Goal: Contribute content: Contribute content

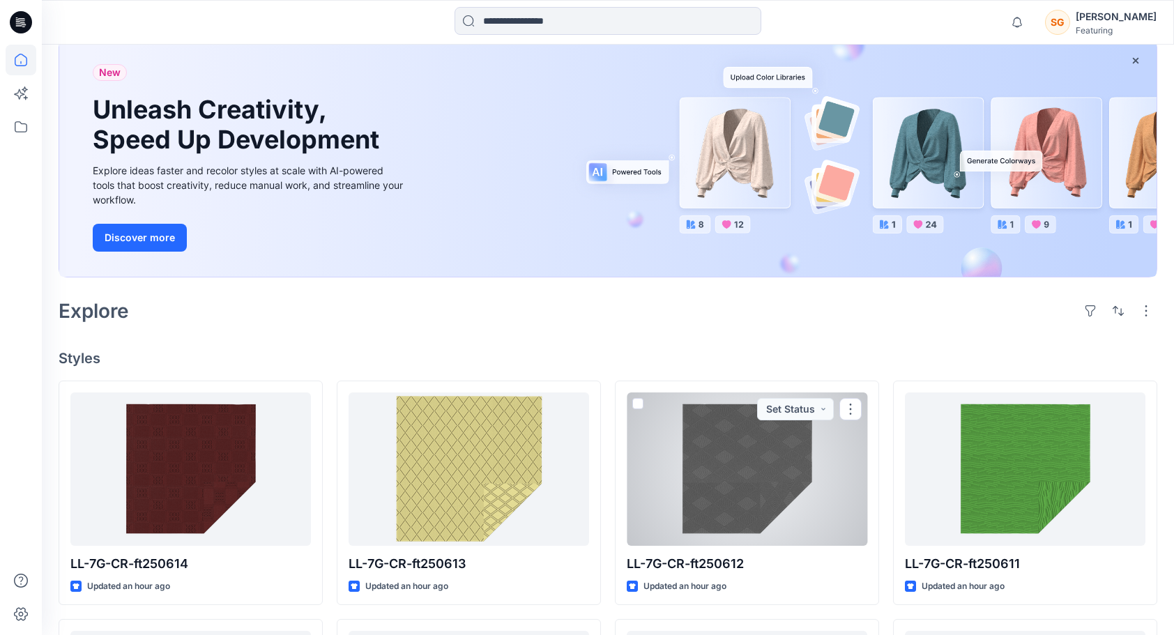
scroll to position [70, 0]
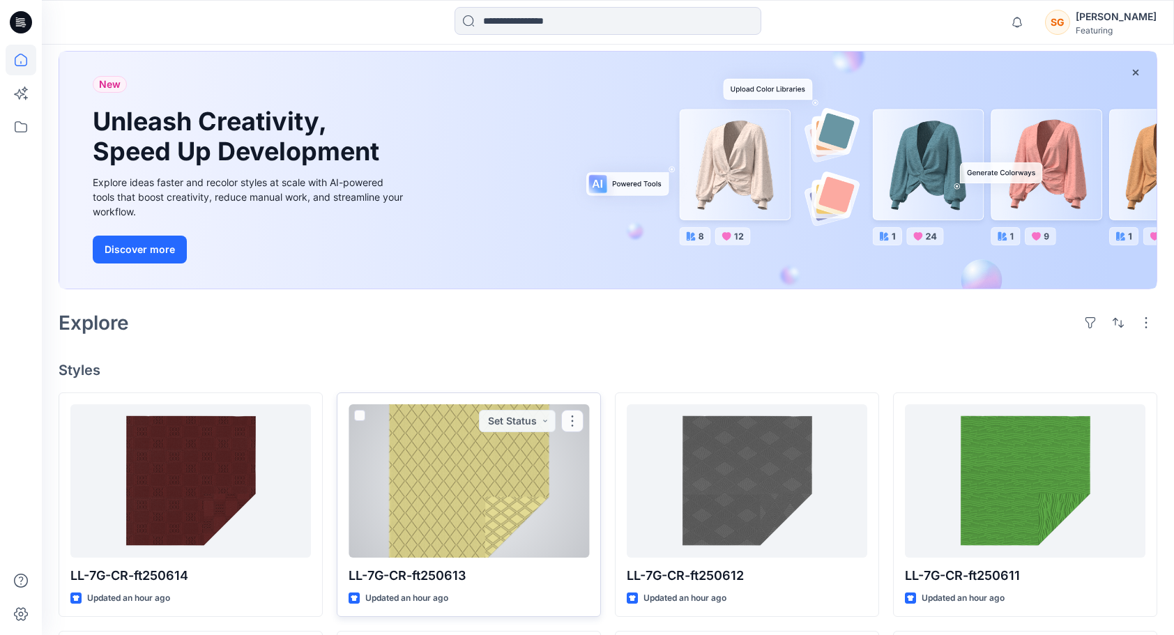
click at [404, 447] on div at bounding box center [468, 480] width 240 height 153
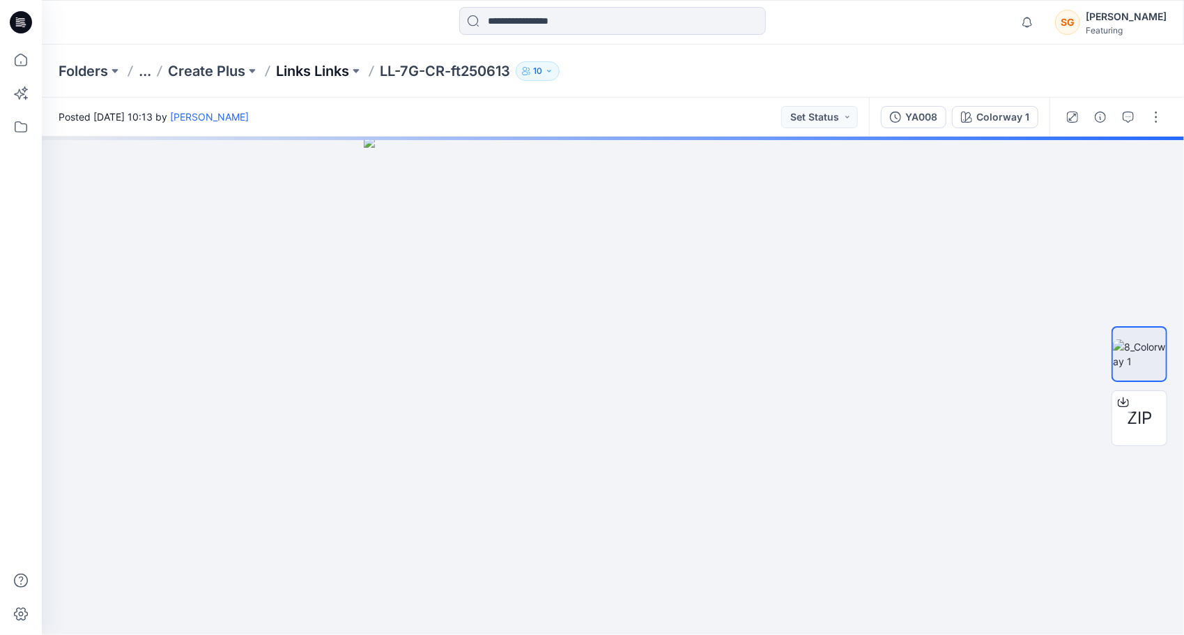
click at [305, 78] on p "Links Links" at bounding box center [312, 71] width 73 height 20
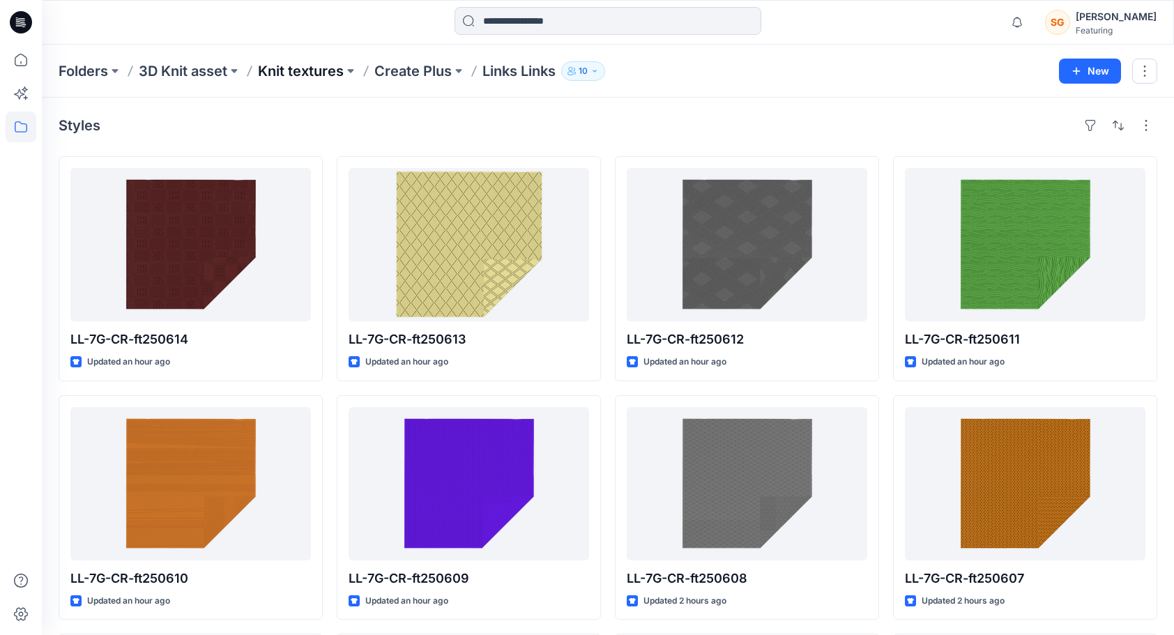
click at [283, 73] on p "Knit textures" at bounding box center [301, 71] width 86 height 20
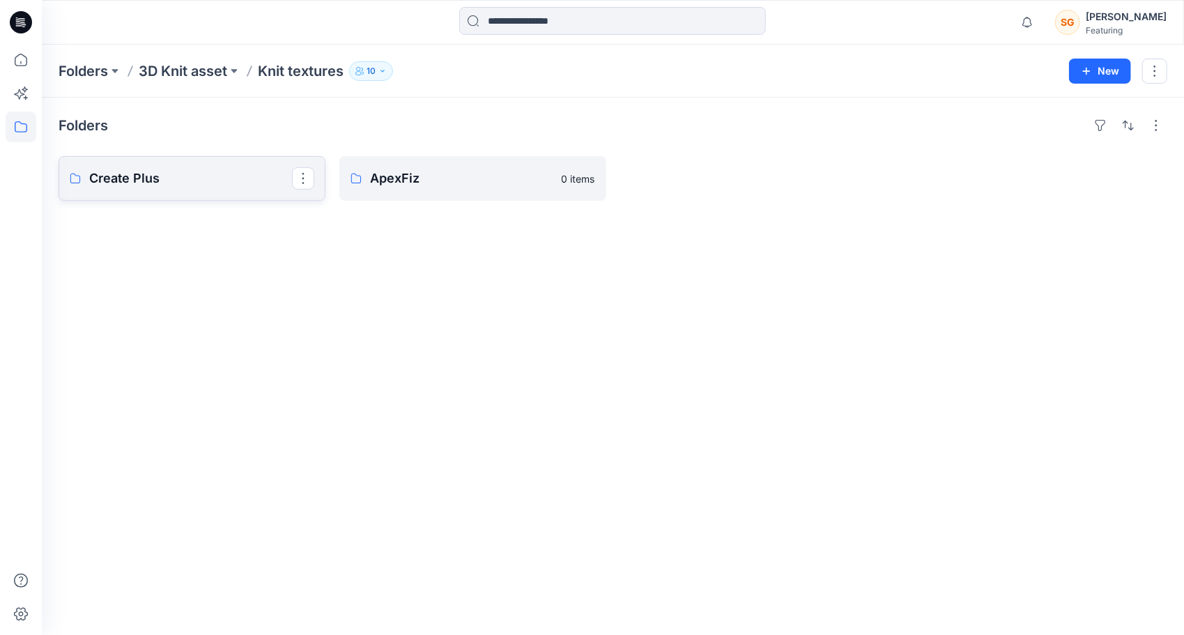
click at [185, 183] on p "Create Plus" at bounding box center [190, 179] width 203 height 20
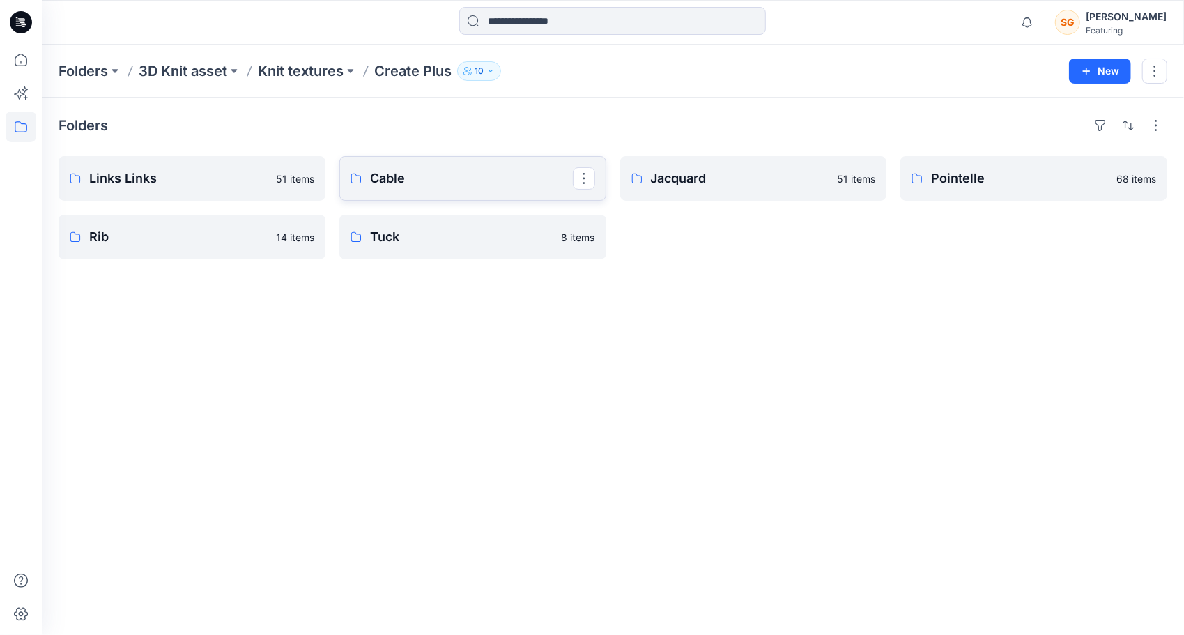
click at [374, 185] on p "Cable" at bounding box center [471, 179] width 203 height 20
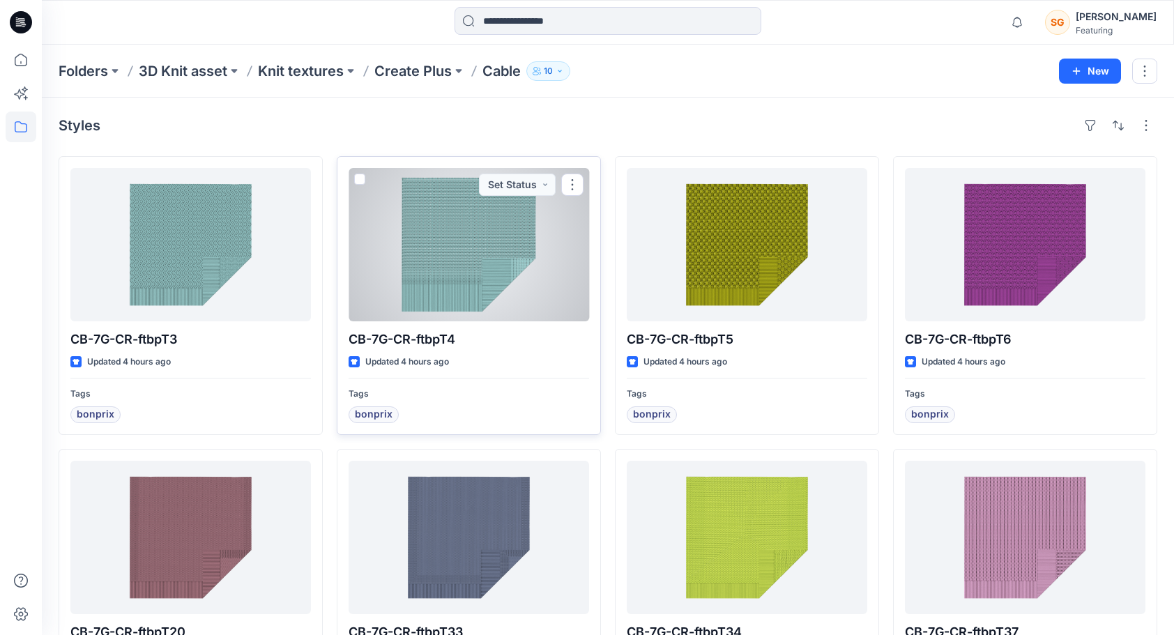
click at [542, 254] on div at bounding box center [468, 244] width 240 height 153
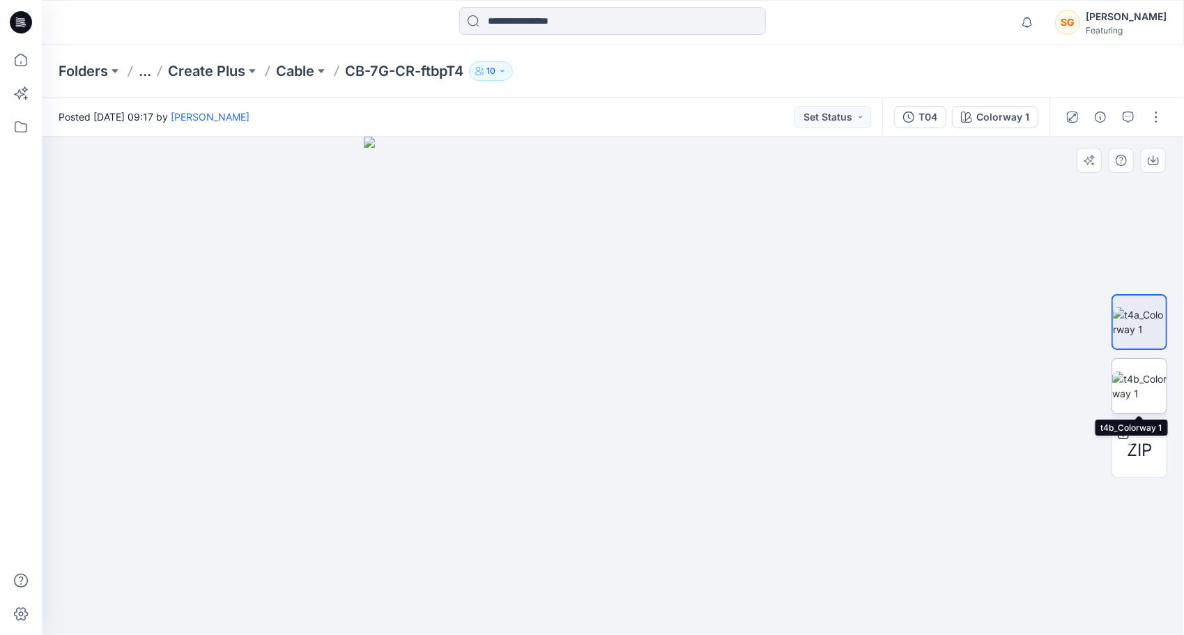
click at [1143, 387] on img at bounding box center [1139, 385] width 54 height 29
click at [297, 63] on p "Cable" at bounding box center [295, 71] width 38 height 20
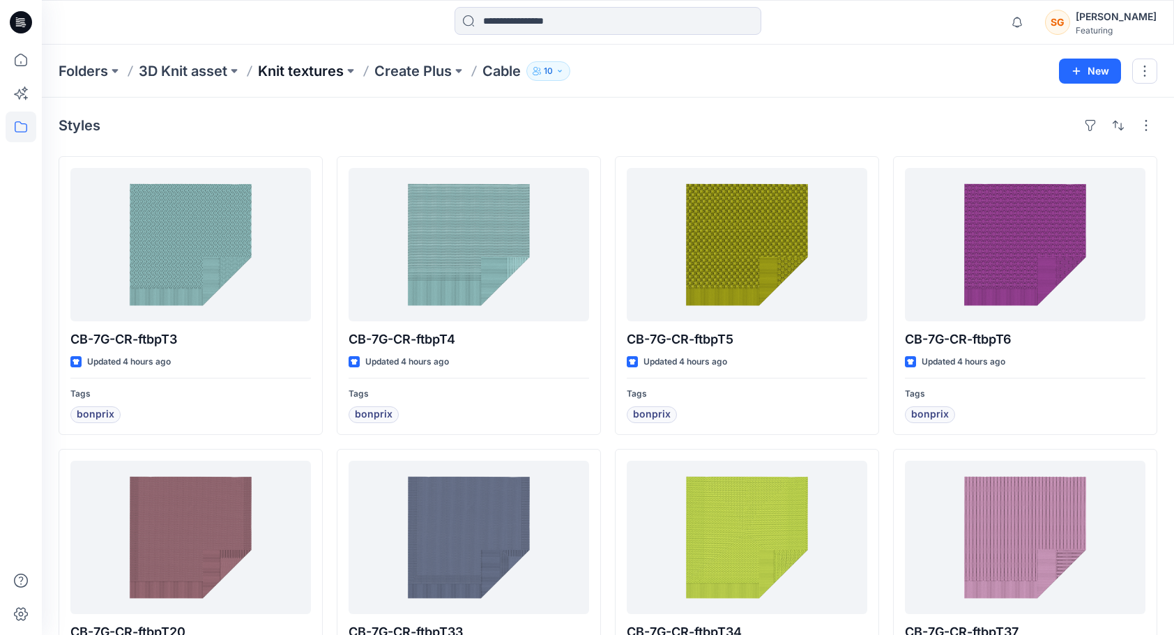
click at [285, 72] on p "Knit textures" at bounding box center [301, 71] width 86 height 20
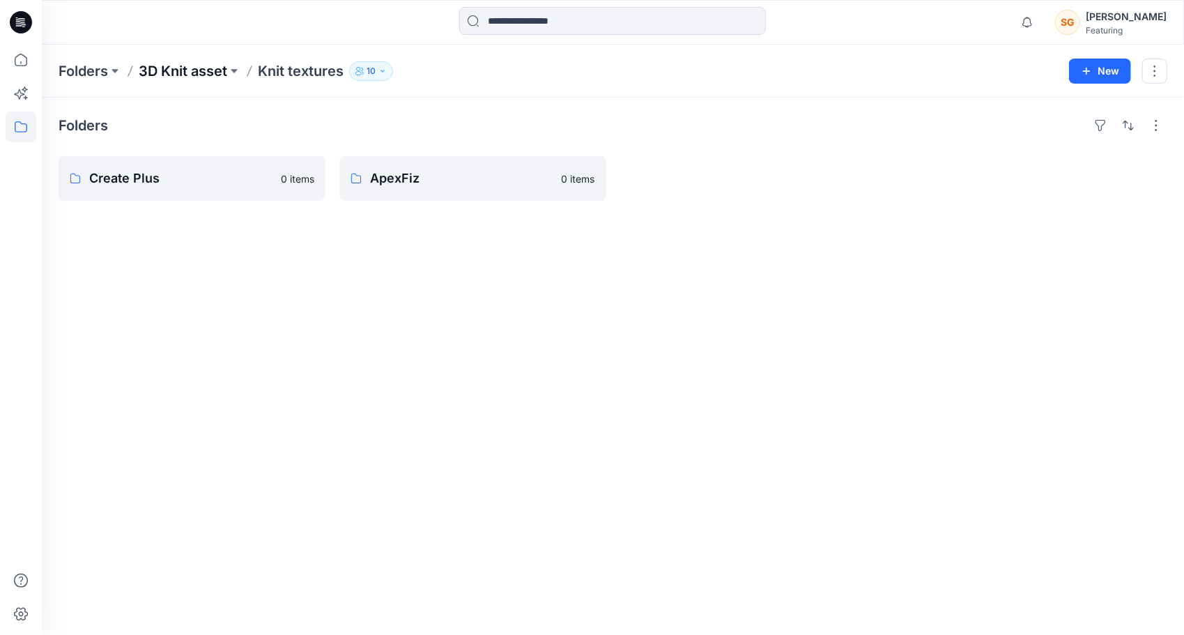
click at [194, 70] on p "3D Knit asset" at bounding box center [183, 71] width 89 height 20
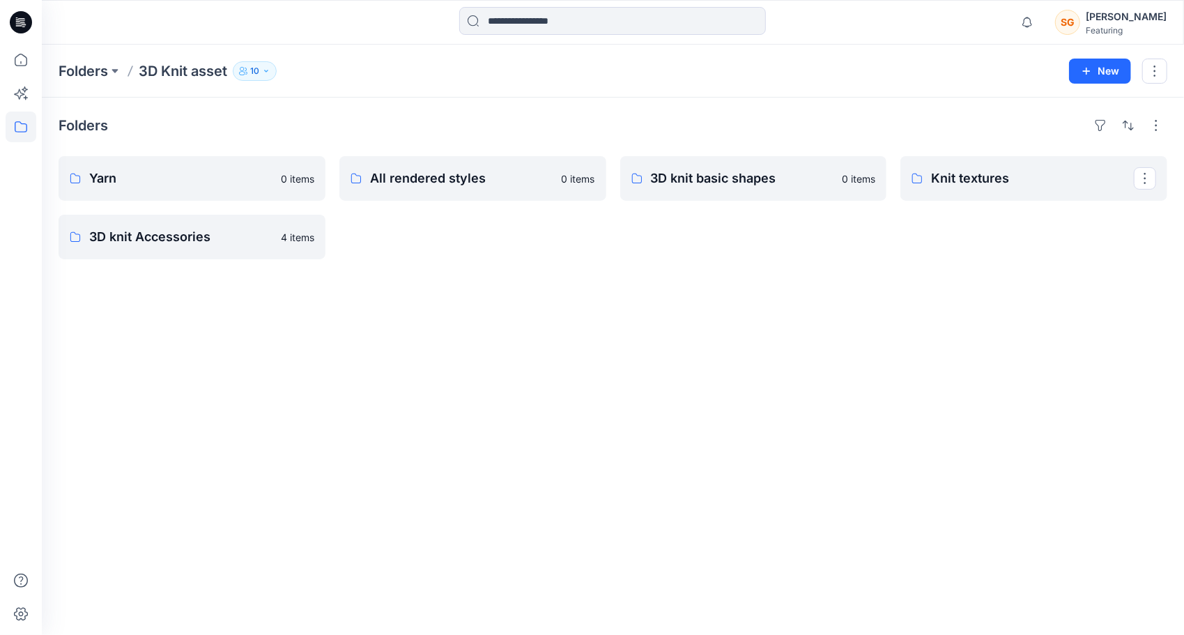
click at [1026, 181] on p "Knit textures" at bounding box center [1032, 179] width 203 height 20
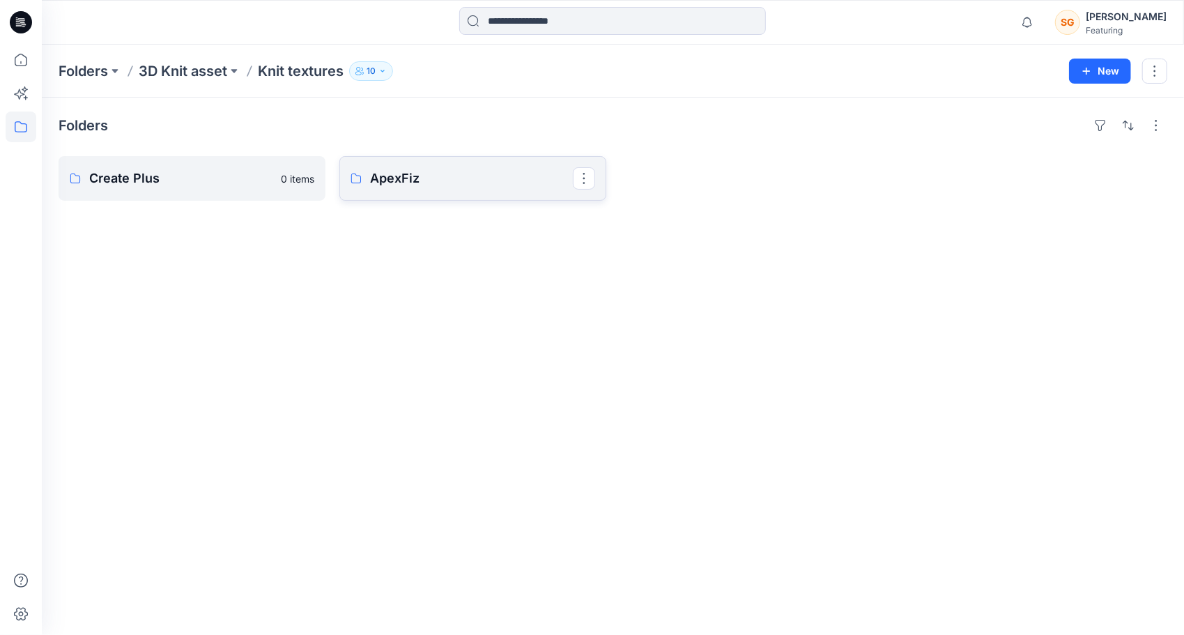
click at [480, 183] on p "ApexFiz" at bounding box center [471, 179] width 203 height 20
click at [216, 185] on p "5-7GG" at bounding box center [190, 179] width 203 height 20
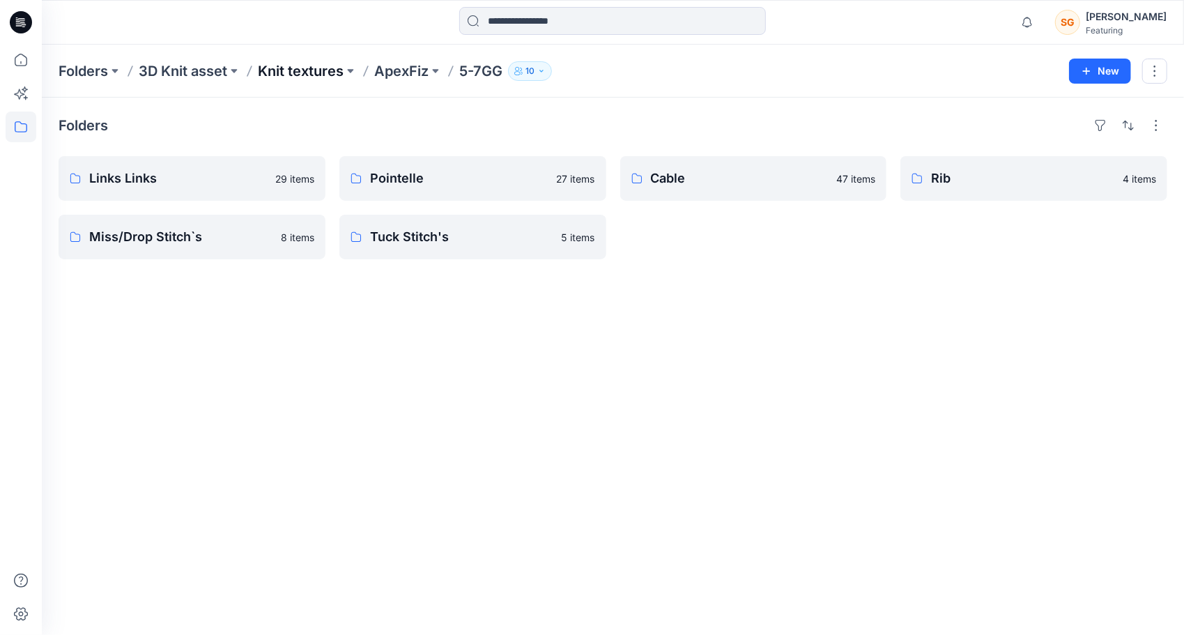
click at [307, 66] on p "Knit textures" at bounding box center [301, 71] width 86 height 20
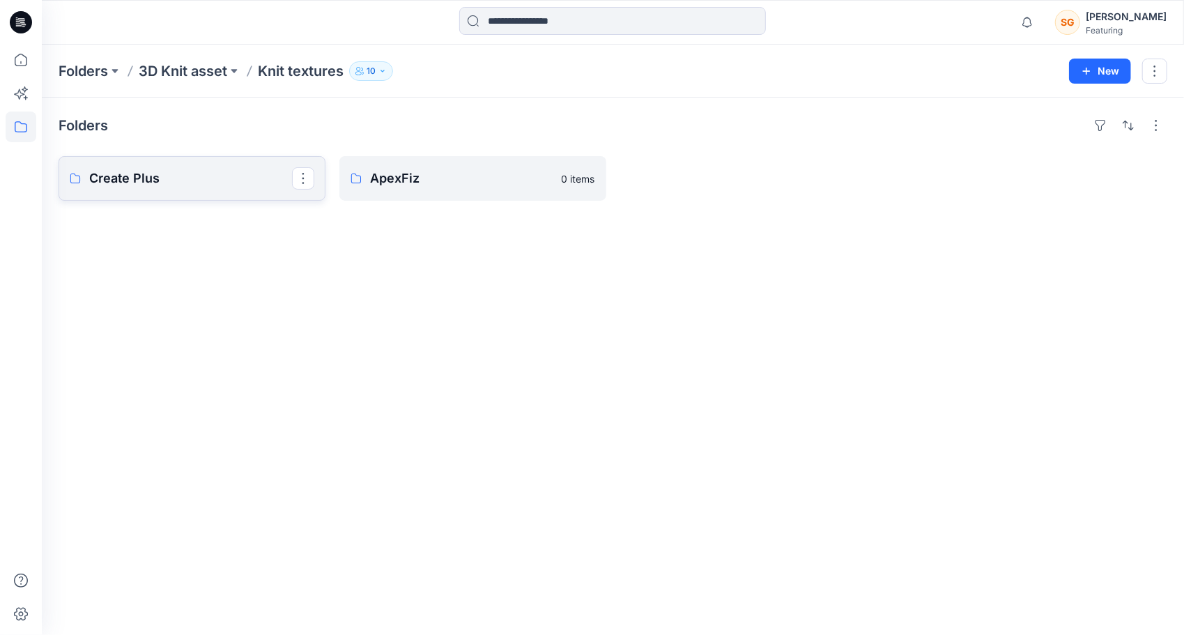
click at [196, 174] on p "Create Plus" at bounding box center [190, 179] width 203 height 20
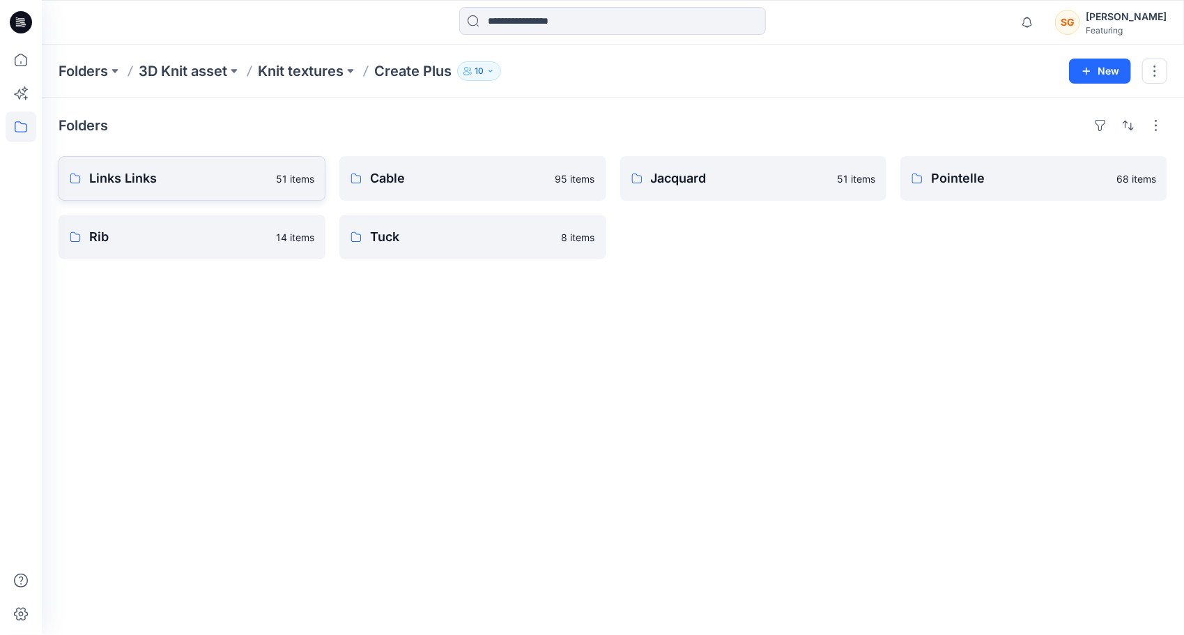
click at [181, 176] on p "Links Links" at bounding box center [178, 179] width 178 height 20
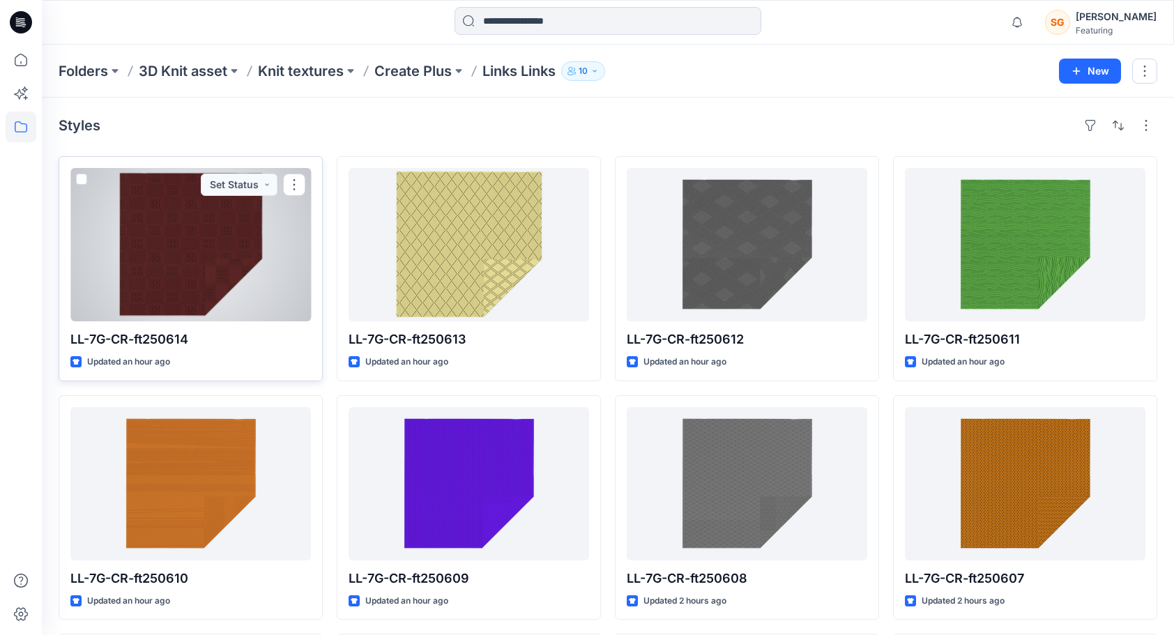
click at [262, 276] on div at bounding box center [190, 244] width 240 height 153
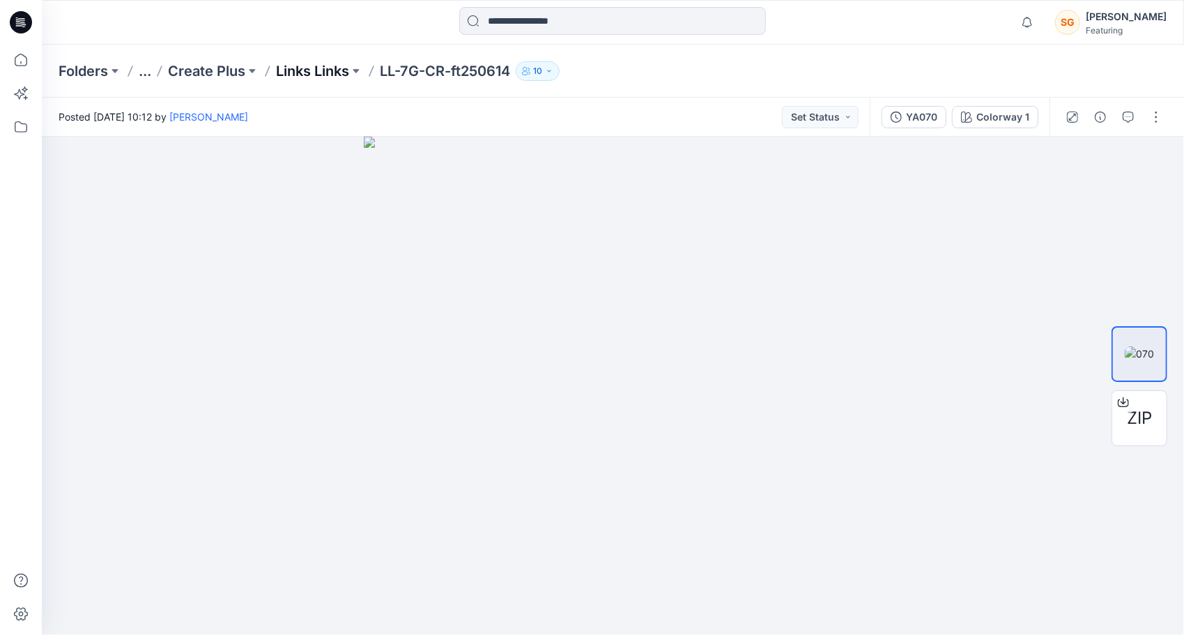
click at [293, 70] on p "Links Links" at bounding box center [312, 71] width 73 height 20
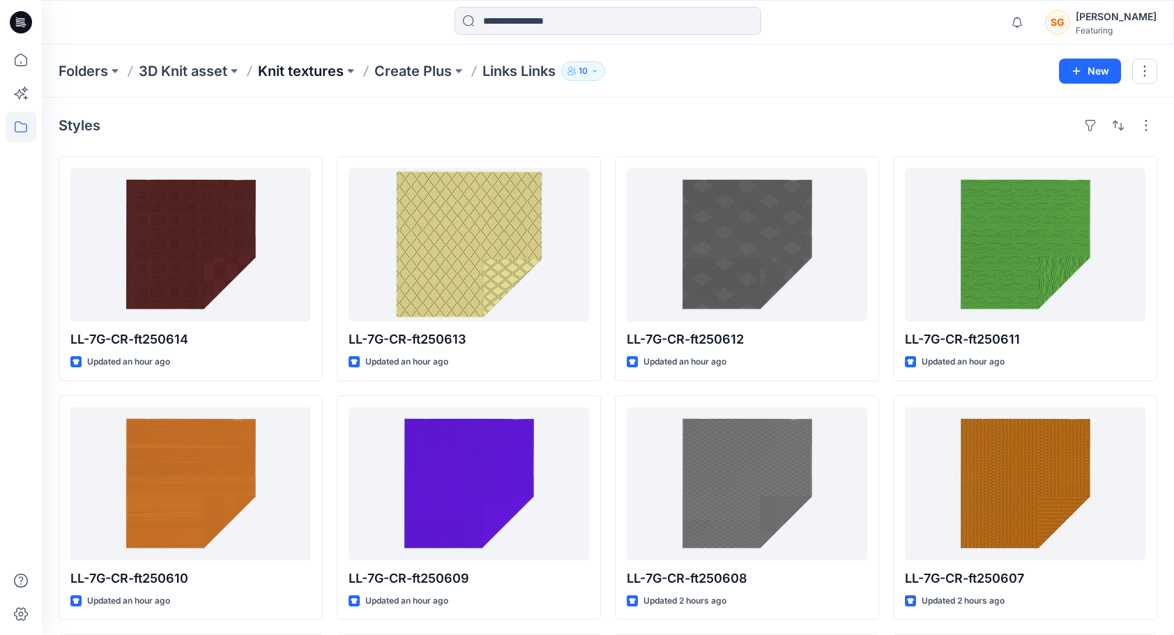
click at [290, 73] on p "Knit textures" at bounding box center [301, 71] width 86 height 20
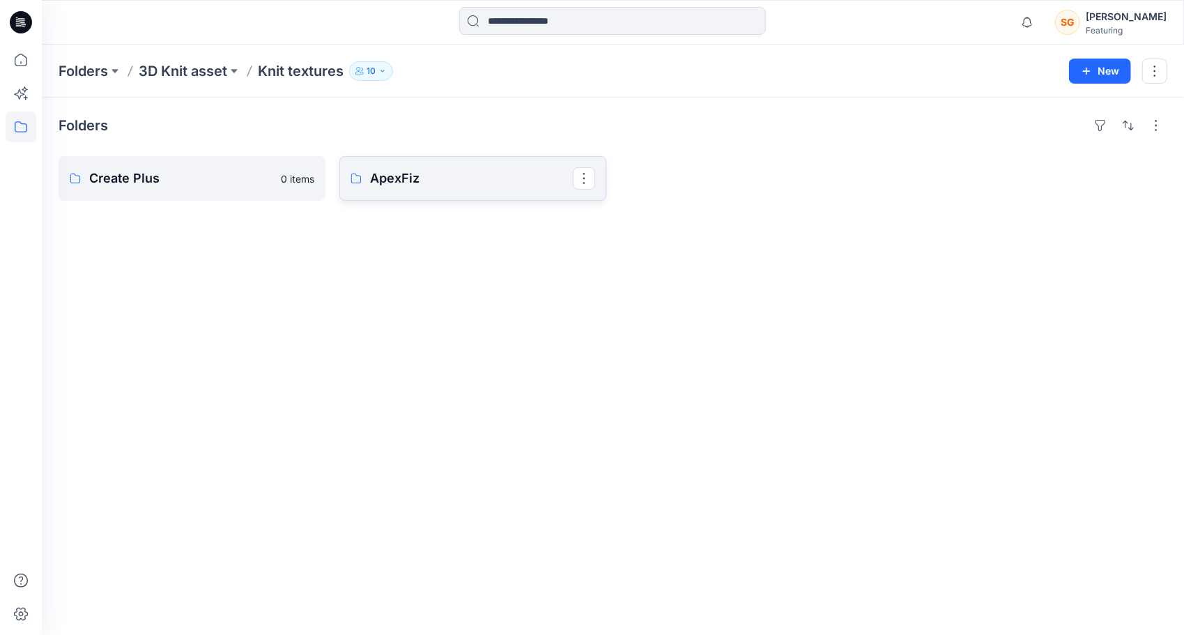
click at [471, 174] on p "ApexFiz" at bounding box center [471, 179] width 203 height 20
click at [453, 174] on p "12-14GG" at bounding box center [471, 179] width 203 height 20
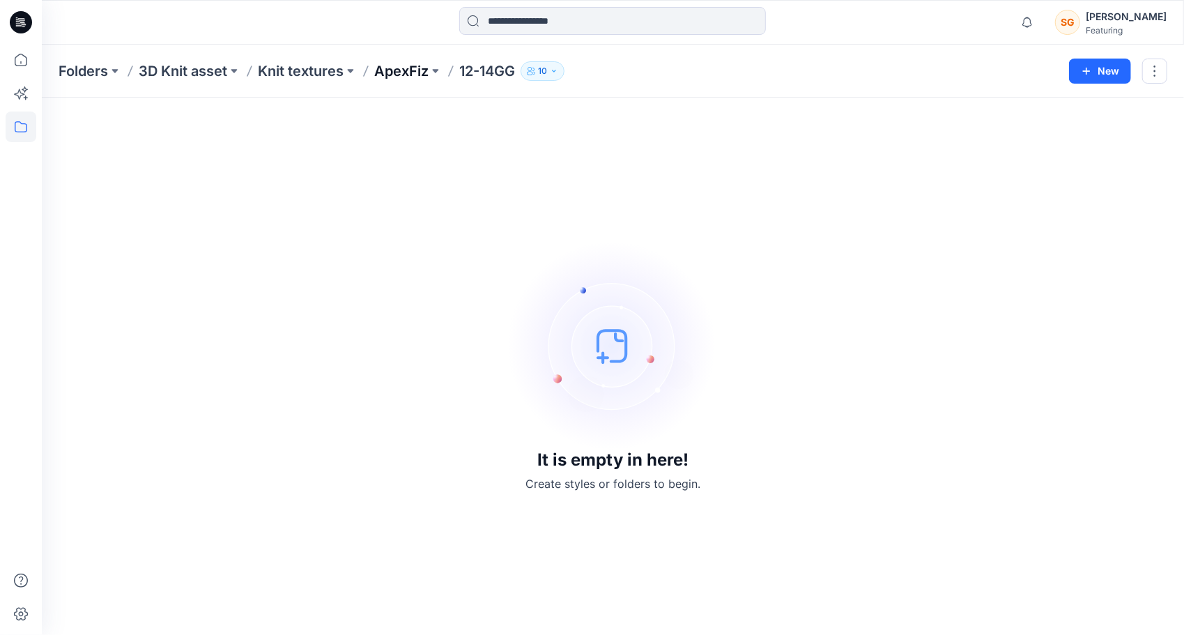
click at [422, 79] on p "ApexFiz" at bounding box center [401, 71] width 54 height 20
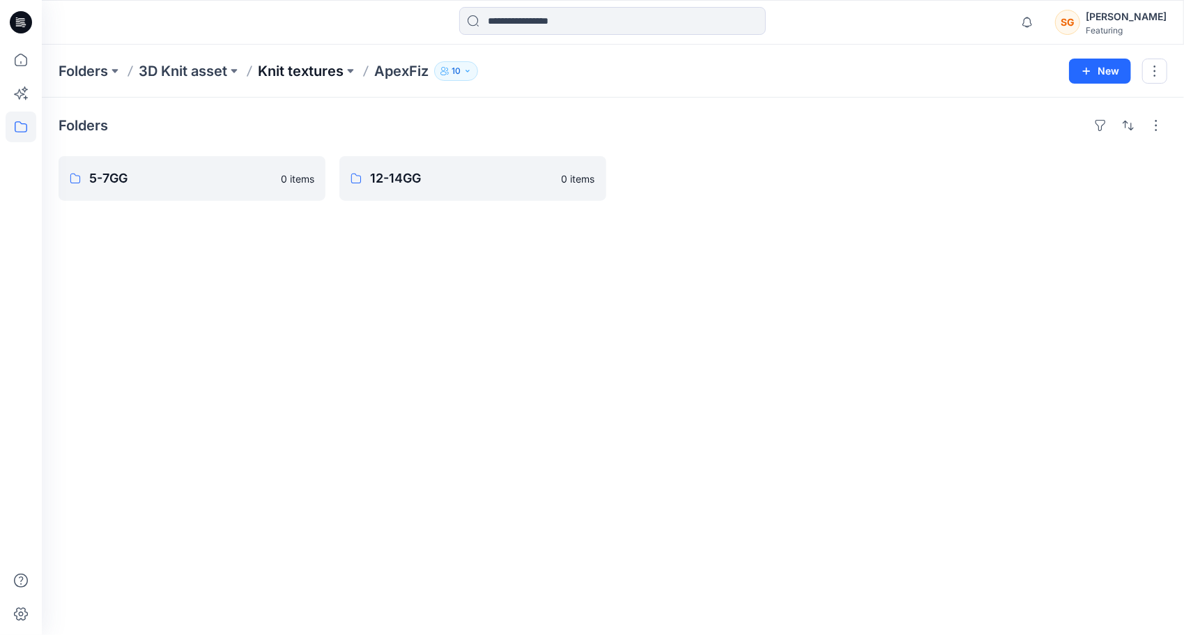
click at [318, 71] on p "Knit textures" at bounding box center [301, 71] width 86 height 20
click at [190, 64] on p "3D Knit asset" at bounding box center [183, 71] width 89 height 20
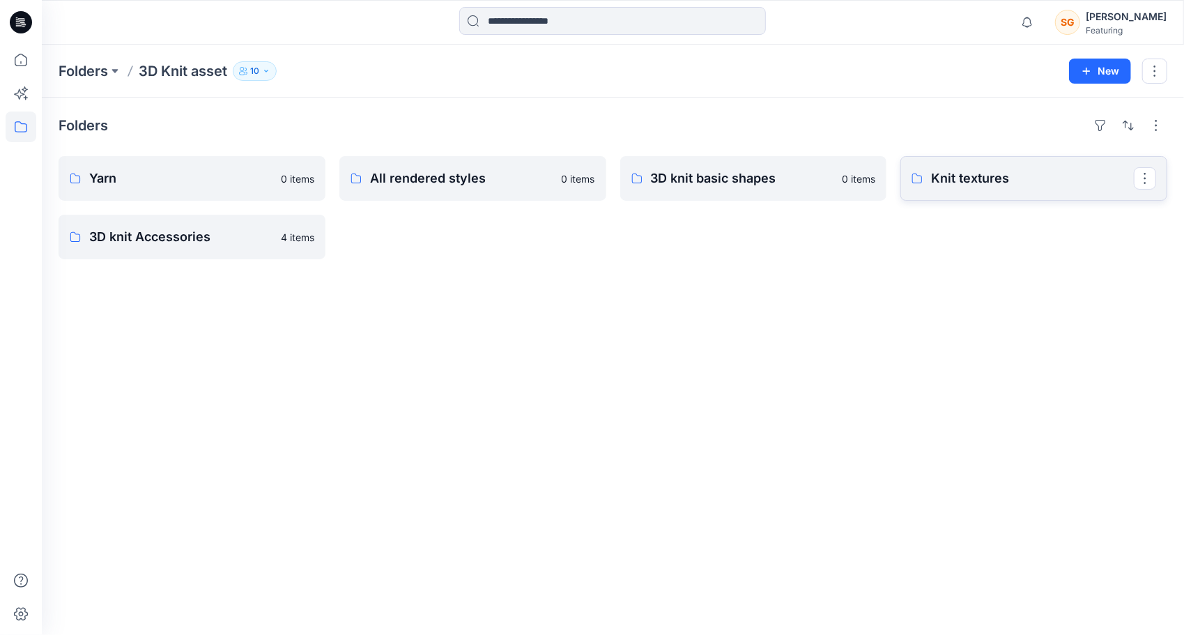
click at [1013, 182] on p "Knit textures" at bounding box center [1032, 179] width 203 height 20
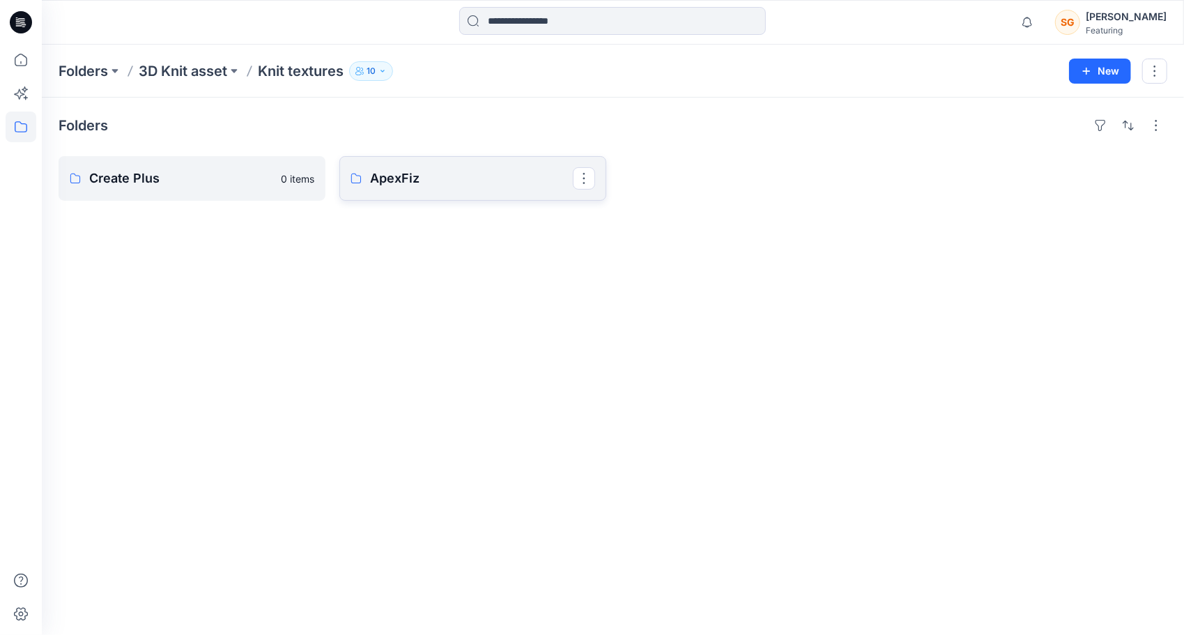
click at [465, 172] on p "ApexFiz" at bounding box center [471, 179] width 203 height 20
click at [184, 183] on p "5-7GG" at bounding box center [190, 179] width 203 height 20
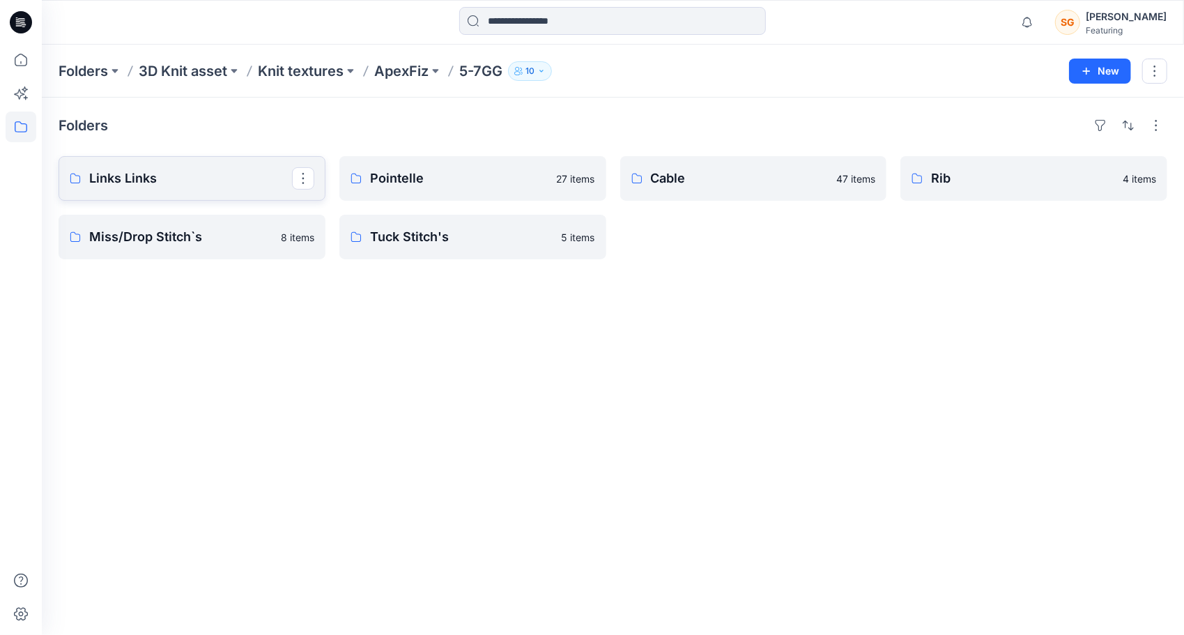
click at [184, 183] on p "Links Links" at bounding box center [190, 179] width 203 height 20
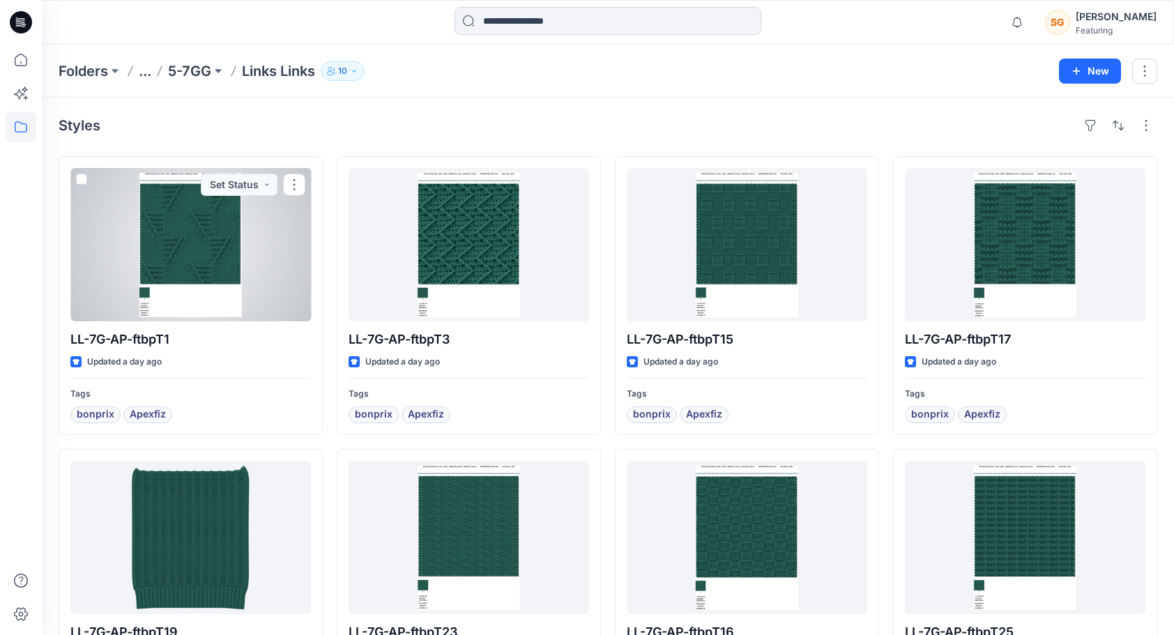
click at [240, 280] on div at bounding box center [190, 244] width 240 height 153
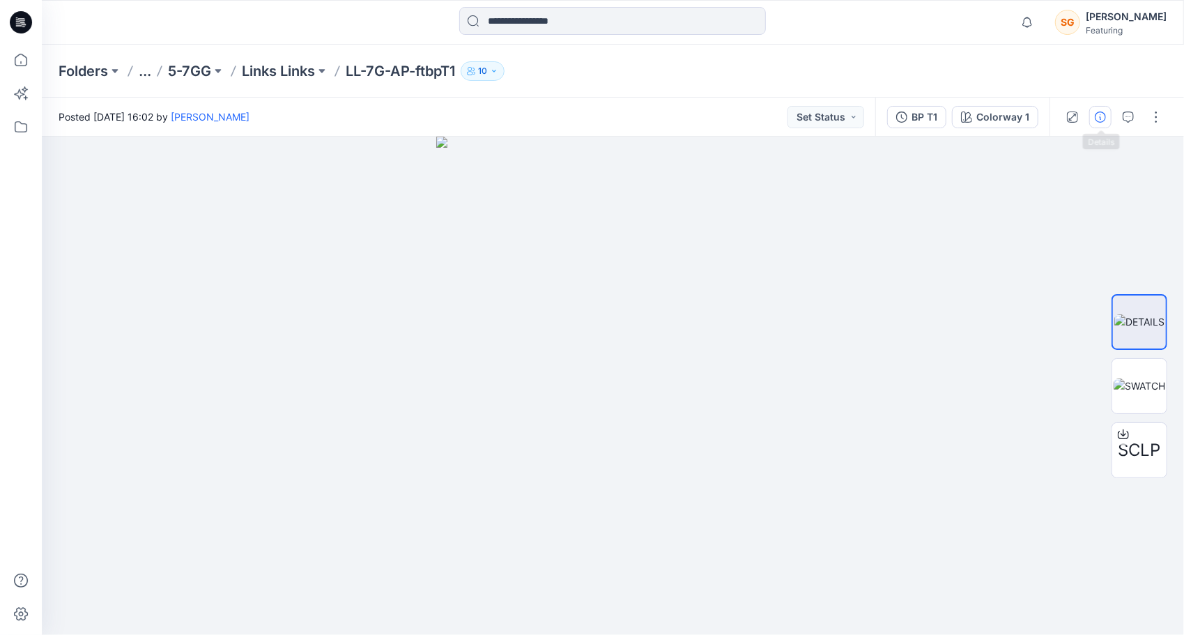
click at [1104, 117] on icon "button" at bounding box center [1100, 117] width 11 height 11
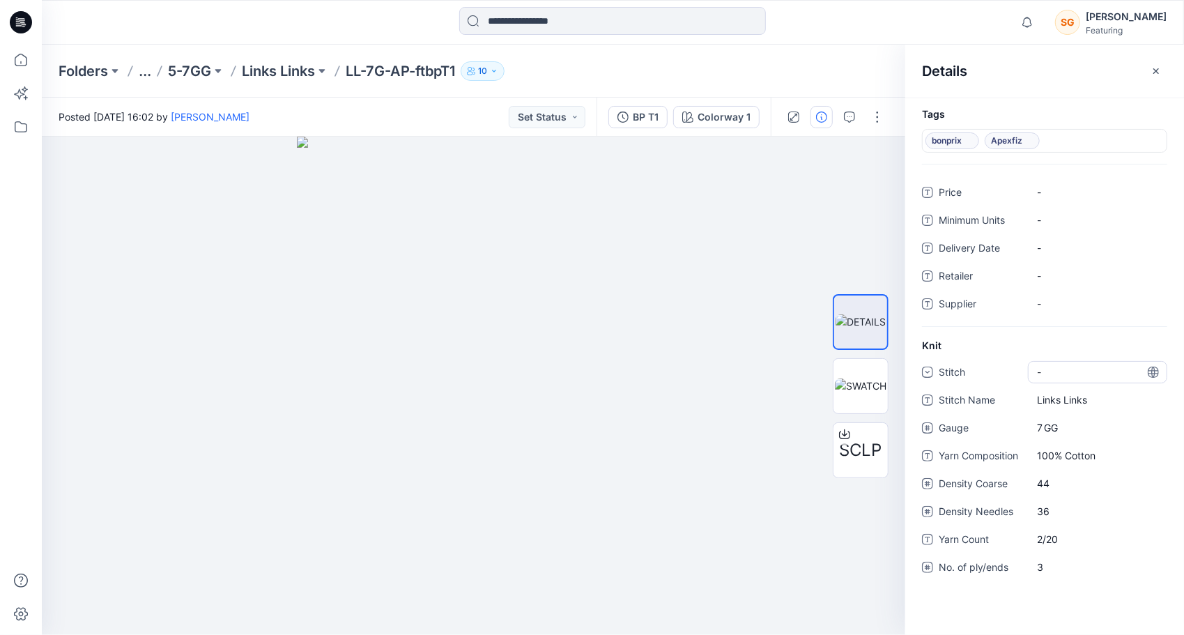
click at [1107, 371] on div "-" at bounding box center [1097, 372] width 139 height 22
click at [1067, 415] on div "Links" at bounding box center [1098, 417] width 134 height 28
click at [274, 71] on p "Links Links" at bounding box center [278, 71] width 73 height 20
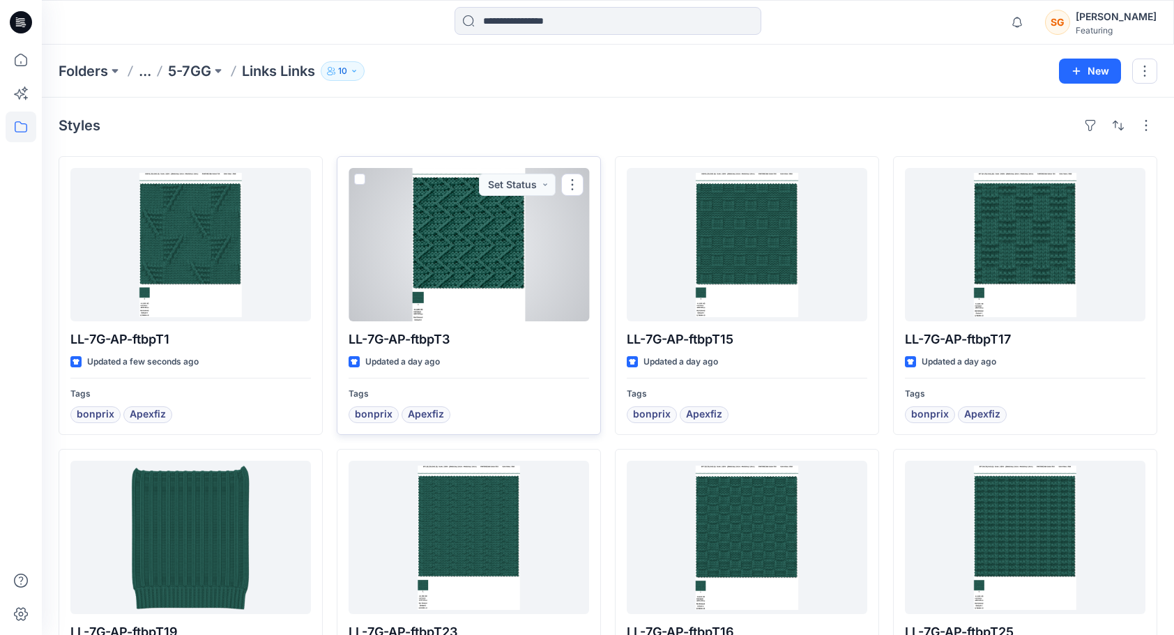
click at [475, 219] on div at bounding box center [468, 244] width 240 height 153
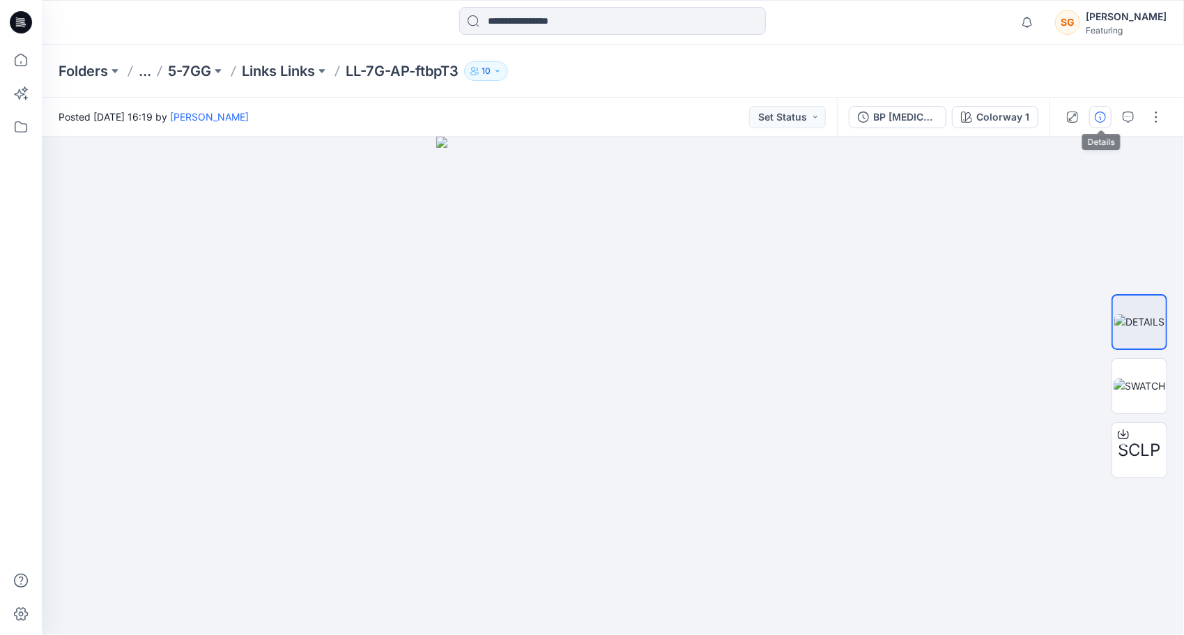
click at [1106, 112] on icon "button" at bounding box center [1100, 117] width 11 height 11
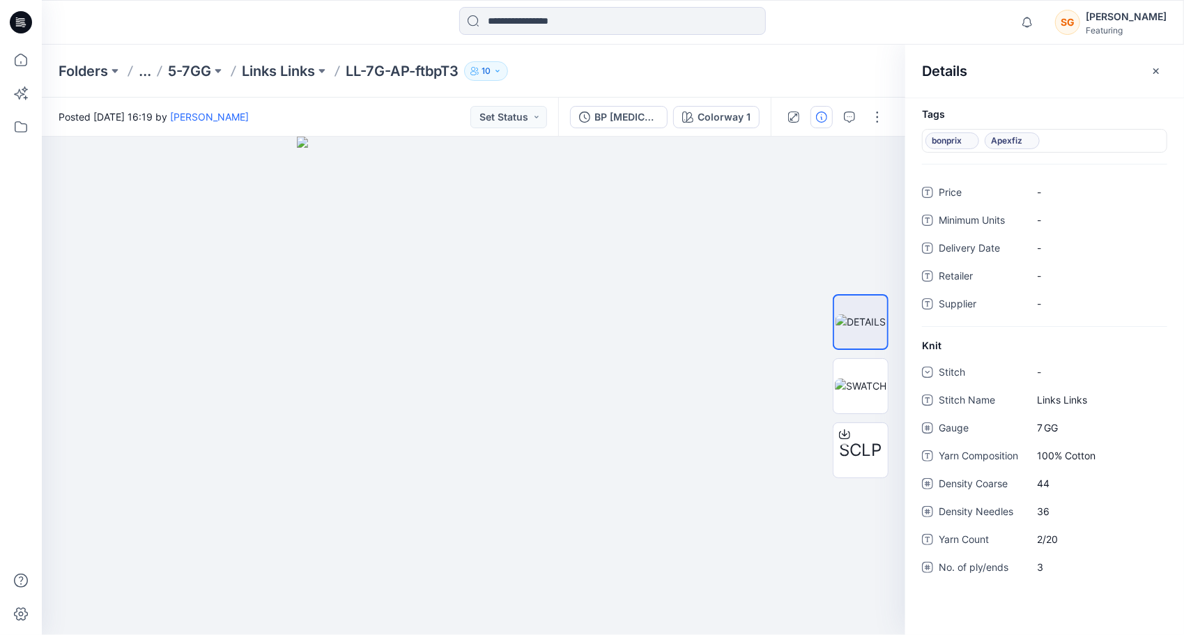
click at [924, 371] on icon at bounding box center [927, 372] width 11 height 11
click at [1061, 368] on div "-" at bounding box center [1097, 372] width 139 height 22
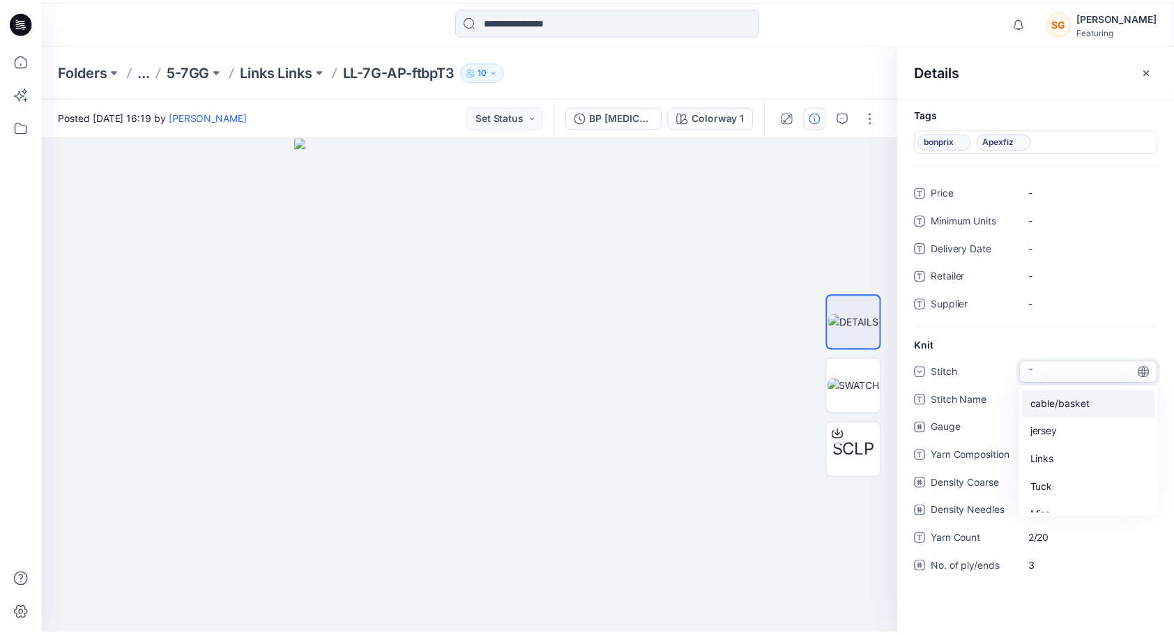
scroll to position [70, 0]
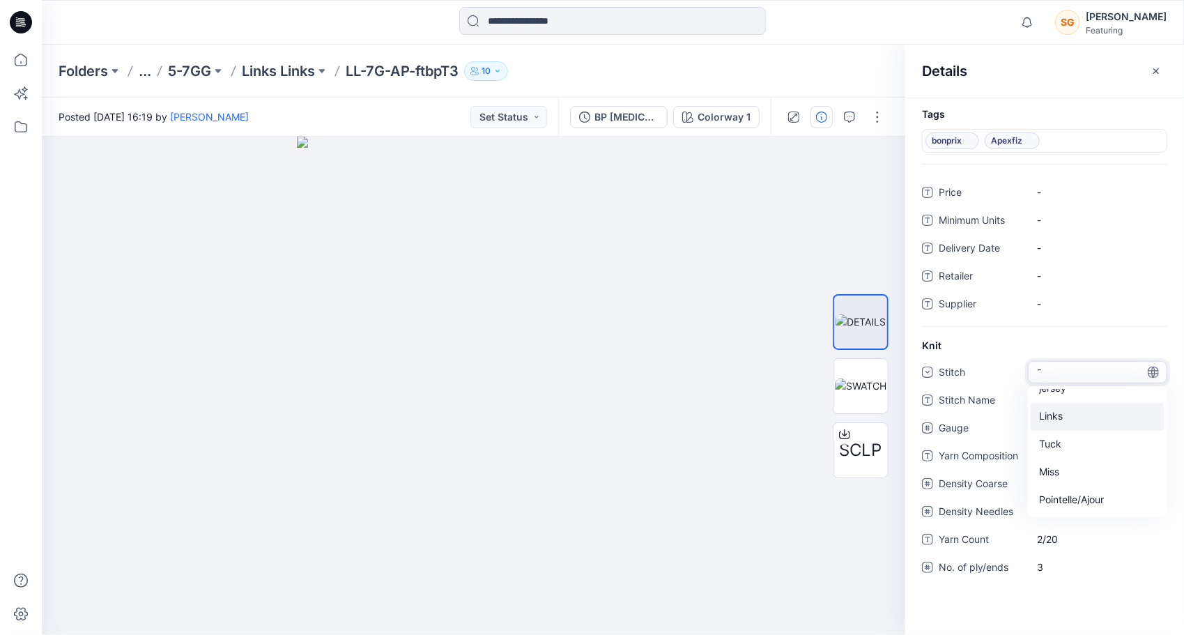
click at [1073, 411] on div "Links" at bounding box center [1098, 417] width 134 height 28
click at [290, 61] on p "Links Links" at bounding box center [278, 71] width 73 height 20
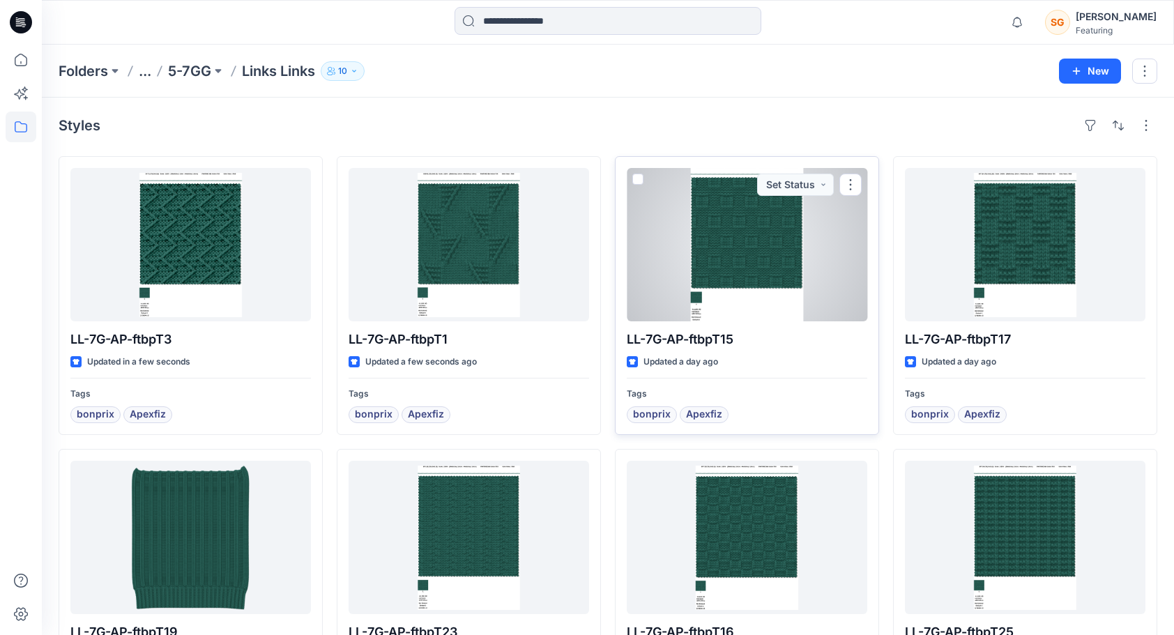
click at [747, 245] on div at bounding box center [747, 244] width 240 height 153
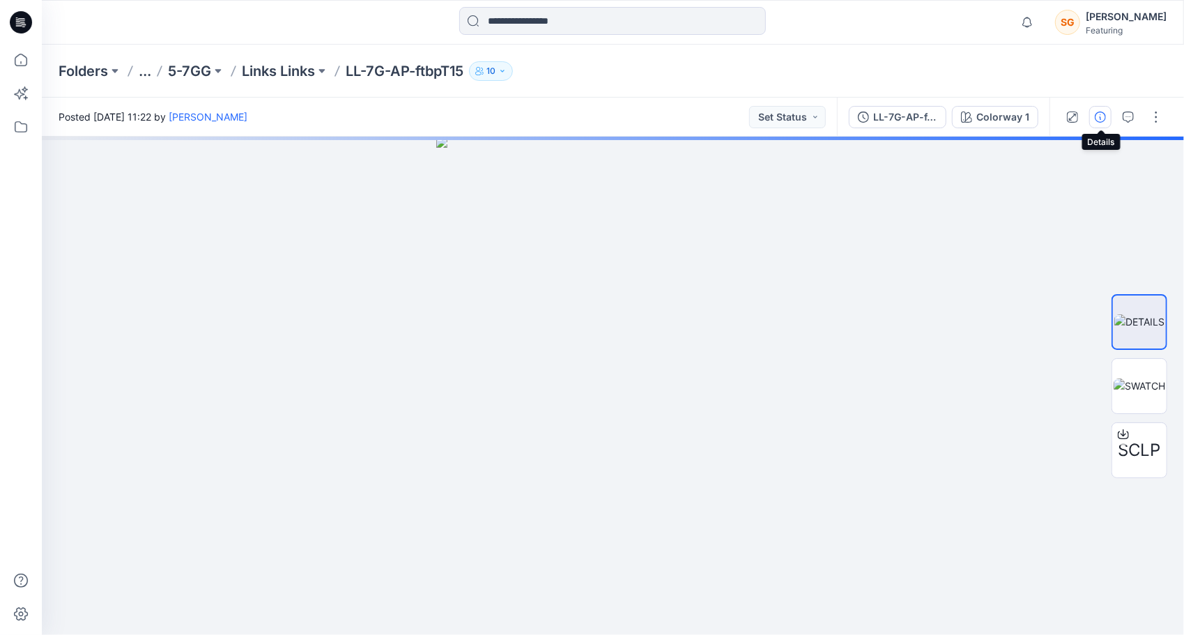
click at [1106, 118] on icon "button" at bounding box center [1100, 117] width 11 height 11
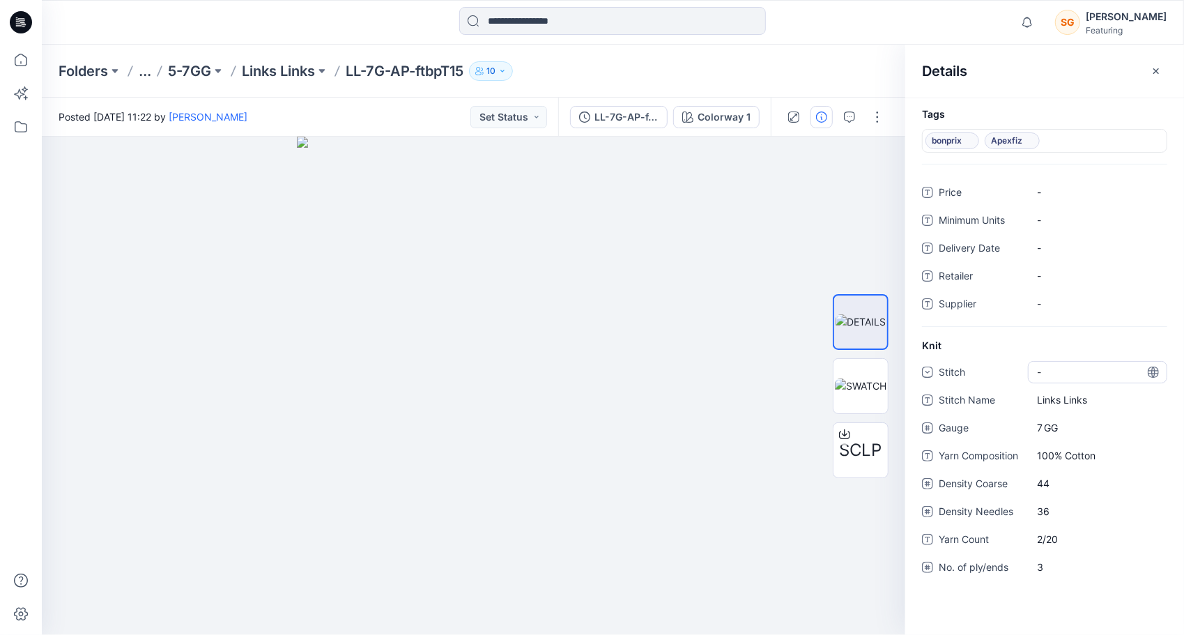
click at [1051, 368] on div "-" at bounding box center [1047, 372] width 21 height 15
click at [1064, 484] on div "Links" at bounding box center [1098, 487] width 134 height 28
click at [276, 72] on p "Links Links" at bounding box center [278, 71] width 73 height 20
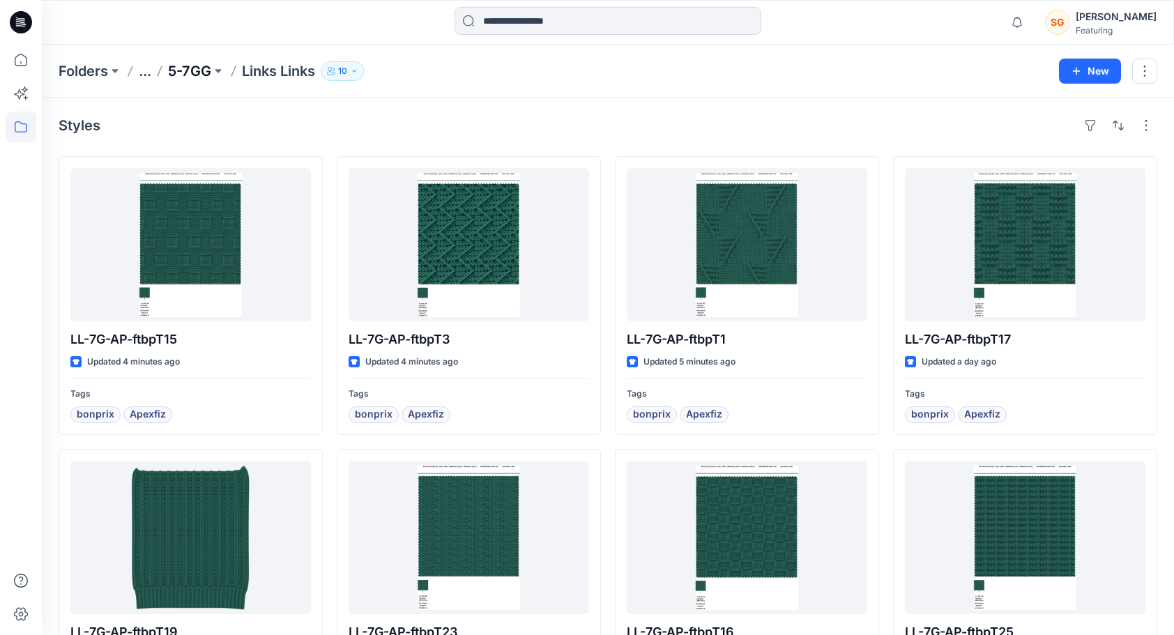
click at [189, 70] on p "5-7GG" at bounding box center [189, 71] width 43 height 20
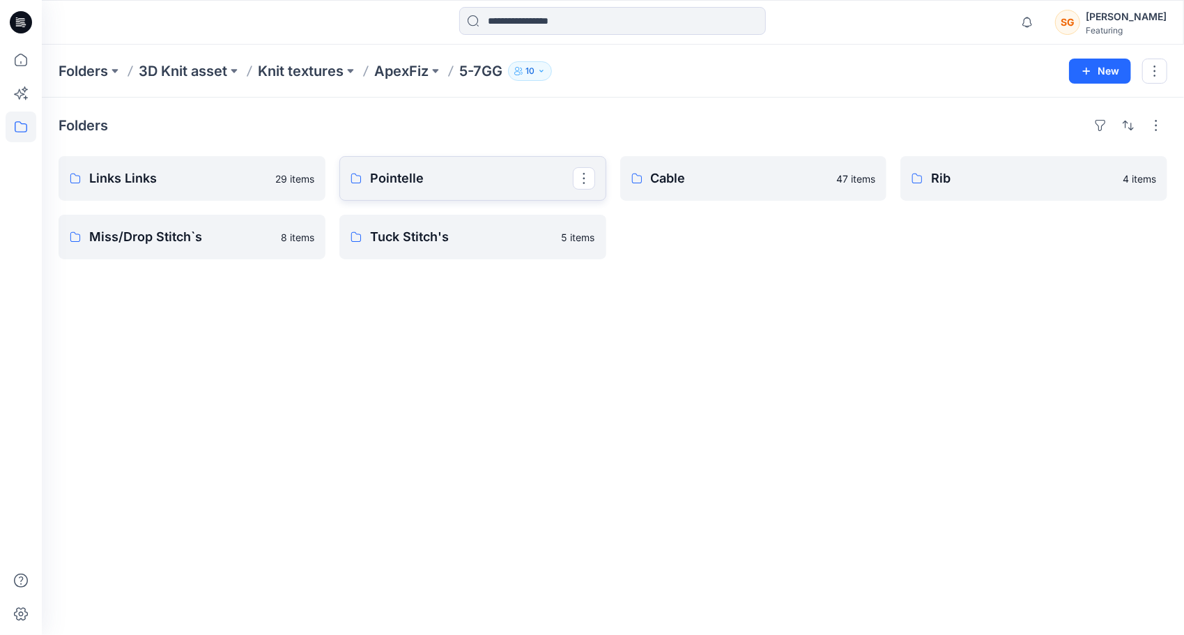
click at [486, 180] on p "Pointelle" at bounding box center [471, 179] width 203 height 20
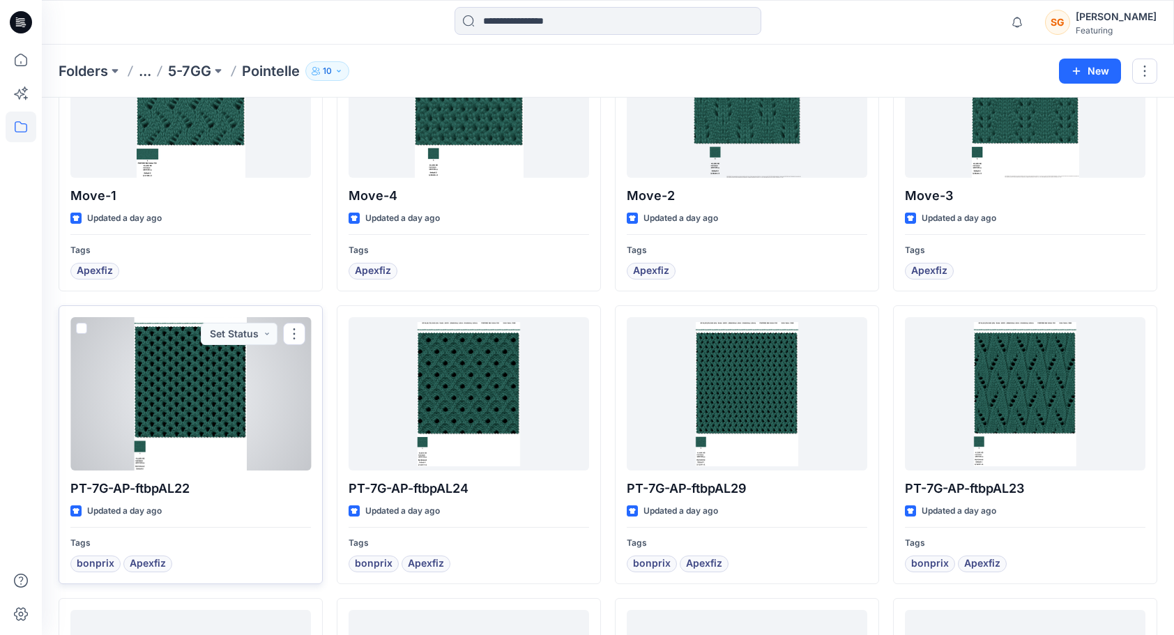
scroll to position [139, 0]
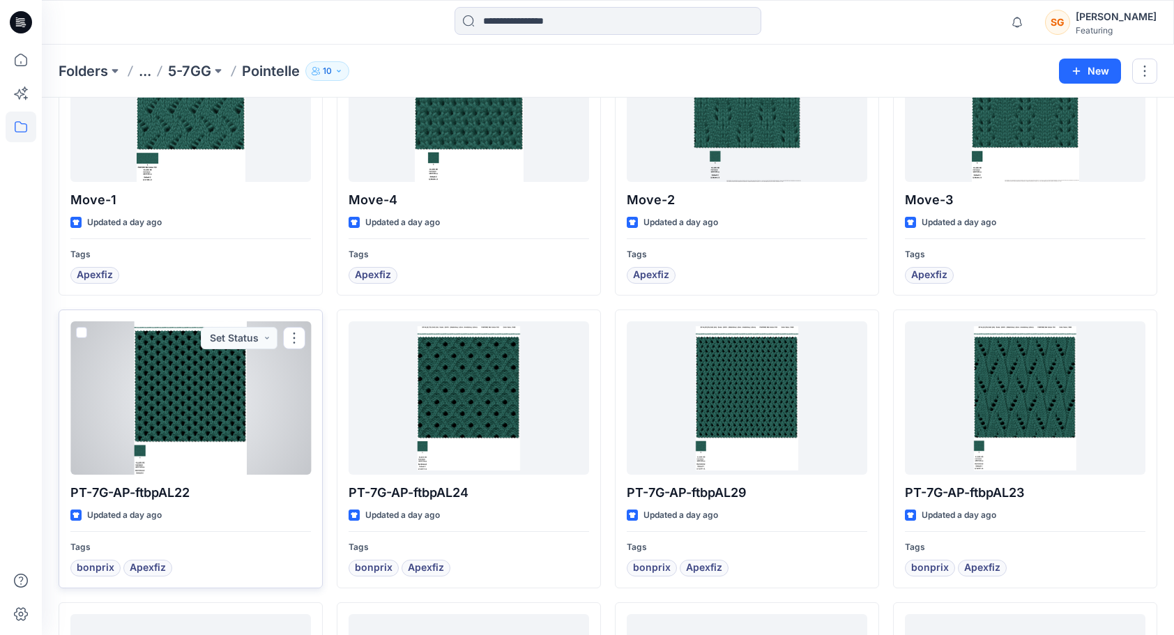
click at [275, 426] on div at bounding box center [190, 397] width 240 height 153
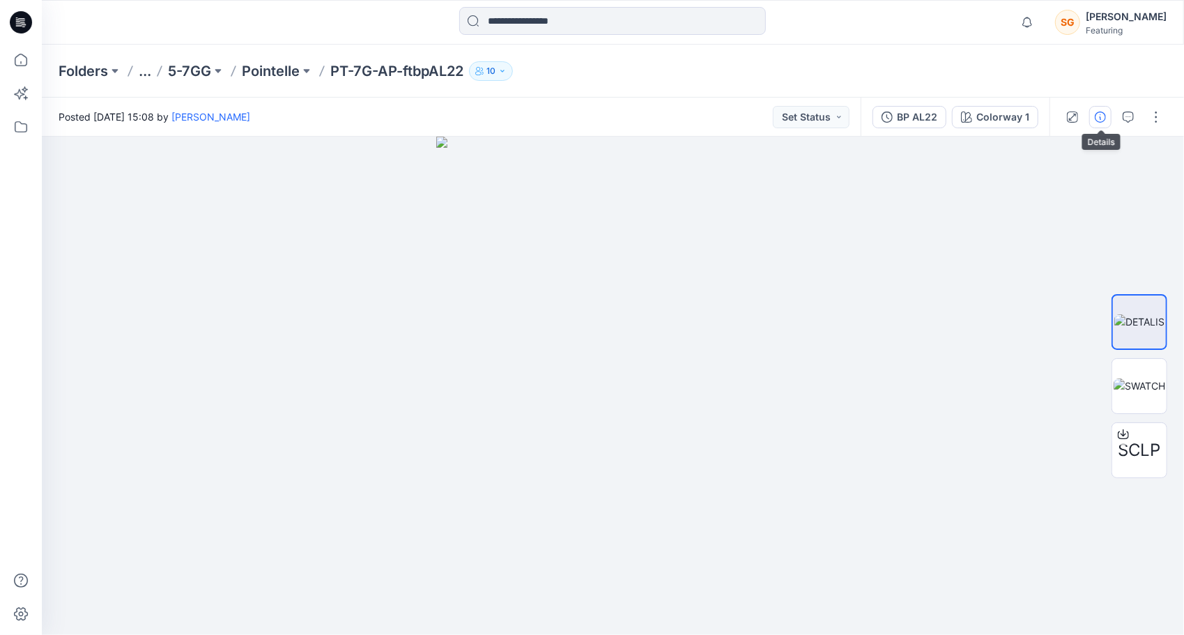
click at [1106, 117] on icon "button" at bounding box center [1100, 117] width 11 height 11
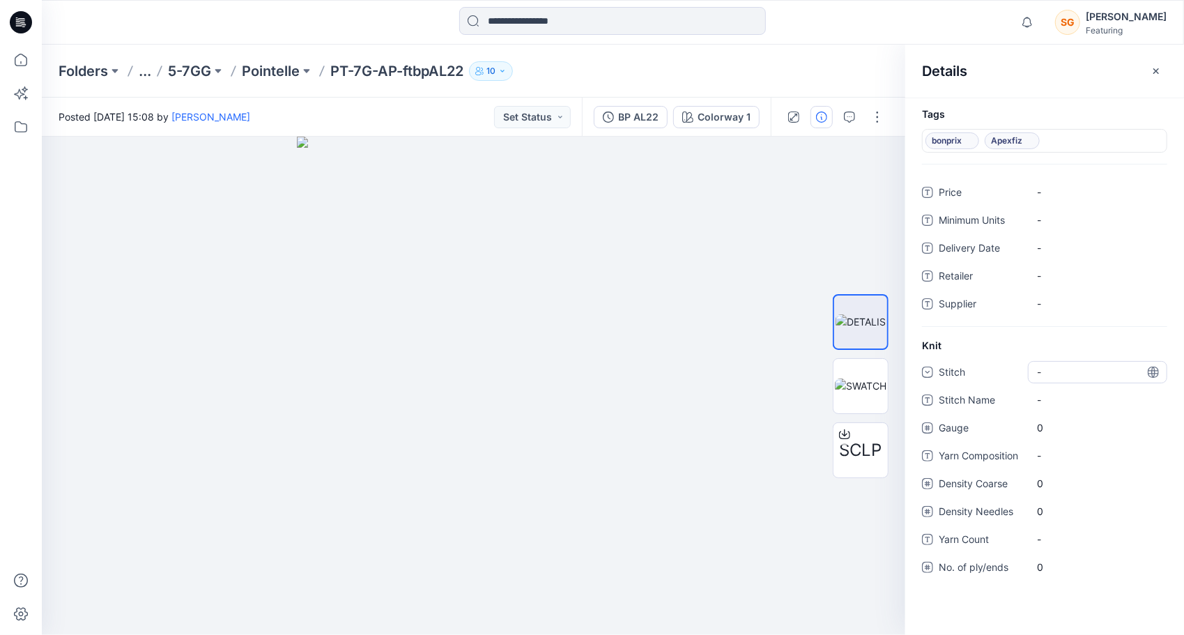
click at [1065, 367] on div "-" at bounding box center [1097, 372] width 139 height 22
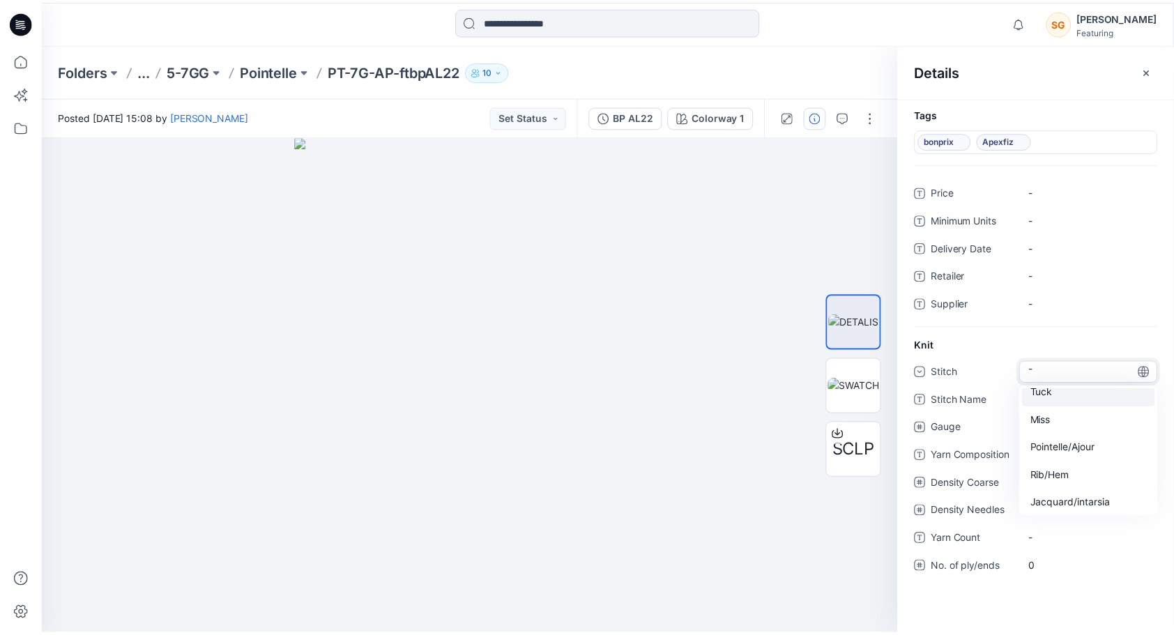
scroll to position [125, 0]
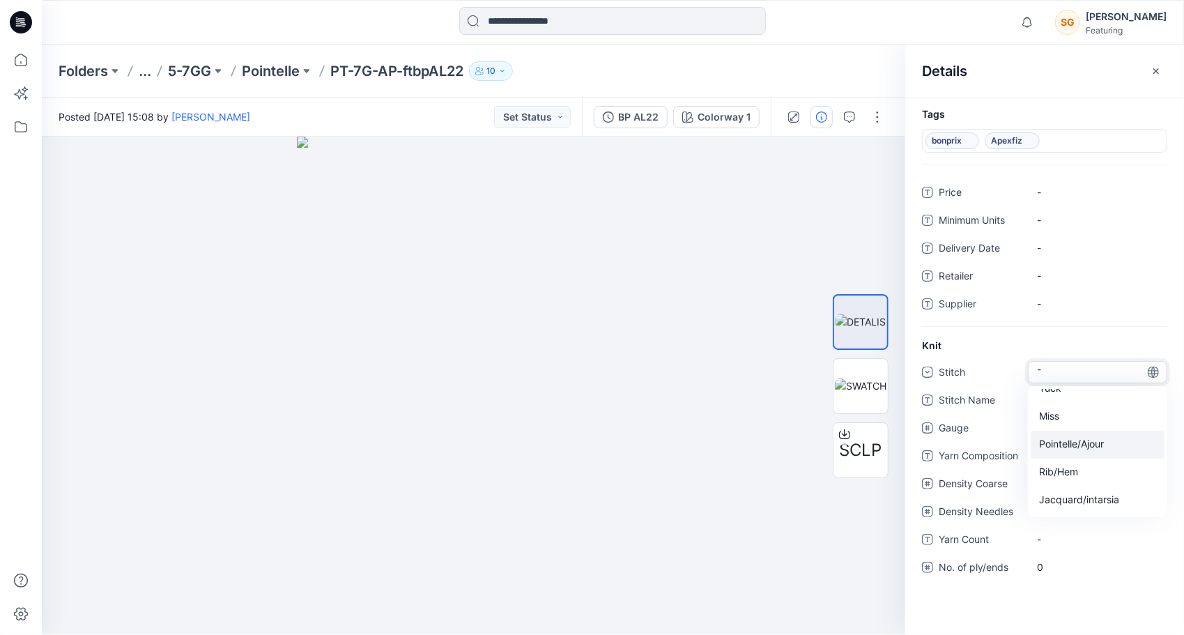
click at [1085, 445] on div "Pointelle/Ajour" at bounding box center [1098, 445] width 134 height 28
click at [1071, 398] on Name "-" at bounding box center [1097, 399] width 121 height 15
type textarea "*********"
click at [1067, 427] on span "0" at bounding box center [1097, 427] width 121 height 15
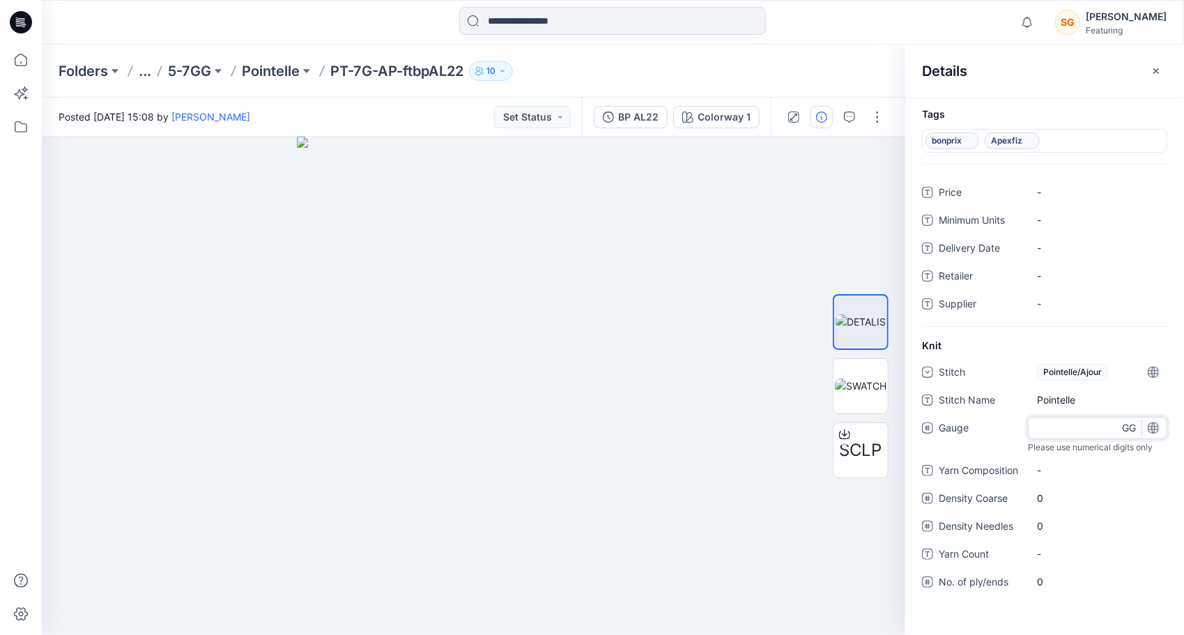
type input "*"
click at [1069, 461] on div "-" at bounding box center [1097, 470] width 139 height 22
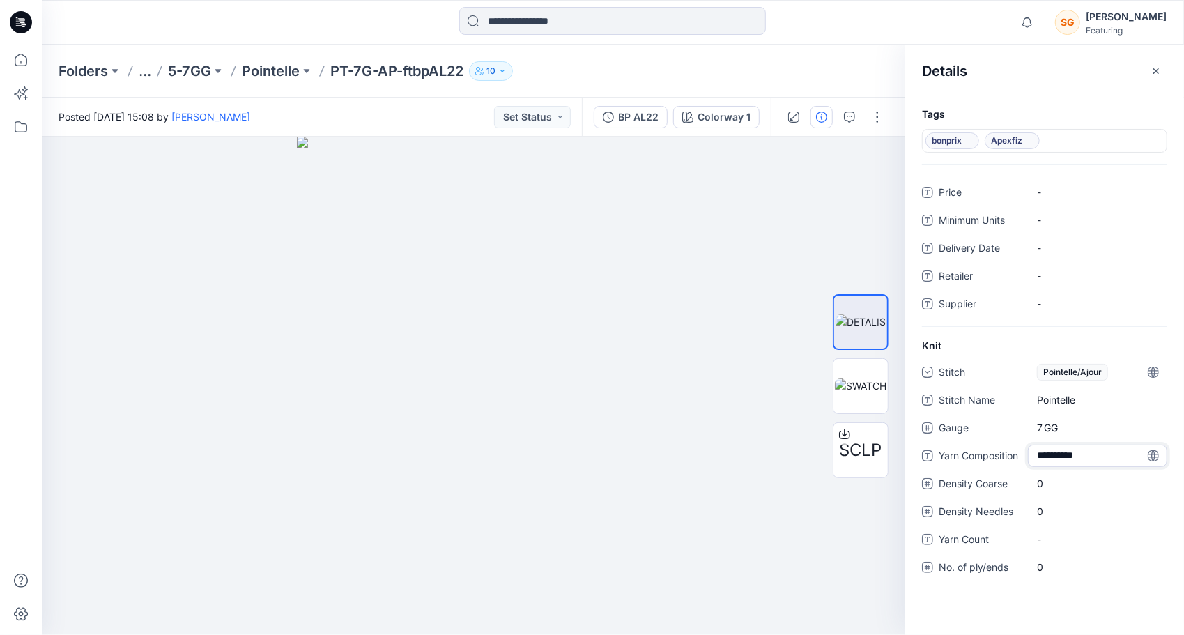
type textarea "**********"
drag, startPoint x: 1085, startPoint y: 453, endPoint x: 1022, endPoint y: 449, distance: 63.6
click at [1022, 449] on div "**********" at bounding box center [1044, 456] width 245 height 22
click at [1066, 478] on Coarse "0" at bounding box center [1097, 483] width 121 height 15
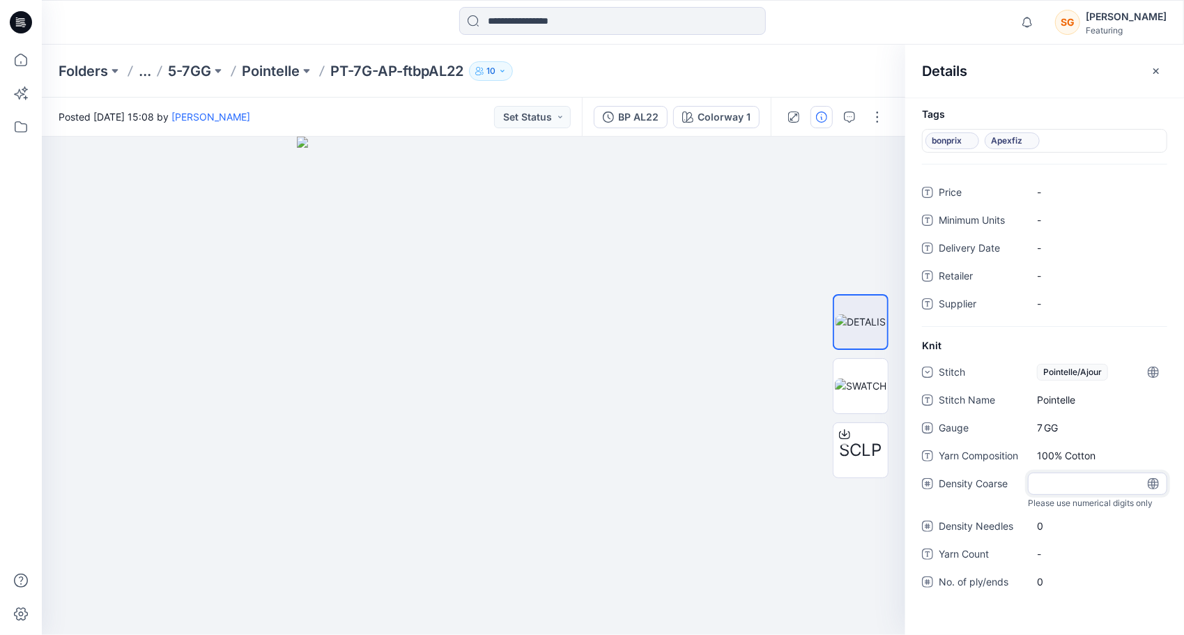
type input "**"
click at [1060, 519] on div "0" at bounding box center [1097, 526] width 139 height 22
type input "**"
click at [1062, 558] on div "Stitch Pointelle/Ajour Stitch Name Pointelle Gauge 7 GG Yarn Composition 100% C…" at bounding box center [1044, 485] width 245 height 249
click at [1057, 539] on Count "-" at bounding box center [1097, 539] width 121 height 15
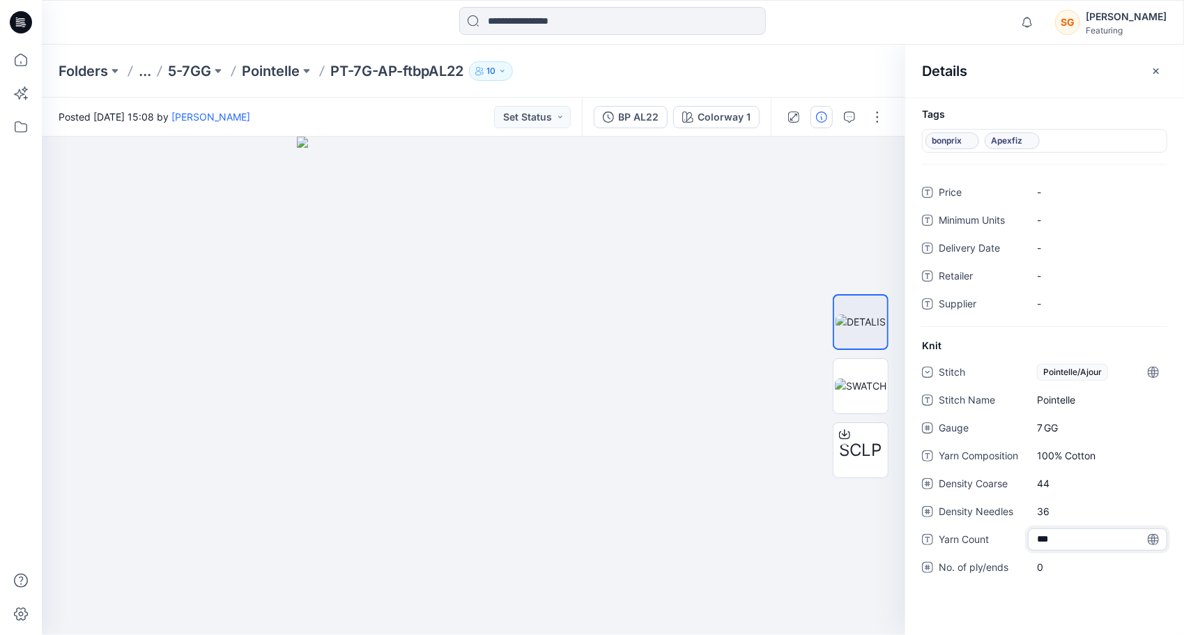
type textarea "****"
click at [1072, 563] on ply\/ends "0" at bounding box center [1097, 567] width 121 height 15
type input "*"
click at [274, 63] on p "Pointelle" at bounding box center [271, 71] width 58 height 20
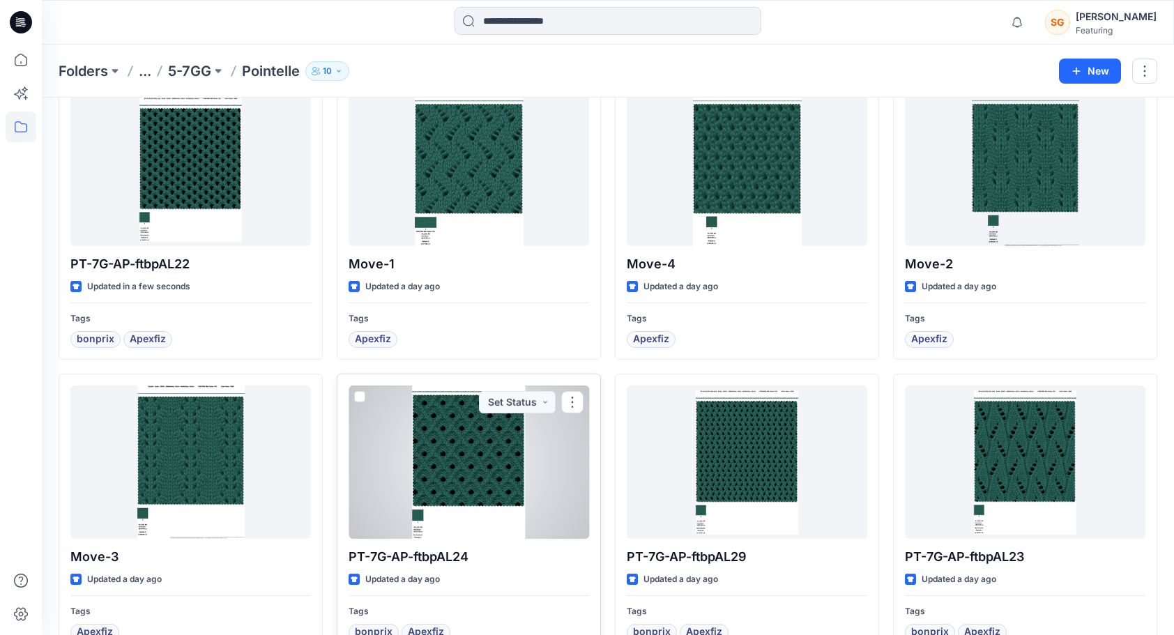
scroll to position [70, 0]
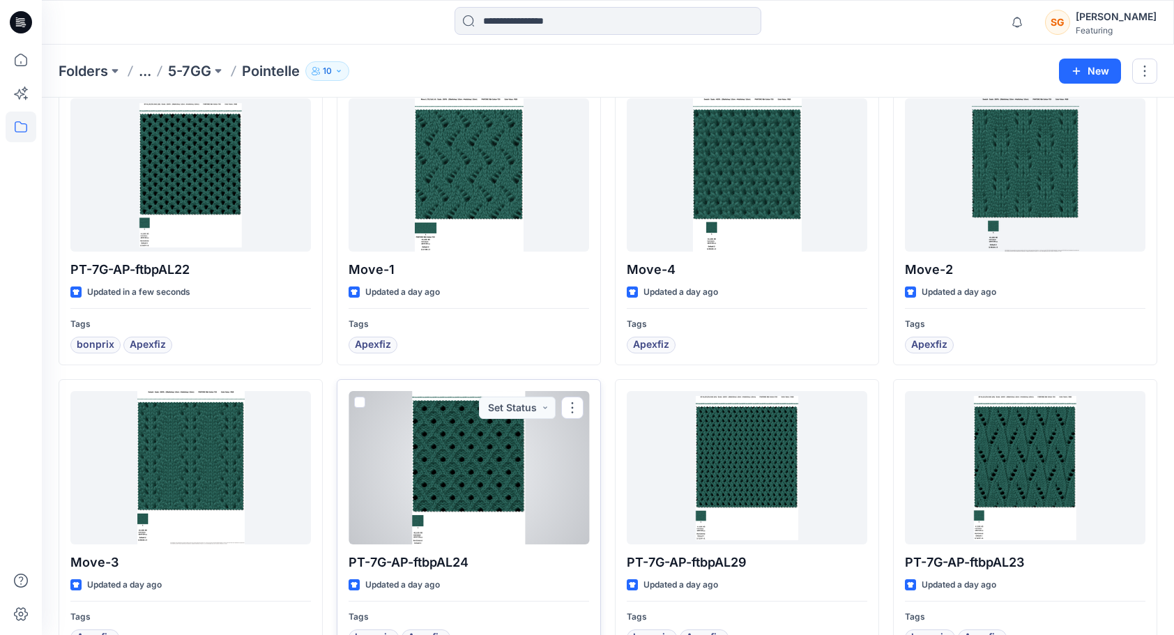
click at [452, 488] on div at bounding box center [468, 467] width 240 height 153
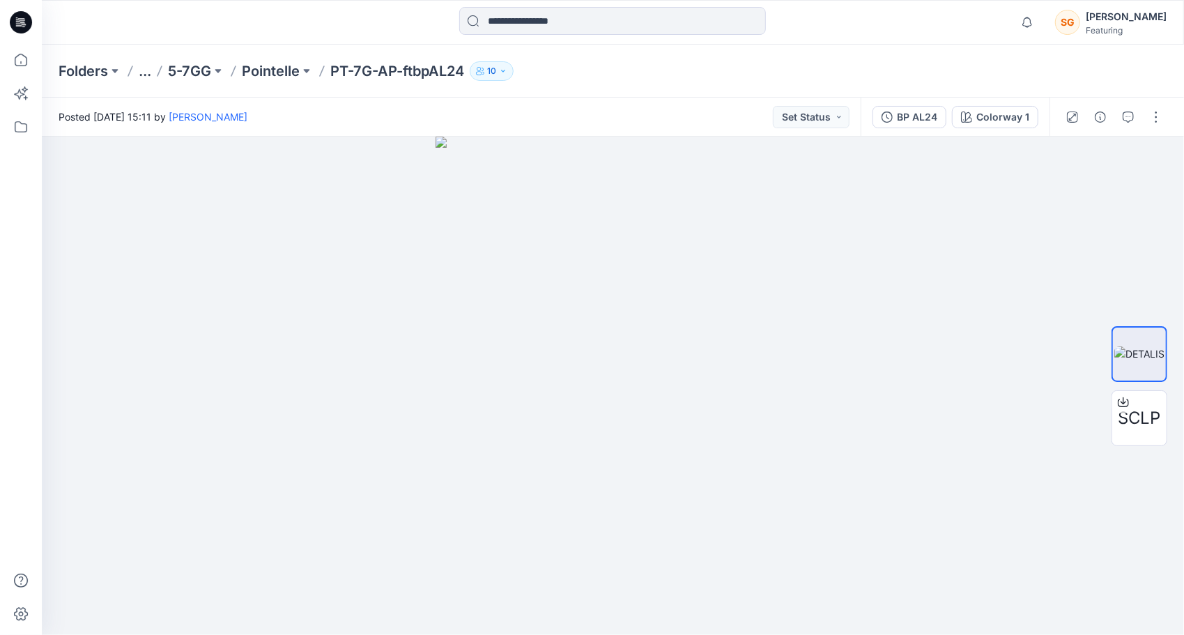
click at [1144, 116] on div at bounding box center [1114, 117] width 129 height 39
click at [1164, 128] on div at bounding box center [1114, 117] width 129 height 39
click at [1160, 125] on button "button" at bounding box center [1156, 117] width 22 height 22
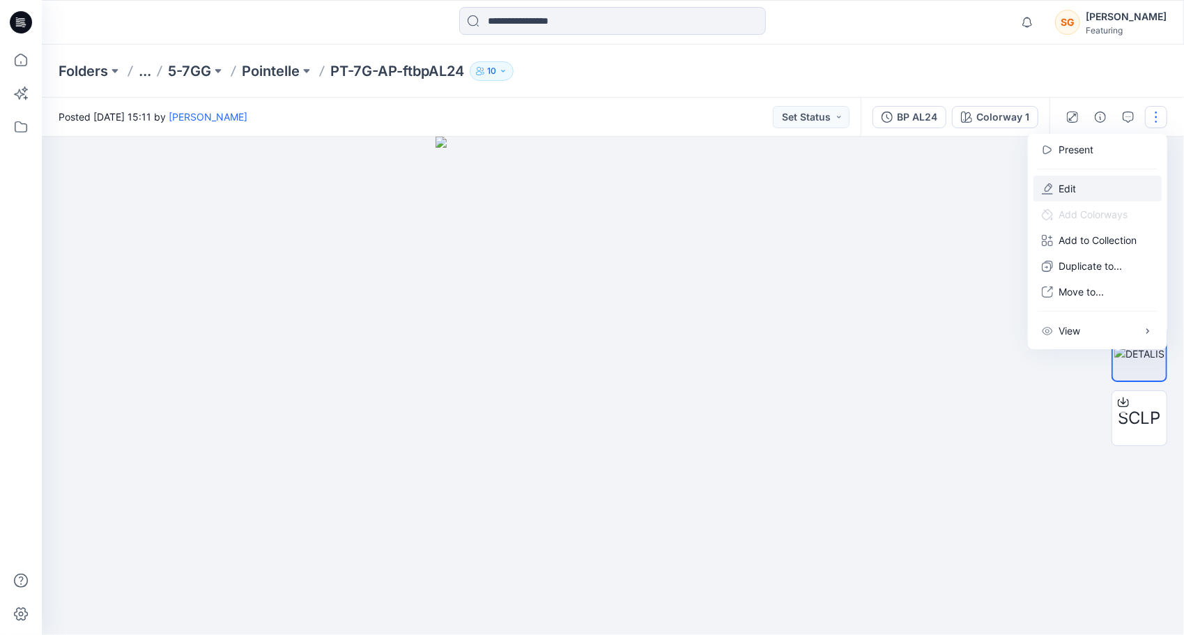
click at [1075, 181] on p "Edit" at bounding box center [1067, 188] width 17 height 15
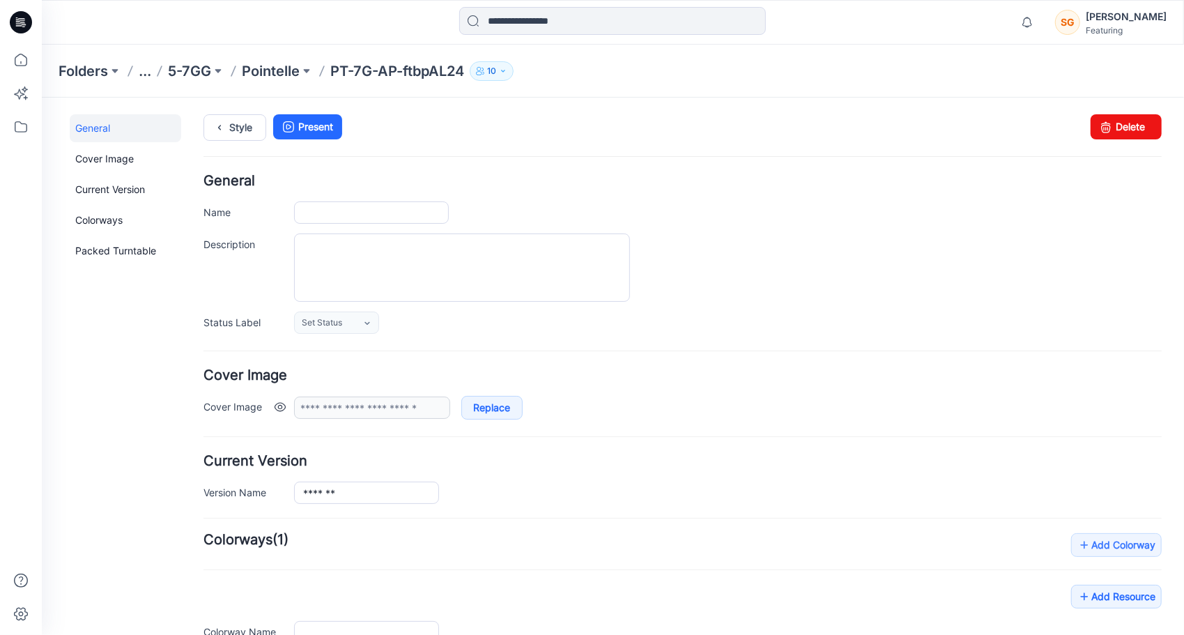
type input "**********"
type input "*******"
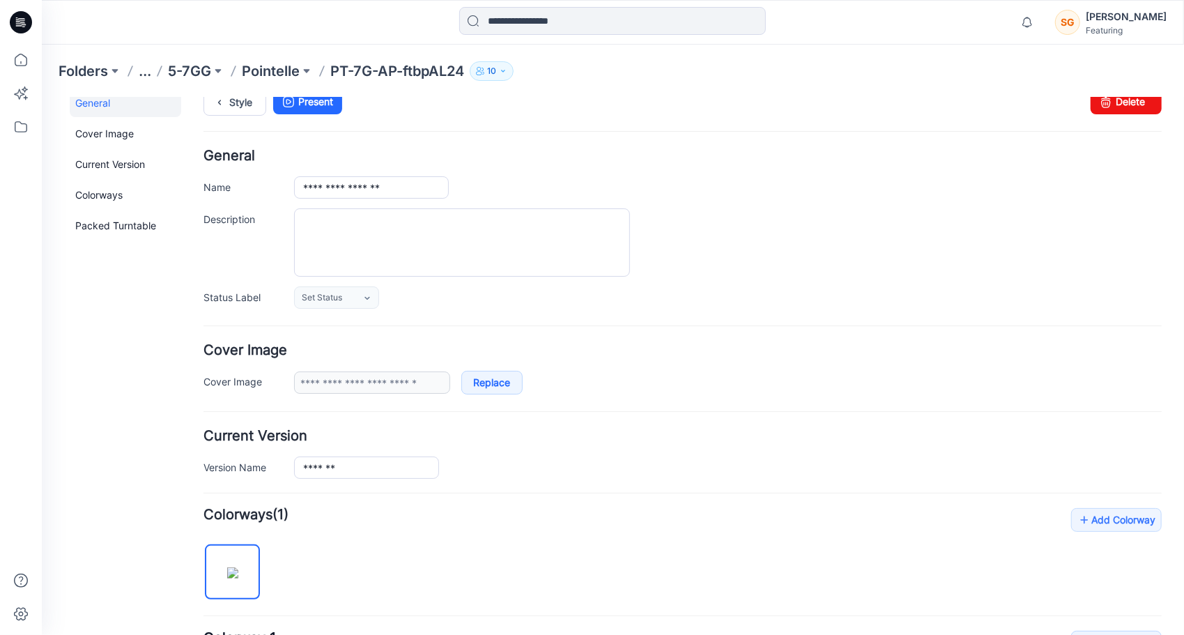
scroll to position [209, 0]
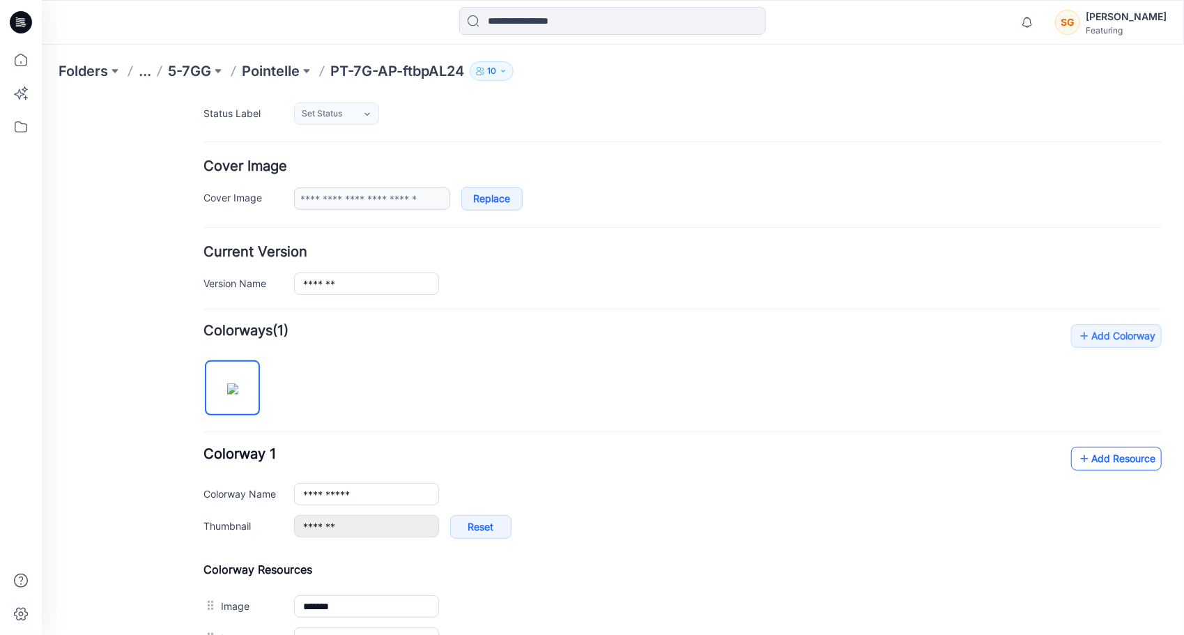
click at [1077, 457] on icon at bounding box center [1084, 458] width 14 height 22
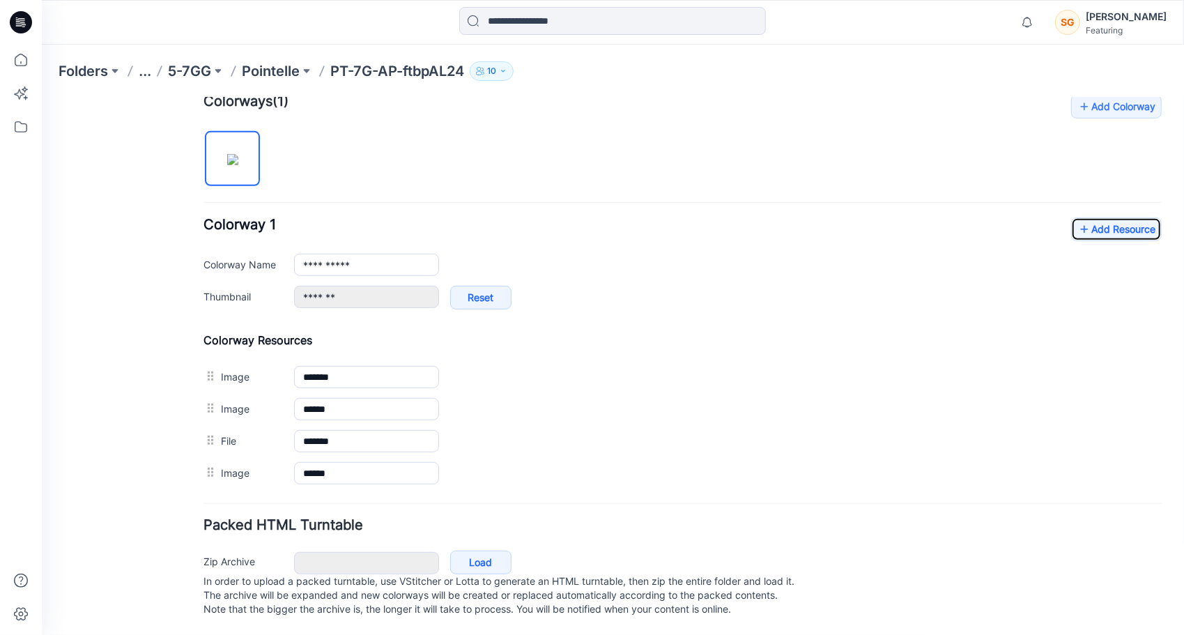
scroll to position [447, 0]
click at [270, 74] on p "Pointelle" at bounding box center [271, 71] width 58 height 20
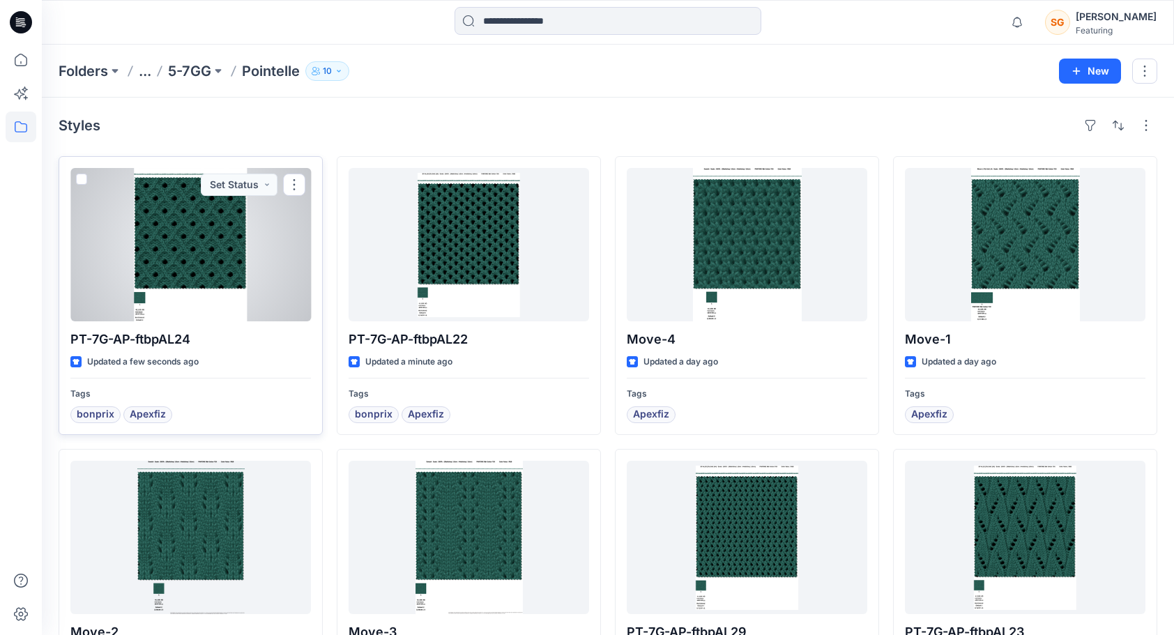
click at [225, 259] on div at bounding box center [190, 244] width 240 height 153
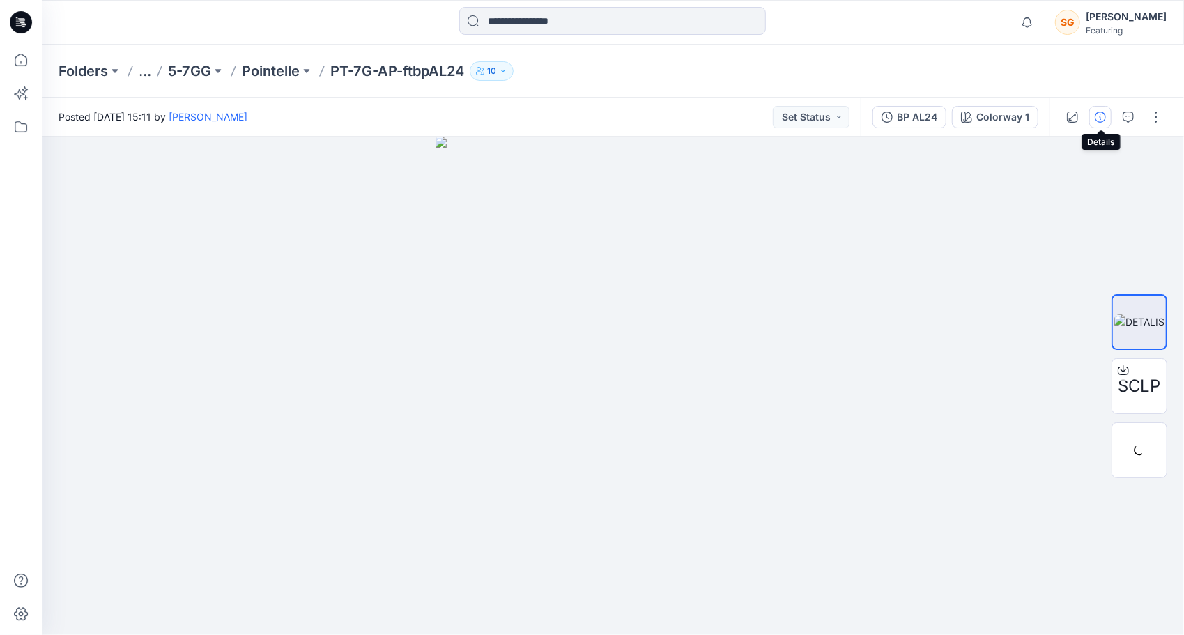
click at [1098, 114] on icon "button" at bounding box center [1100, 117] width 11 height 11
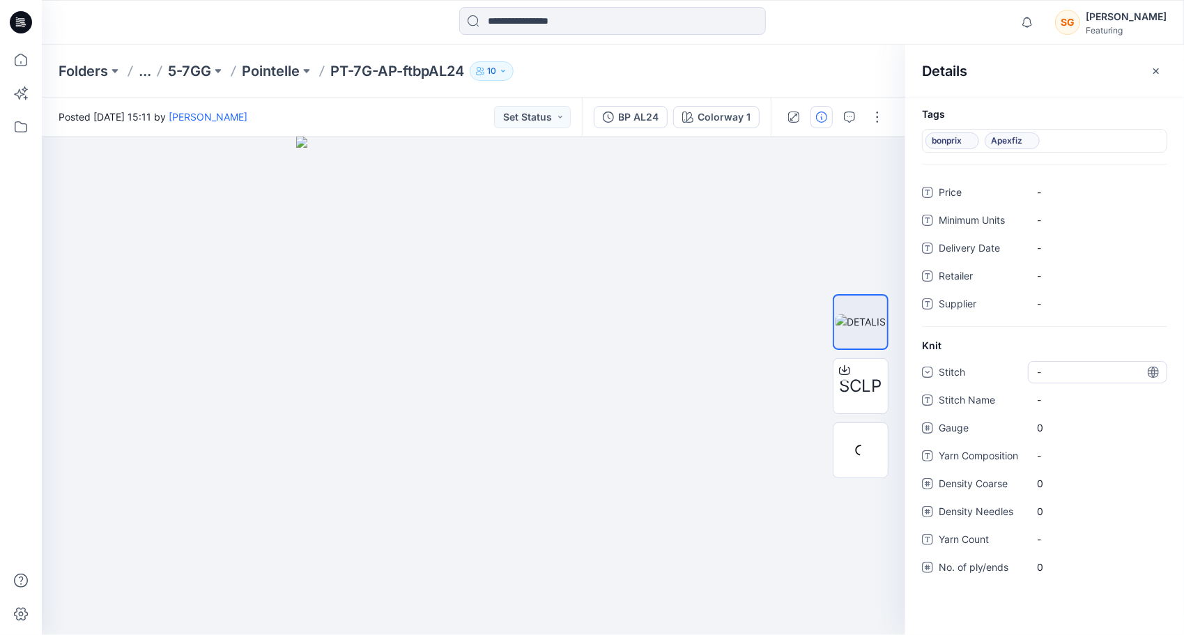
click at [1064, 372] on div "-" at bounding box center [1097, 372] width 139 height 22
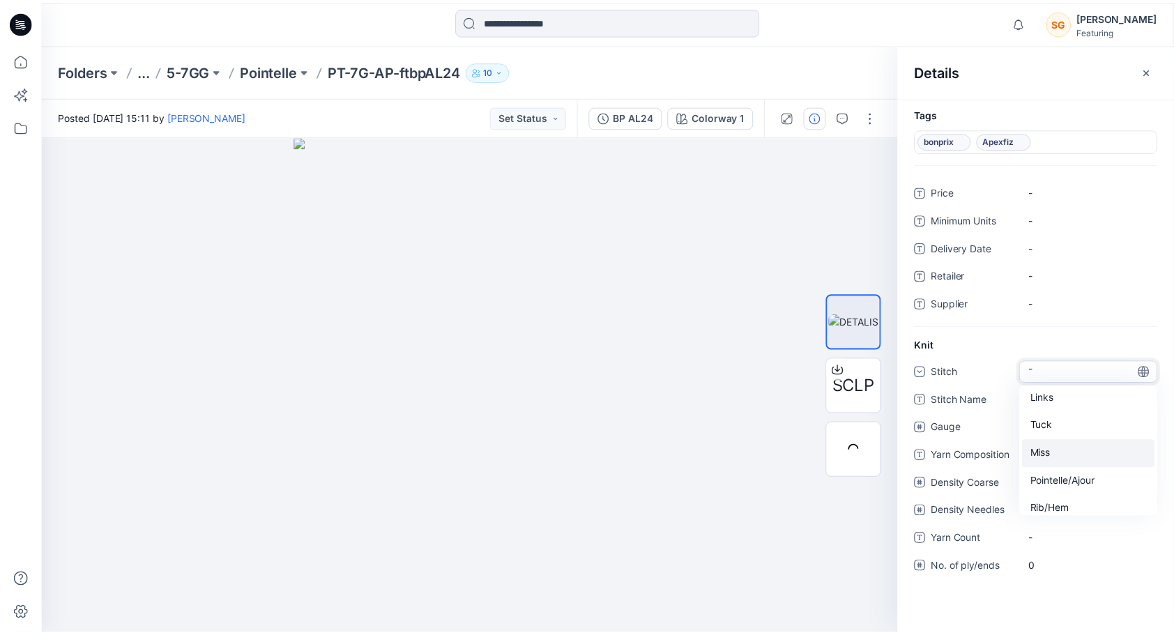
scroll to position [125, 0]
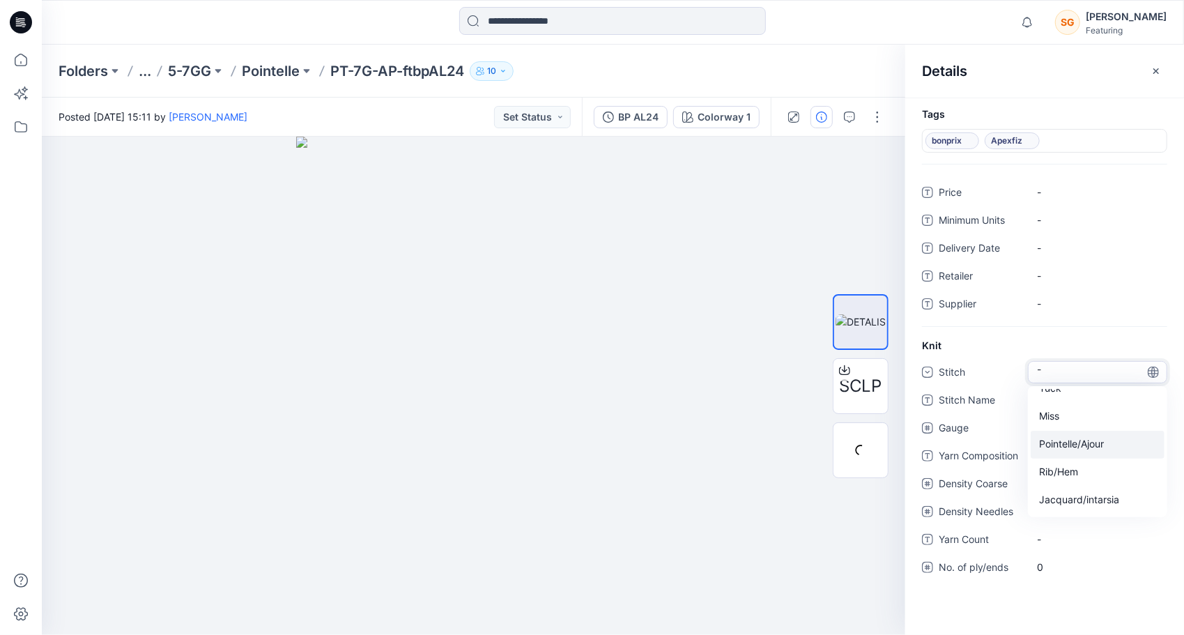
click at [1073, 443] on div "Pointelle/Ajour" at bounding box center [1098, 445] width 134 height 28
click at [1067, 396] on Name "-" at bounding box center [1097, 399] width 121 height 15
type textarea "*********"
click at [1055, 431] on span "0" at bounding box center [1097, 427] width 121 height 15
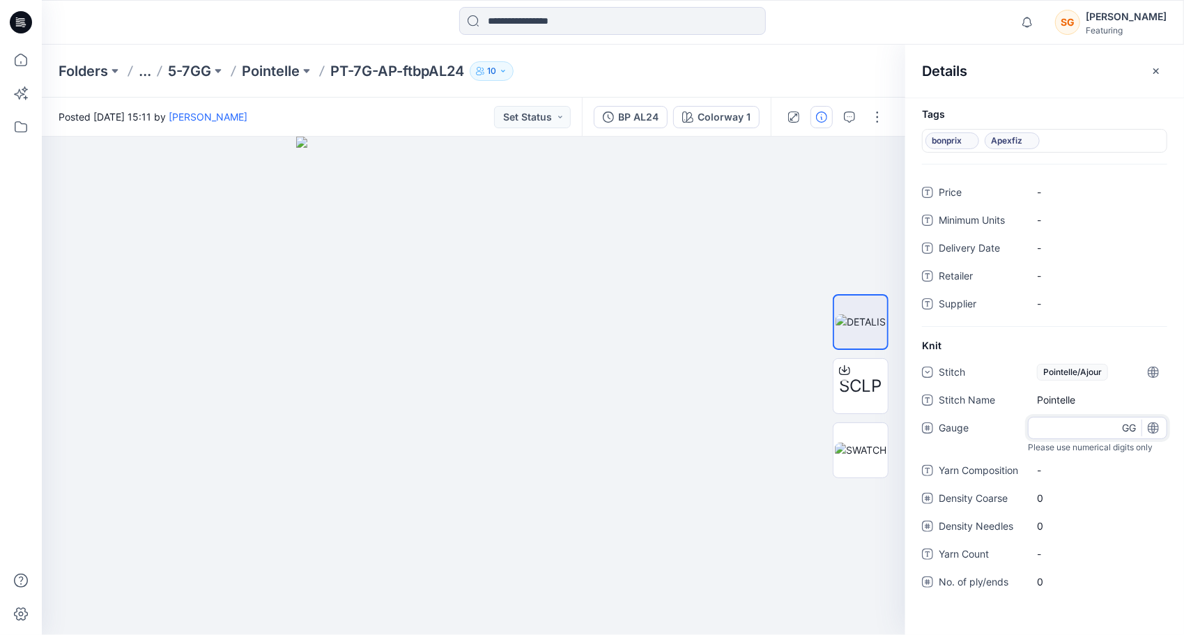
type input "*"
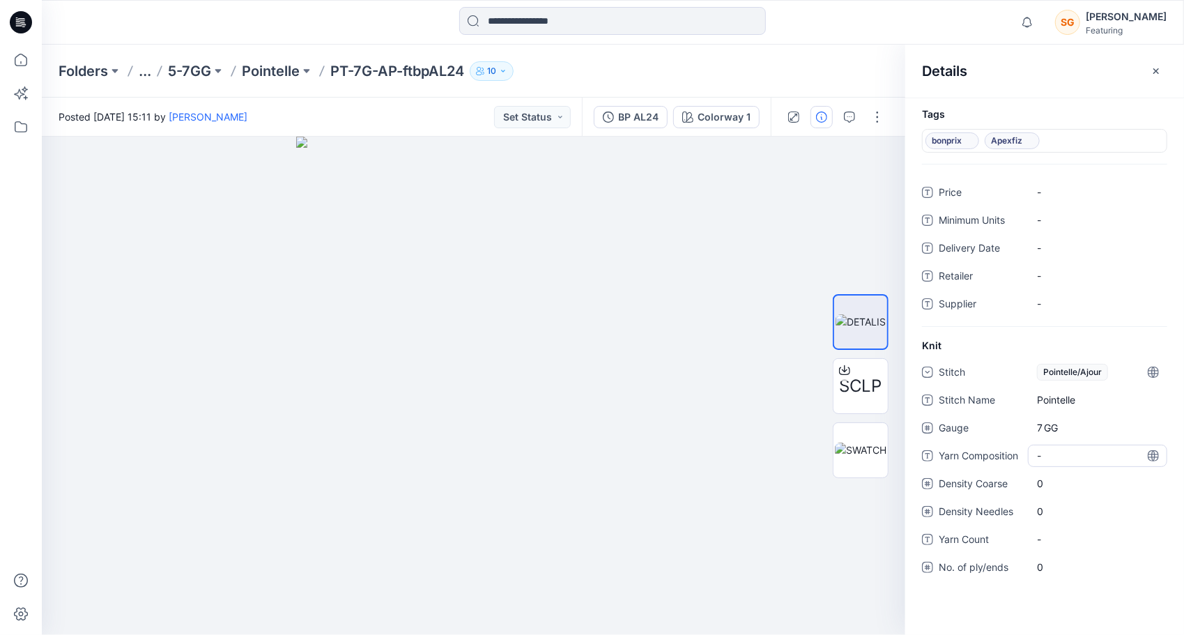
click at [1050, 467] on div "Stitch Pointelle/Ajour Stitch Name Pointelle Gauge 7 GG Yarn Composition - Dens…" at bounding box center [1044, 478] width 245 height 234
click at [1055, 461] on "-" at bounding box center [1097, 455] width 121 height 15
type textarea "**********"
click at [1054, 484] on Coarse "0" at bounding box center [1097, 483] width 121 height 15
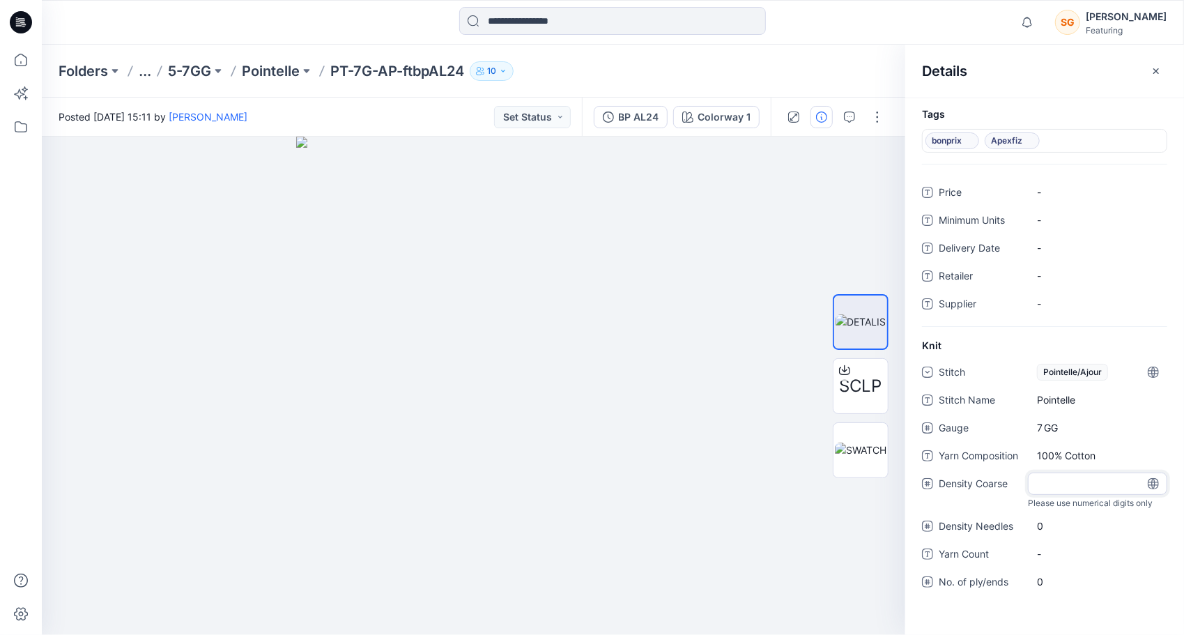
type input "**"
click at [1074, 521] on div "0" at bounding box center [1097, 526] width 139 height 22
type input "**"
click at [1056, 558] on div "Stitch Pointelle/Ajour Stitch Name Pointelle Gauge 7 GG Yarn Composition 100% C…" at bounding box center [1044, 478] width 245 height 234
click at [1059, 546] on div "-" at bounding box center [1097, 539] width 139 height 22
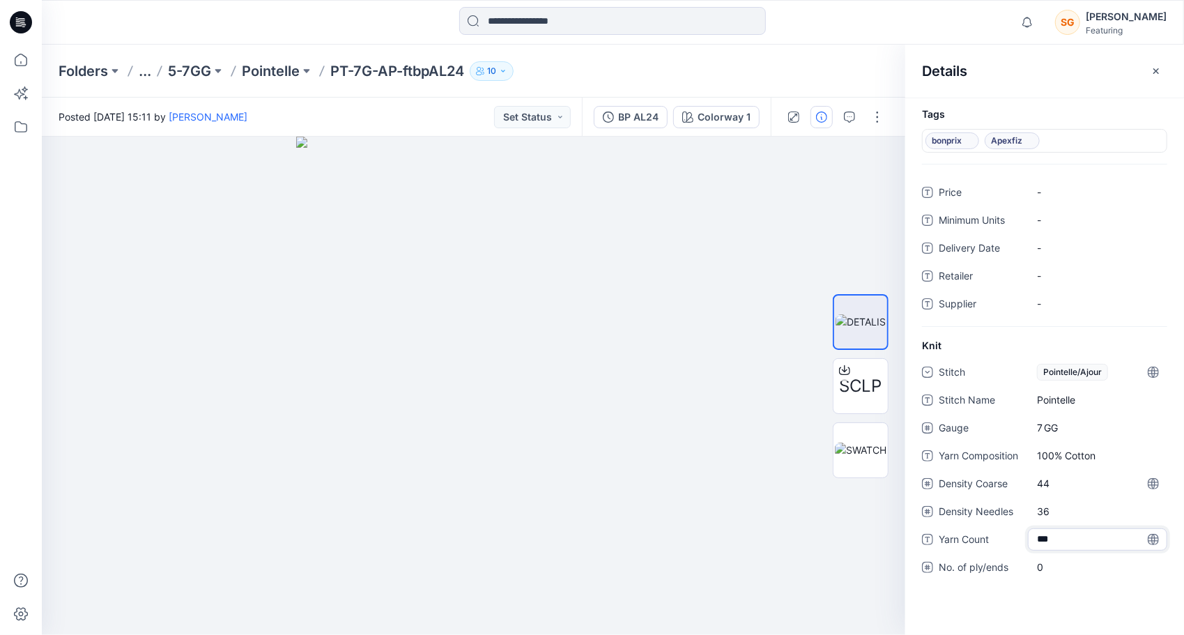
type textarea "****"
click at [1065, 568] on ply\/ends "0" at bounding box center [1097, 567] width 121 height 15
type input "*"
click at [279, 69] on p "Pointelle" at bounding box center [271, 71] width 58 height 20
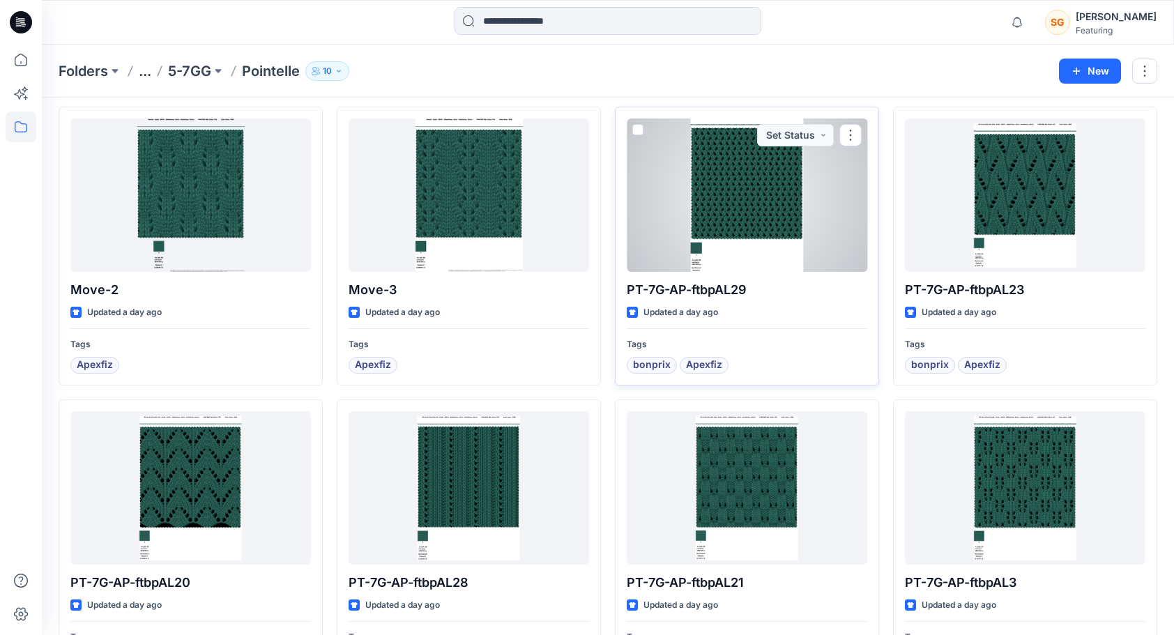
scroll to position [279, 0]
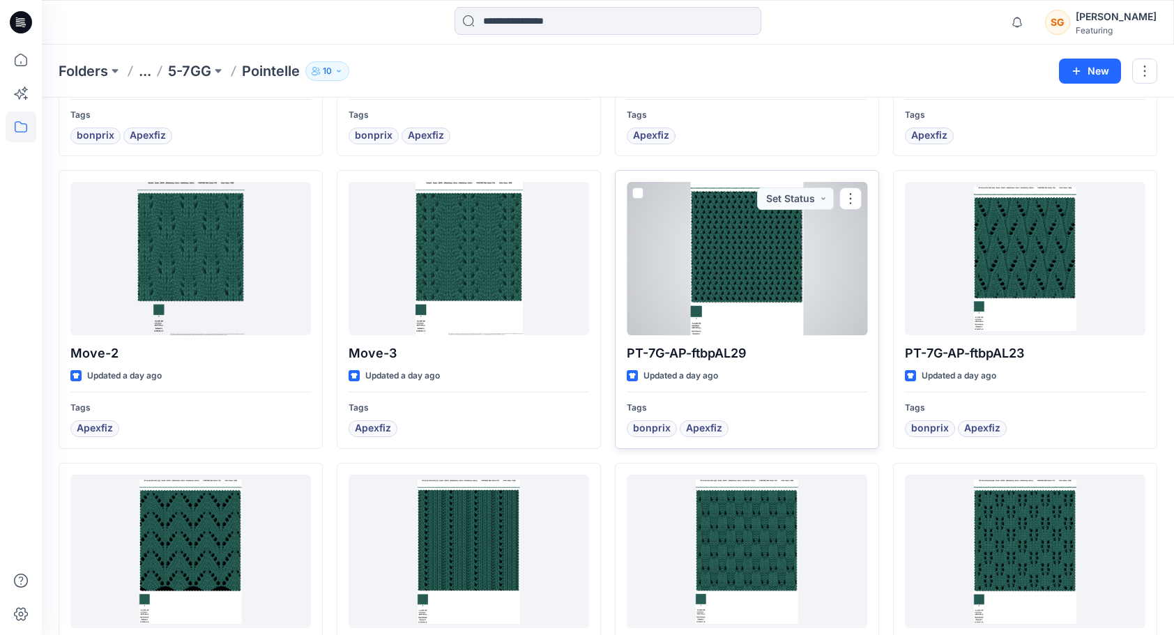
click at [729, 250] on div at bounding box center [747, 258] width 240 height 153
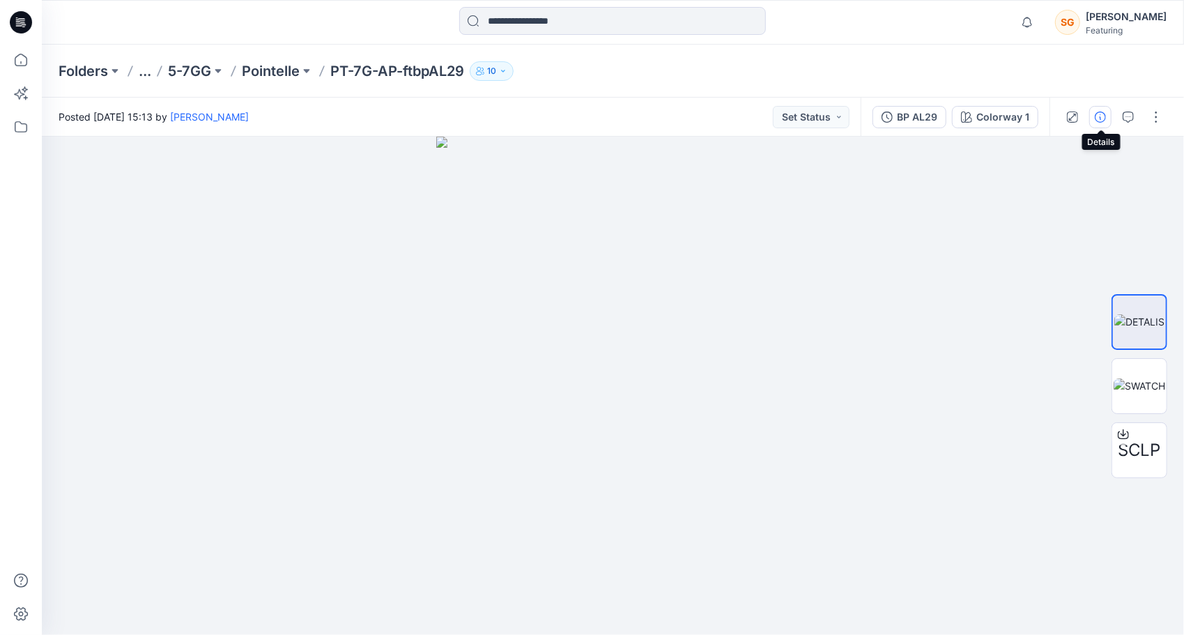
click at [1101, 112] on icon "button" at bounding box center [1100, 117] width 11 height 11
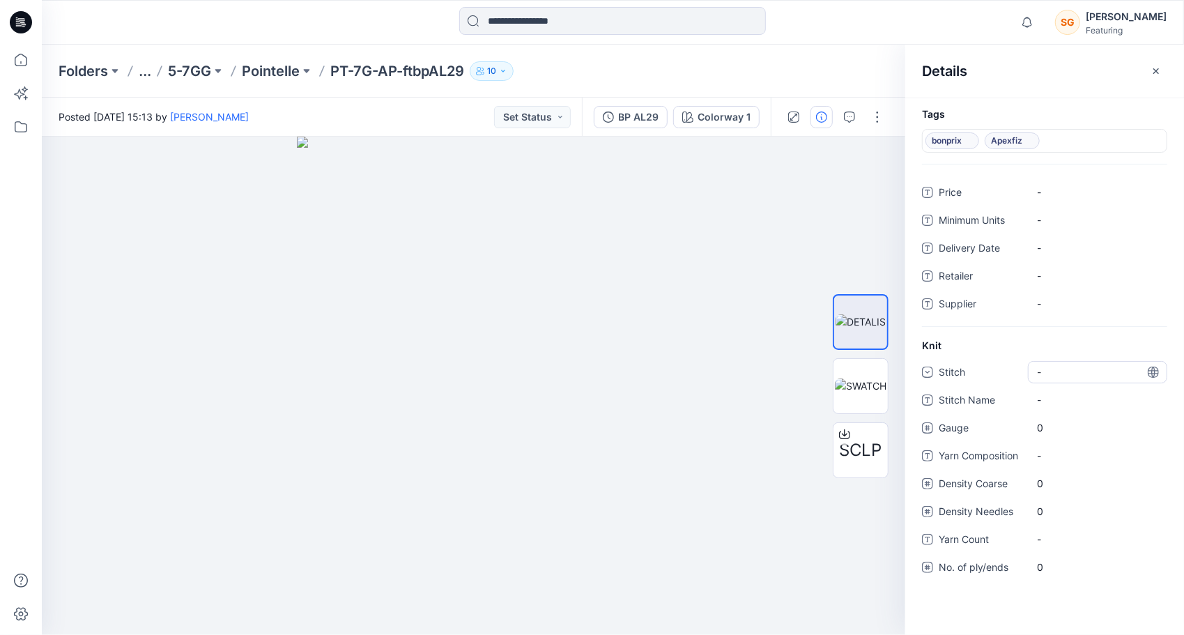
click at [1075, 362] on div "-" at bounding box center [1097, 372] width 139 height 22
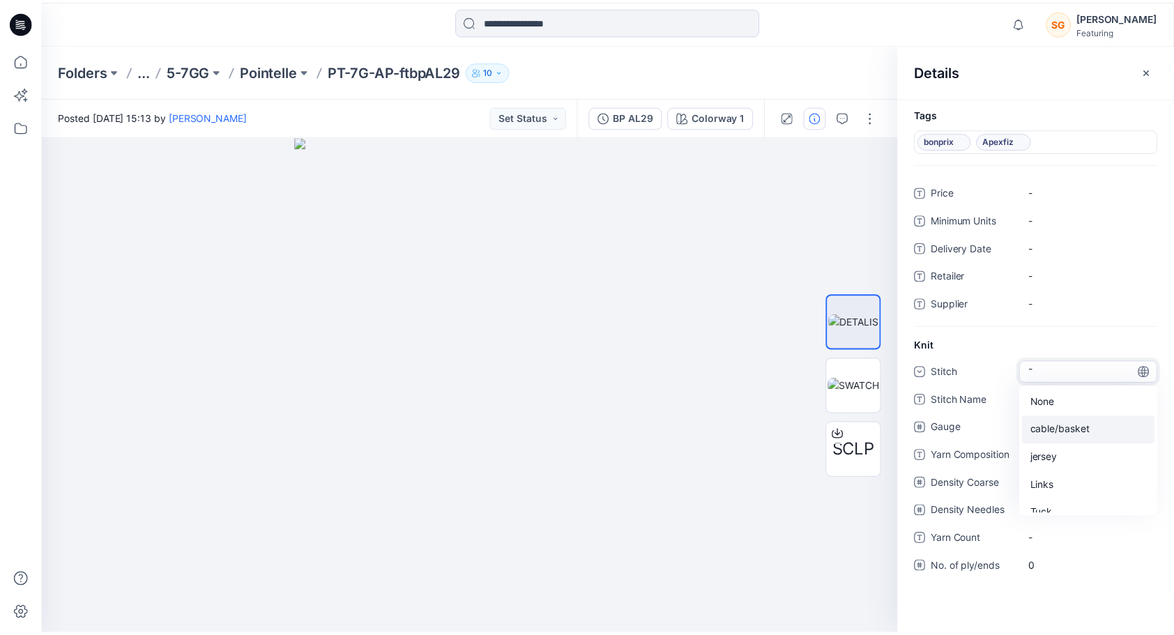
scroll to position [70, 0]
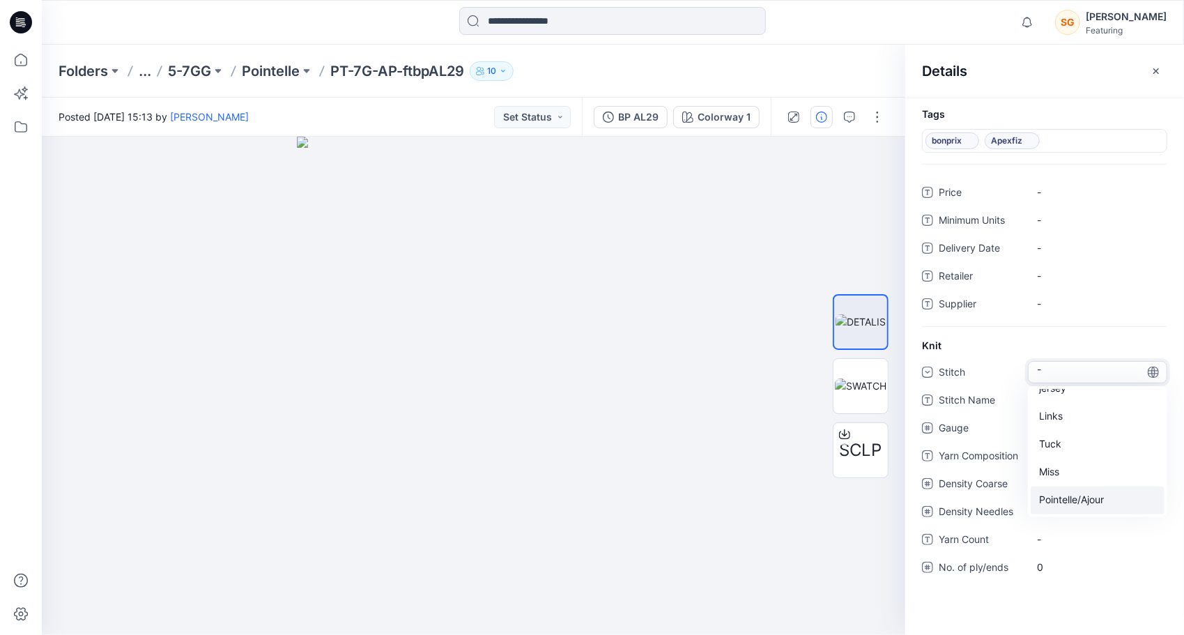
click at [1067, 500] on div "Pointelle/Ajour" at bounding box center [1098, 500] width 134 height 28
click at [1065, 392] on Name "-" at bounding box center [1097, 399] width 121 height 15
type textarea "*********"
click at [1054, 434] on span "0" at bounding box center [1097, 427] width 121 height 15
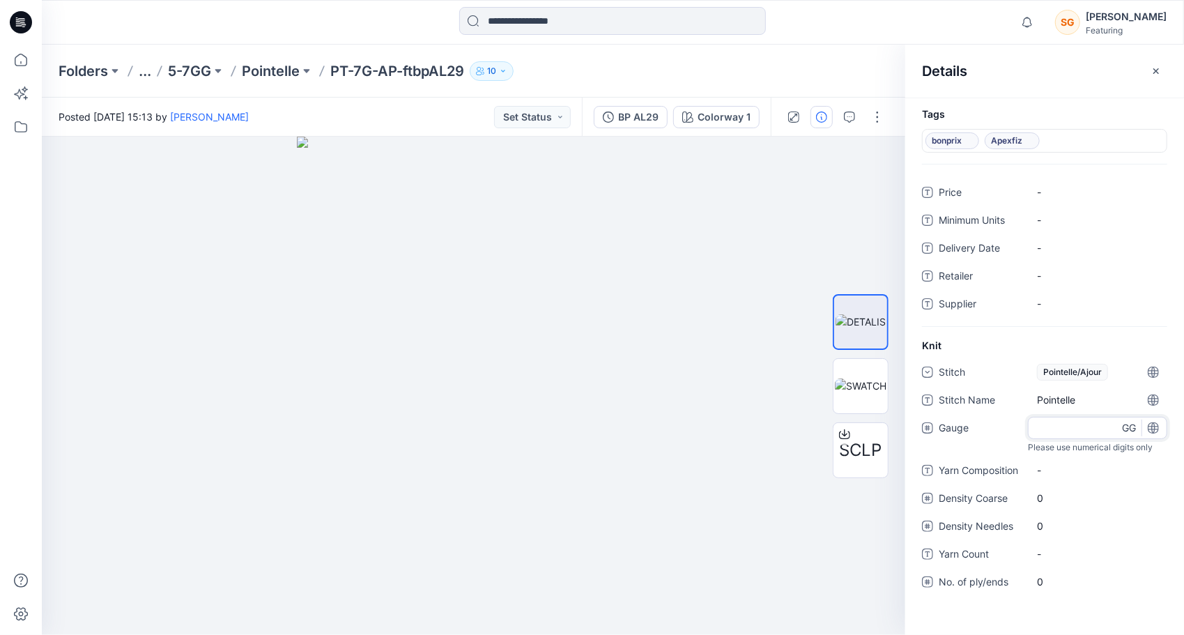
type input "*"
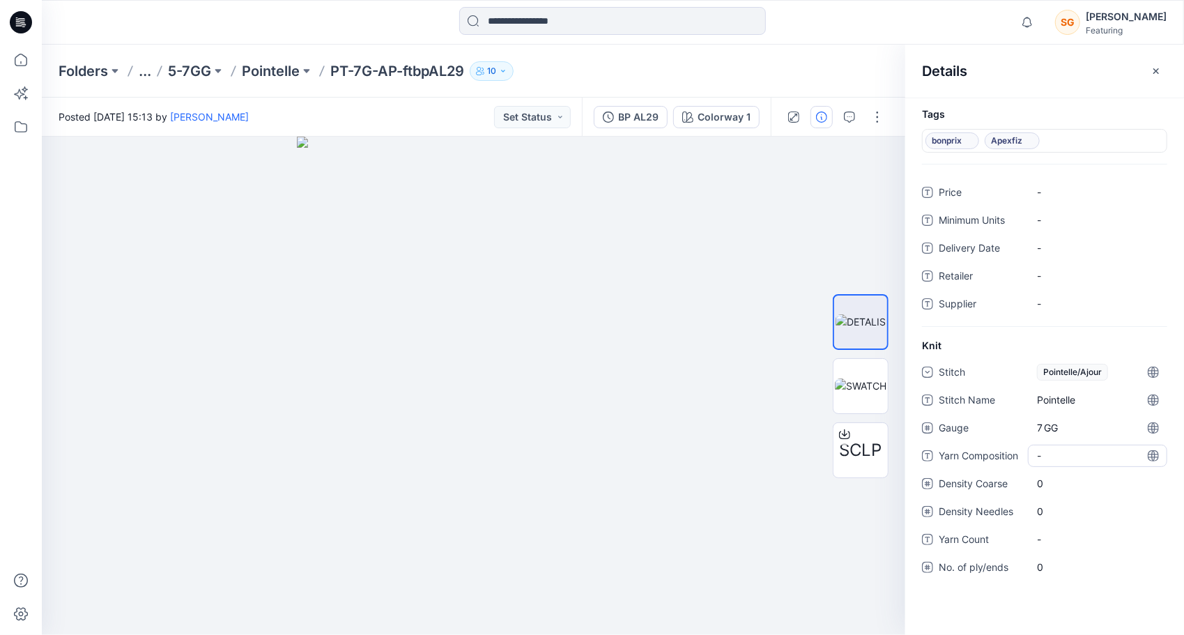
click at [1055, 472] on div "Stitch Pointelle/Ajour Stitch Name Pointelle Gauge 7 GG Yarn Composition - Dens…" at bounding box center [1044, 478] width 245 height 234
click at [1055, 456] on "-" at bounding box center [1097, 455] width 121 height 15
type textarea "**********"
click at [1050, 488] on Coarse "0" at bounding box center [1097, 483] width 121 height 15
type input "**"
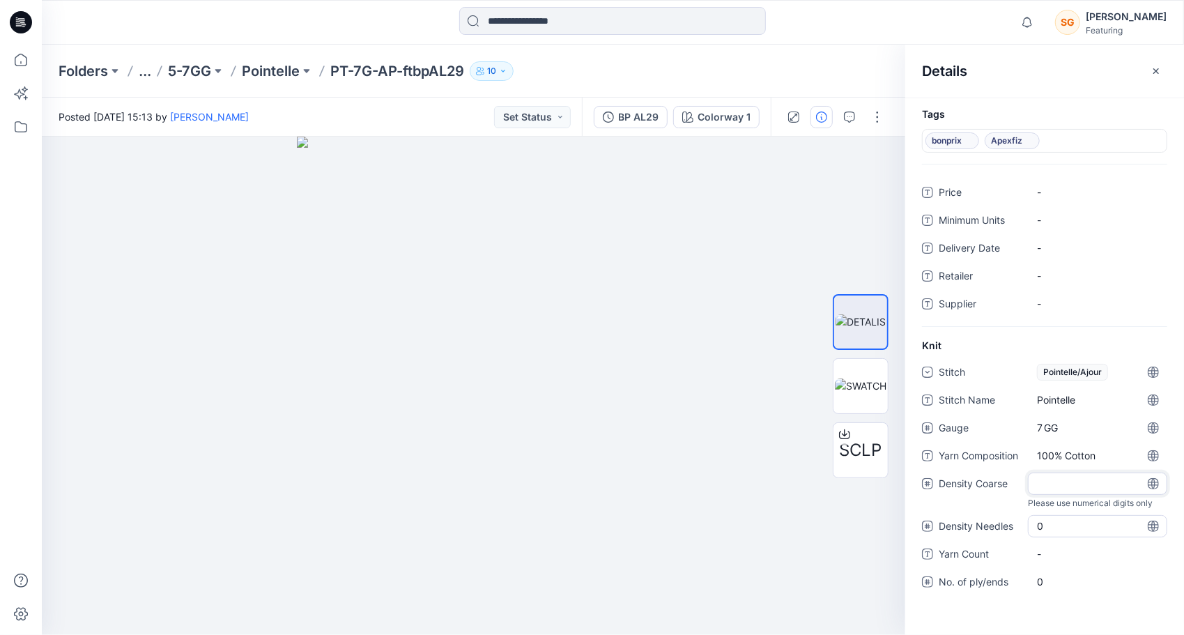
click at [1043, 527] on div "Stitch Pointelle/Ajour Stitch Name Pointelle Gauge 7 GG Yarn Composition 100% C…" at bounding box center [1044, 485] width 245 height 249
click at [1050, 509] on Needles "0" at bounding box center [1097, 511] width 121 height 15
type input "**"
click at [1043, 558] on div "Stitch Pointelle/Ajour Stitch Name Pointelle Gauge 7 GG Yarn Composition 100% C…" at bounding box center [1044, 478] width 245 height 234
click at [1047, 540] on Count "-" at bounding box center [1097, 539] width 121 height 15
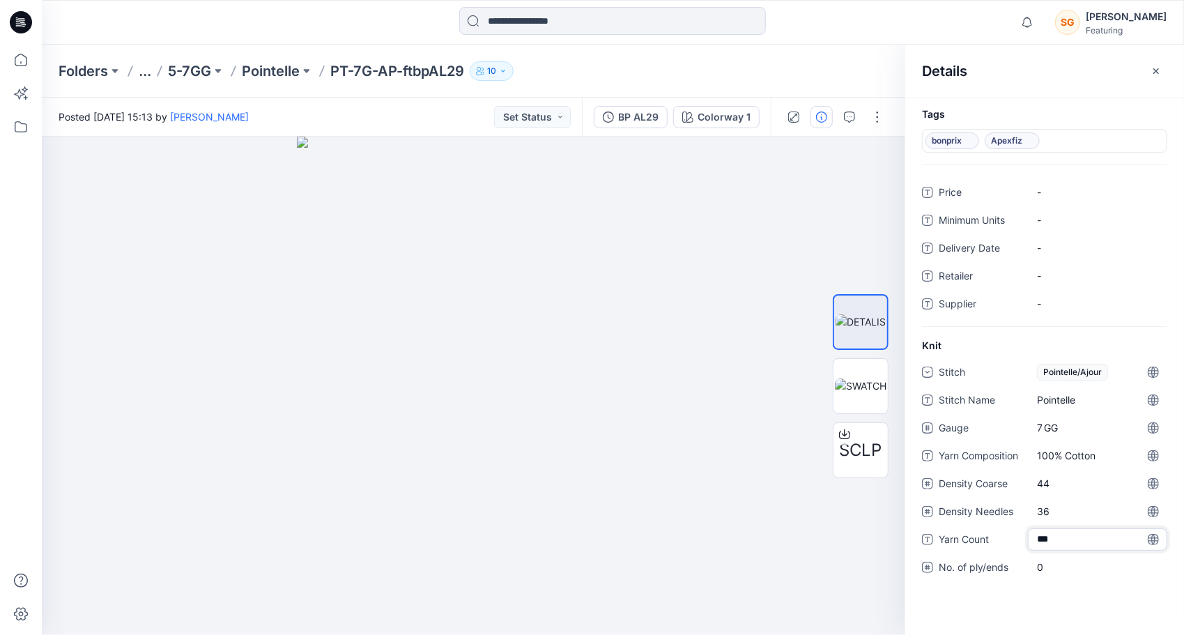
type textarea "****"
click at [1043, 565] on ply\/ends "0" at bounding box center [1097, 567] width 121 height 15
type input "*"
click at [282, 68] on p "Pointelle" at bounding box center [271, 71] width 58 height 20
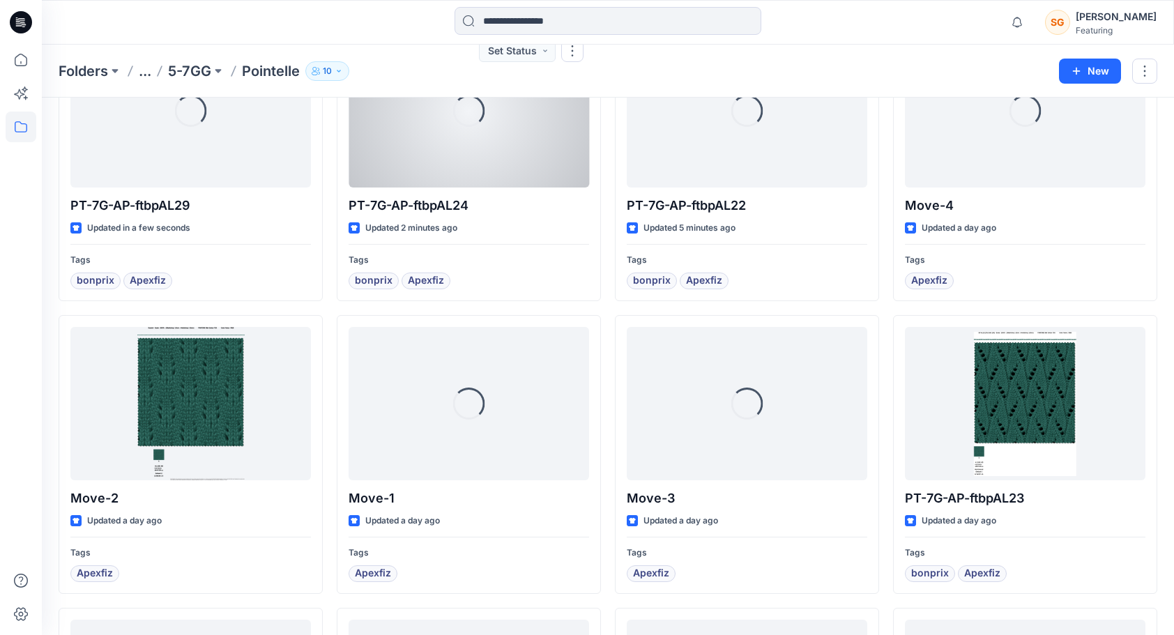
scroll to position [139, 0]
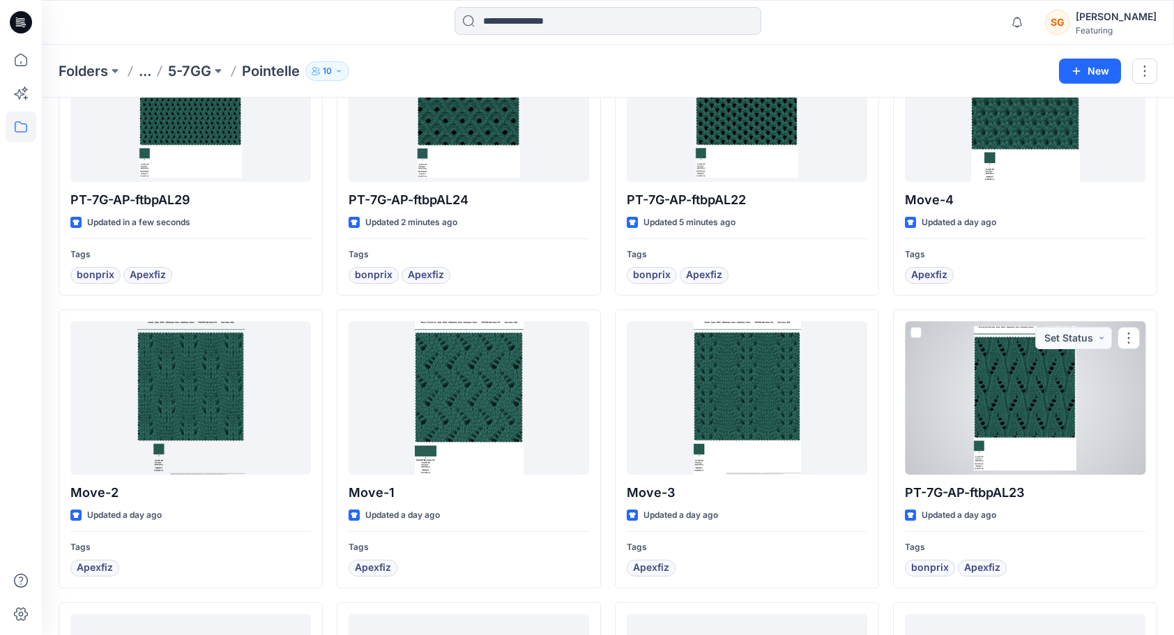
click at [1066, 388] on div at bounding box center [1025, 397] width 240 height 153
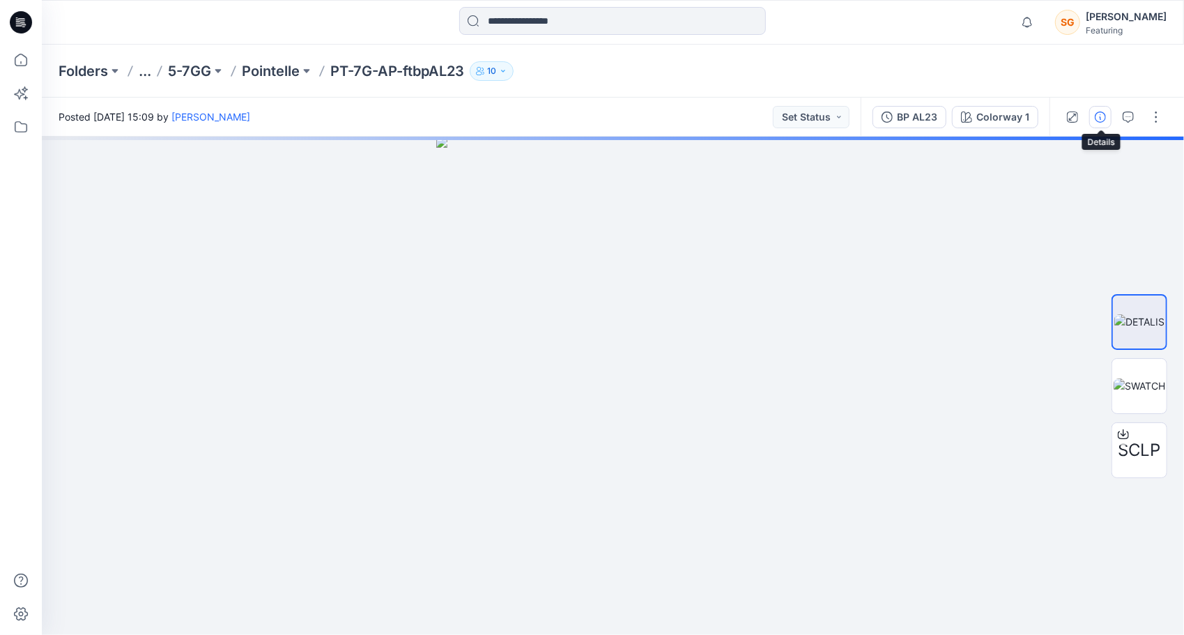
click at [1098, 118] on icon "button" at bounding box center [1100, 117] width 11 height 11
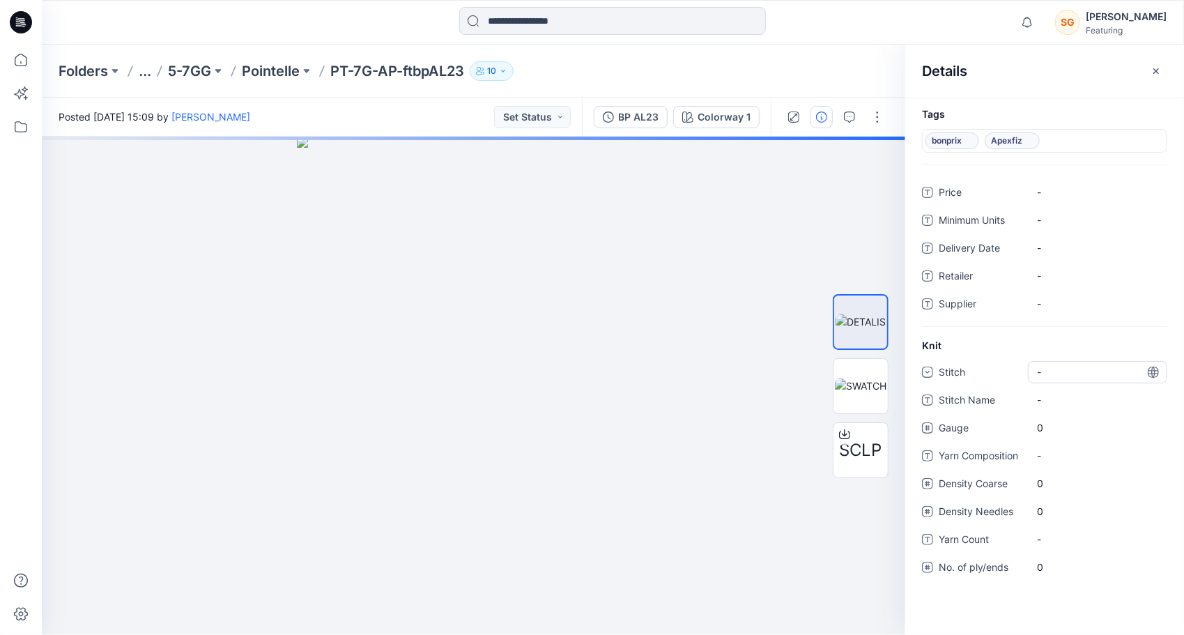
click at [1074, 364] on div "-" at bounding box center [1097, 372] width 139 height 22
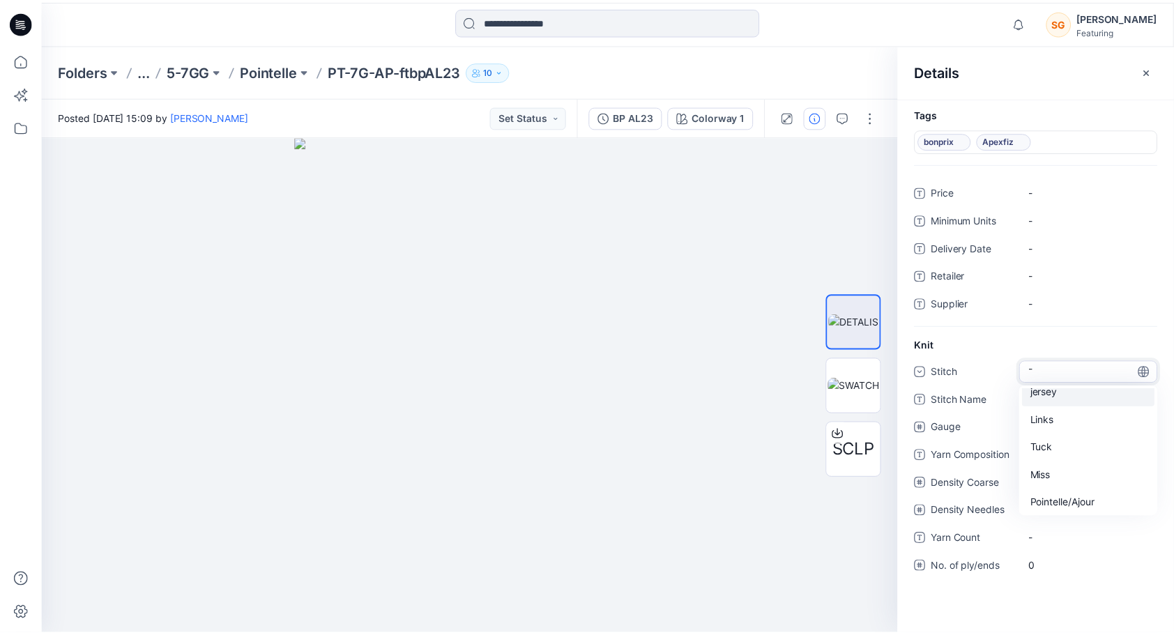
scroll to position [70, 0]
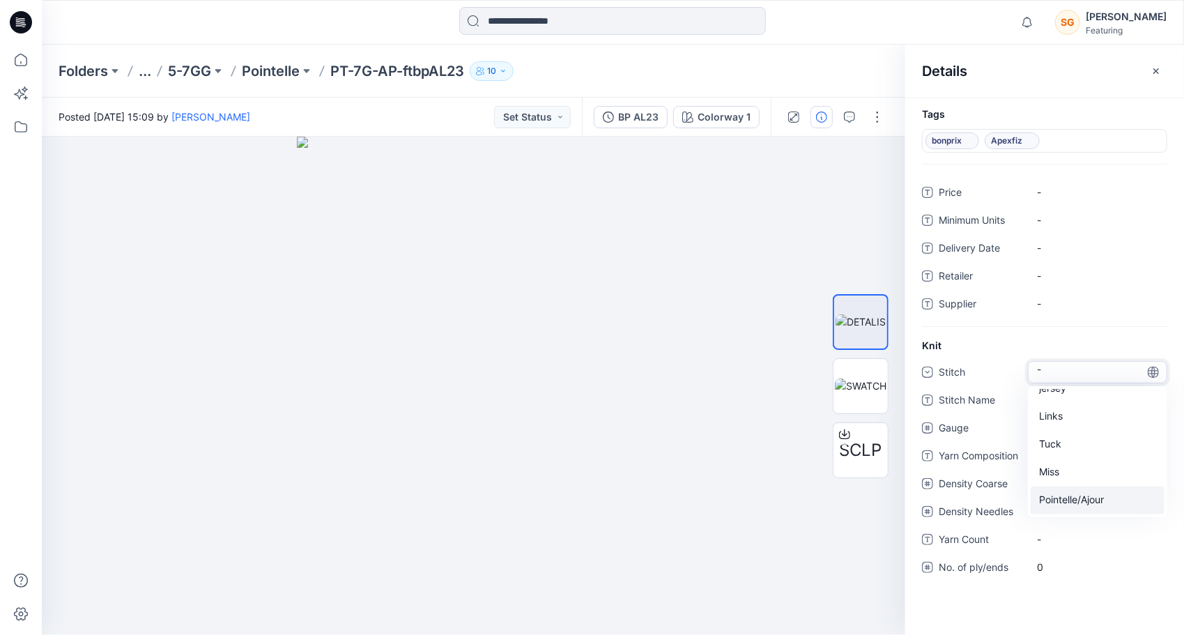
click at [1082, 503] on div "Pointelle/Ajour" at bounding box center [1098, 500] width 134 height 28
click at [1072, 399] on Name "-" at bounding box center [1097, 399] width 121 height 15
type textarea "*********"
click at [1052, 424] on span "0" at bounding box center [1097, 427] width 121 height 15
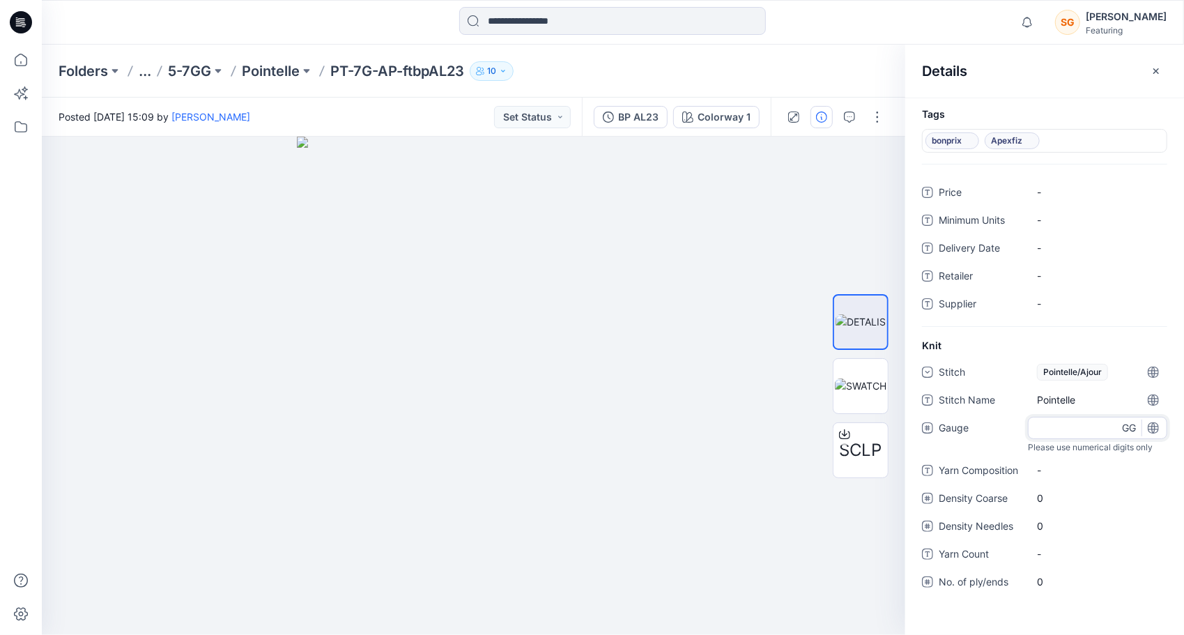
type input "*"
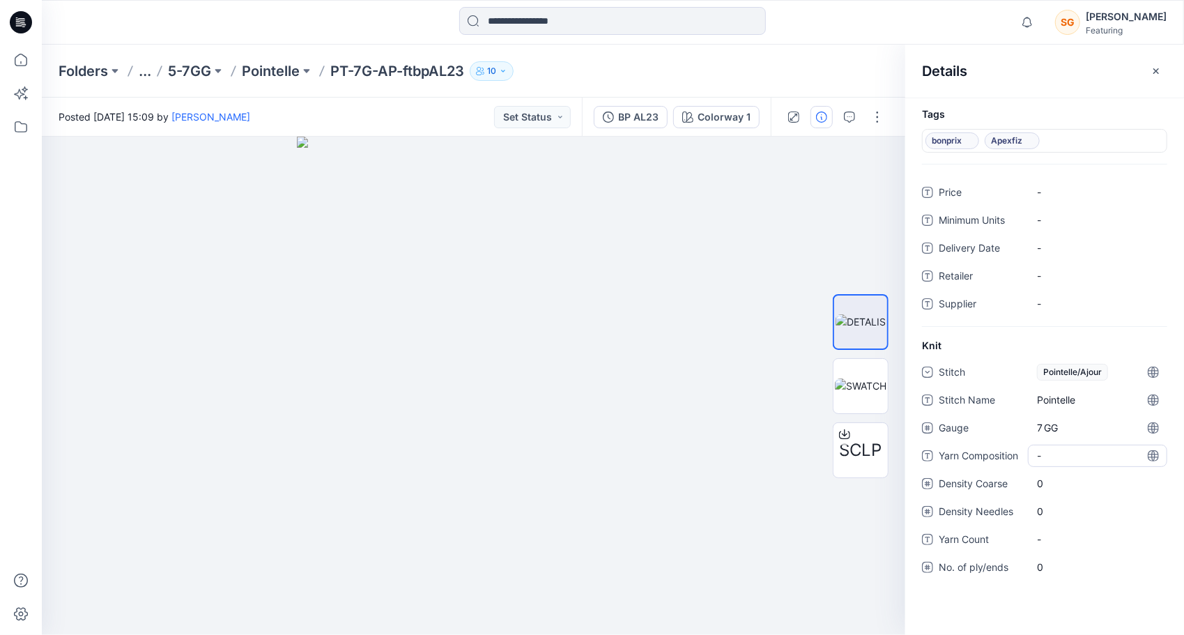
click at [1080, 474] on div "Stitch Pointelle/Ajour Stitch Name Pointelle Gauge 7 GG Yarn Composition - Dens…" at bounding box center [1044, 478] width 245 height 234
click at [1076, 457] on "-" at bounding box center [1097, 455] width 121 height 15
type textarea "**********"
click at [1078, 481] on Coarse "0" at bounding box center [1097, 483] width 121 height 15
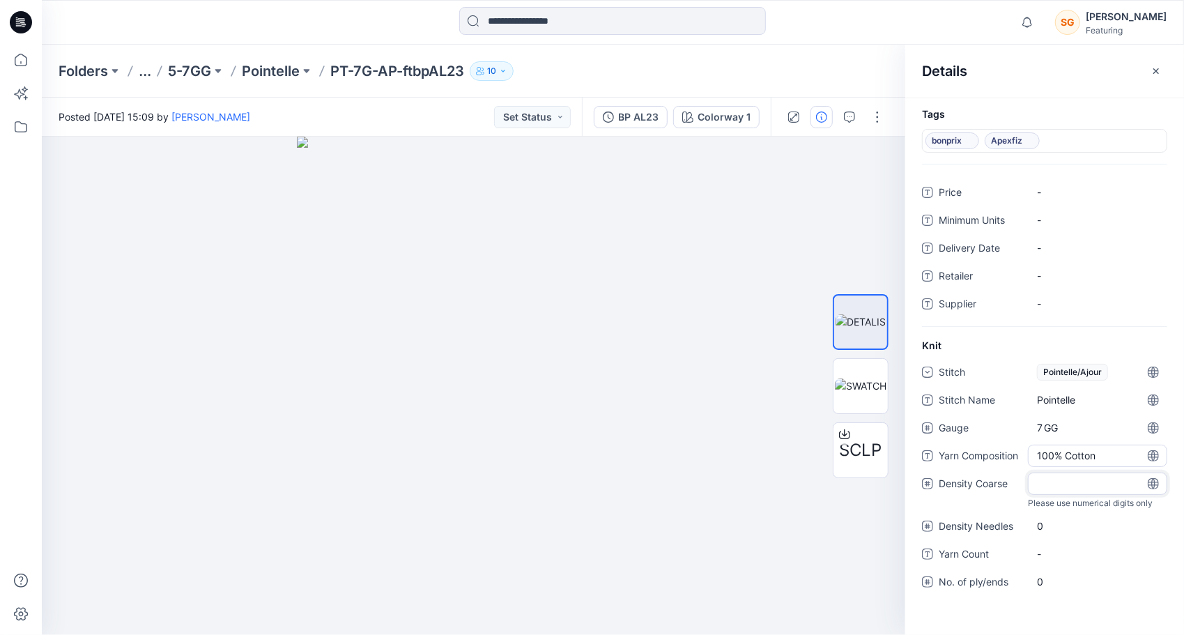
type input "**"
click at [1057, 520] on div "0" at bounding box center [1097, 526] width 139 height 22
type input "**"
click at [1051, 546] on div "-" at bounding box center [1097, 539] width 139 height 22
type textarea "****"
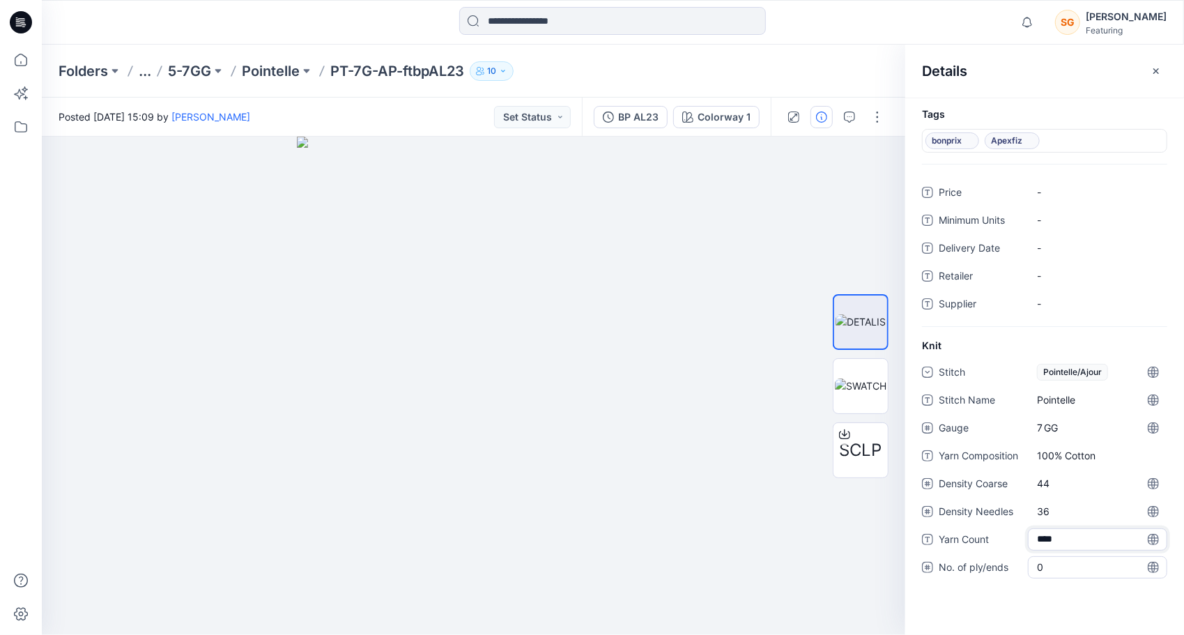
click at [1053, 567] on ply\/ends "0" at bounding box center [1097, 567] width 121 height 15
type input "*"
click at [259, 61] on p "Pointelle" at bounding box center [271, 71] width 58 height 20
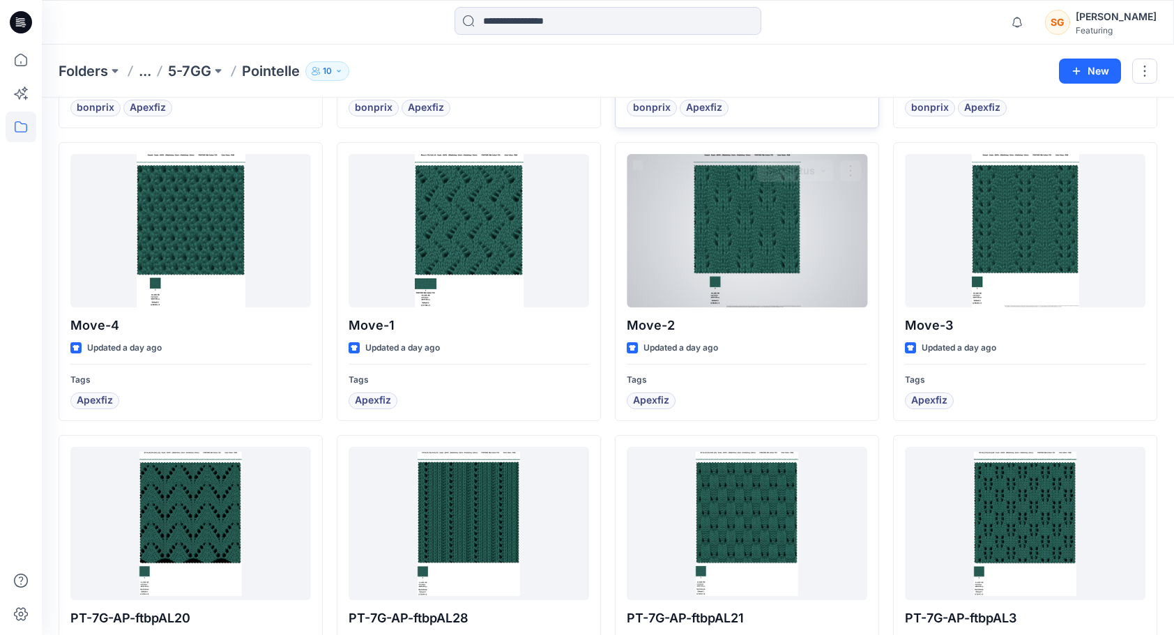
scroll to position [348, 0]
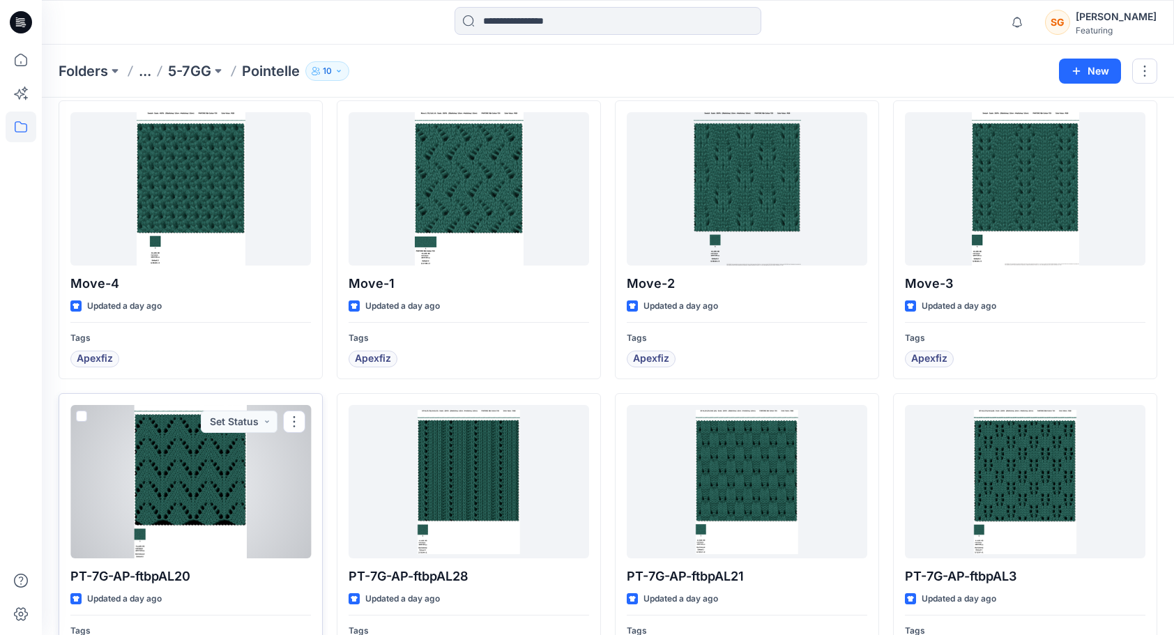
click at [204, 491] on div at bounding box center [190, 481] width 240 height 153
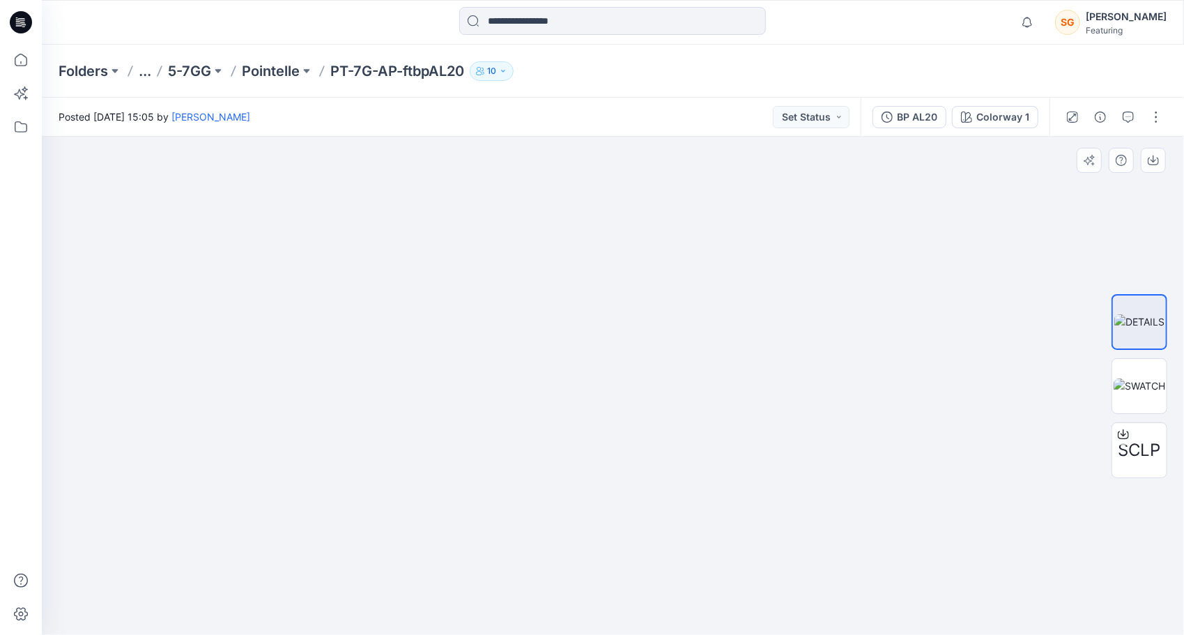
drag, startPoint x: 473, startPoint y: 587, endPoint x: 489, endPoint y: 378, distance: 209.0
click at [489, 378] on img at bounding box center [613, 235] width 567 height 799
click at [1107, 114] on button "button" at bounding box center [1100, 117] width 22 height 22
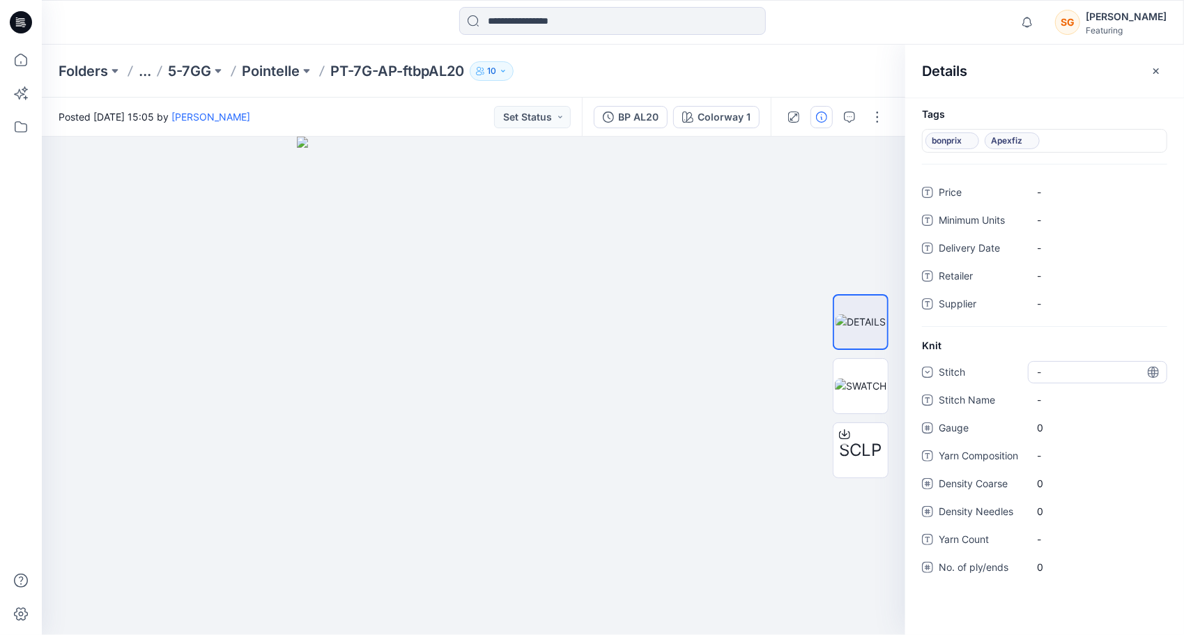
click at [1052, 369] on div "-" at bounding box center [1047, 372] width 21 height 15
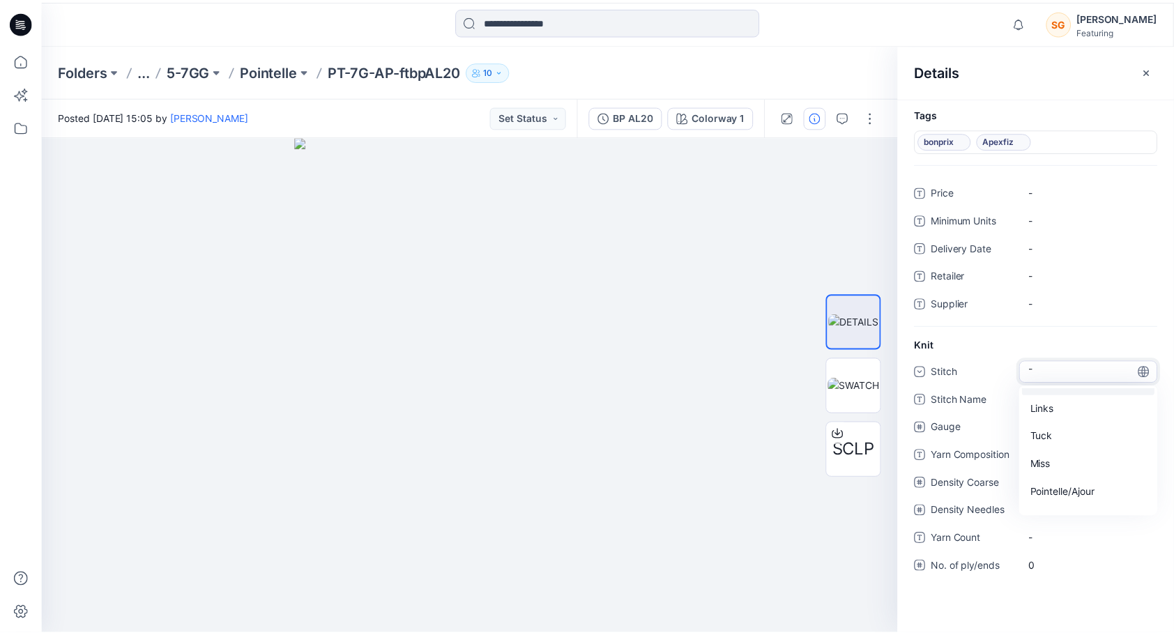
scroll to position [125, 0]
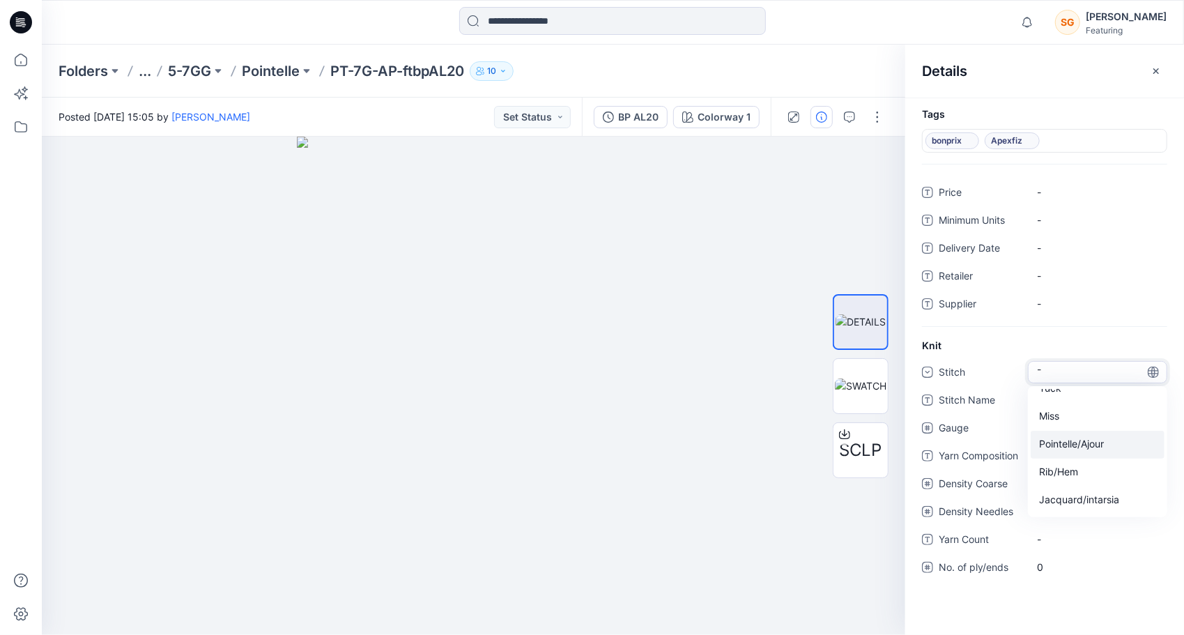
click at [1089, 442] on div "Pointelle/Ajour" at bounding box center [1098, 445] width 134 height 28
click at [1066, 390] on div "-" at bounding box center [1097, 400] width 139 height 22
type textarea "*********"
click at [1061, 427] on span "0" at bounding box center [1097, 427] width 121 height 15
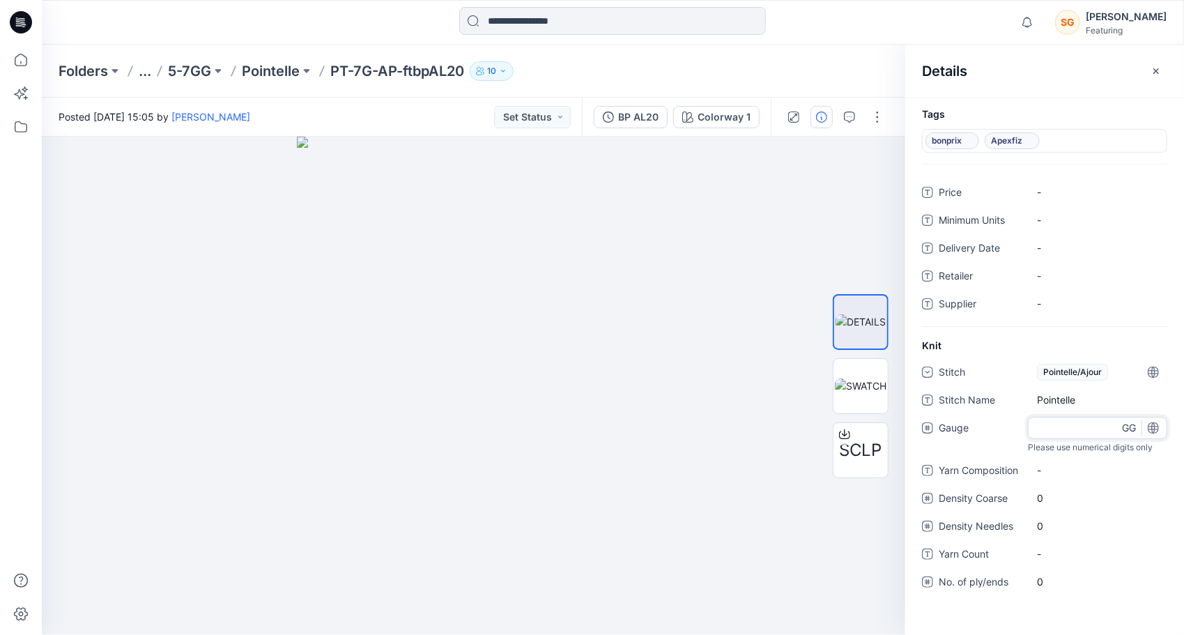
type input "*"
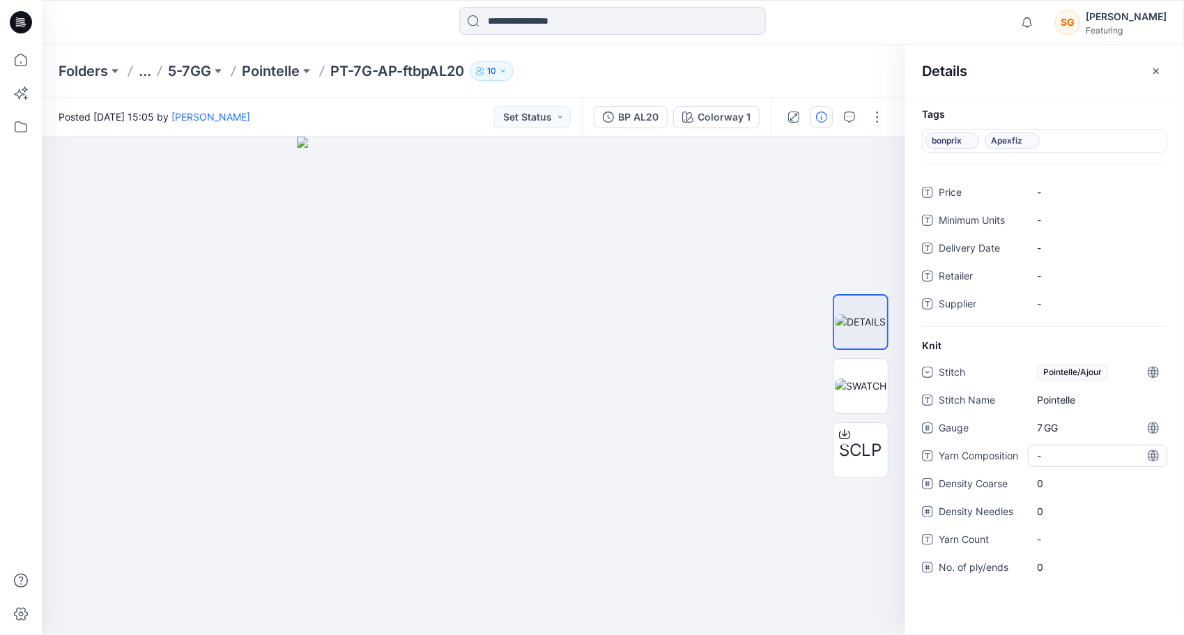
click at [1048, 470] on div "Stitch Pointelle/Ajour Stitch Name Pointelle Gauge 7 GG Yarn Composition - Dens…" at bounding box center [1044, 478] width 245 height 234
click at [1050, 452] on "-" at bounding box center [1097, 455] width 121 height 15
type textarea "**********"
click at [1071, 485] on Coarse "0" at bounding box center [1097, 483] width 121 height 15
type input "**"
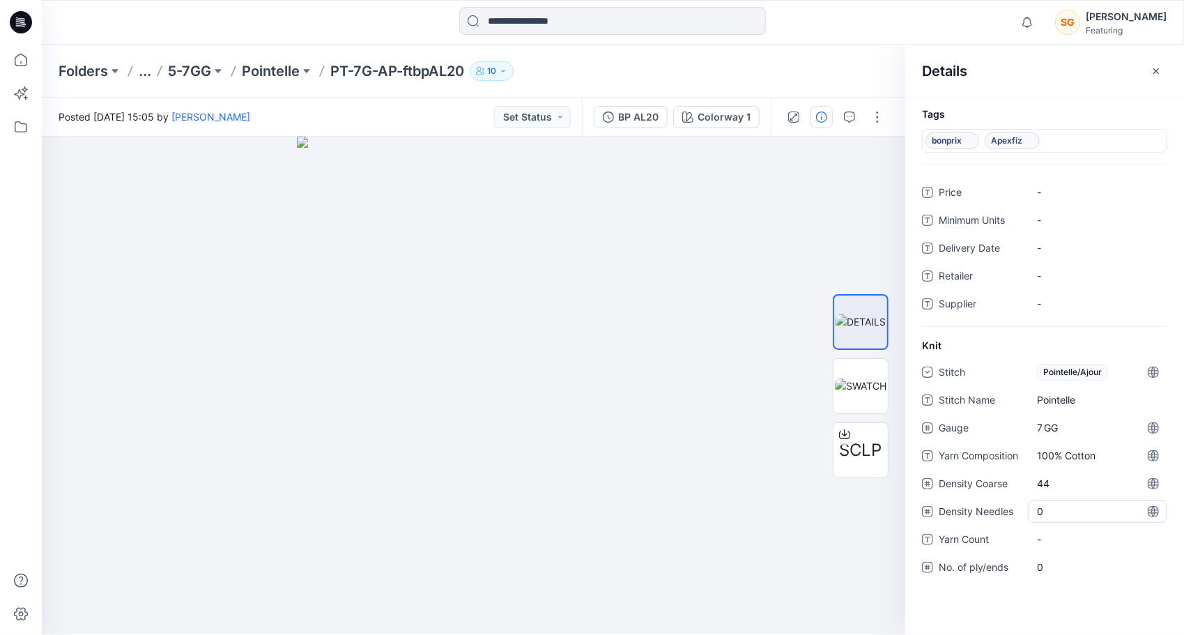
click at [1052, 528] on div "Stitch Pointelle/Ajour Stitch Name Pointelle Gauge 7 GG Yarn Composition 100% C…" at bounding box center [1044, 478] width 245 height 234
click at [1051, 507] on Needles "0" at bounding box center [1097, 511] width 121 height 15
type input "**"
click at [1048, 555] on div "Stitch Pointelle/Ajour Stitch Name Pointelle Gauge 7 GG Yarn Composition 100% C…" at bounding box center [1044, 478] width 245 height 234
click at [1049, 545] on Count "-" at bounding box center [1097, 539] width 121 height 15
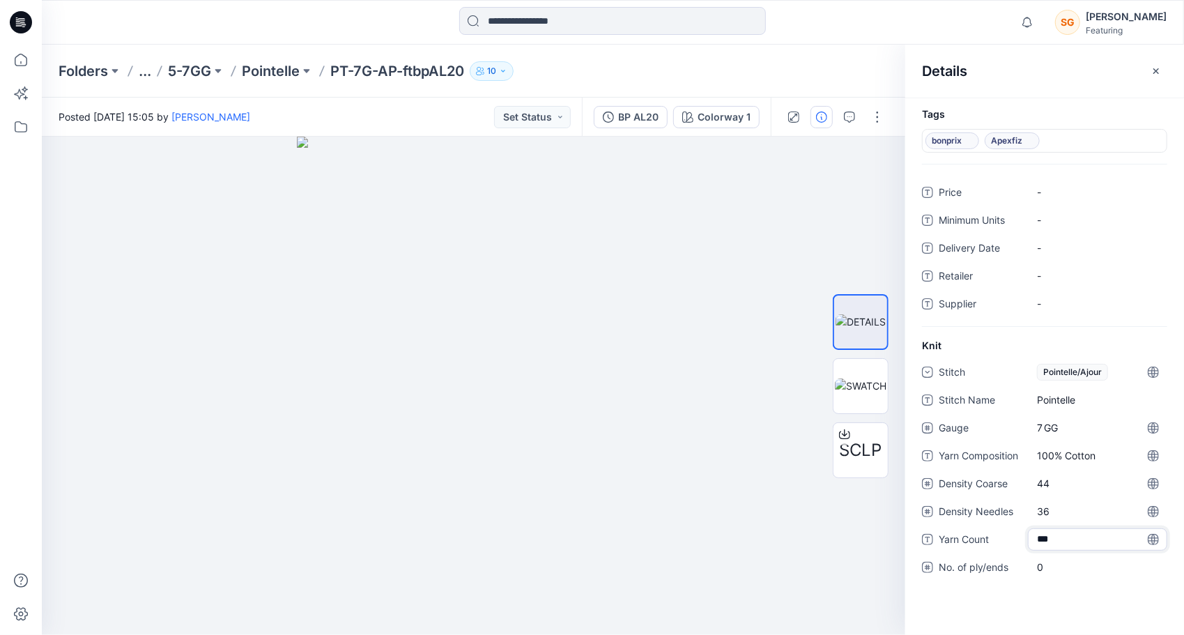
type textarea "****"
click at [1046, 567] on ply\/ends "0" at bounding box center [1097, 567] width 121 height 15
type input "*"
click at [282, 79] on p "Pointelle" at bounding box center [271, 71] width 58 height 20
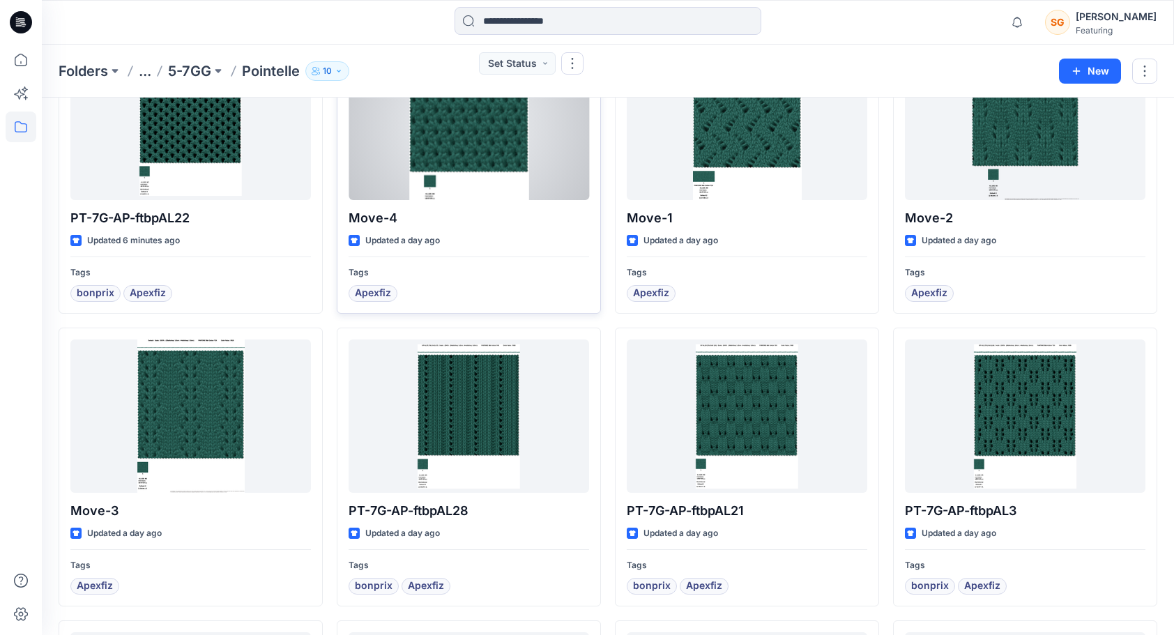
scroll to position [418, 0]
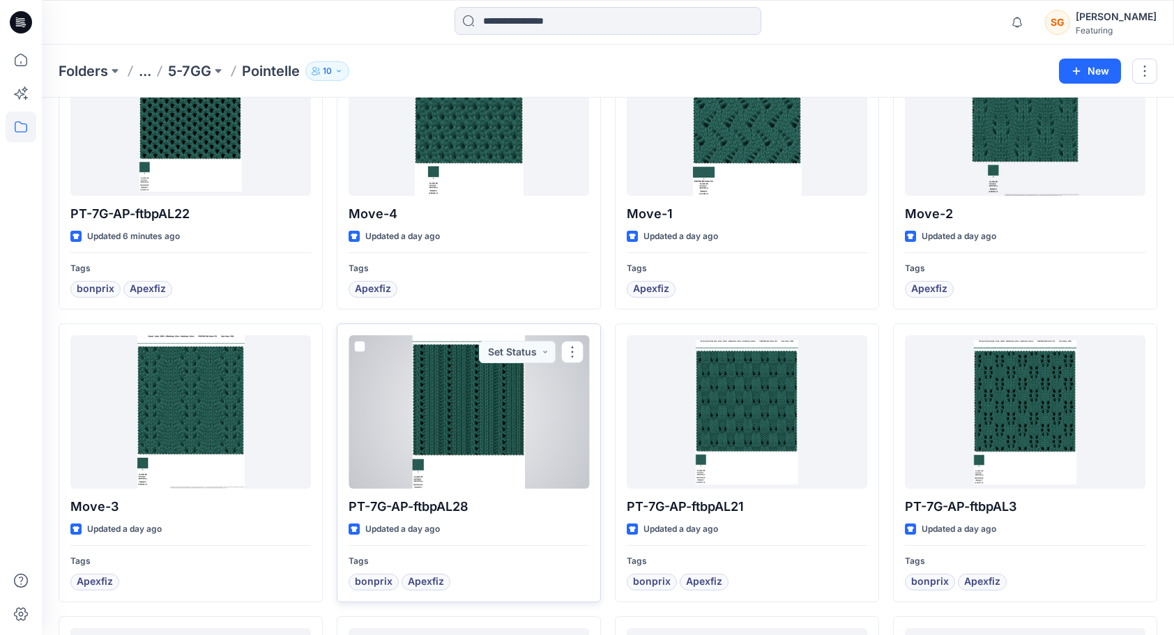
click at [463, 406] on div at bounding box center [468, 411] width 240 height 153
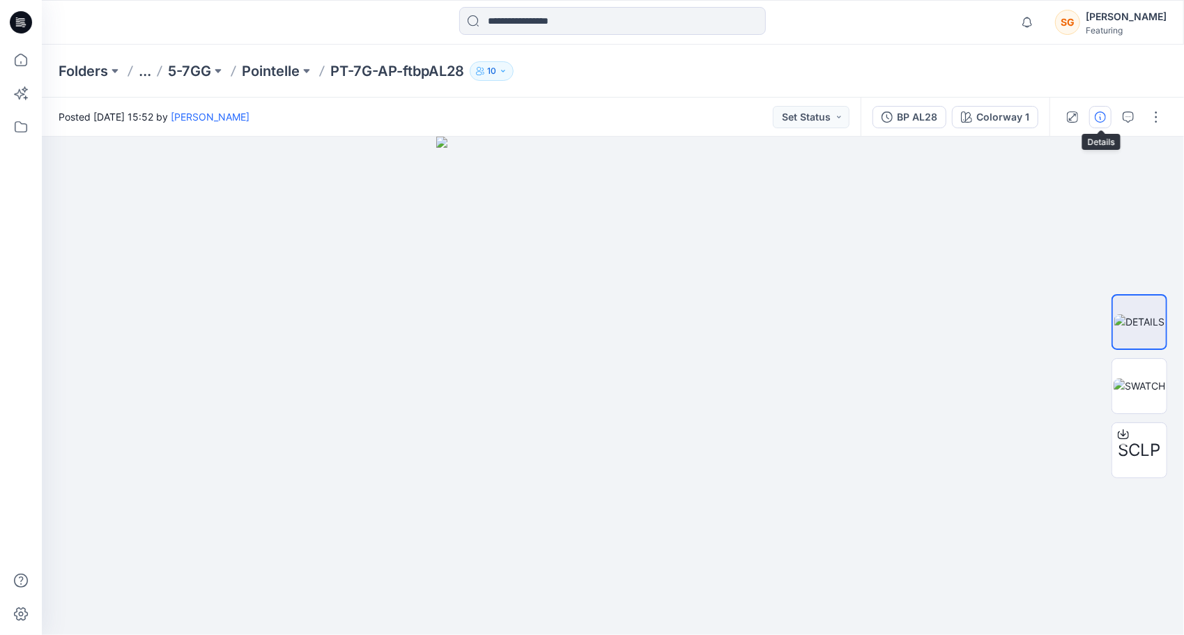
click at [1106, 116] on icon "button" at bounding box center [1100, 117] width 11 height 11
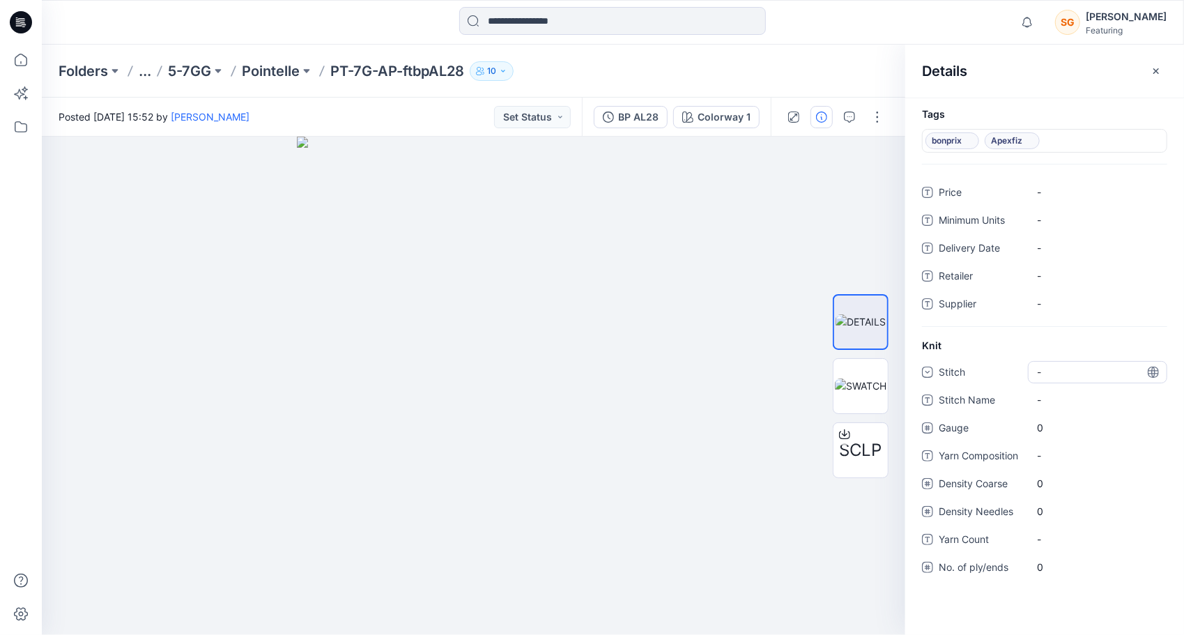
click at [1070, 367] on div "-" at bounding box center [1097, 372] width 139 height 22
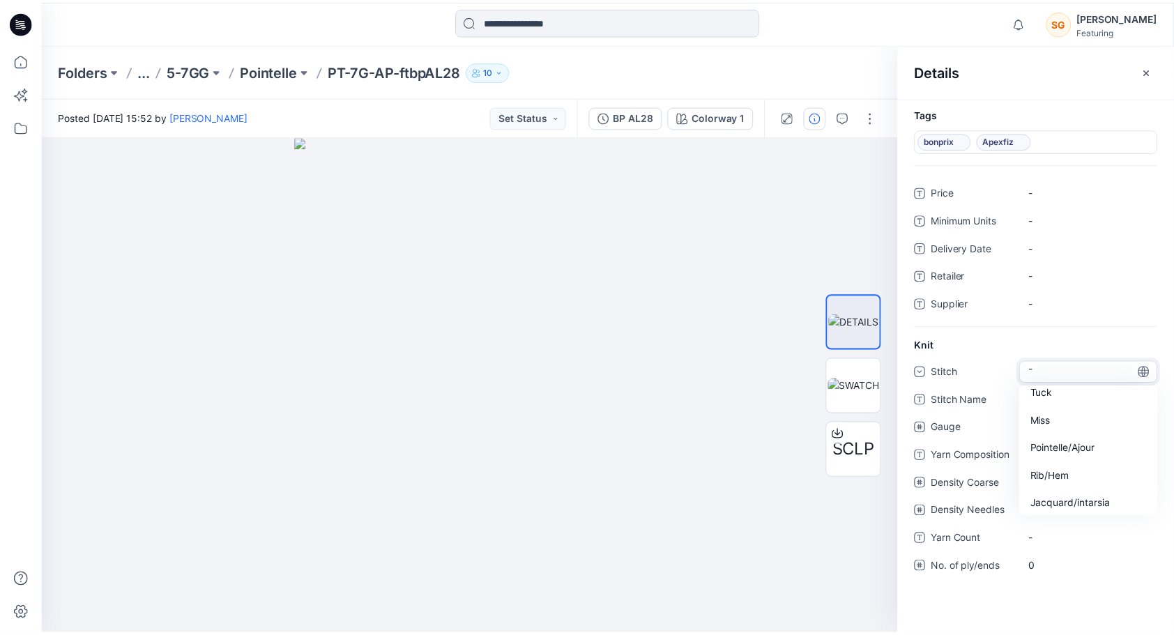
scroll to position [125, 0]
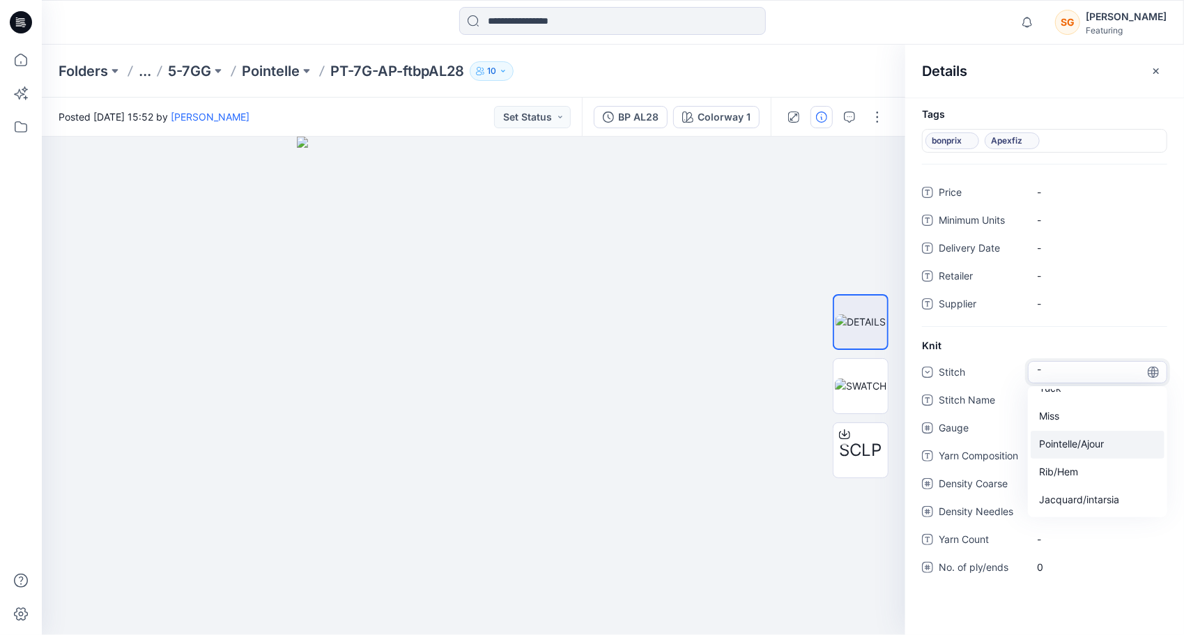
click at [1078, 442] on div "Pointelle/Ajour" at bounding box center [1098, 445] width 134 height 28
click at [1058, 384] on div "Stitch Pointelle/Ajour Stitch Name - Gauge 0 Yarn Composition - Density Coarse …" at bounding box center [1044, 478] width 245 height 234
click at [1040, 400] on Name "-" at bounding box center [1097, 399] width 121 height 15
type textarea "*********"
click at [1062, 425] on span "0" at bounding box center [1097, 427] width 121 height 15
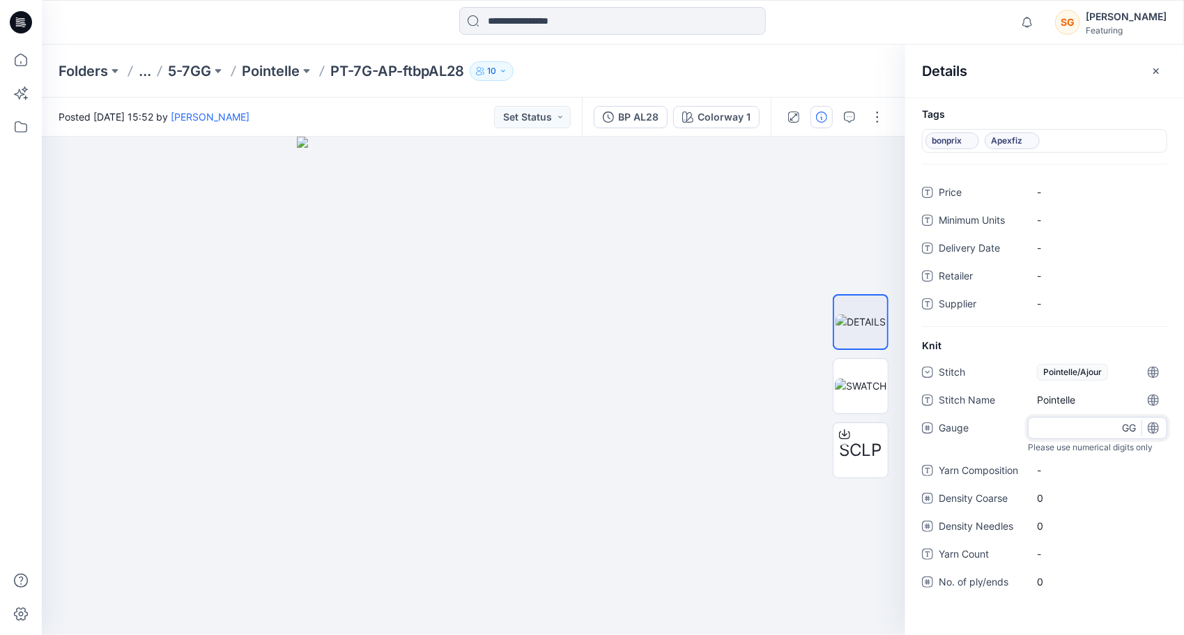
type input "*"
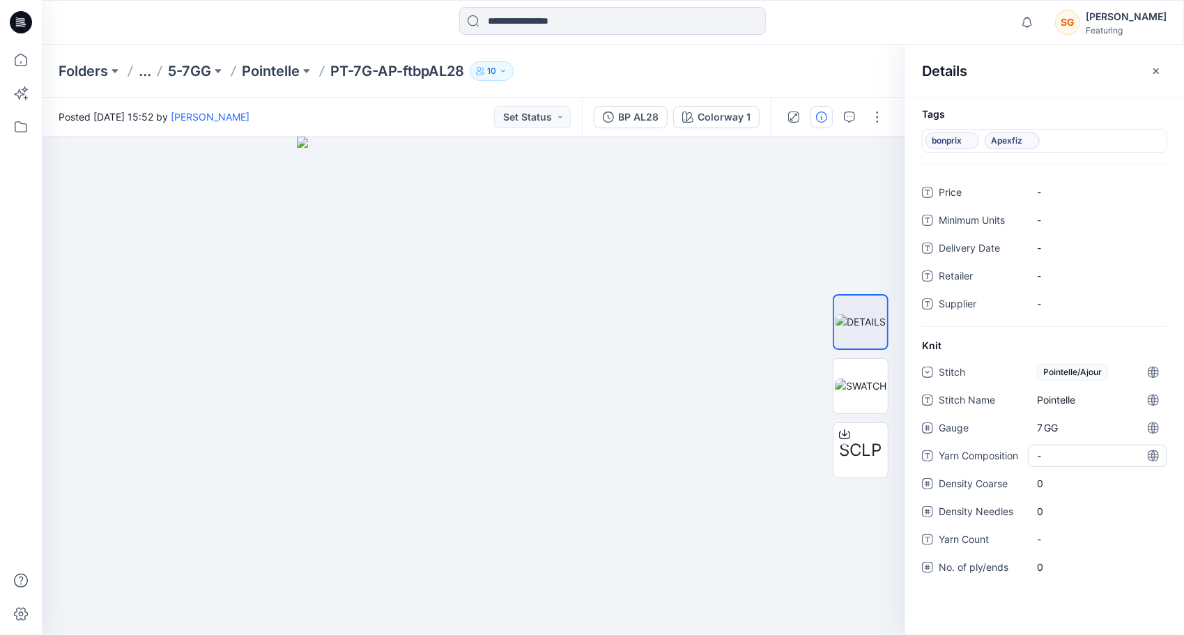
click at [1050, 464] on div "-" at bounding box center [1097, 456] width 139 height 22
type textarea "**********"
click at [1061, 482] on Coarse "0" at bounding box center [1097, 483] width 121 height 15
type input "**"
click at [1071, 516] on div "0" at bounding box center [1097, 511] width 139 height 22
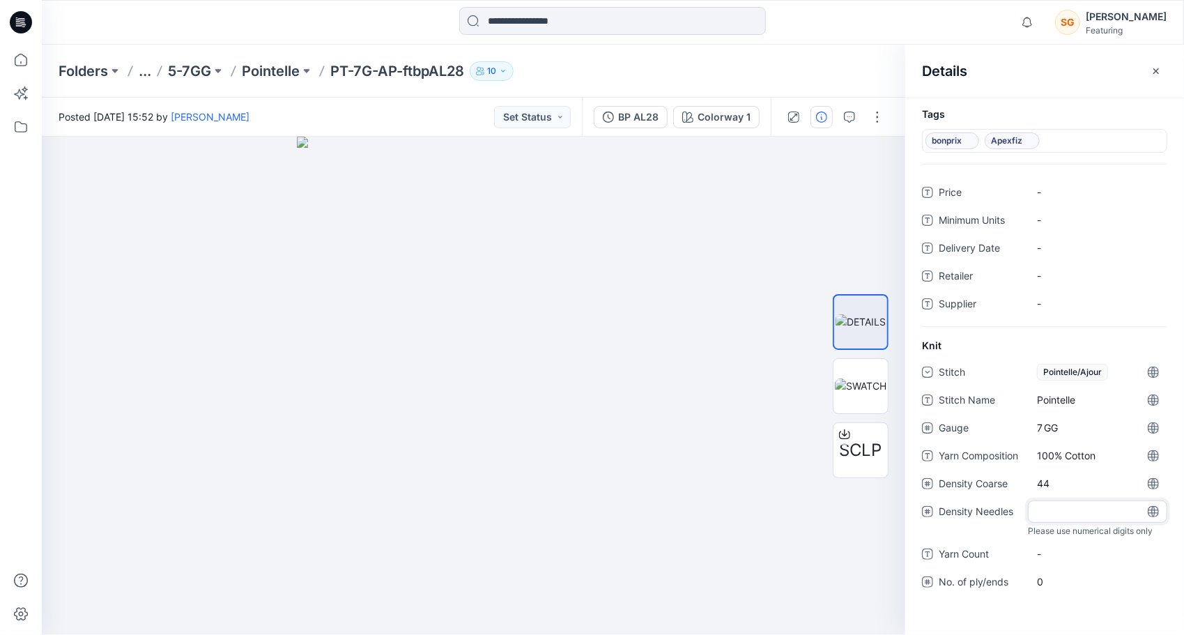
type input "**"
click at [1064, 558] on div "Stitch Pointelle/Ajour Stitch Name Pointelle Gauge 7 GG Yarn Composition 100% C…" at bounding box center [1044, 485] width 245 height 249
click at [1065, 533] on Count "-" at bounding box center [1097, 539] width 121 height 15
type textarea "*"
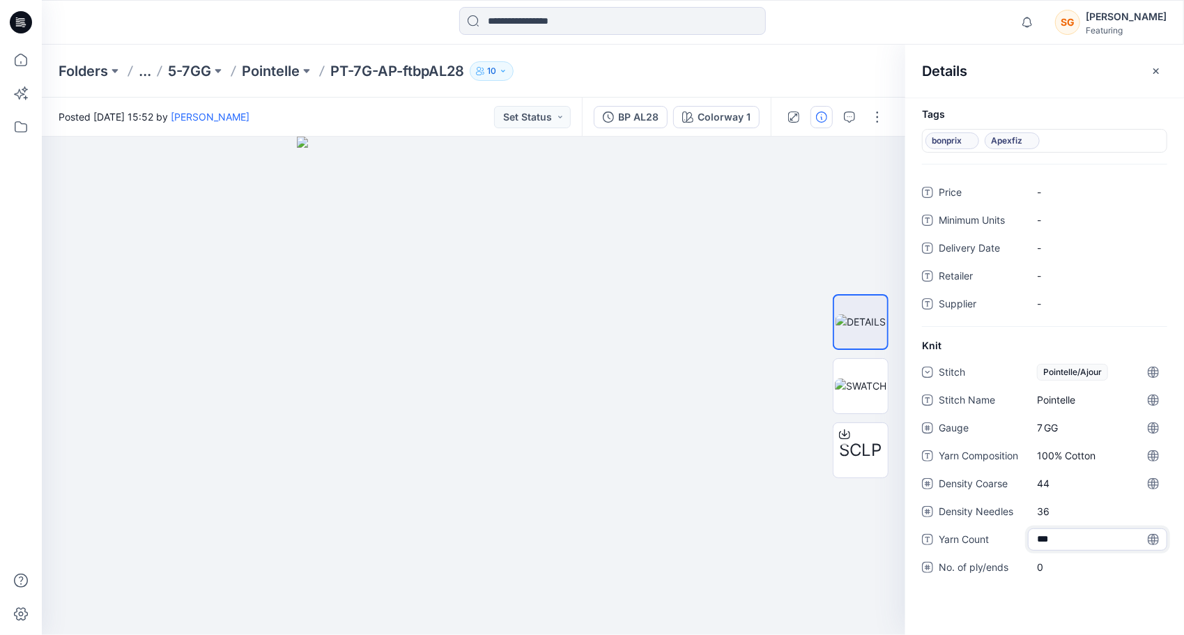
type textarea "****"
click at [1041, 560] on ply\/ends "0" at bounding box center [1097, 567] width 121 height 15
type input "*"
click at [266, 72] on p "Pointelle" at bounding box center [271, 71] width 58 height 20
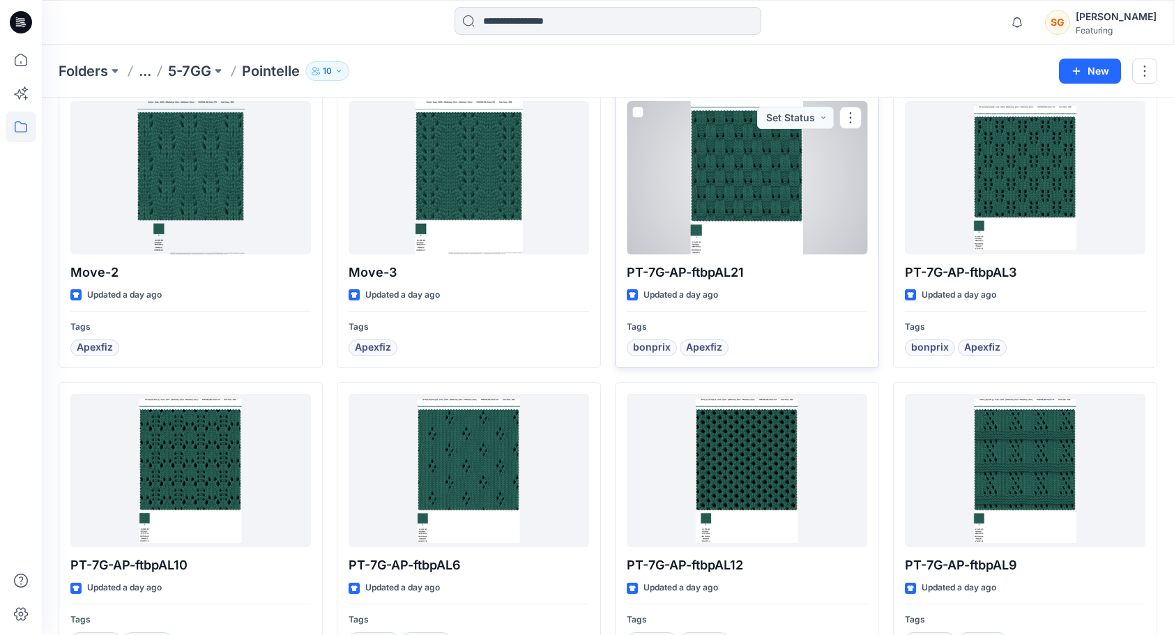
scroll to position [697, 0]
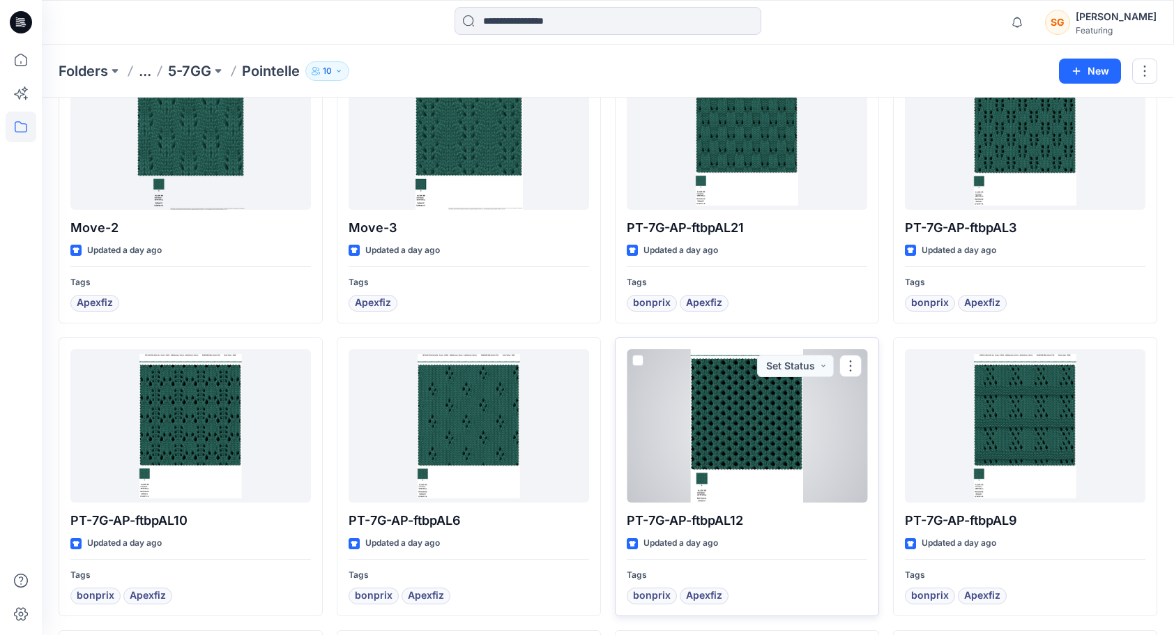
click at [769, 404] on div at bounding box center [747, 425] width 240 height 153
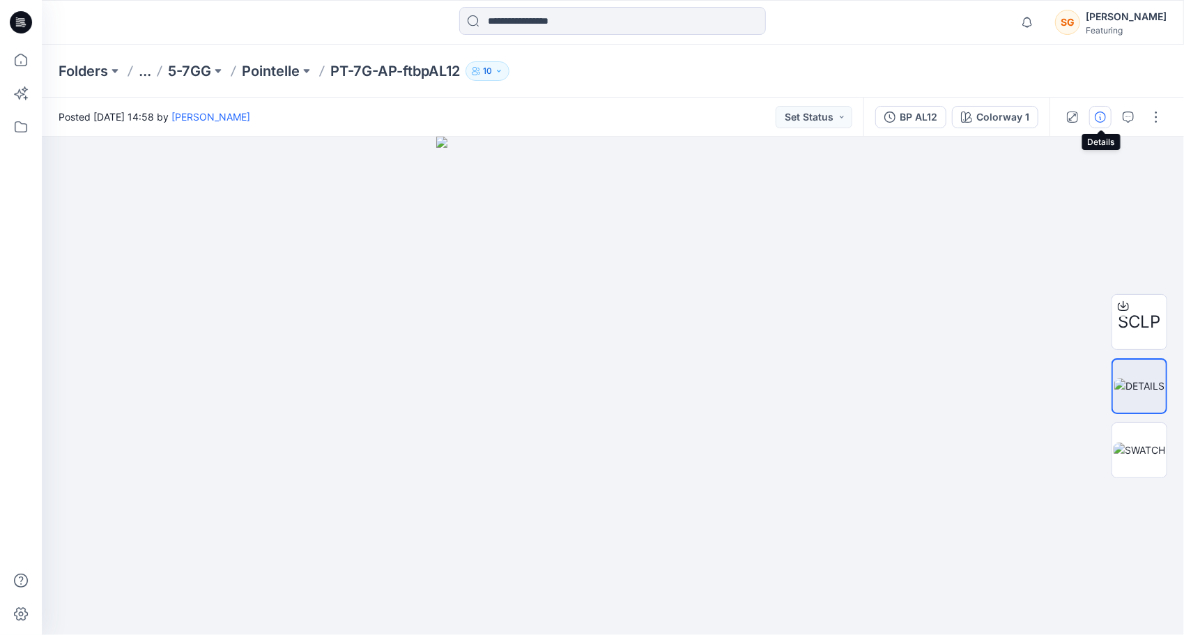
click at [1107, 117] on button "button" at bounding box center [1100, 117] width 22 height 22
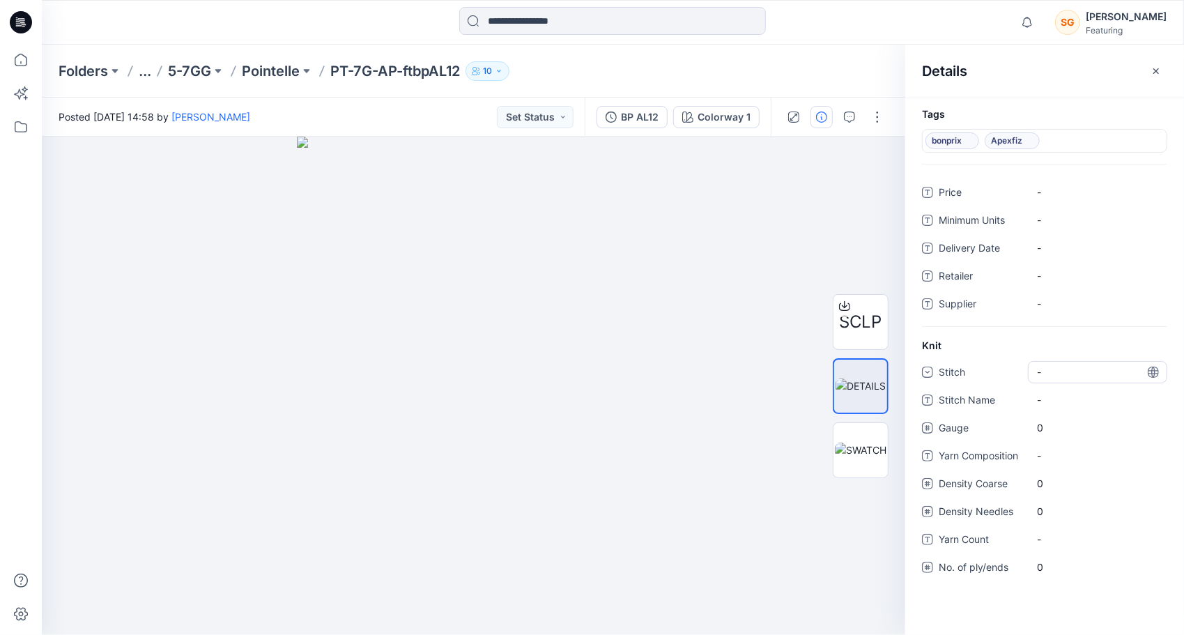
click at [1059, 378] on div "-" at bounding box center [1097, 372] width 139 height 22
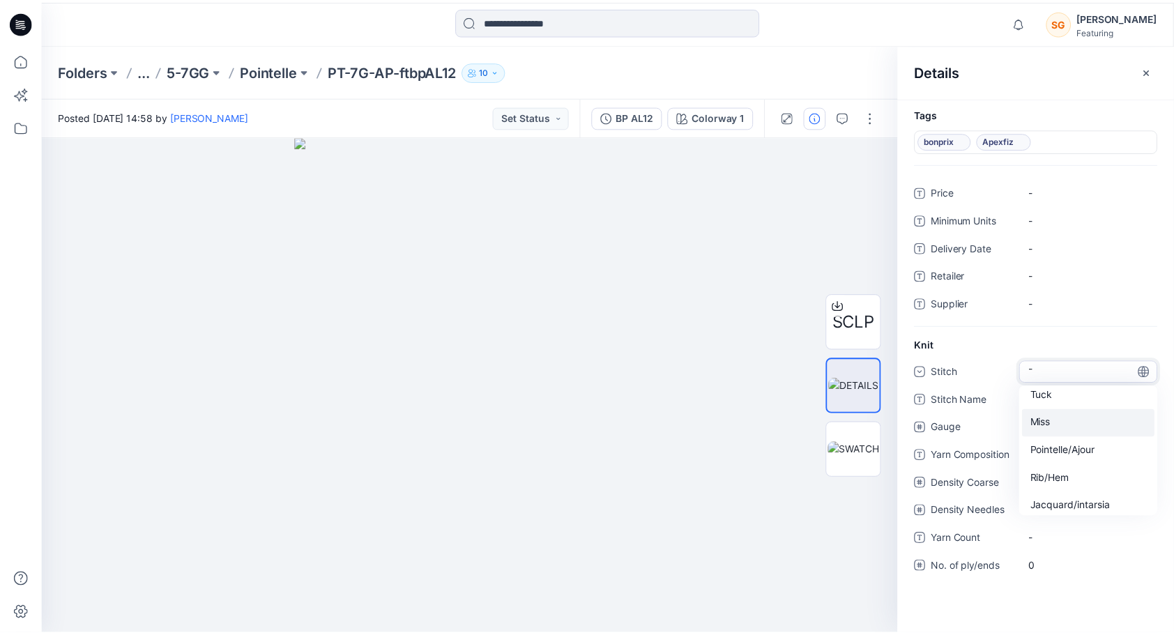
scroll to position [125, 0]
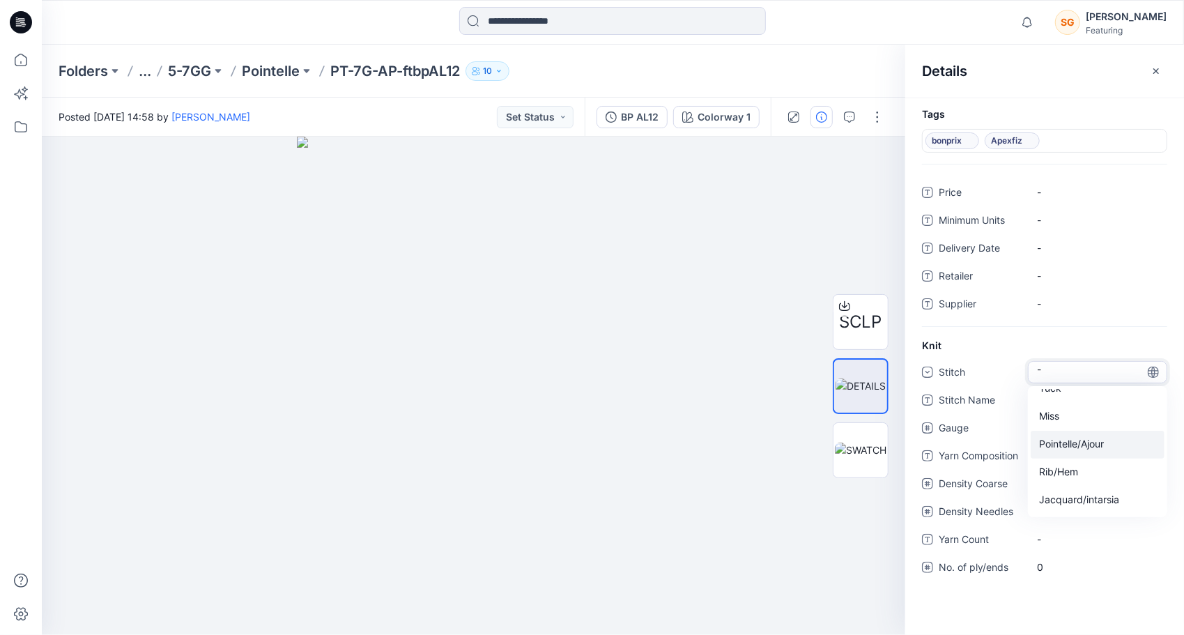
click at [1092, 434] on div "Pointelle/Ajour" at bounding box center [1098, 445] width 134 height 28
click at [1083, 397] on Name "-" at bounding box center [1097, 399] width 121 height 15
type textarea "*********"
click at [1057, 421] on span "0" at bounding box center [1097, 427] width 121 height 15
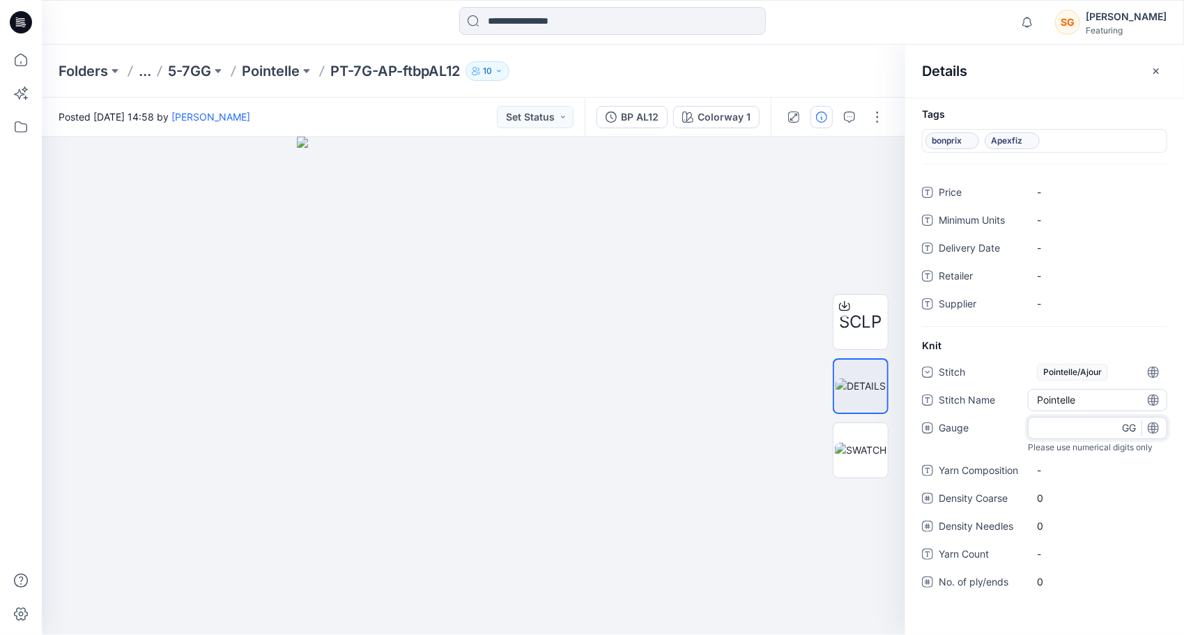
type input "*"
click at [1065, 471] on div "Stitch Pointelle/Ajour Stitch Name Pointelle Gauge * Please use numerical digit…" at bounding box center [1044, 485] width 245 height 249
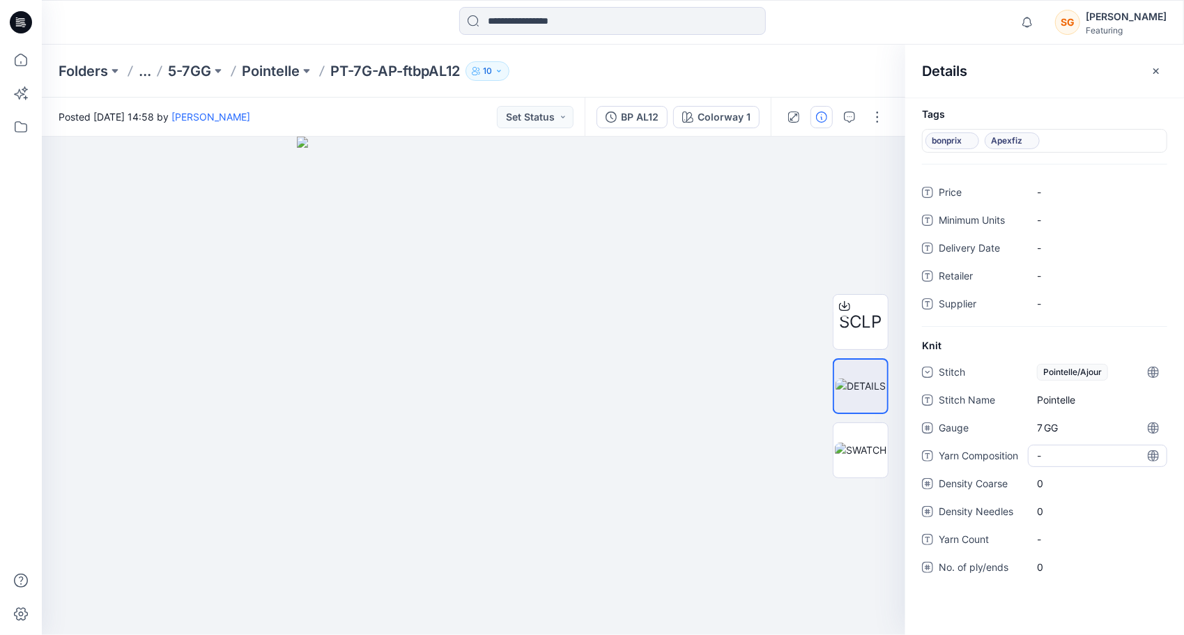
click at [1066, 456] on "-" at bounding box center [1097, 455] width 121 height 15
type textarea "**********"
click at [1059, 481] on Coarse "0" at bounding box center [1097, 483] width 121 height 15
type input "**"
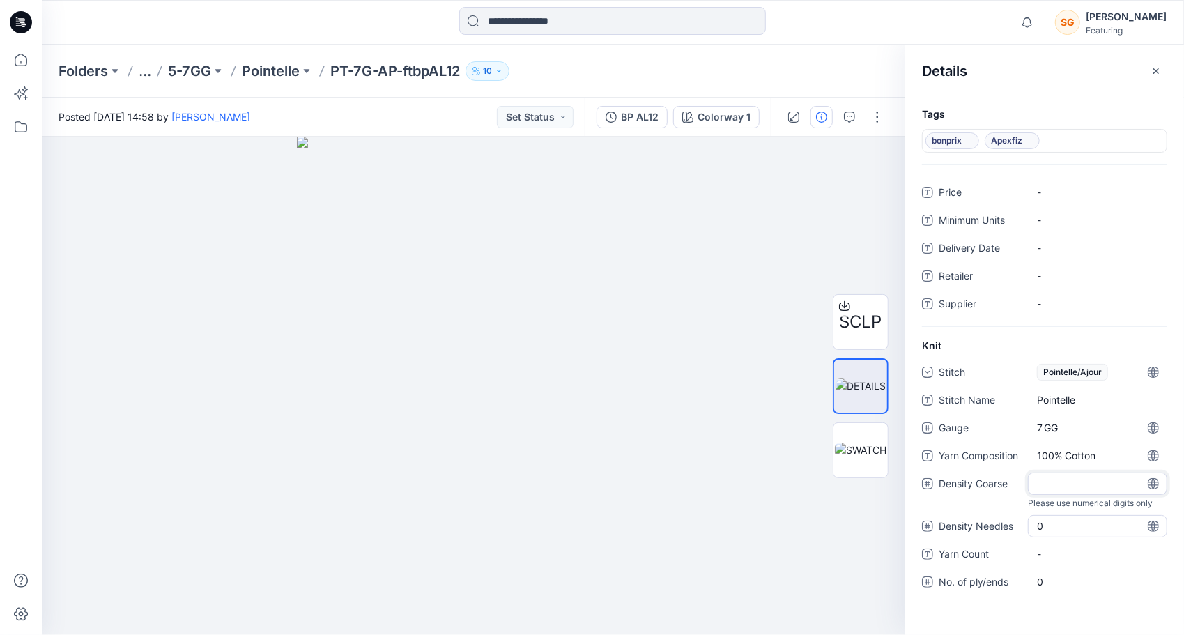
click at [1055, 523] on div "Stitch Pointelle/Ajour Stitch Name Pointelle Gauge 7 GG Yarn Composition 100% C…" at bounding box center [1044, 485] width 245 height 249
click at [1059, 514] on Needles "0" at bounding box center [1097, 511] width 121 height 15
type input "**"
click at [1052, 544] on div "-" at bounding box center [1097, 539] width 139 height 22
type textarea "****"
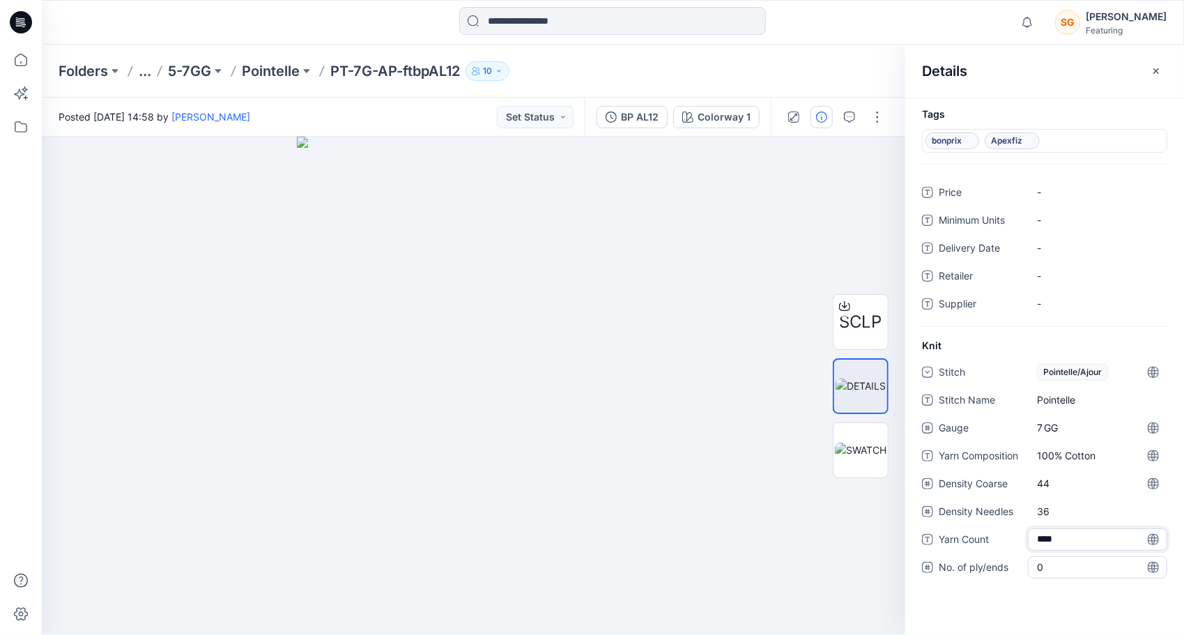
click at [1048, 565] on ply\/ends "0" at bounding box center [1097, 567] width 121 height 15
type input "*"
click at [803, 572] on div at bounding box center [474, 386] width 864 height 498
click at [259, 72] on p "Pointelle" at bounding box center [271, 71] width 58 height 20
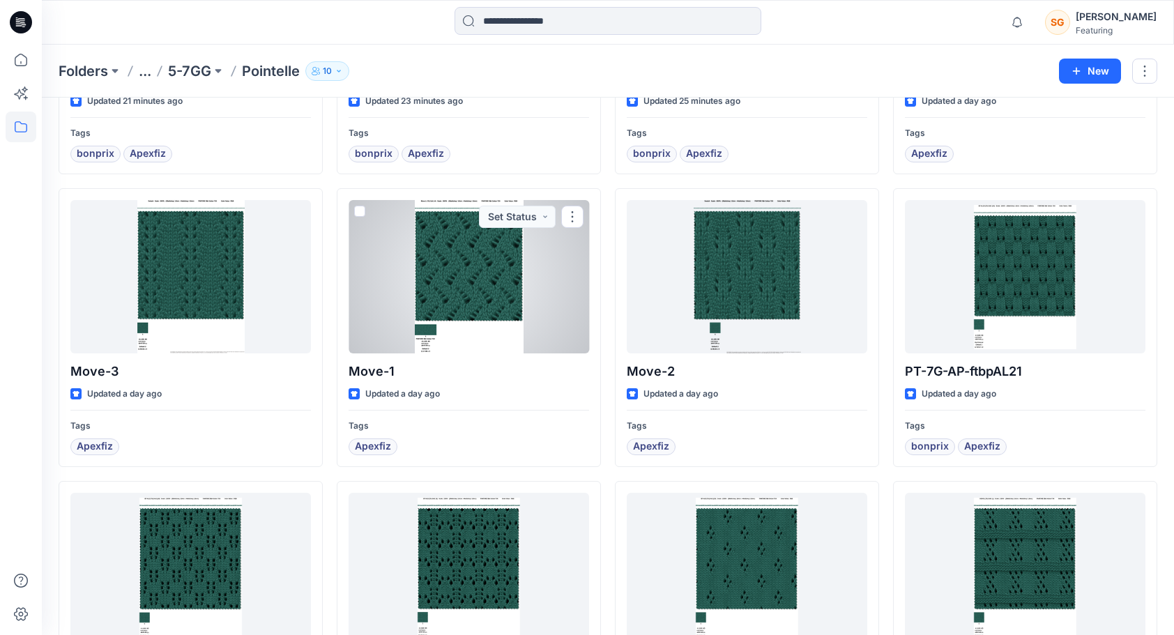
scroll to position [558, 0]
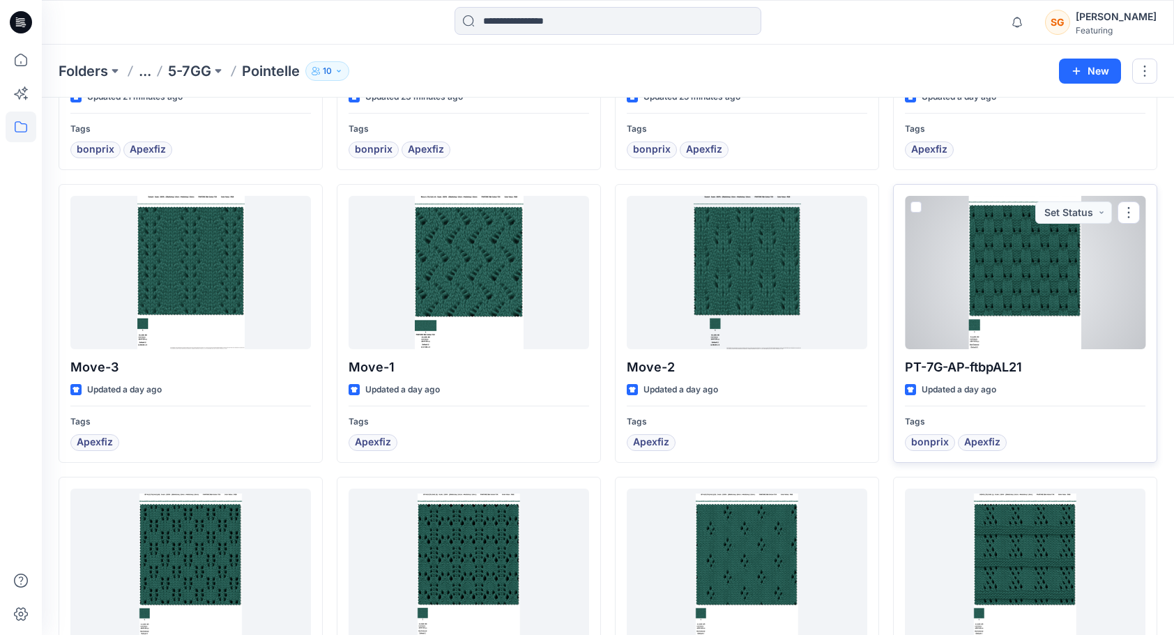
click at [990, 288] on div at bounding box center [1025, 272] width 240 height 153
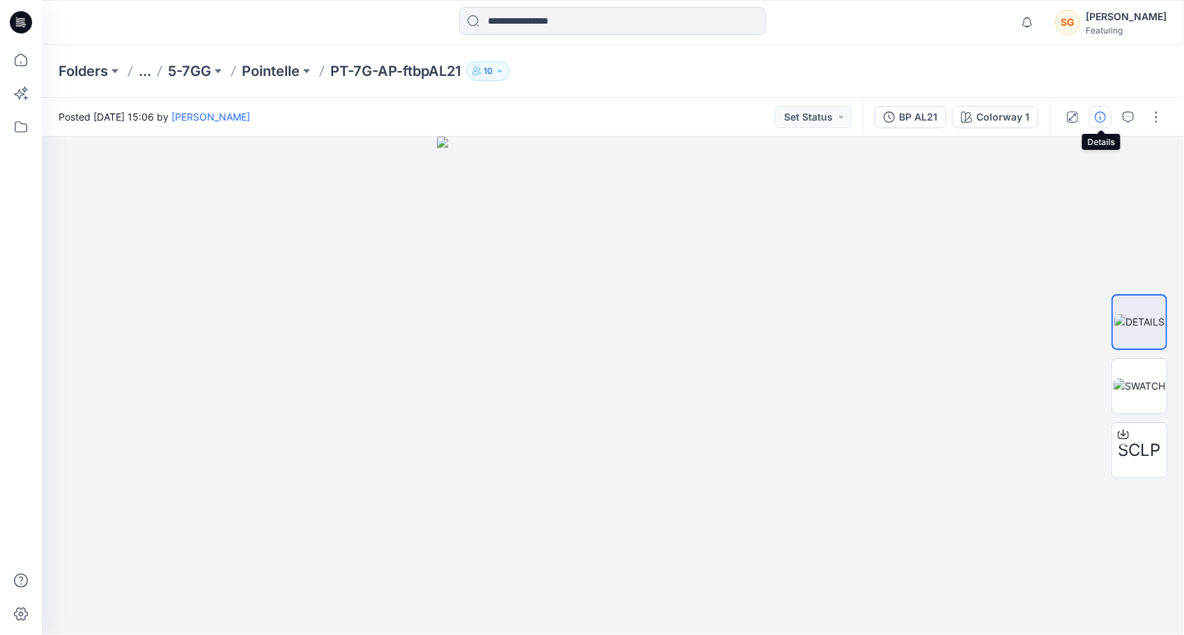
click at [1104, 122] on icon "button" at bounding box center [1100, 117] width 11 height 11
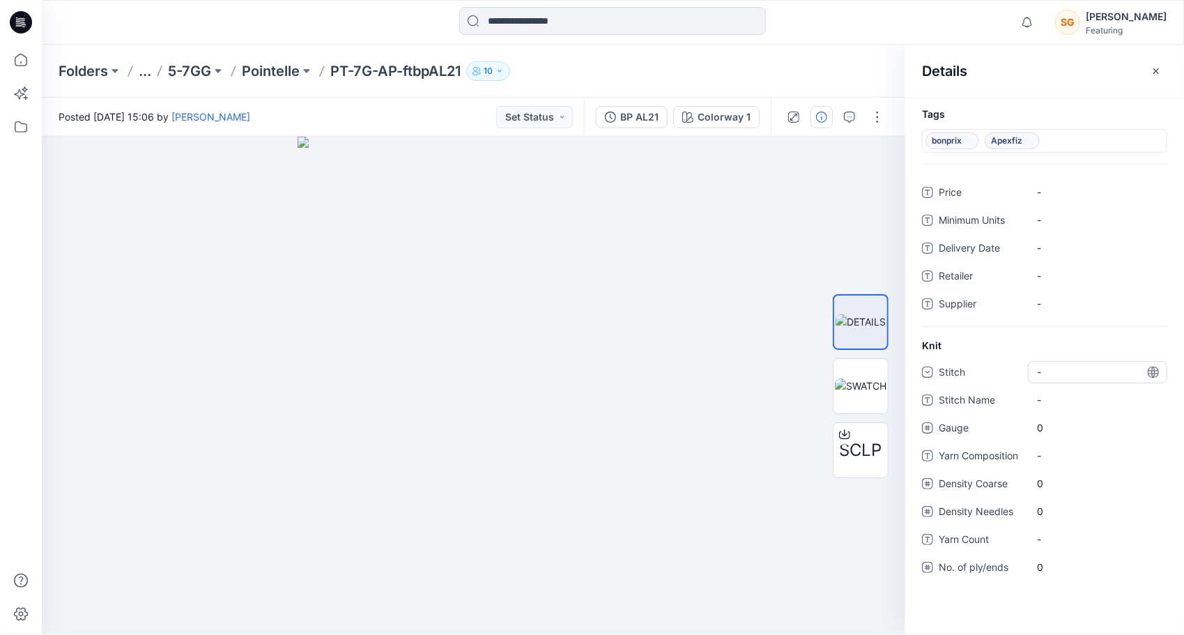
click at [1082, 368] on div "-" at bounding box center [1097, 372] width 139 height 22
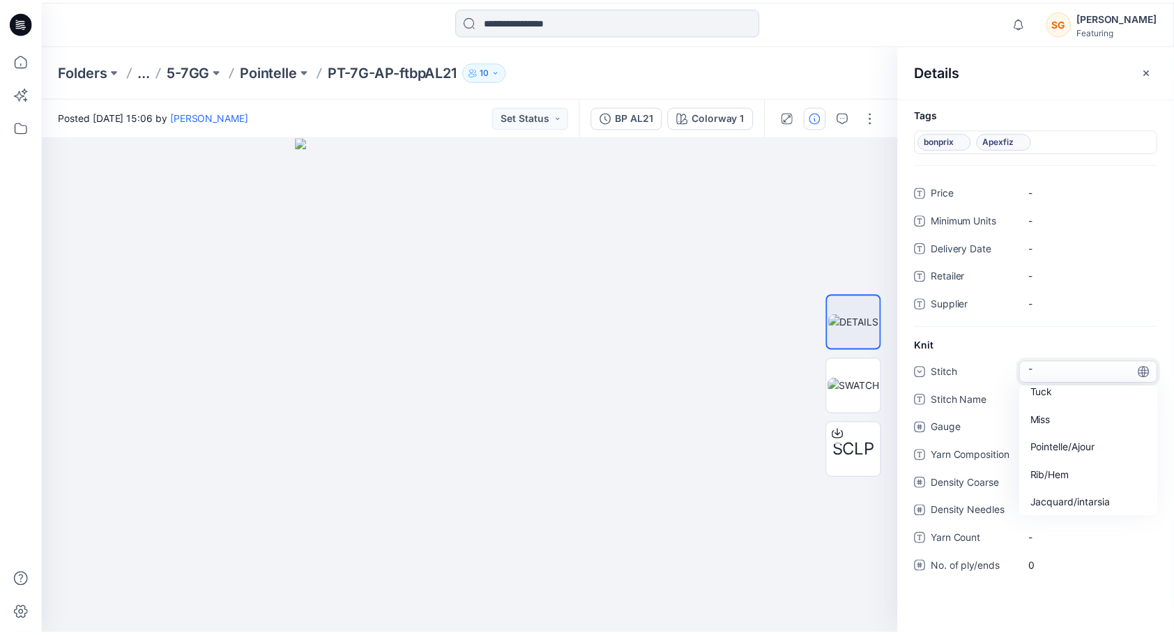
scroll to position [125, 0]
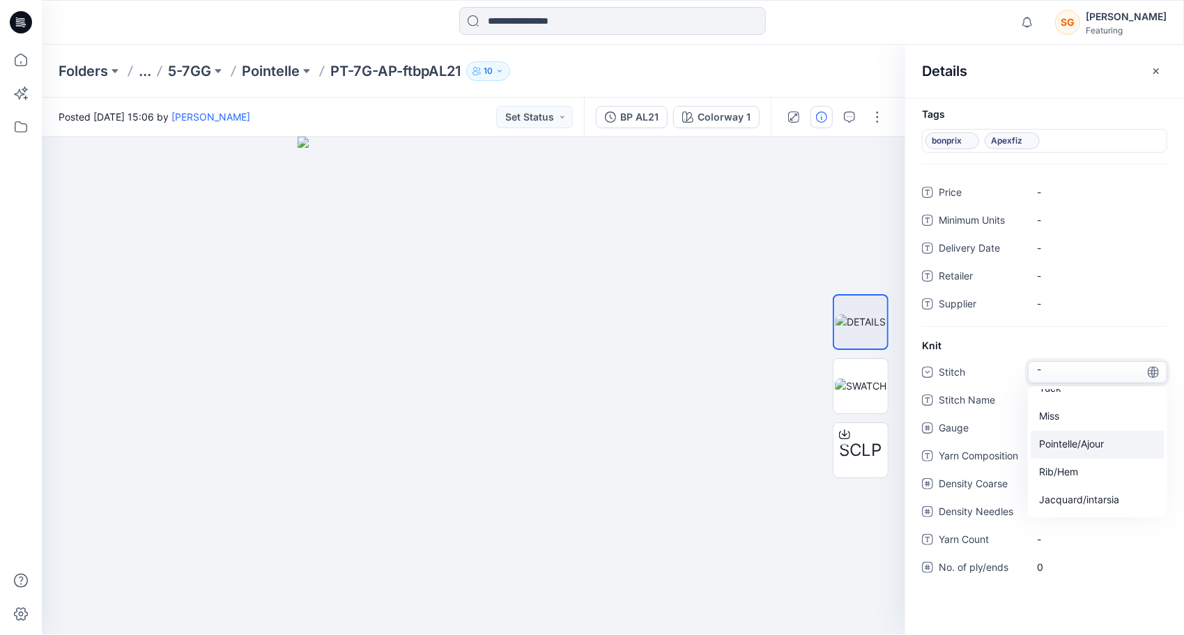
click at [1091, 438] on div "Pointelle/Ajour" at bounding box center [1098, 445] width 134 height 28
click at [1065, 397] on Name "-" at bounding box center [1097, 399] width 121 height 15
type textarea "*********"
click at [1055, 427] on span "0" at bounding box center [1097, 427] width 121 height 15
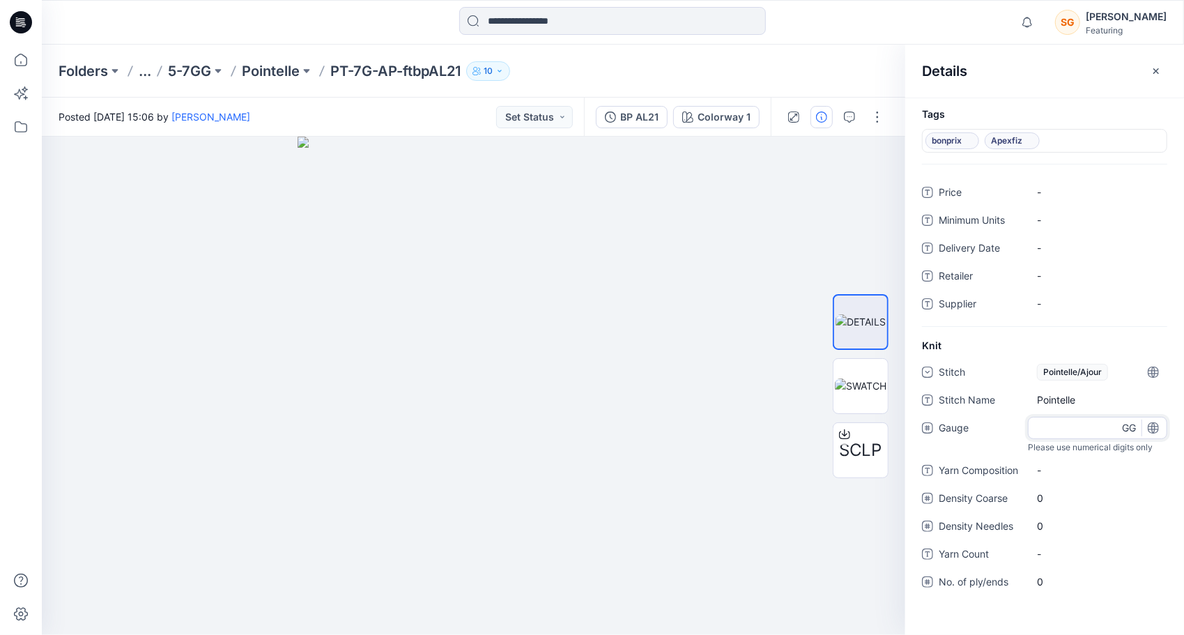
type input "*"
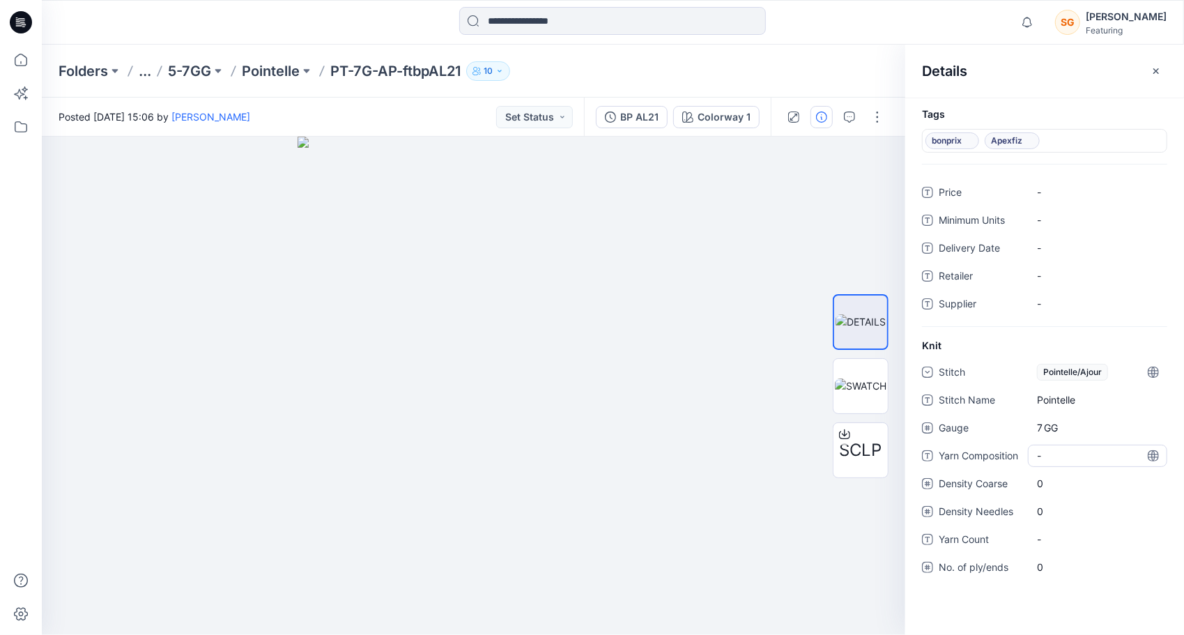
click at [1075, 463] on div "-" at bounding box center [1097, 456] width 139 height 22
type textarea "**********"
click at [1050, 484] on Coarse "0" at bounding box center [1097, 483] width 121 height 15
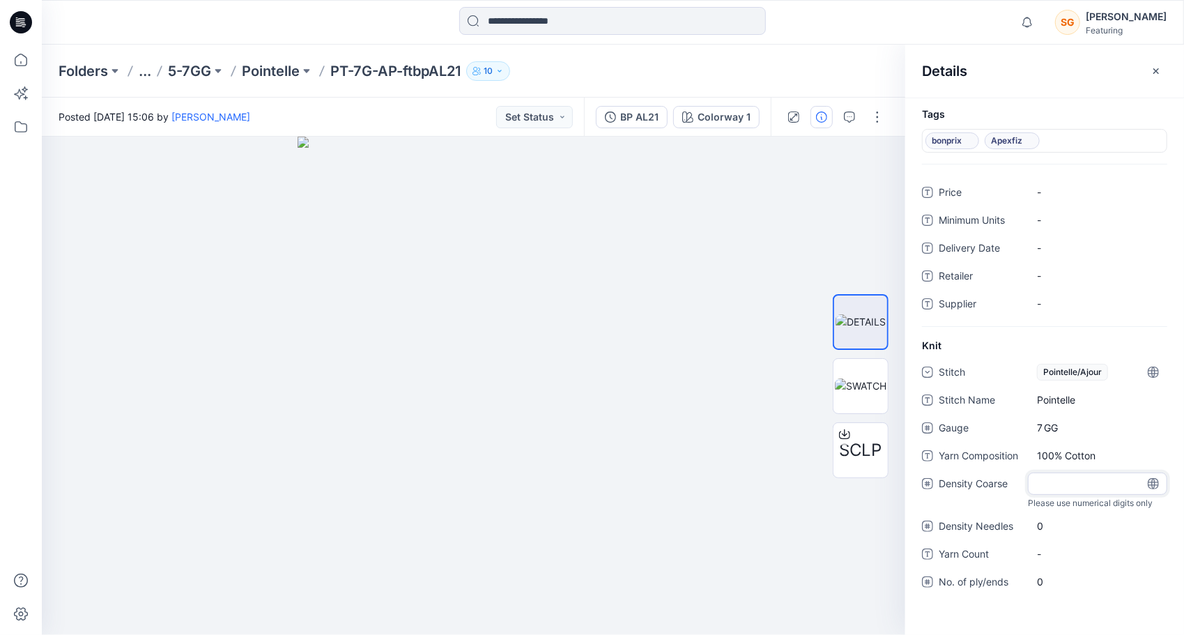
type input "**"
click at [1043, 526] on div "Stitch Pointelle/Ajour Stitch Name Pointelle Gauge 7 GG Yarn Composition 100% C…" at bounding box center [1044, 485] width 245 height 249
click at [1048, 506] on Needles "0" at bounding box center [1097, 511] width 121 height 15
type input "**"
click at [1065, 558] on div "Stitch Pointelle/Ajour Stitch Name Pointelle Gauge 7 GG Yarn Composition 100% C…" at bounding box center [1044, 478] width 245 height 234
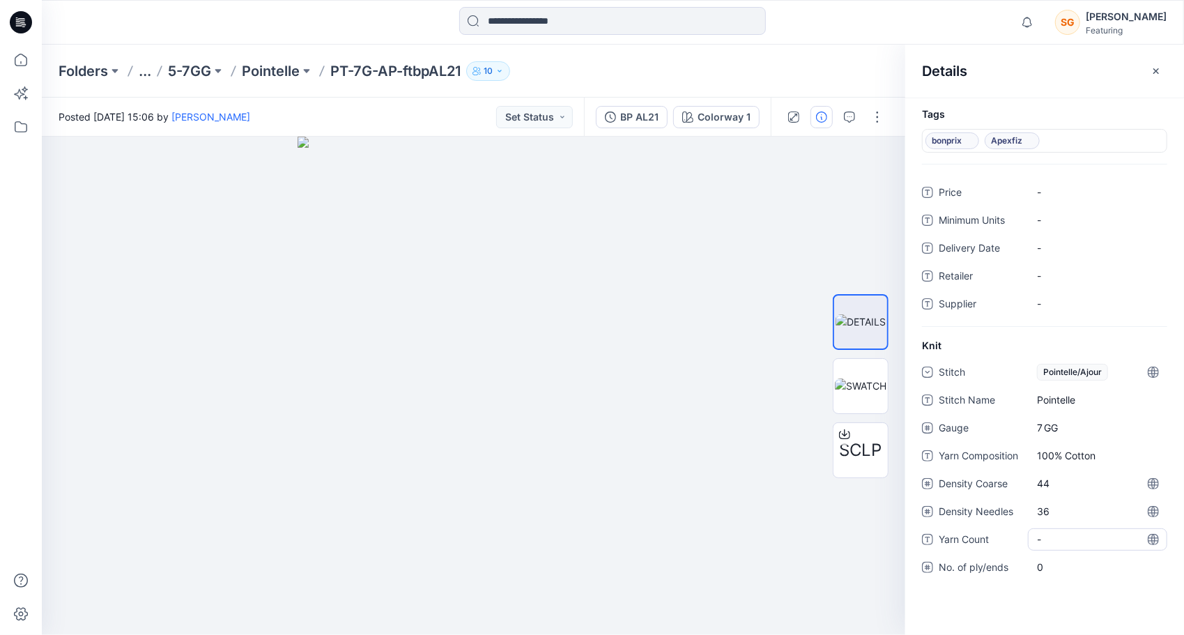
click at [1069, 542] on Count "-" at bounding box center [1097, 539] width 121 height 15
type textarea "****"
click at [1061, 565] on ply\/ends "0" at bounding box center [1097, 567] width 121 height 15
type input "*"
click at [977, 609] on div "Tags bonprix Apexfiz Price - Minimum Units - Delivery Date - Retailer - Supplie…" at bounding box center [1044, 366] width 279 height 537
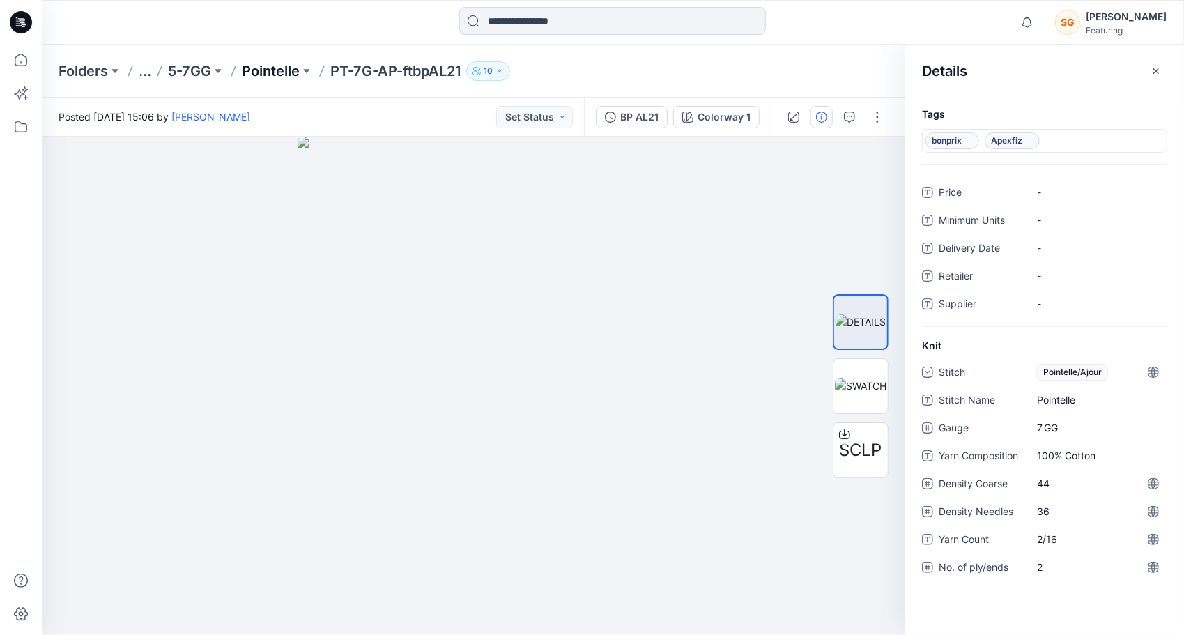
click at [276, 71] on p "Pointelle" at bounding box center [271, 71] width 58 height 20
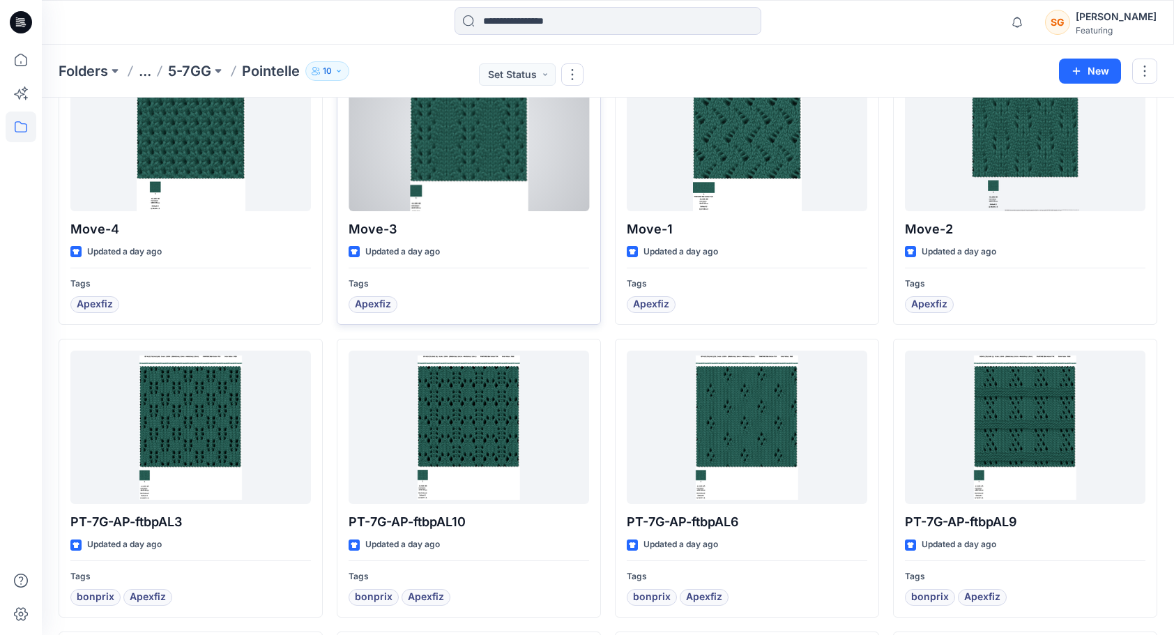
scroll to position [697, 0]
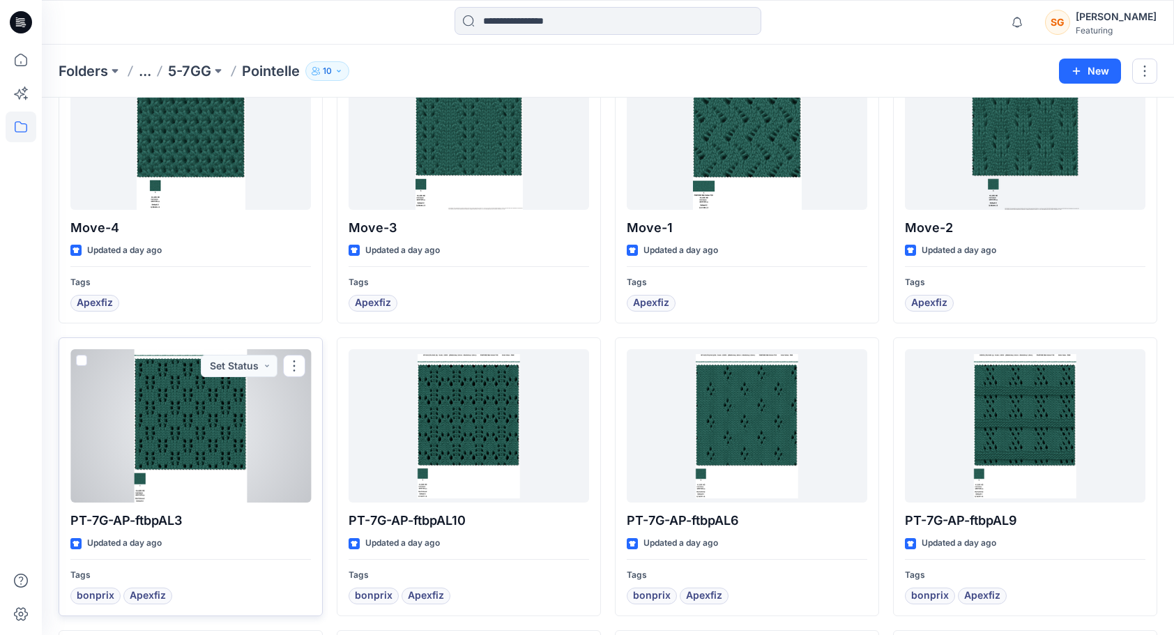
click at [237, 433] on div at bounding box center [190, 425] width 240 height 153
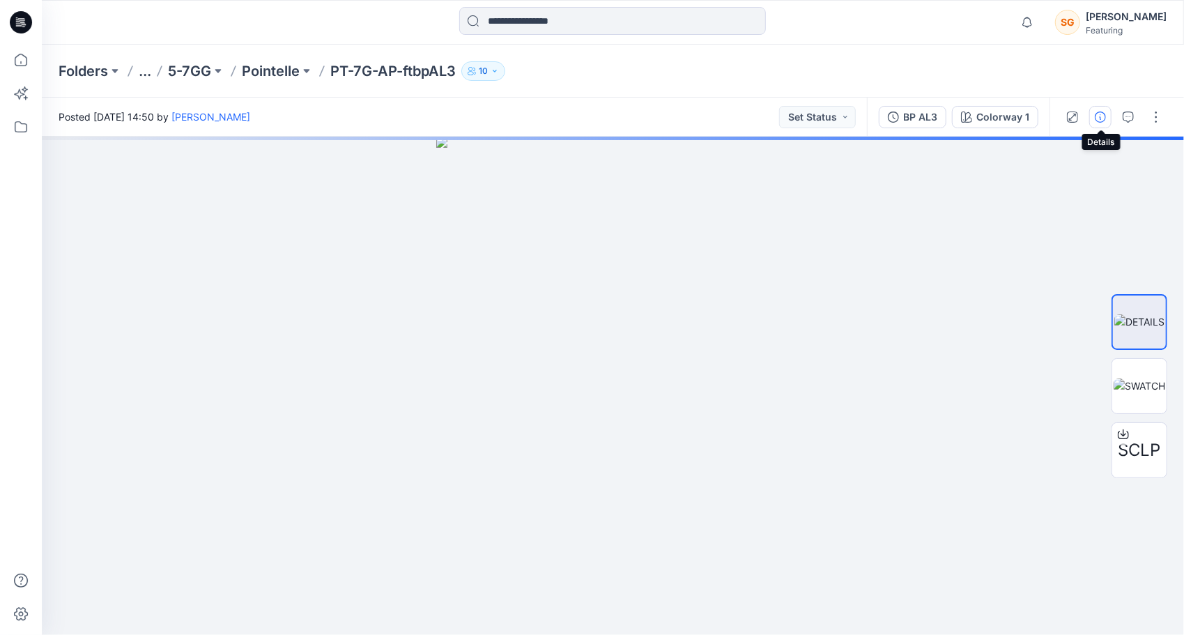
click at [1100, 114] on icon "button" at bounding box center [1100, 117] width 11 height 11
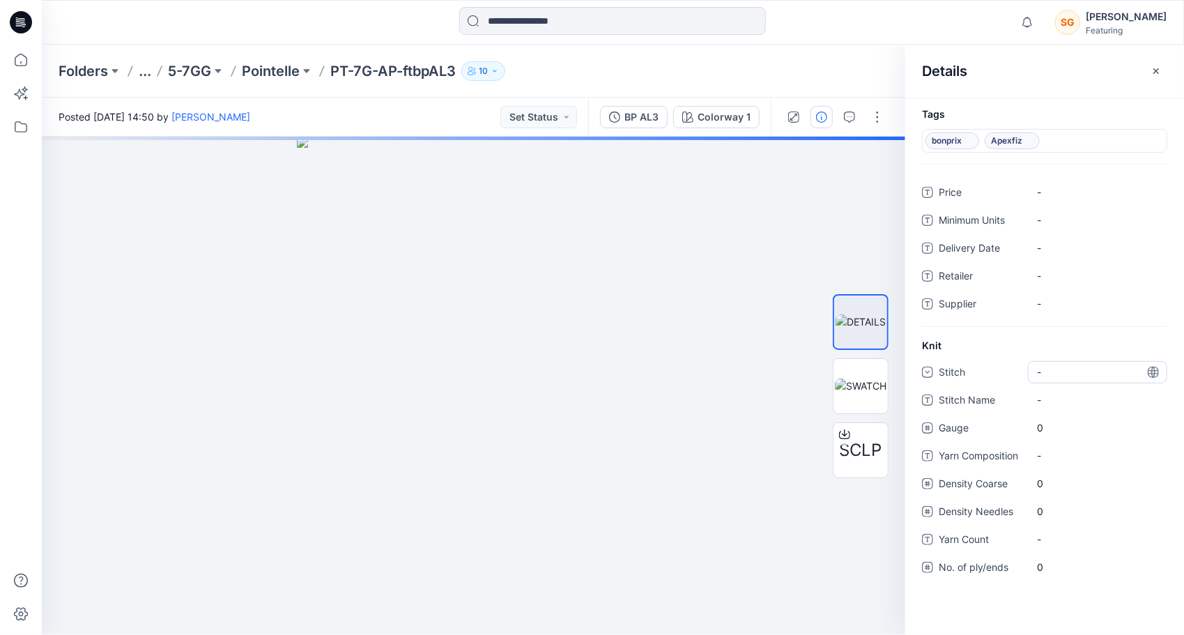
click at [1068, 369] on div "-" at bounding box center [1097, 372] width 139 height 22
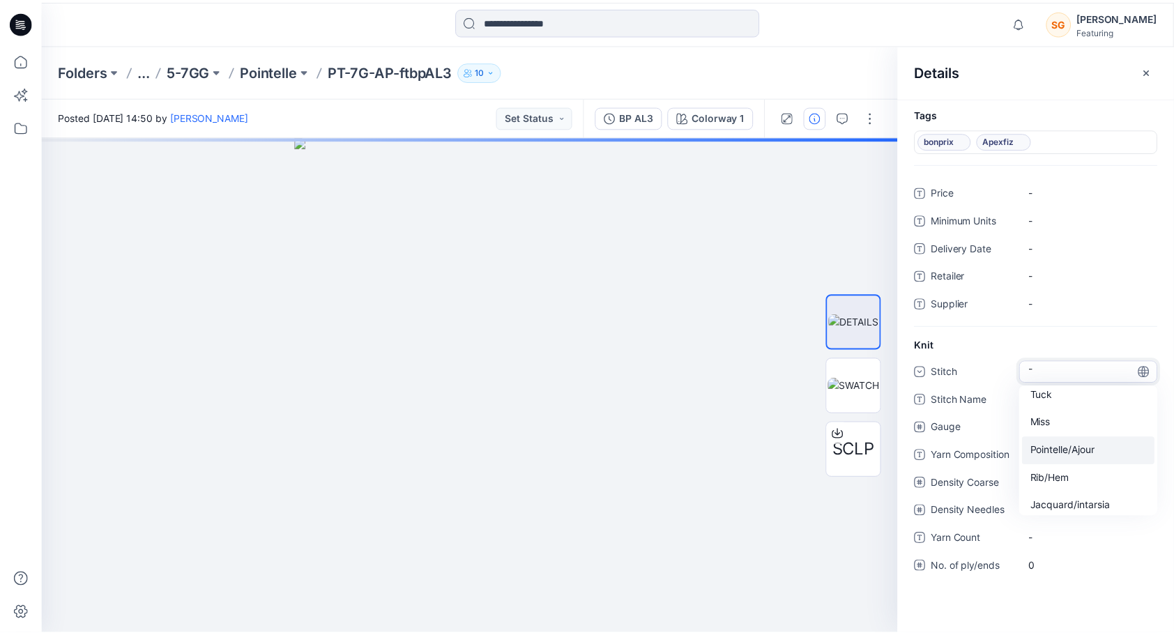
scroll to position [125, 0]
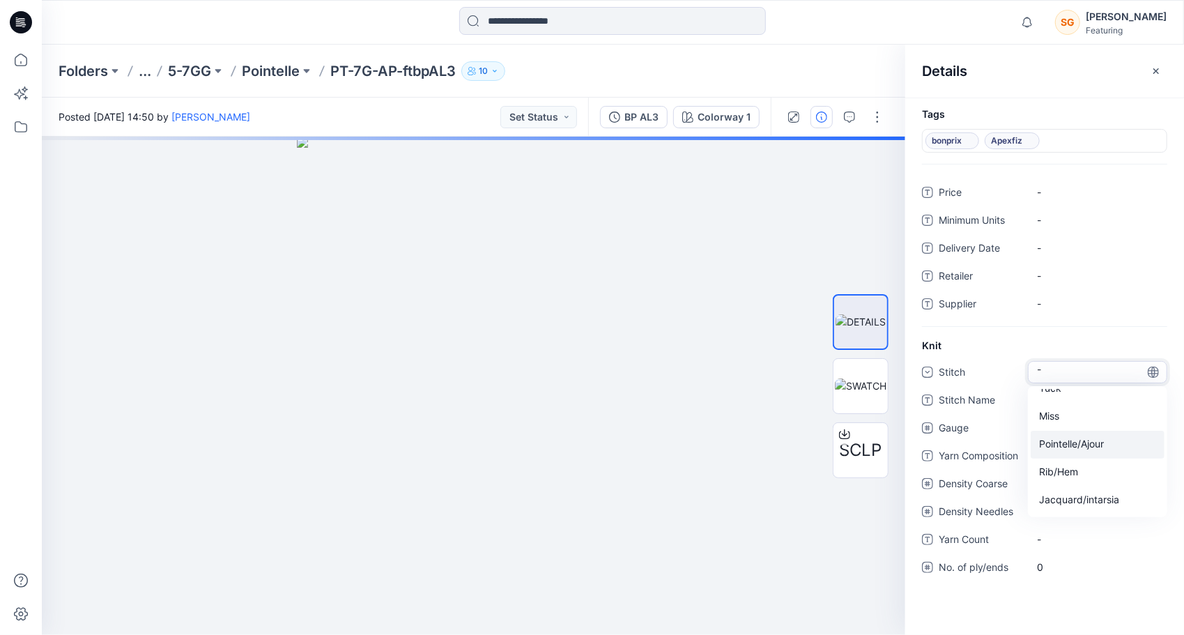
click at [1093, 442] on div "Pointelle/Ajour" at bounding box center [1098, 445] width 134 height 28
click at [1078, 392] on Name "-" at bounding box center [1097, 399] width 121 height 15
type textarea "*********"
click at [1052, 427] on span "0" at bounding box center [1097, 427] width 121 height 15
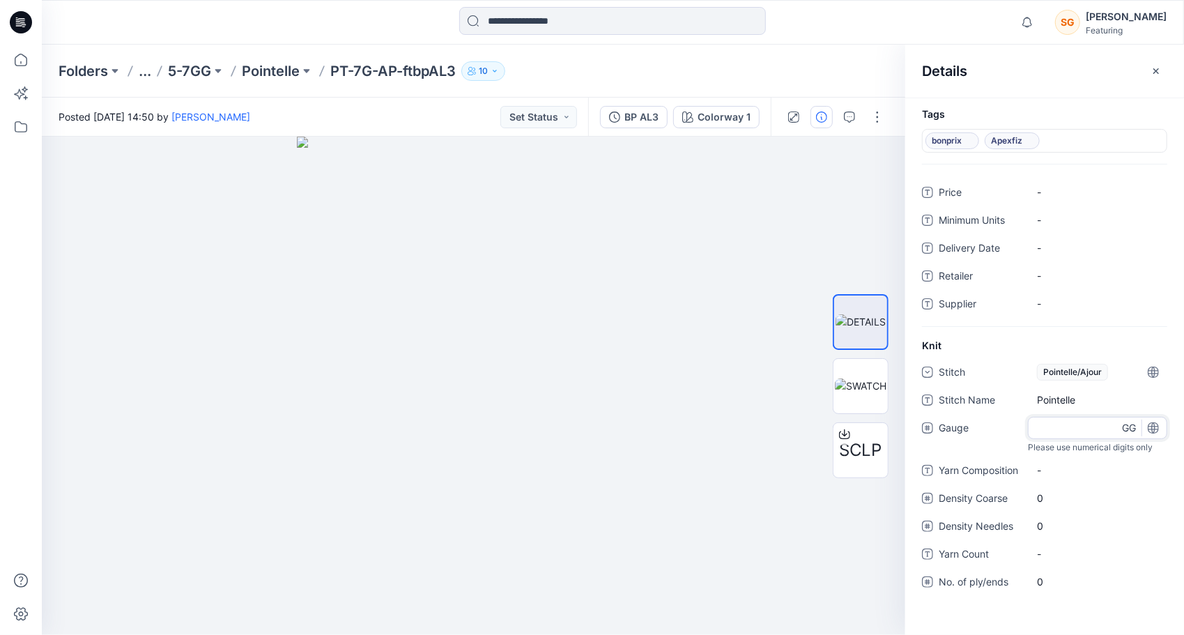
type input "*"
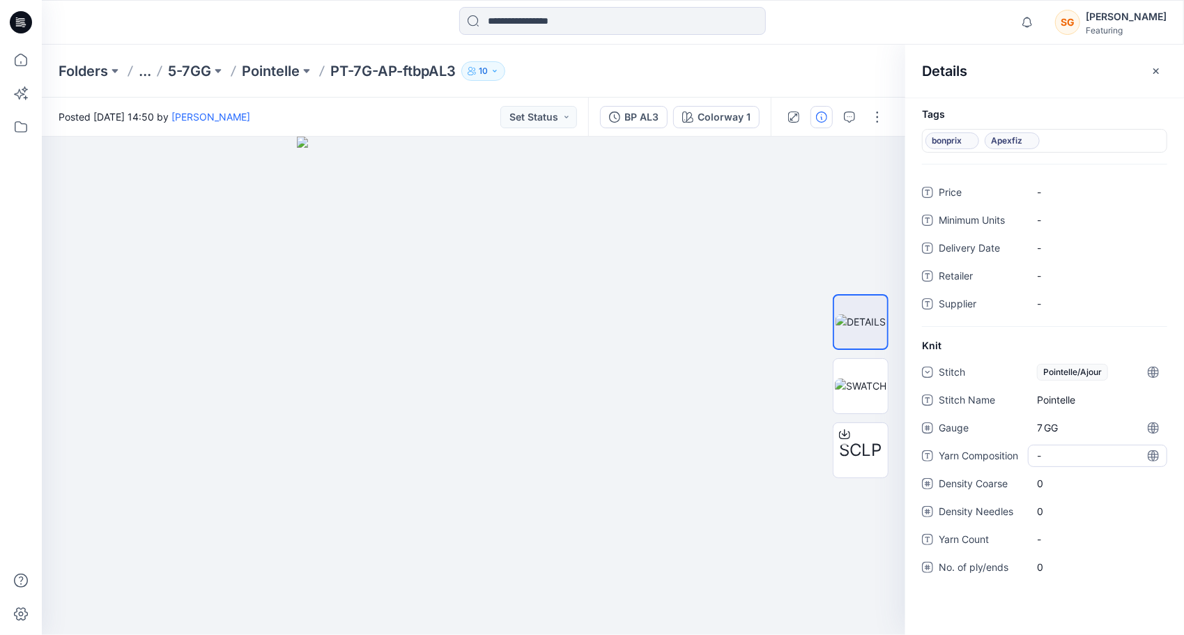
click at [1056, 470] on div "Stitch Pointelle/Ajour Stitch Name Pointelle Gauge 7 GG Yarn Composition - Dens…" at bounding box center [1044, 478] width 245 height 234
click at [1056, 454] on "-" at bounding box center [1097, 455] width 121 height 15
type textarea "**********"
click at [1055, 483] on Coarse "0" at bounding box center [1097, 483] width 121 height 15
type input "**"
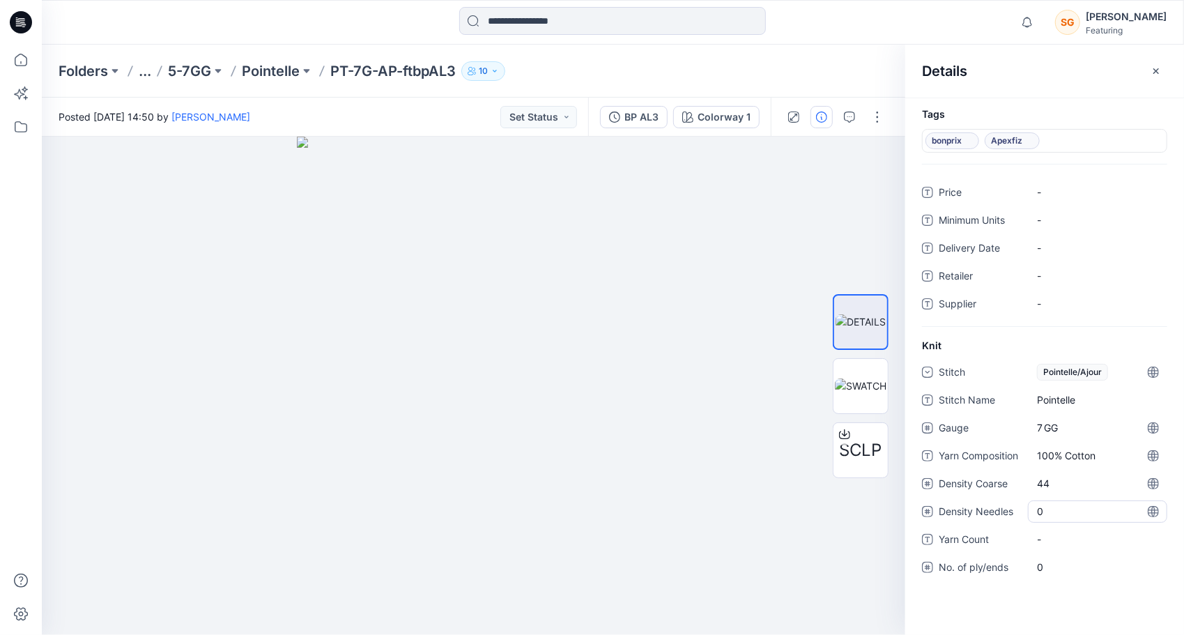
click at [1048, 522] on div "Stitch Pointelle/Ajour Stitch Name Pointelle Gauge 7 GG Yarn Composition 100% C…" at bounding box center [1044, 478] width 245 height 234
click at [1050, 512] on Needles "0" at bounding box center [1097, 511] width 121 height 15
type input "**"
click at [1051, 558] on div "Stitch Pointelle/Ajour Stitch Name Pointelle Gauge 7 GG Yarn Composition 100% C…" at bounding box center [1044, 478] width 245 height 234
click at [1052, 548] on div "-" at bounding box center [1097, 539] width 139 height 22
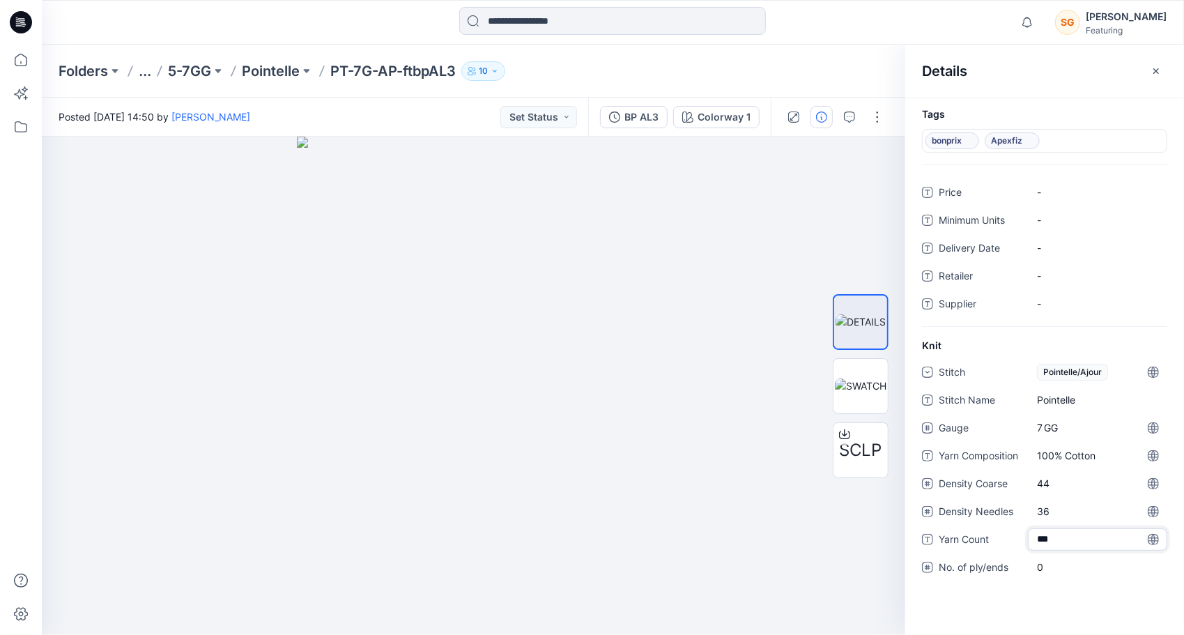
type textarea "****"
click at [1055, 565] on ply\/ends "0" at bounding box center [1097, 567] width 121 height 15
type input "*"
click at [1011, 606] on div "Tags bonprix Apexfiz Price - Minimum Units - Delivery Date - Retailer - Supplie…" at bounding box center [1044, 366] width 279 height 537
click at [282, 70] on p "Pointelle" at bounding box center [271, 71] width 58 height 20
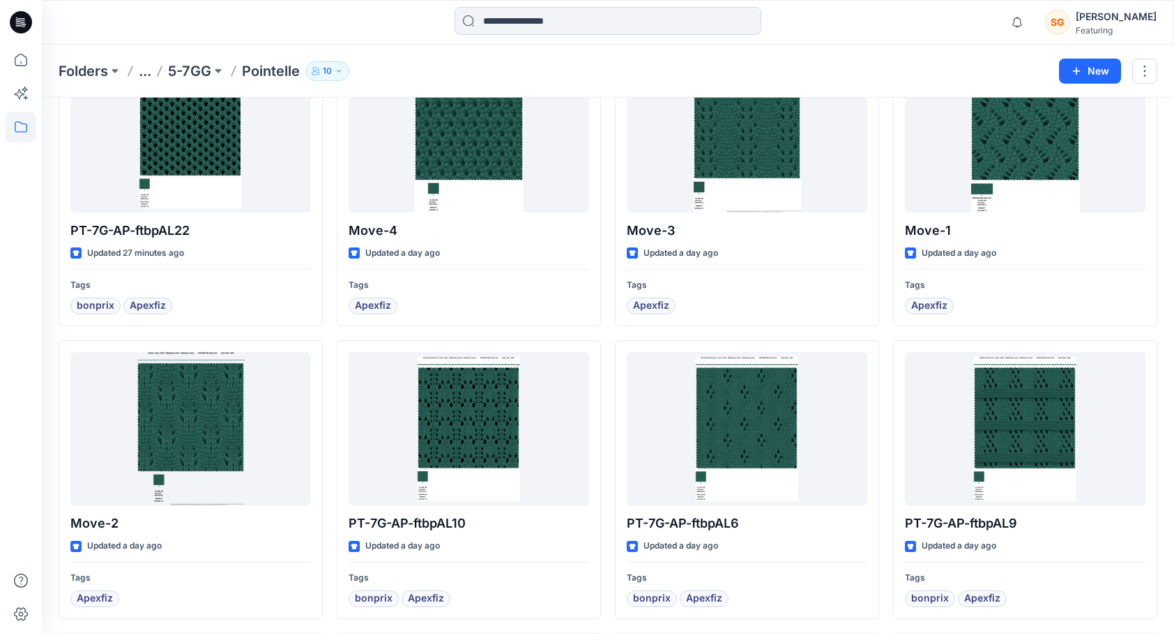
scroll to position [697, 0]
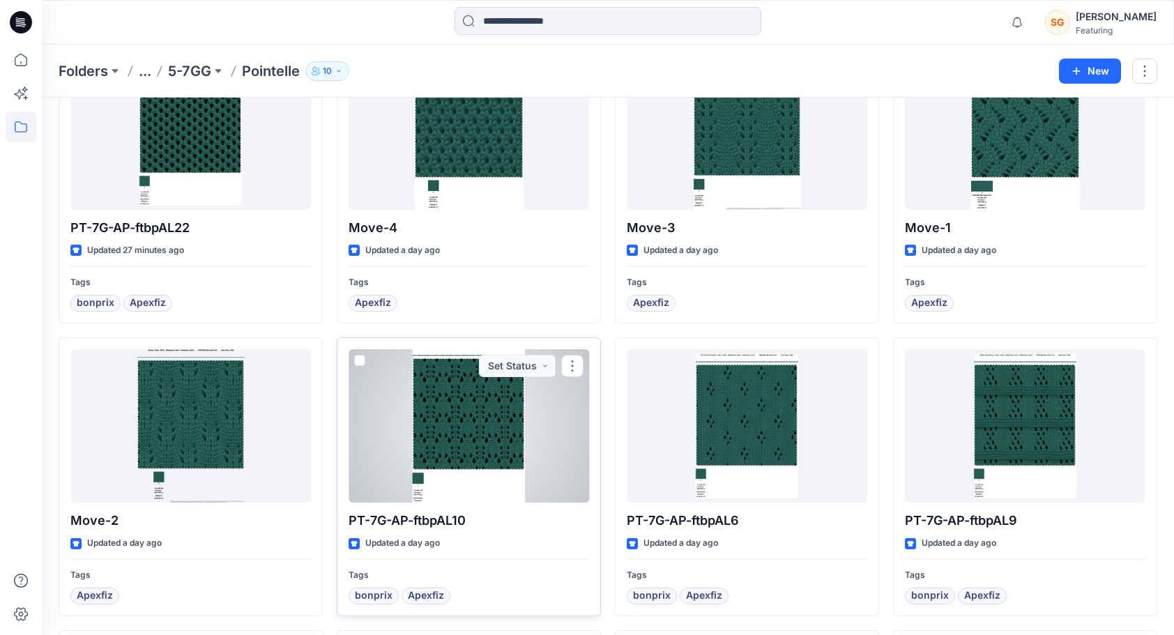
click at [457, 401] on div at bounding box center [468, 425] width 240 height 153
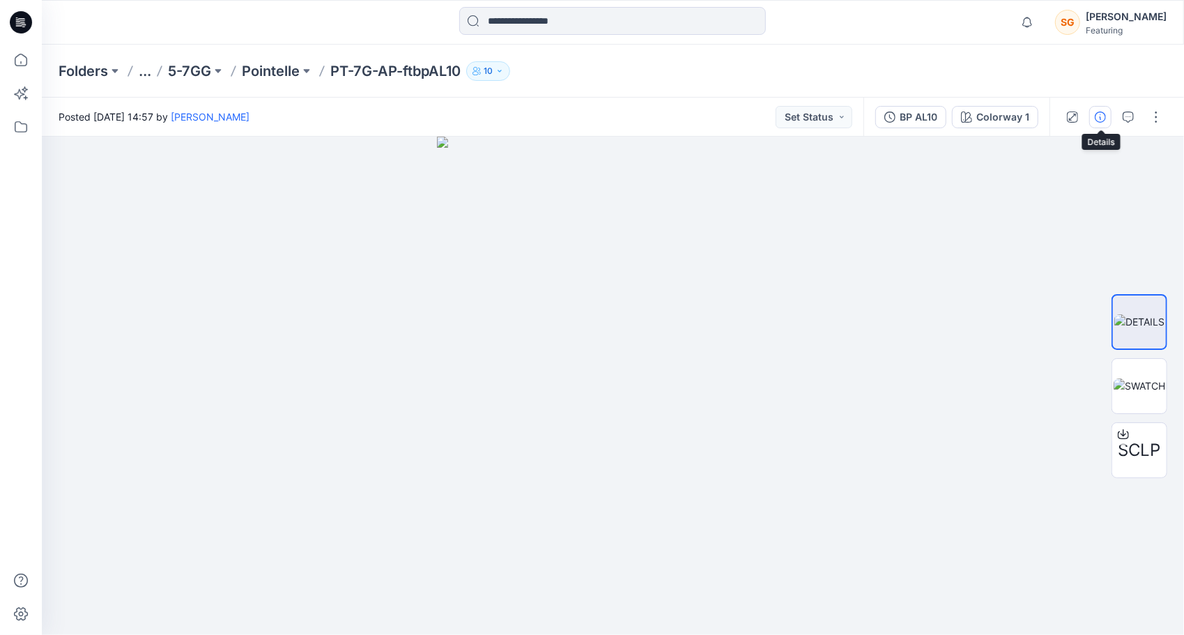
click at [1110, 112] on button "button" at bounding box center [1100, 117] width 22 height 22
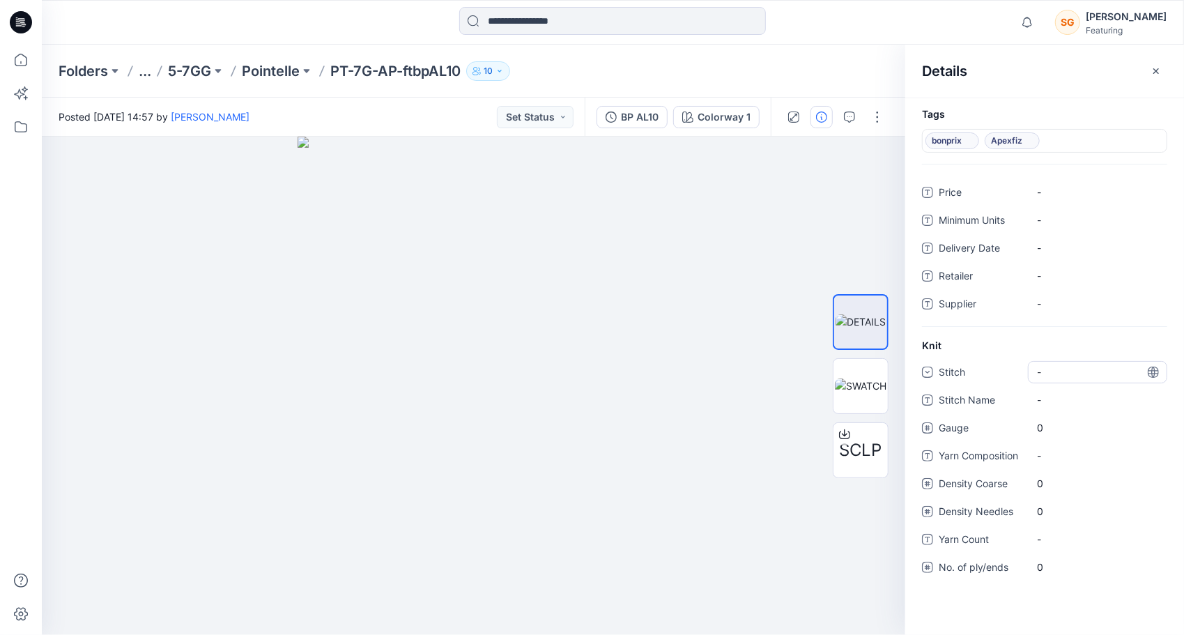
click at [1086, 369] on div "-" at bounding box center [1097, 372] width 139 height 22
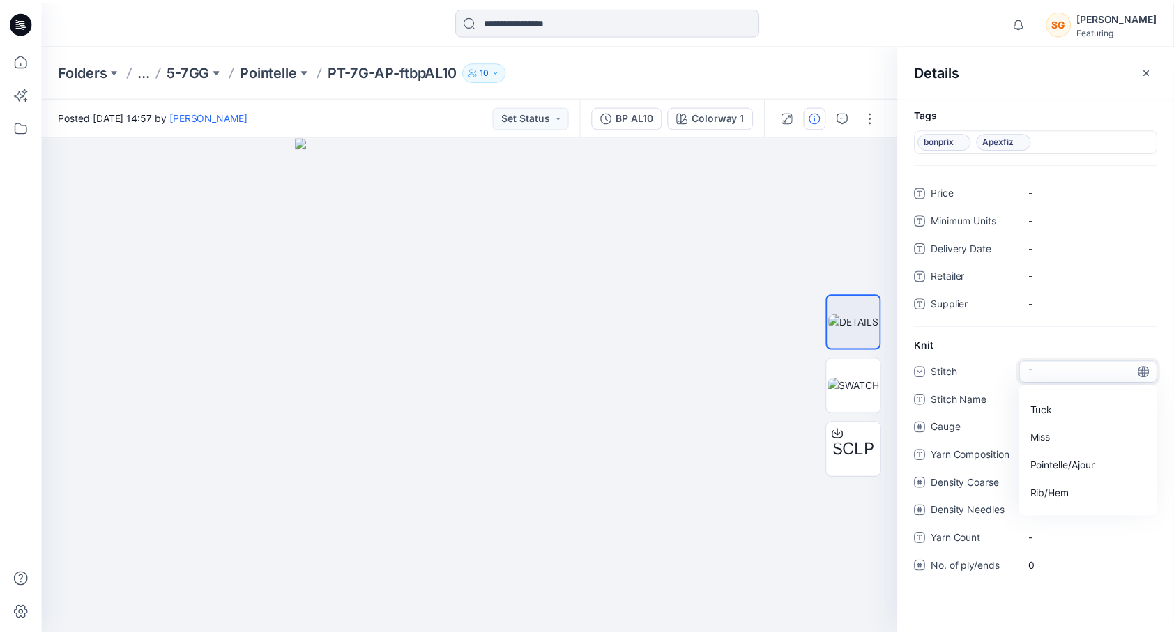
scroll to position [125, 0]
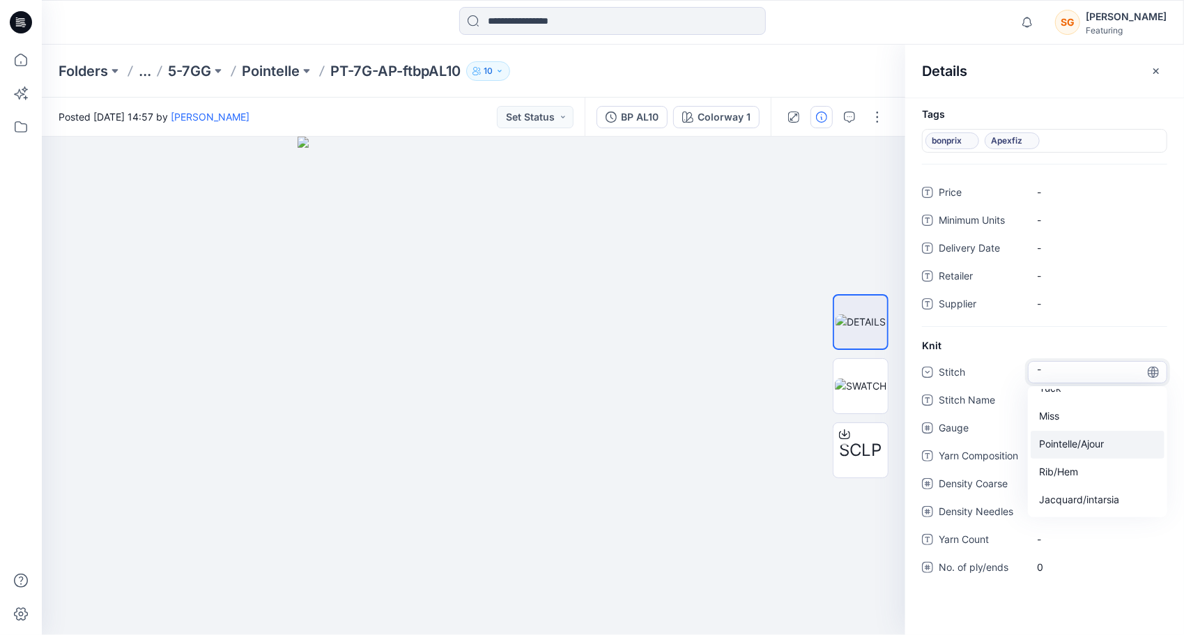
click at [1084, 447] on div "Pointelle/Ajour" at bounding box center [1098, 445] width 134 height 28
click at [1068, 393] on Name "-" at bounding box center [1097, 399] width 121 height 15
type textarea "*********"
click at [1058, 427] on span "0" at bounding box center [1097, 427] width 121 height 15
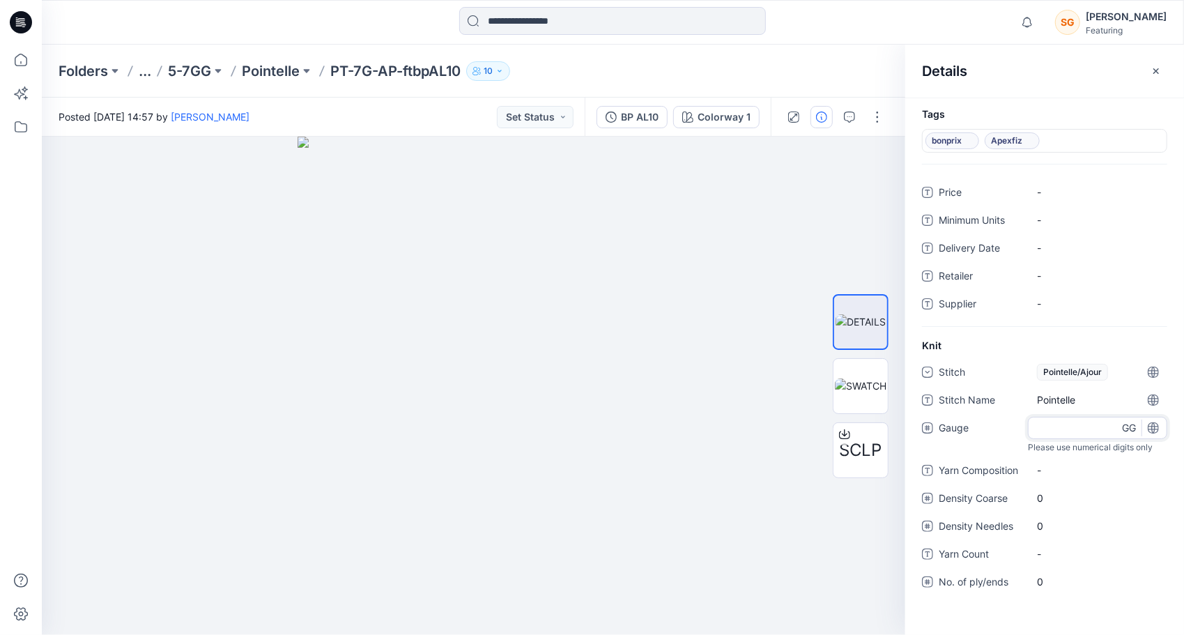
type input "*"
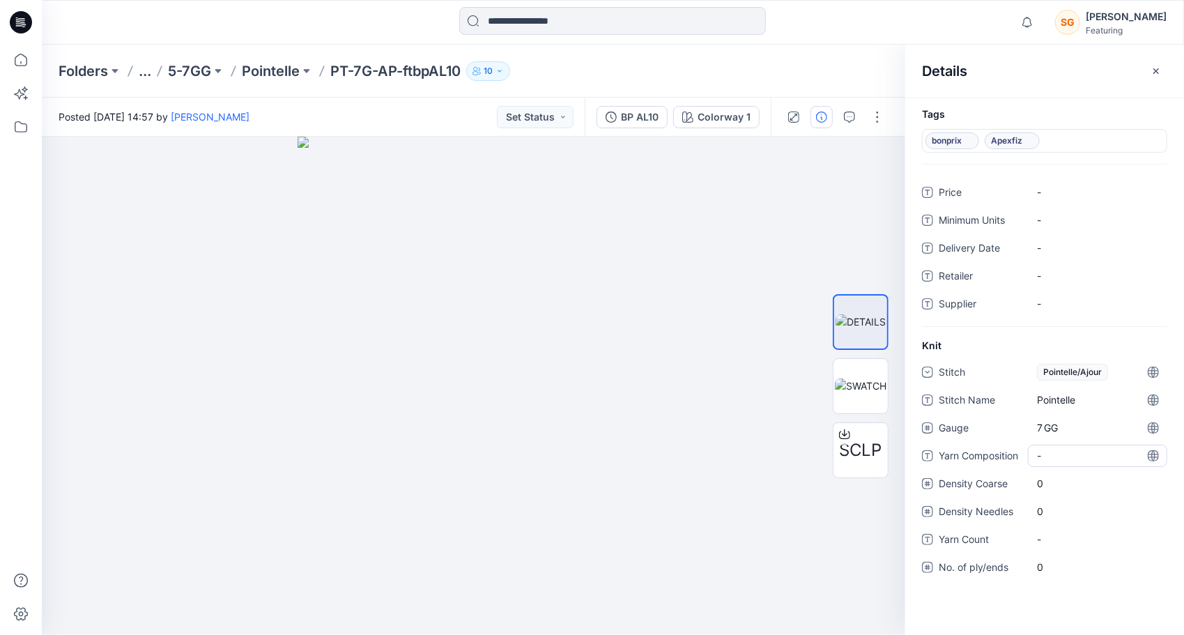
click at [1048, 467] on div "Stitch Pointelle/Ajour Stitch Name Pointelle Gauge 7 GG Yarn Composition - Dens…" at bounding box center [1044, 478] width 245 height 234
click at [1048, 453] on "-" at bounding box center [1097, 455] width 121 height 15
type textarea "**********"
click at [1066, 476] on Coarse "0" at bounding box center [1097, 483] width 121 height 15
type input "**"
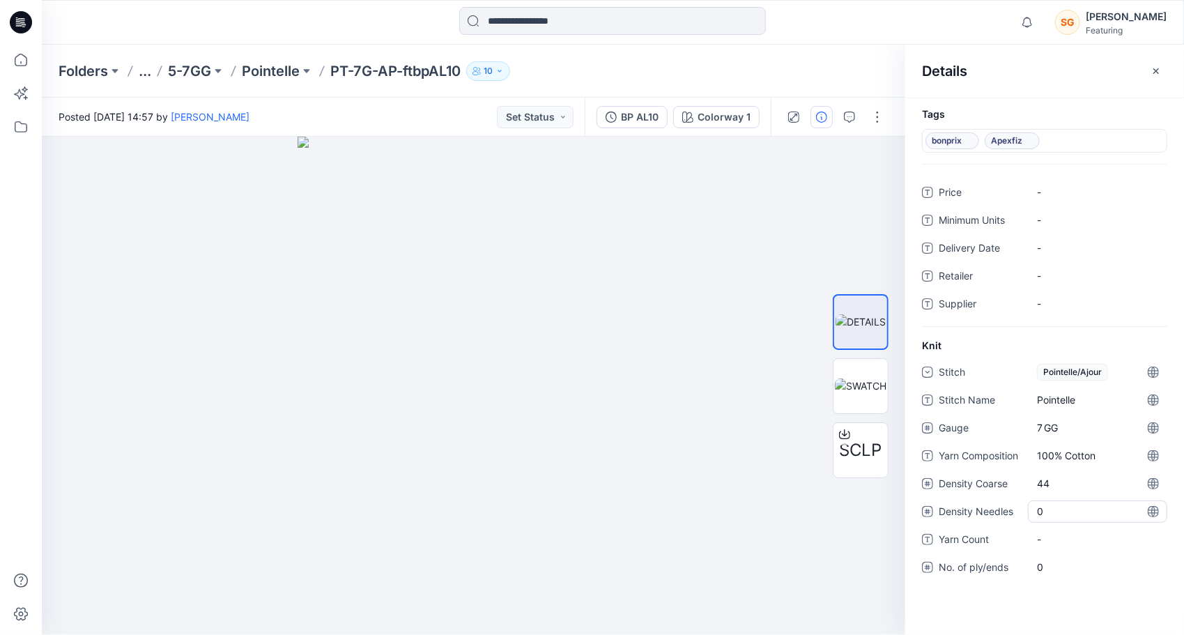
click at [1049, 524] on div "Stitch Pointelle/Ajour Stitch Name Pointelle Gauge 7 GG Yarn Composition 100% C…" at bounding box center [1044, 478] width 245 height 234
click at [1051, 509] on Needles "0" at bounding box center [1097, 511] width 121 height 15
type input "**"
click at [1057, 555] on div "Stitch Pointelle/Ajour Stitch Name Pointelle Gauge 7 GG Yarn Composition 100% C…" at bounding box center [1044, 485] width 245 height 249
click at [1051, 542] on Count "-" at bounding box center [1097, 539] width 121 height 15
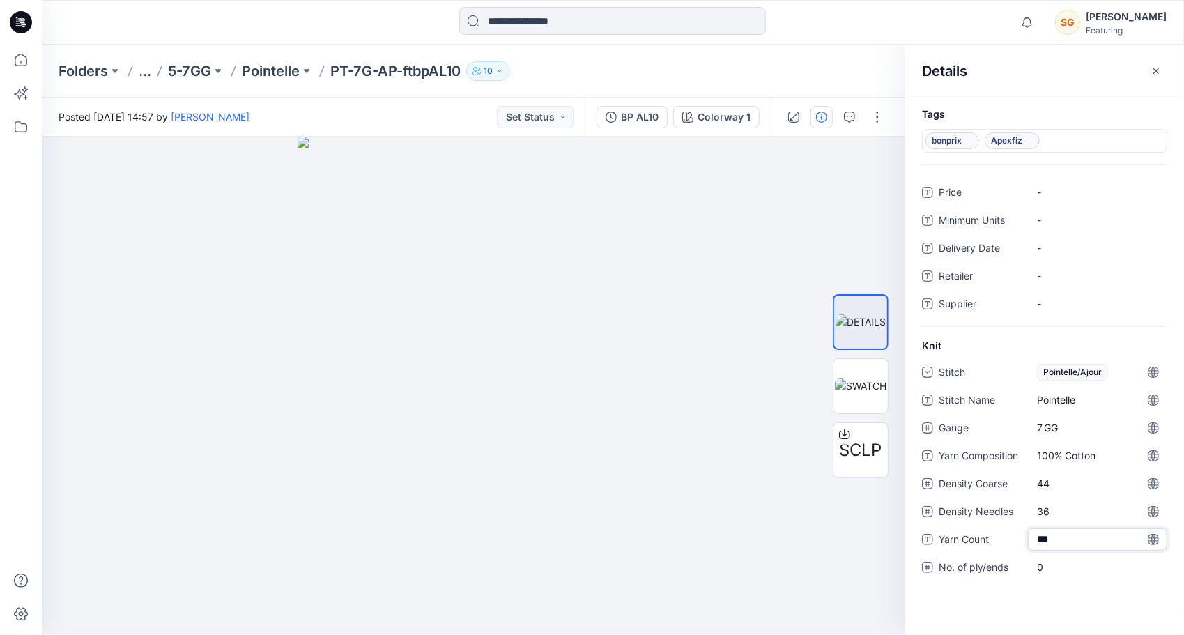
type textarea "****"
click at [1050, 562] on ply\/ends "0" at bounding box center [1097, 567] width 121 height 15
type input "*"
click at [991, 616] on div "Tags bonprix Apexfiz Price - Minimum Units - Delivery Date - Retailer - Supplie…" at bounding box center [1044, 366] width 279 height 537
click at [272, 66] on p "Pointelle" at bounding box center [271, 71] width 58 height 20
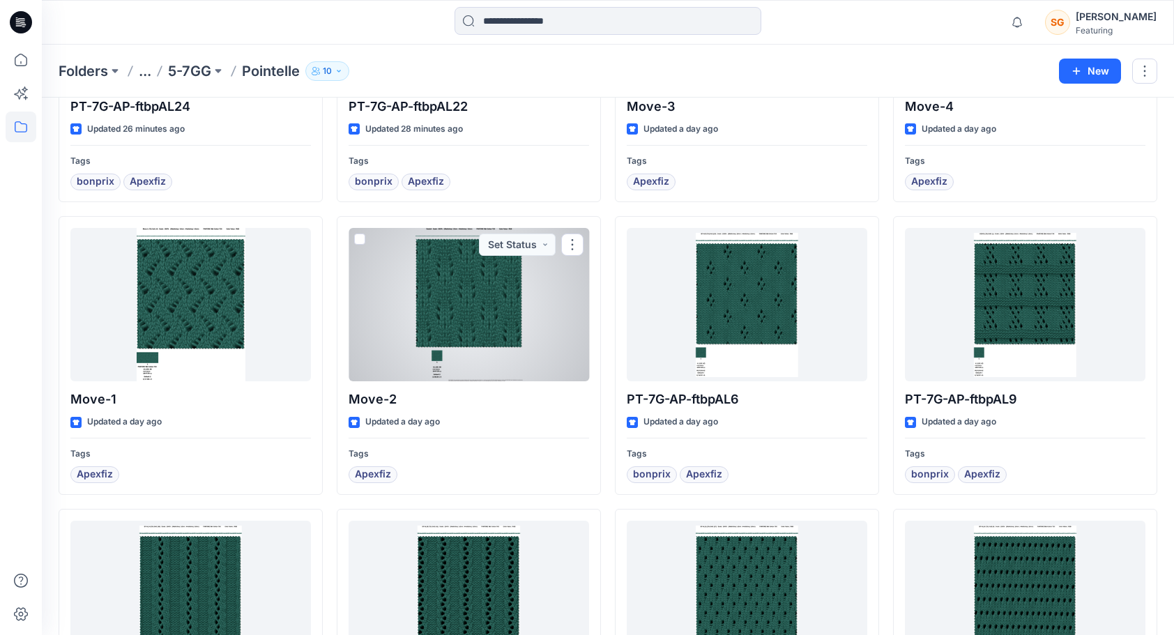
scroll to position [819, 0]
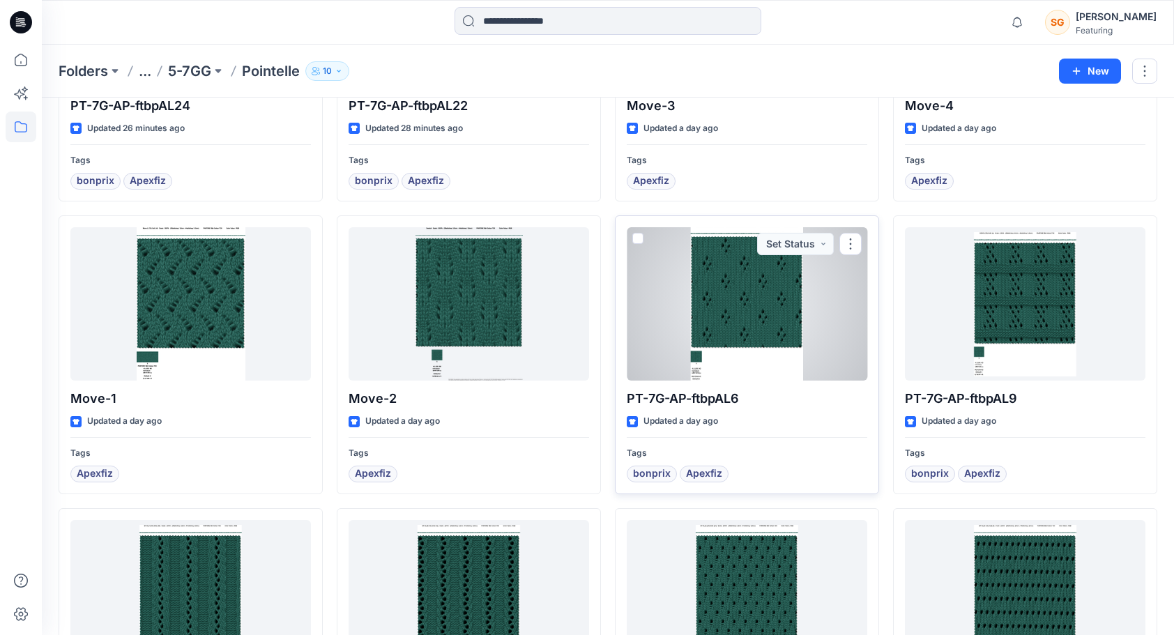
click at [745, 335] on div at bounding box center [747, 303] width 240 height 153
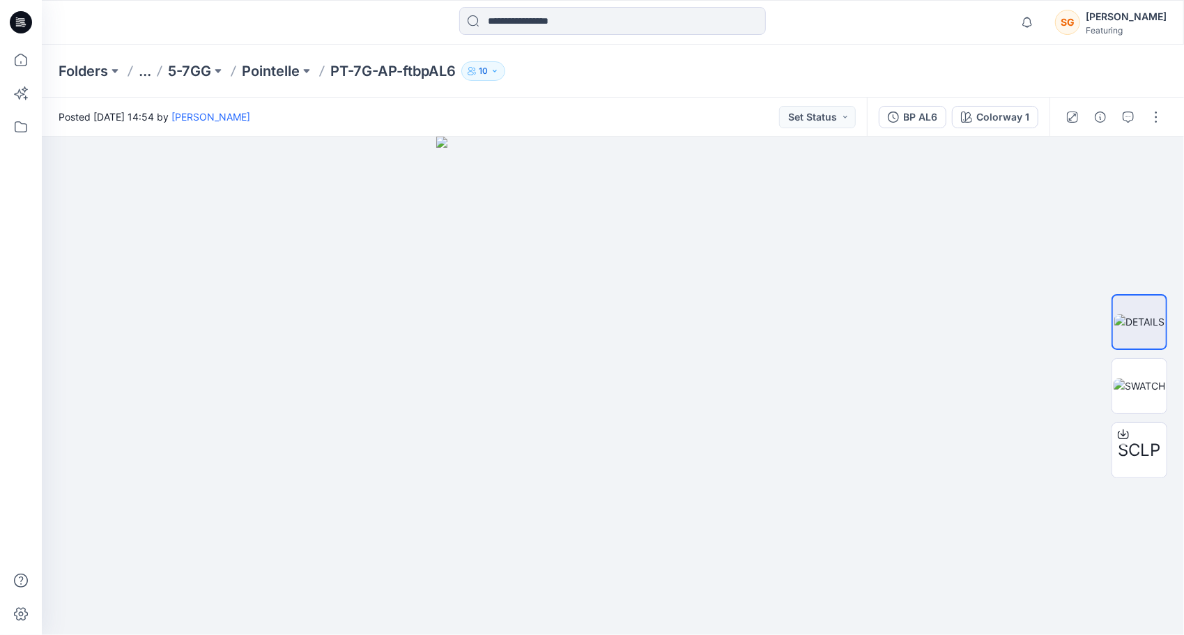
click at [1114, 114] on div at bounding box center [1114, 117] width 129 height 39
click at [1108, 116] on button "button" at bounding box center [1100, 117] width 22 height 22
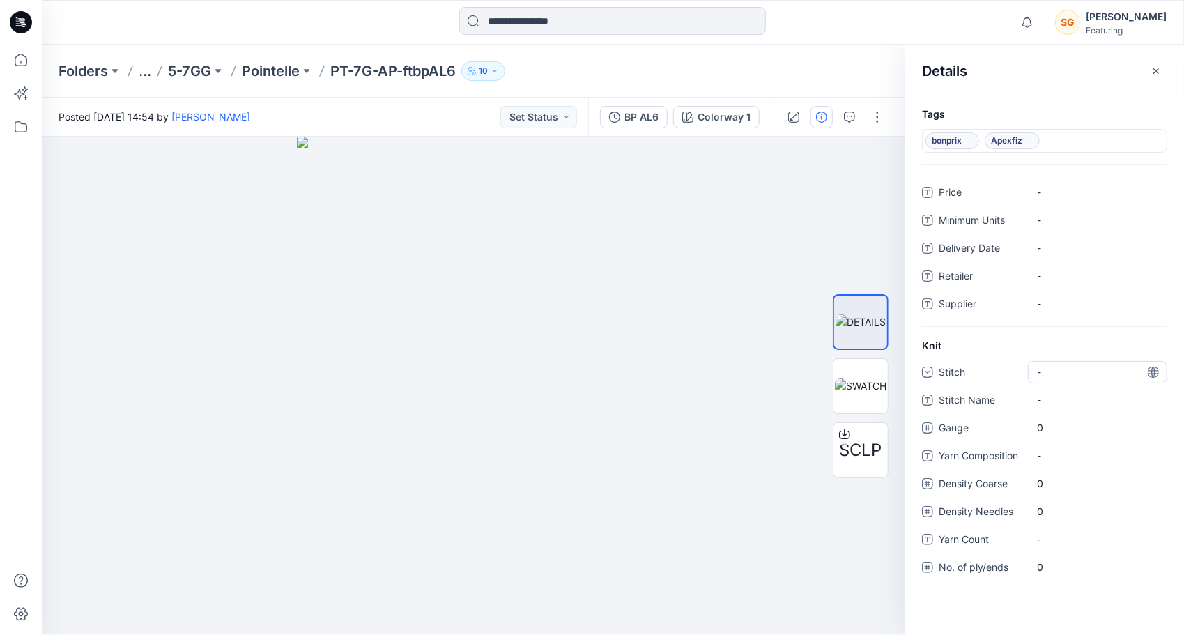
click at [1056, 365] on div "-" at bounding box center [1047, 372] width 21 height 15
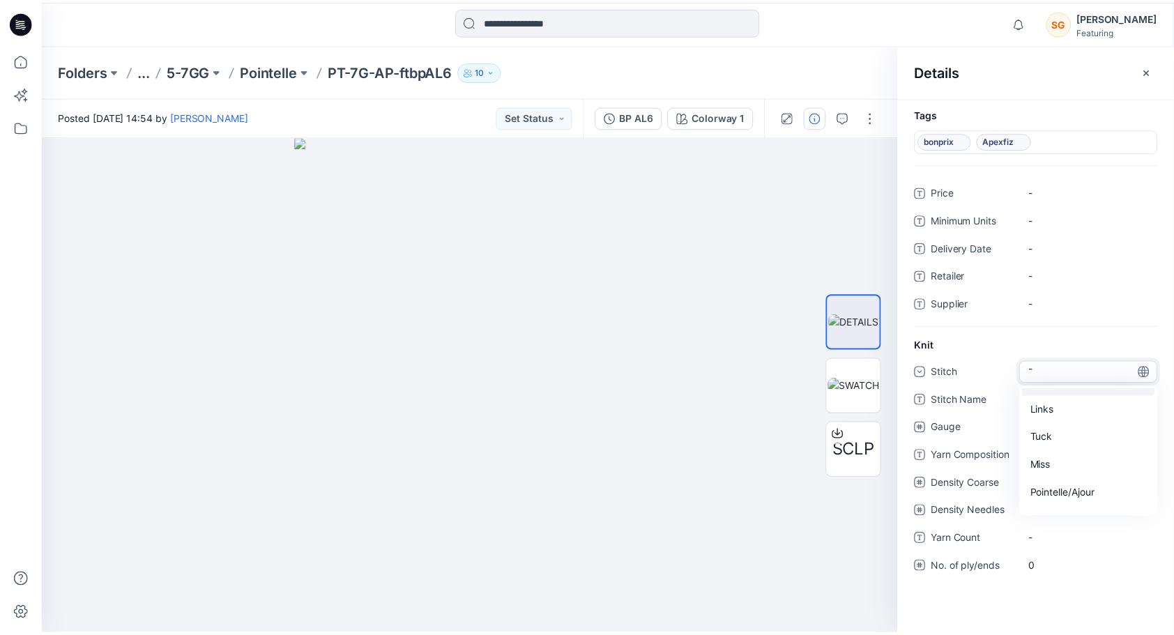
scroll to position [87, 0]
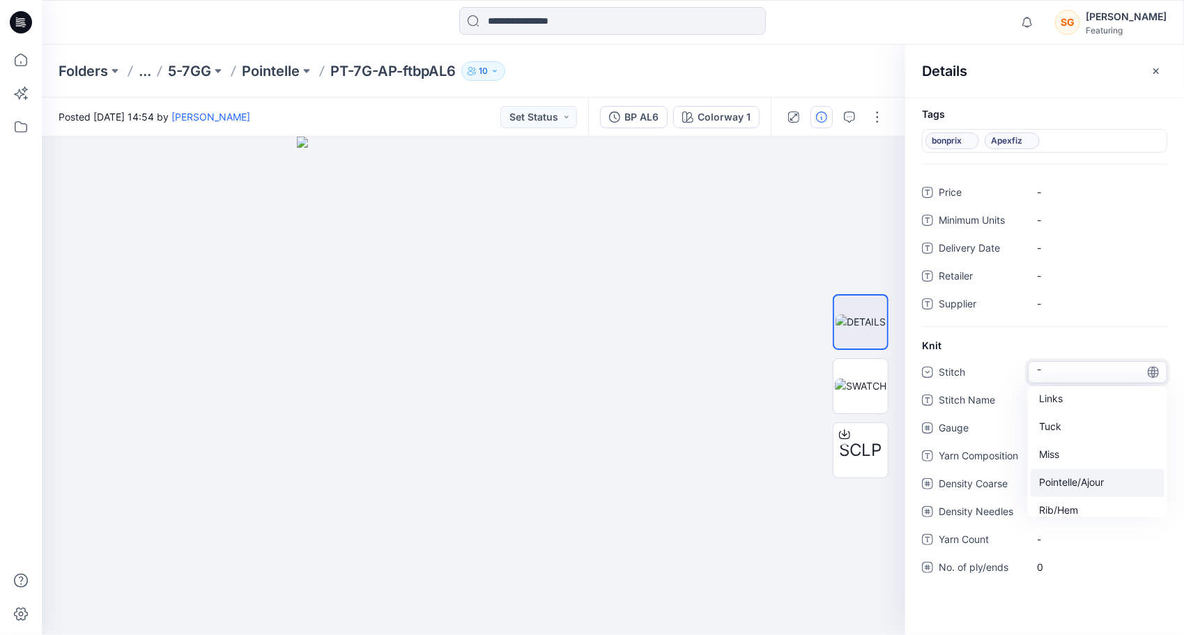
click at [1103, 478] on div "Pointelle/Ajour" at bounding box center [1098, 483] width 134 height 28
click at [1080, 390] on div "-" at bounding box center [1097, 400] width 139 height 22
type textarea "*********"
click at [1059, 432] on span "0" at bounding box center [1097, 427] width 121 height 15
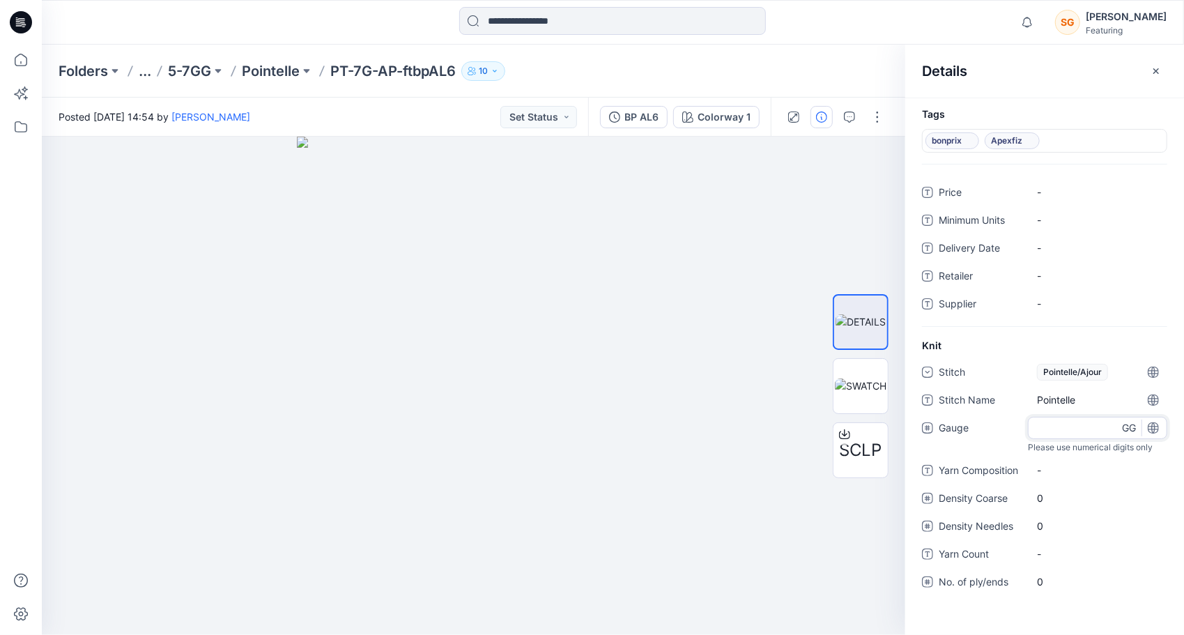
type input "*"
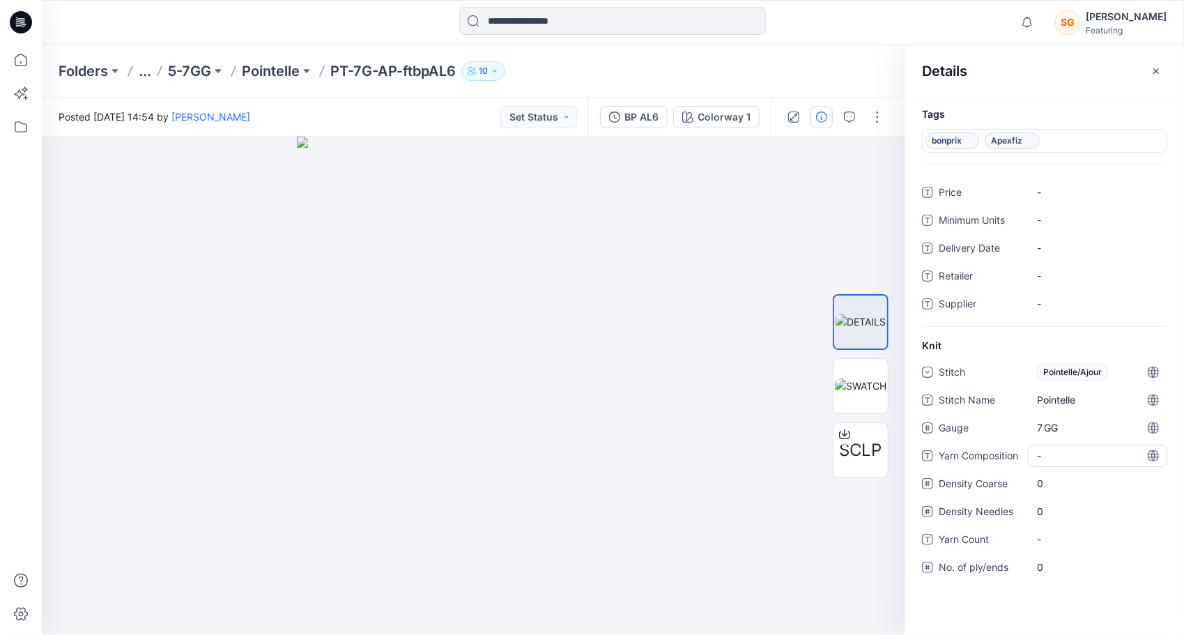
click at [1058, 470] on div "Stitch Pointelle/Ajour Stitch Name Pointelle Gauge 7 GG Yarn Composition - Dens…" at bounding box center [1044, 478] width 245 height 234
click at [1054, 457] on "-" at bounding box center [1097, 455] width 121 height 15
type textarea "**********"
click at [1072, 486] on Coarse "0" at bounding box center [1097, 483] width 121 height 15
type input "**"
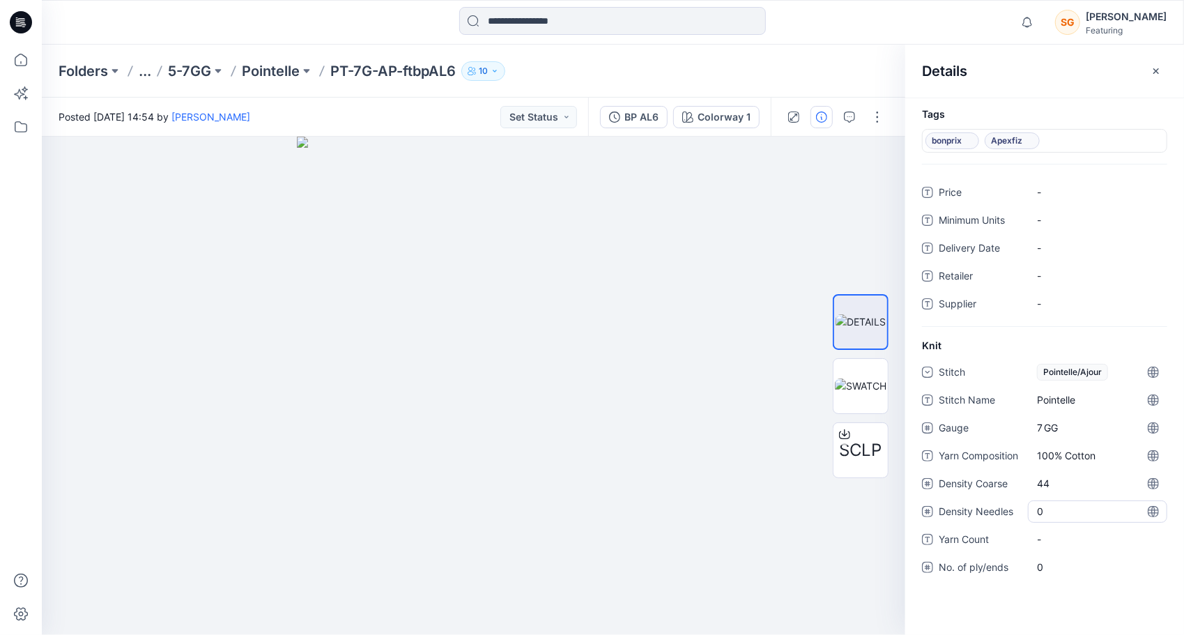
click at [1047, 522] on div "Stitch Pointelle/Ajour Stitch Name Pointelle Gauge 7 GG Yarn Composition 100% C…" at bounding box center [1044, 478] width 245 height 234
click at [1048, 514] on Needles "0" at bounding box center [1097, 511] width 121 height 15
type input "**"
click at [1041, 555] on div "Stitch Pointelle/Ajour Stitch Name Pointelle Gauge 7 GG Yarn Composition 100% C…" at bounding box center [1044, 478] width 245 height 234
click at [1048, 535] on Count "-" at bounding box center [1097, 539] width 121 height 15
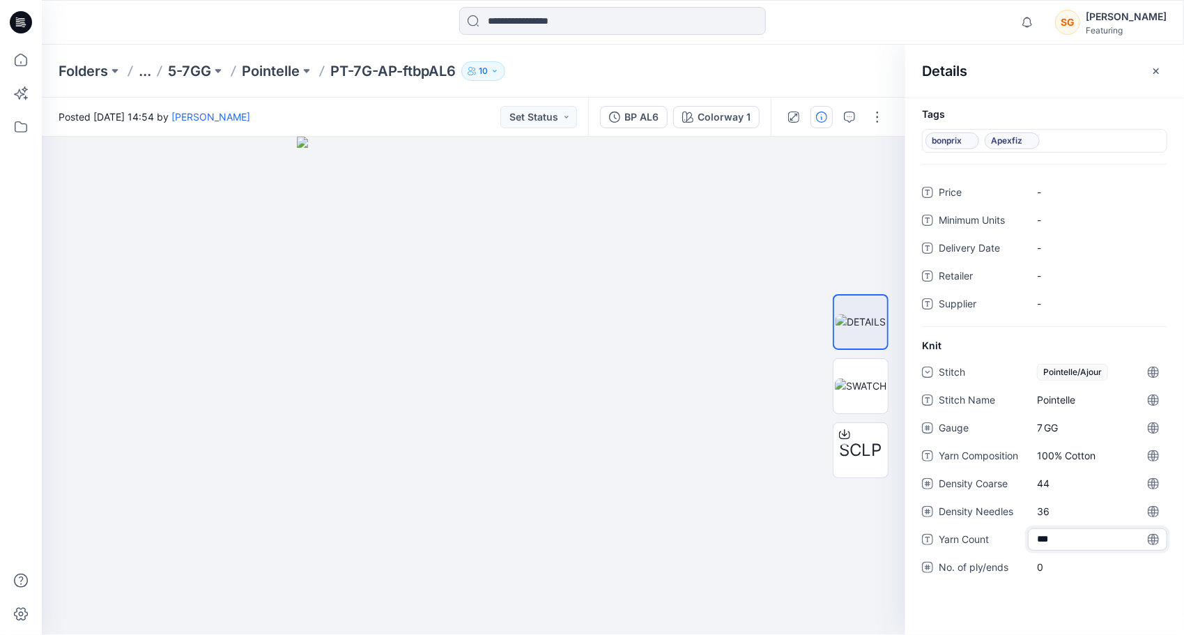
type textarea "****"
click at [1060, 565] on ply\/ends "0" at bounding box center [1097, 567] width 121 height 15
type input "*"
click at [1013, 601] on div "Tags bonprix Apexfiz Price - Minimum Units - Delivery Date - Retailer - Supplie…" at bounding box center [1044, 366] width 279 height 537
click at [294, 71] on p "Pointelle" at bounding box center [271, 71] width 58 height 20
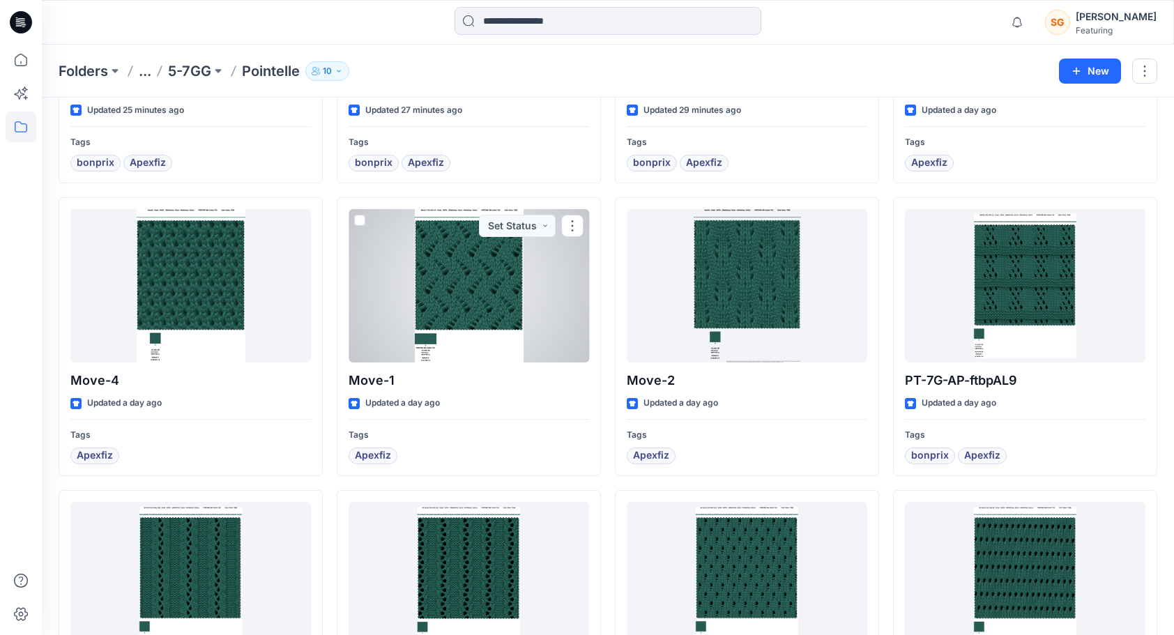
scroll to position [833, 0]
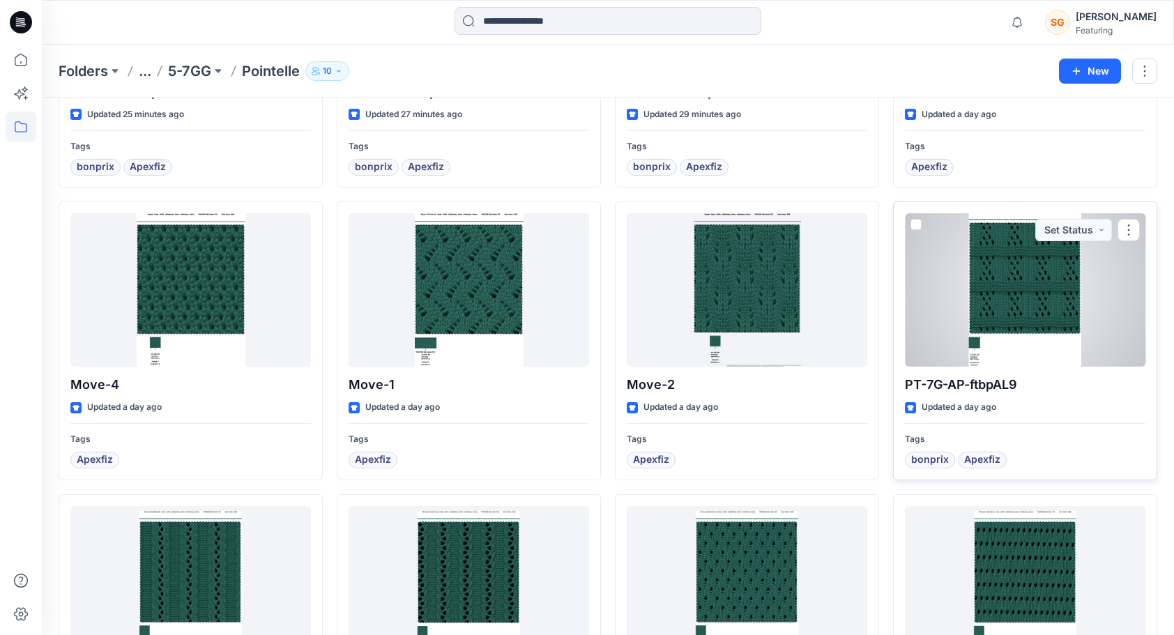
click at [1004, 289] on div at bounding box center [1025, 289] width 240 height 153
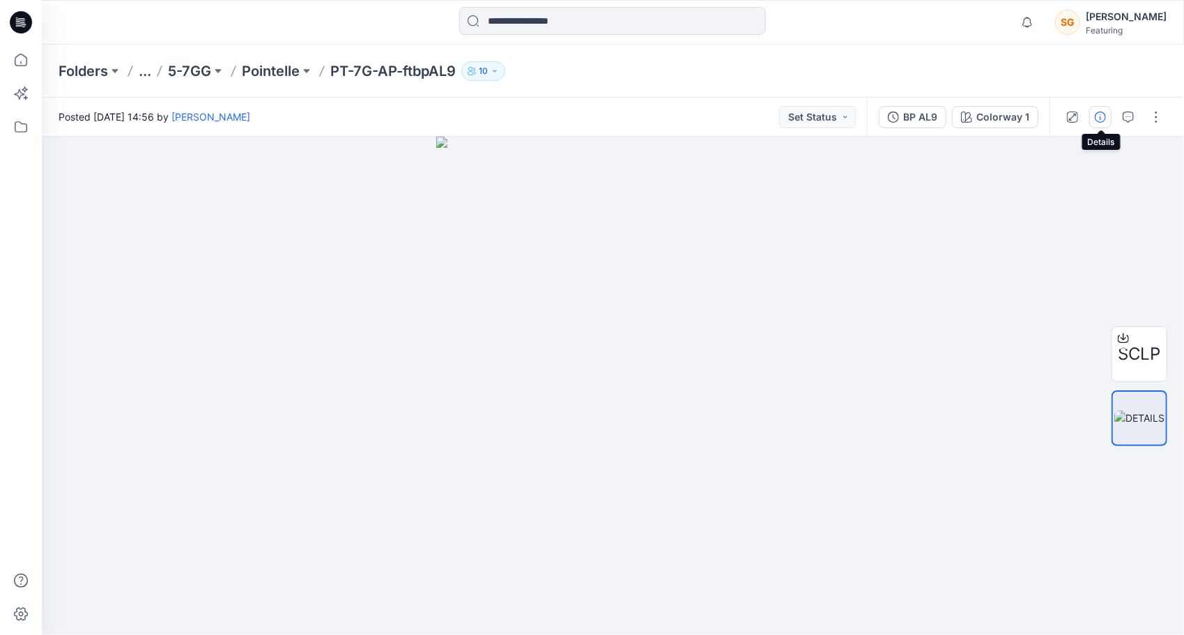
click at [1096, 110] on button "button" at bounding box center [1100, 117] width 22 height 22
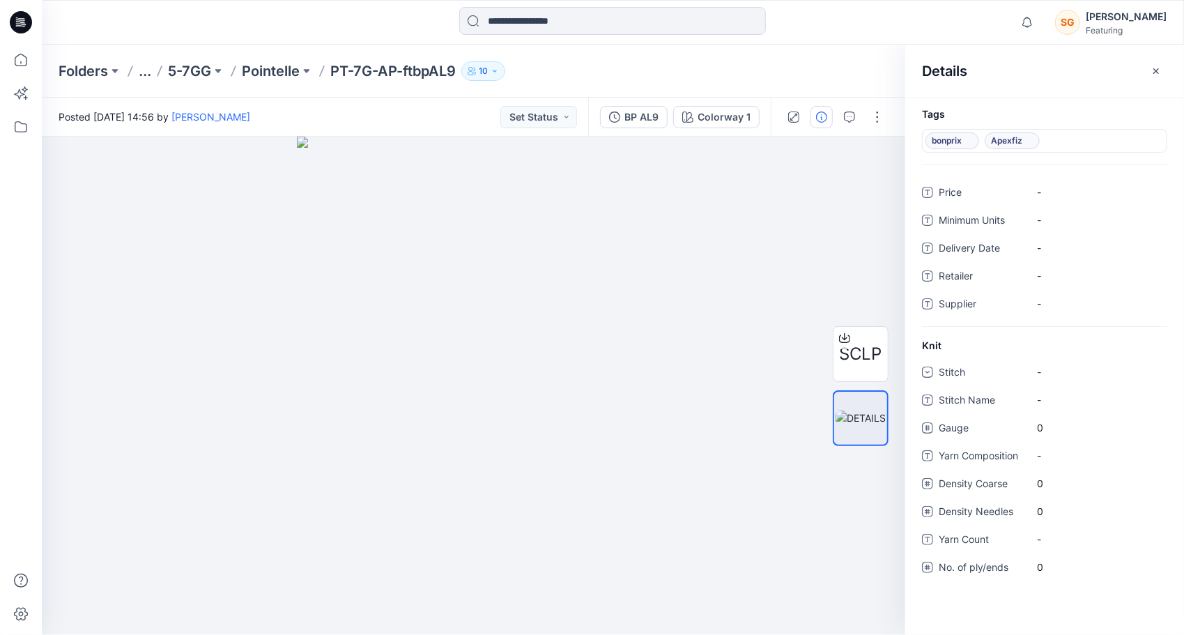
click at [1048, 358] on div "Knit Stitch - Stitch Name - Gauge 0 Yarn Composition - Density Coarse 0 Density…" at bounding box center [1044, 466] width 279 height 257
click at [1047, 366] on div "-" at bounding box center [1047, 372] width 21 height 15
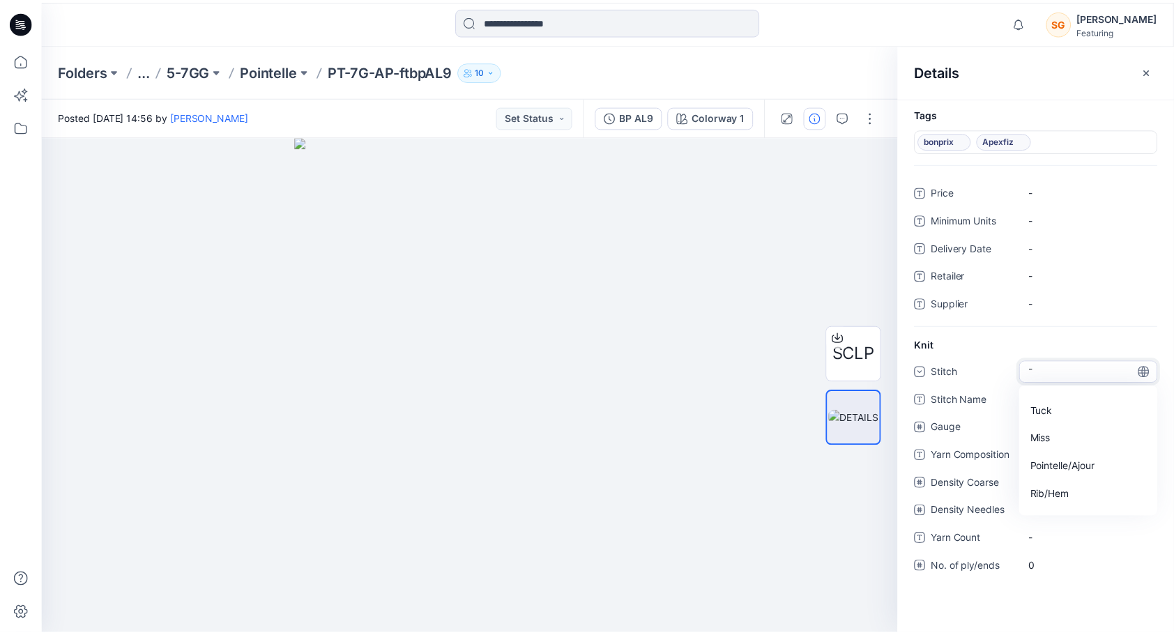
scroll to position [103, 0]
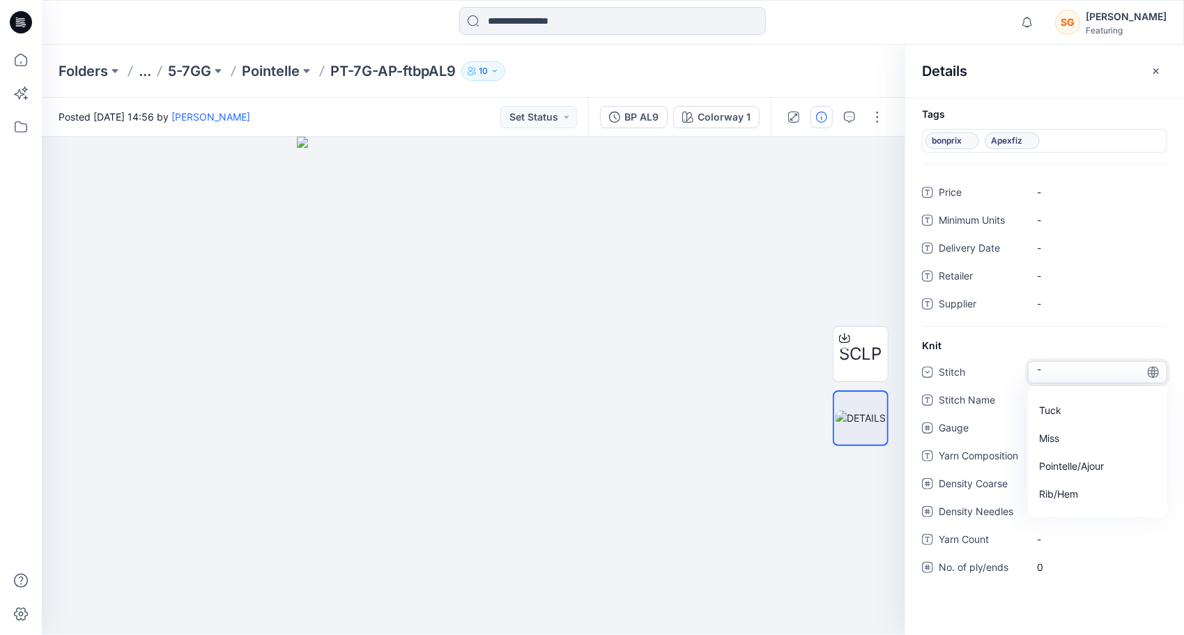
click at [1082, 461] on div "Pointelle/Ajour" at bounding box center [1098, 467] width 134 height 28
click at [1075, 401] on Name "-" at bounding box center [1097, 399] width 121 height 15
type textarea "*********"
click at [1057, 424] on span "0" at bounding box center [1097, 427] width 121 height 15
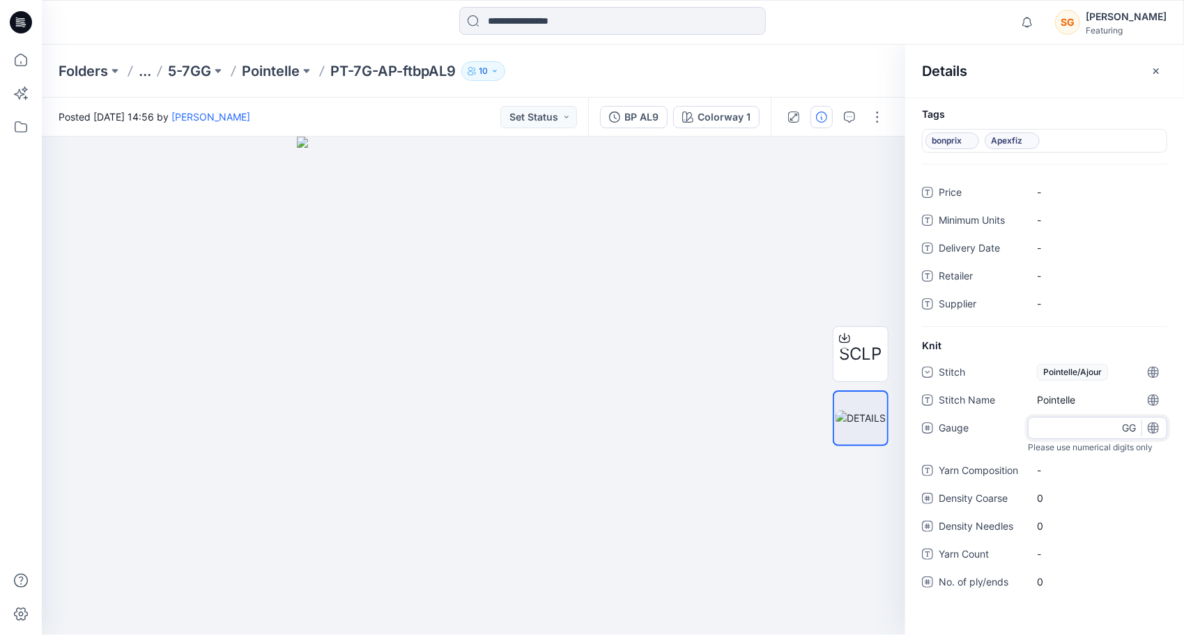
type input "*"
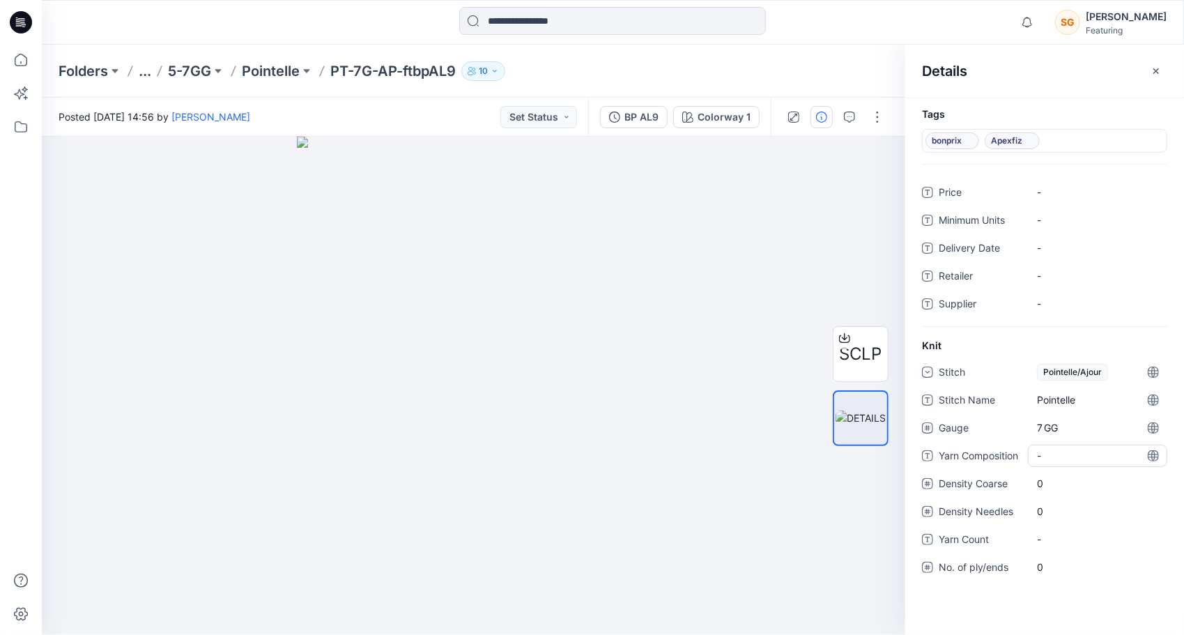
click at [1055, 468] on div "Stitch Pointelle/Ajour Stitch Name Pointelle Gauge 7 GG Yarn Composition - Dens…" at bounding box center [1044, 478] width 245 height 234
click at [1055, 453] on "-" at bounding box center [1097, 455] width 121 height 15
type textarea "**********"
click at [1061, 484] on Coarse "0" at bounding box center [1097, 483] width 121 height 15
type input "**"
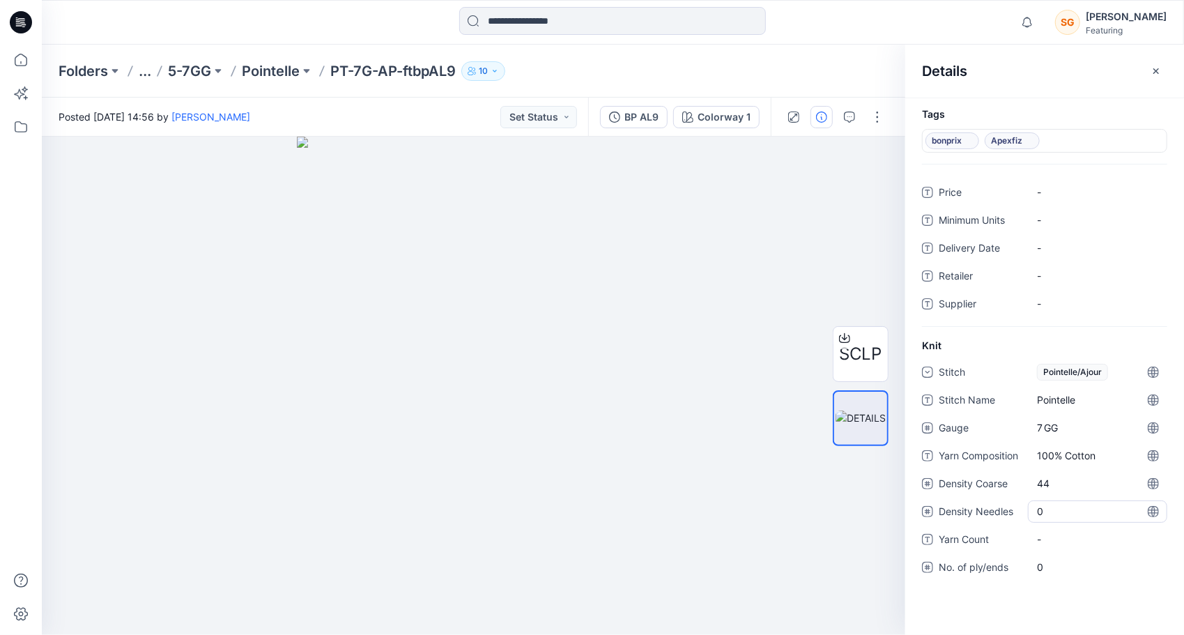
click at [1051, 522] on div "Stitch Pointelle/Ajour Stitch Name Pointelle Gauge 7 GG Yarn Composition 100% C…" at bounding box center [1044, 478] width 245 height 234
click at [1051, 517] on Needles "0" at bounding box center [1097, 511] width 121 height 15
type input "**"
click at [1061, 548] on div "-" at bounding box center [1097, 539] width 139 height 22
type textarea "****"
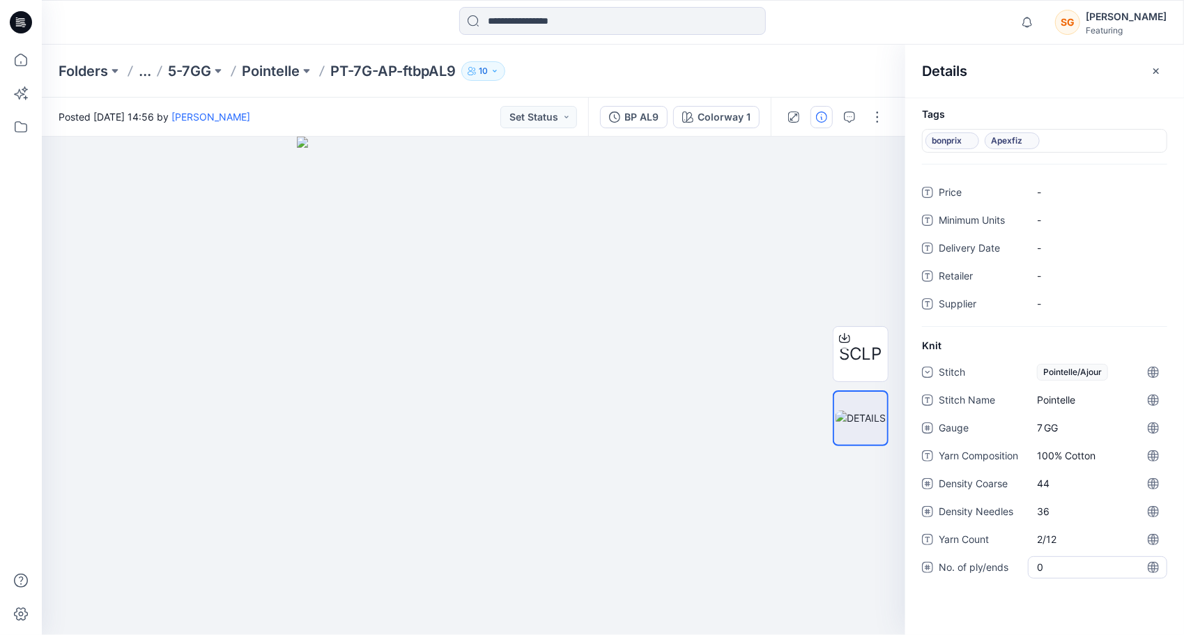
click at [1038, 562] on ply\/ends "0" at bounding box center [1097, 567] width 121 height 15
type input "*"
click at [987, 606] on div "Tags bonprix Apexfiz Price - Minimum Units - Delivery Date - Retailer - Supplie…" at bounding box center [1044, 366] width 279 height 537
click at [273, 70] on p "Pointelle" at bounding box center [271, 71] width 58 height 20
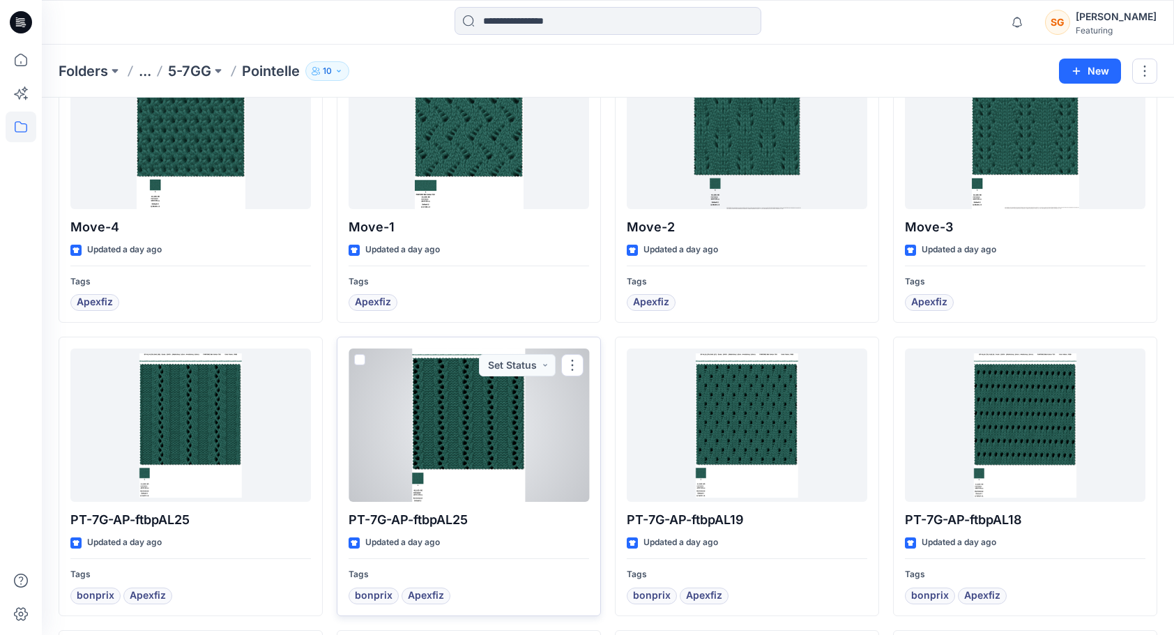
scroll to position [991, 0]
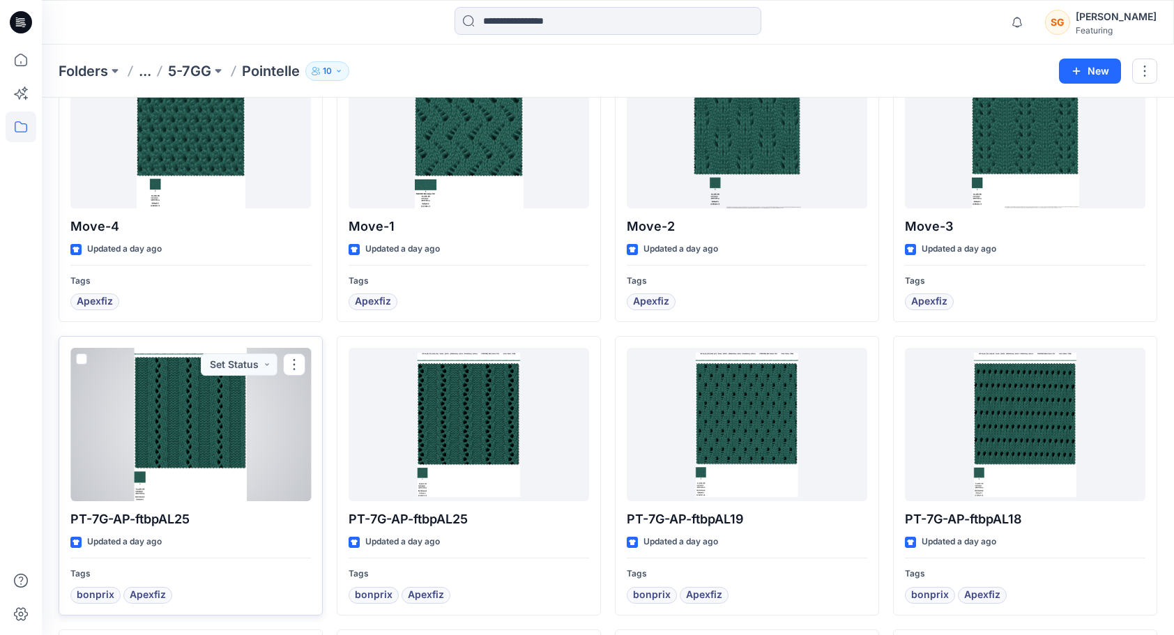
click at [213, 446] on div at bounding box center [190, 424] width 240 height 153
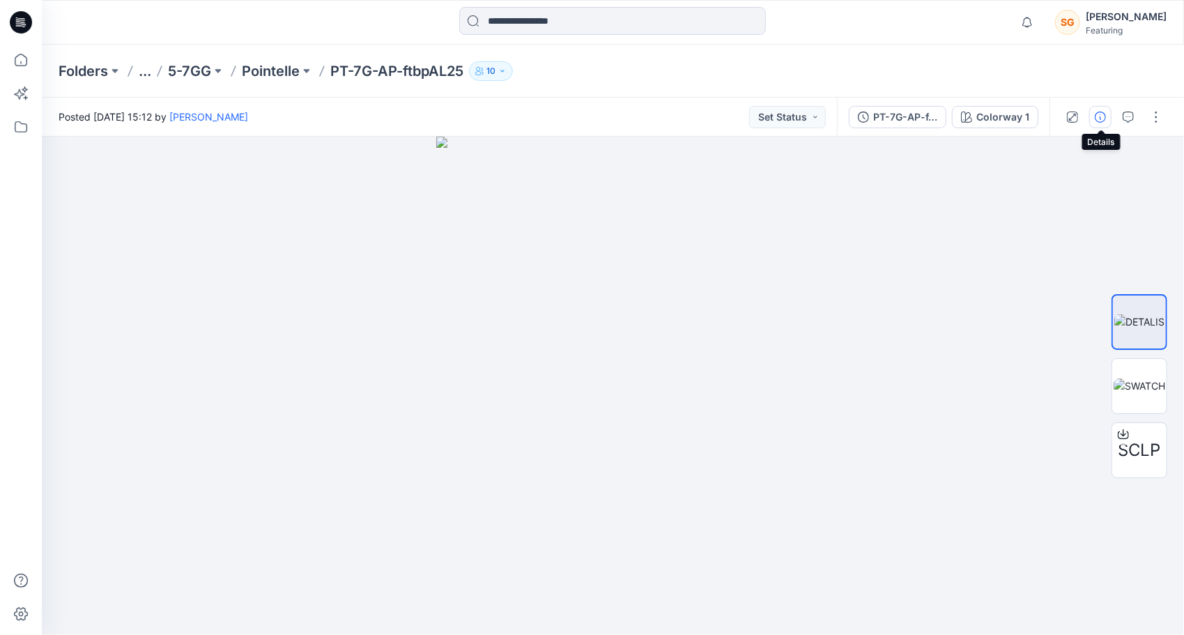
click at [1110, 114] on button "button" at bounding box center [1100, 117] width 22 height 22
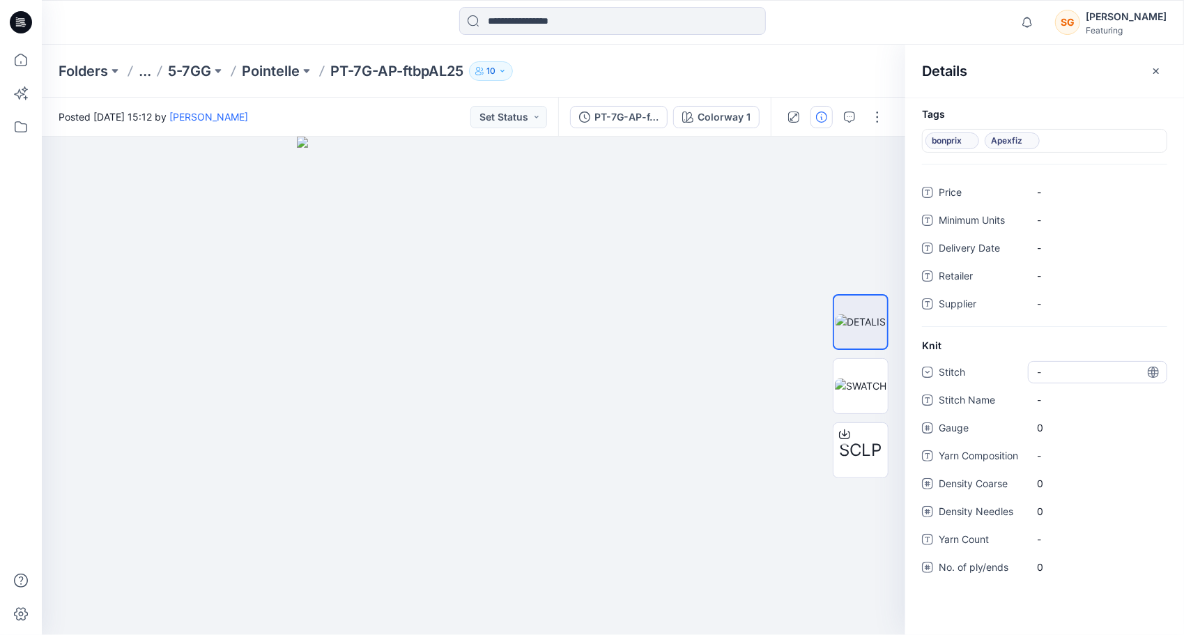
click at [1048, 367] on div "-" at bounding box center [1047, 372] width 21 height 15
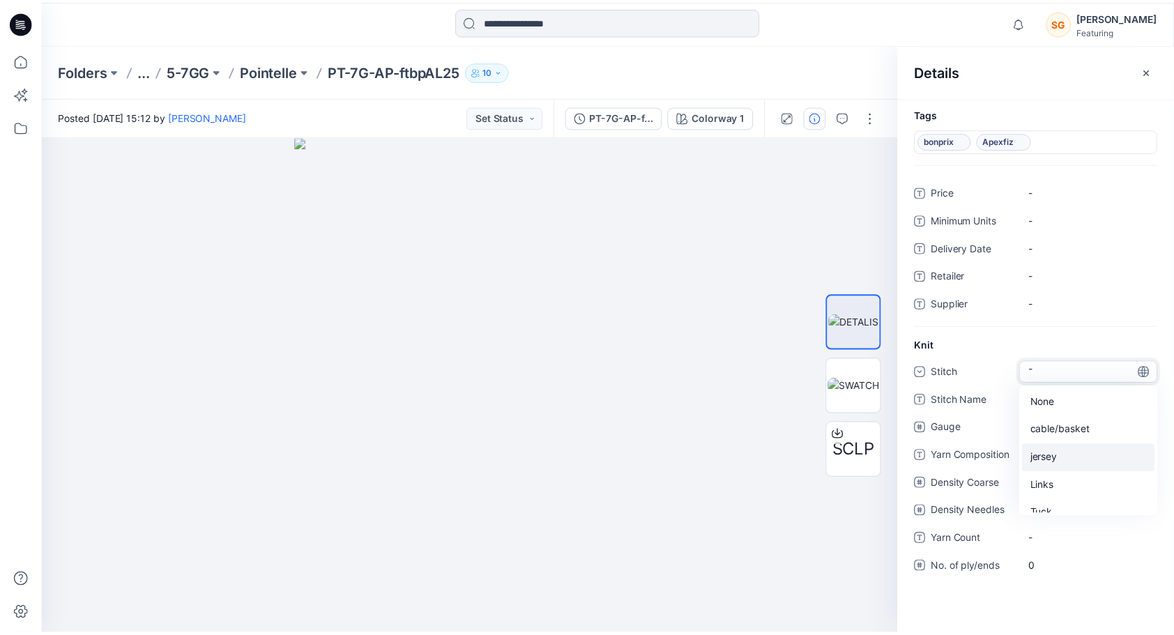
scroll to position [125, 0]
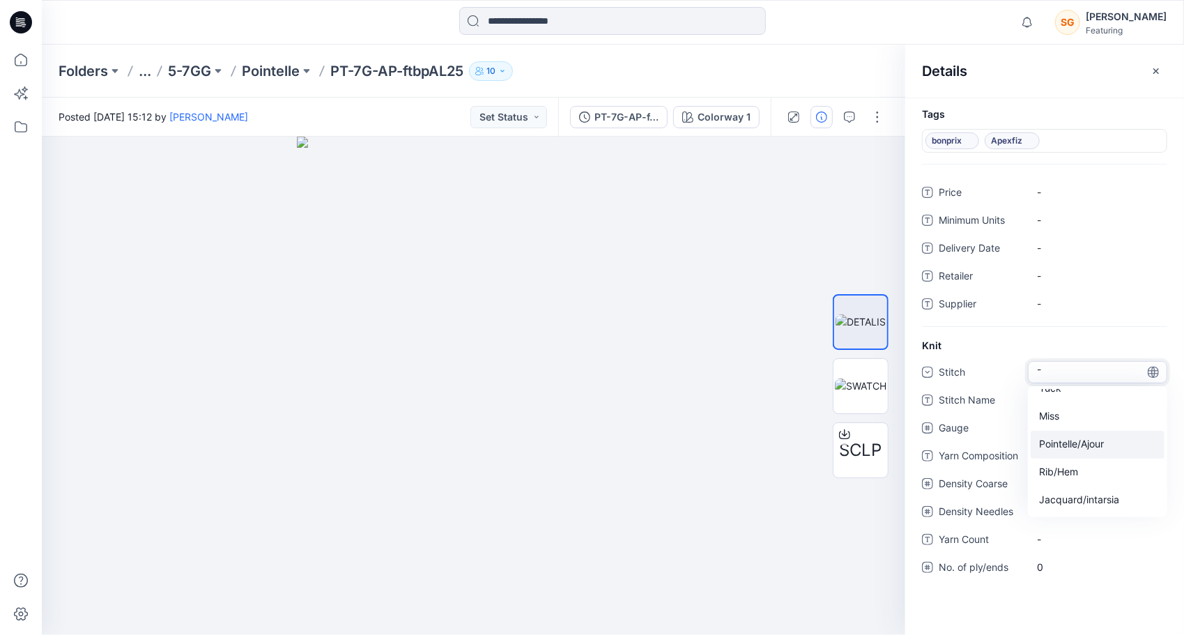
click at [1094, 436] on div "Pointelle/Ajour" at bounding box center [1098, 445] width 134 height 28
click at [1073, 398] on Name "-" at bounding box center [1097, 399] width 121 height 15
type textarea "*********"
click at [1054, 420] on span "0" at bounding box center [1097, 427] width 121 height 15
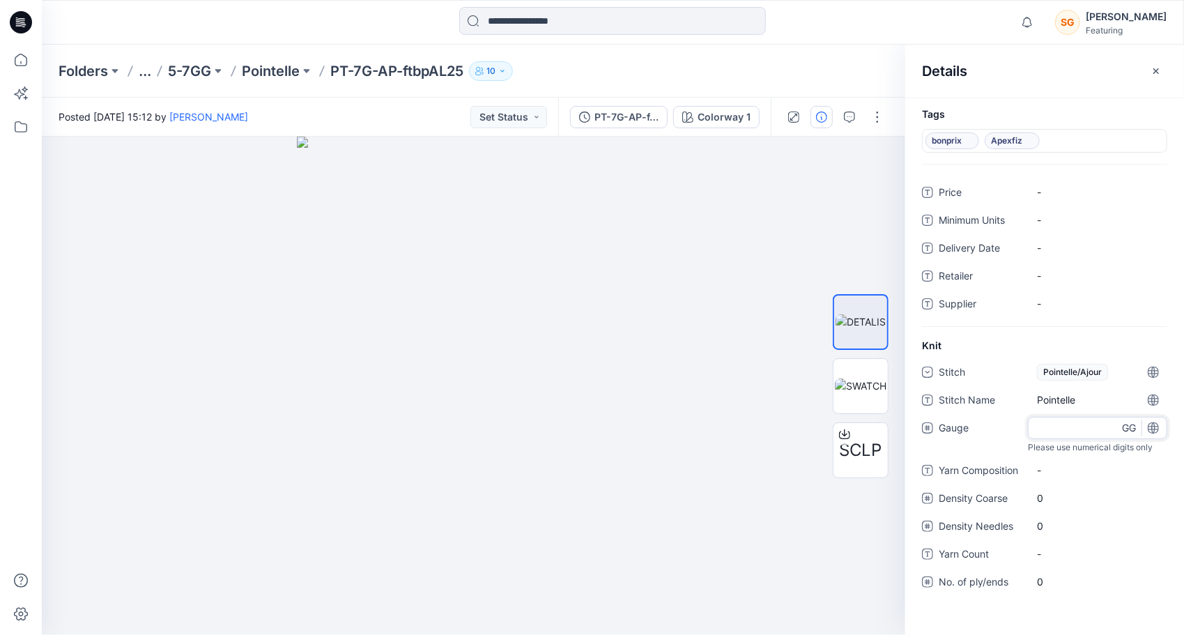
type input "*"
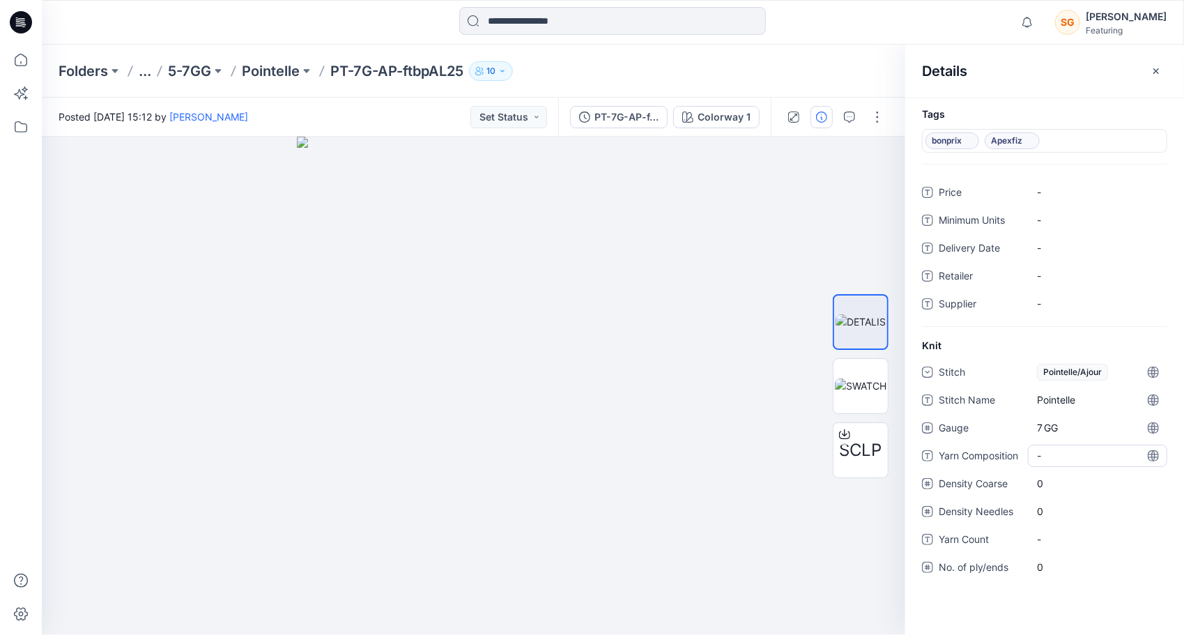
click at [1055, 471] on div "Stitch Pointelle/Ajour Stitch Name Pointelle Gauge 7 GG Yarn Composition - Dens…" at bounding box center [1044, 478] width 245 height 234
click at [1055, 449] on "-" at bounding box center [1097, 455] width 121 height 15
type textarea "**********"
click at [1057, 484] on Coarse "0" at bounding box center [1097, 483] width 121 height 15
type input "**"
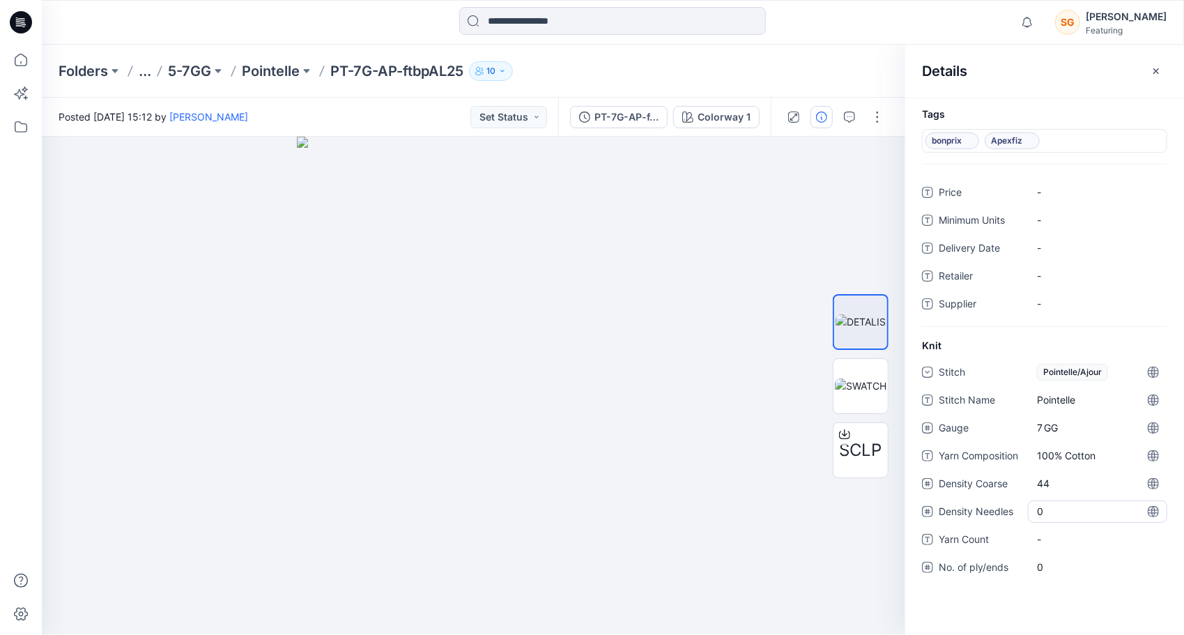
click at [1053, 519] on div "0" at bounding box center [1097, 511] width 139 height 22
type input "**"
click at [1037, 547] on div "-" at bounding box center [1097, 539] width 139 height 22
type textarea "****"
click at [1049, 569] on ply\/ends "0" at bounding box center [1097, 567] width 121 height 15
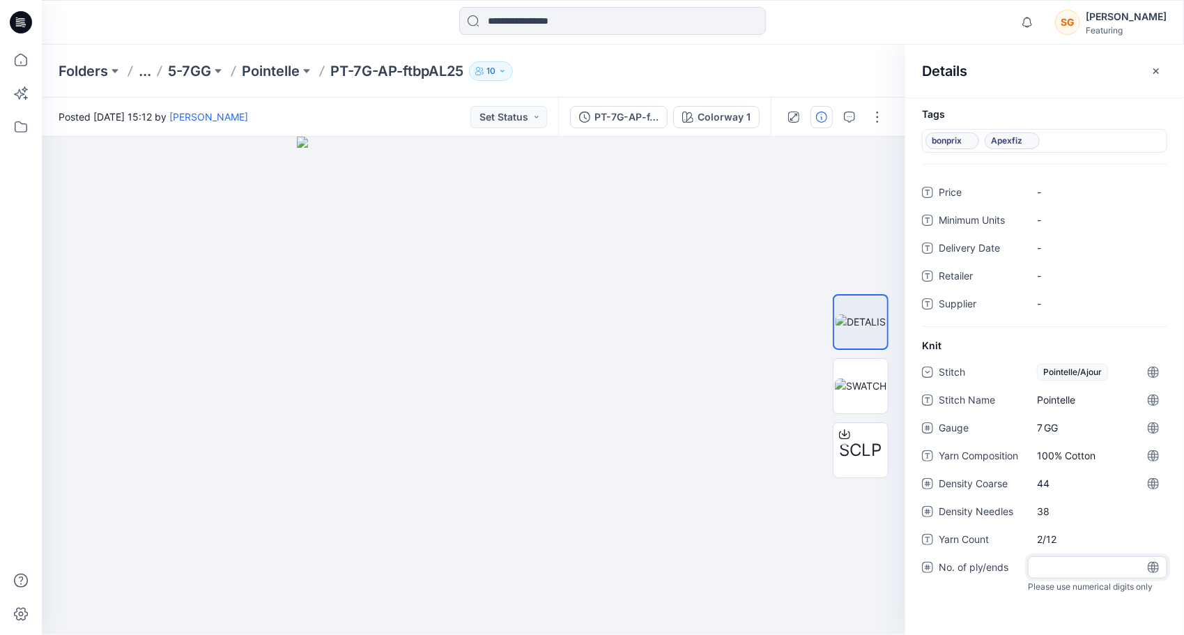
type input "*"
click at [995, 608] on div "Tags bonprix Apexfiz Price - Minimum Units - Delivery Date - Retailer - Supplie…" at bounding box center [1044, 366] width 279 height 537
click at [282, 71] on p "Pointelle" at bounding box center [271, 71] width 58 height 20
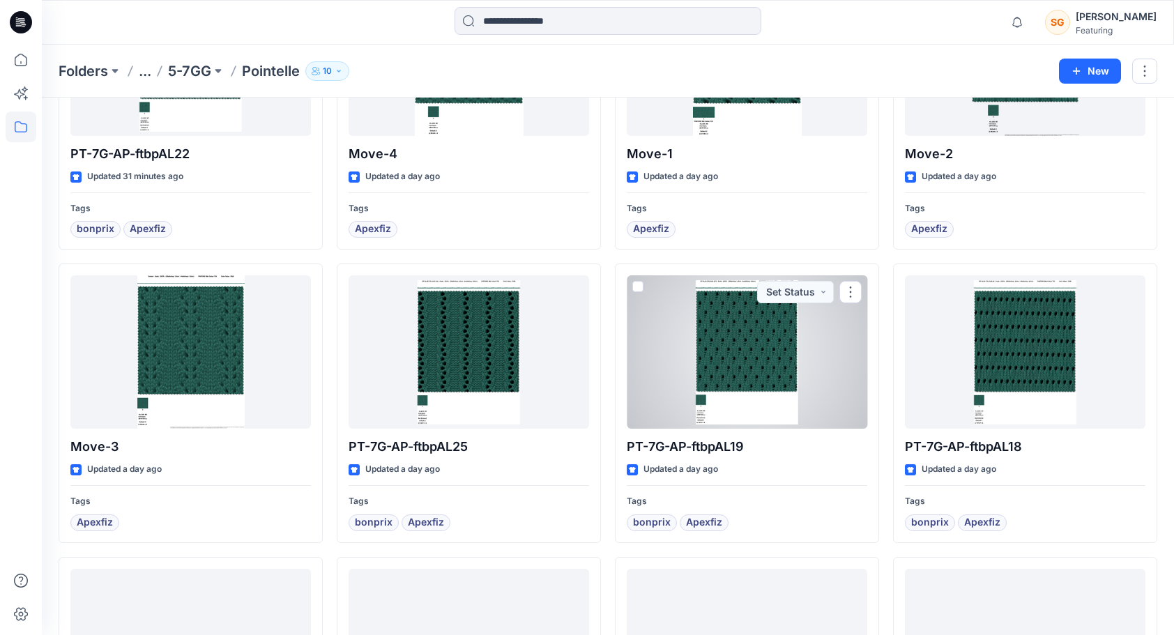
scroll to position [1064, 0]
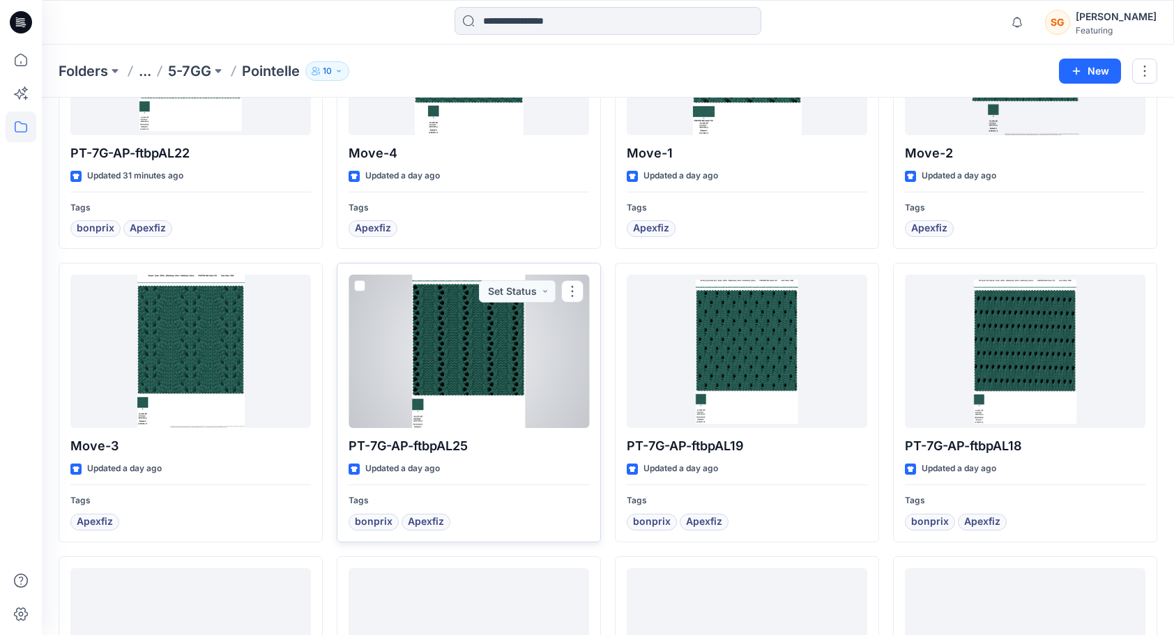
click at [507, 381] on div at bounding box center [468, 351] width 240 height 153
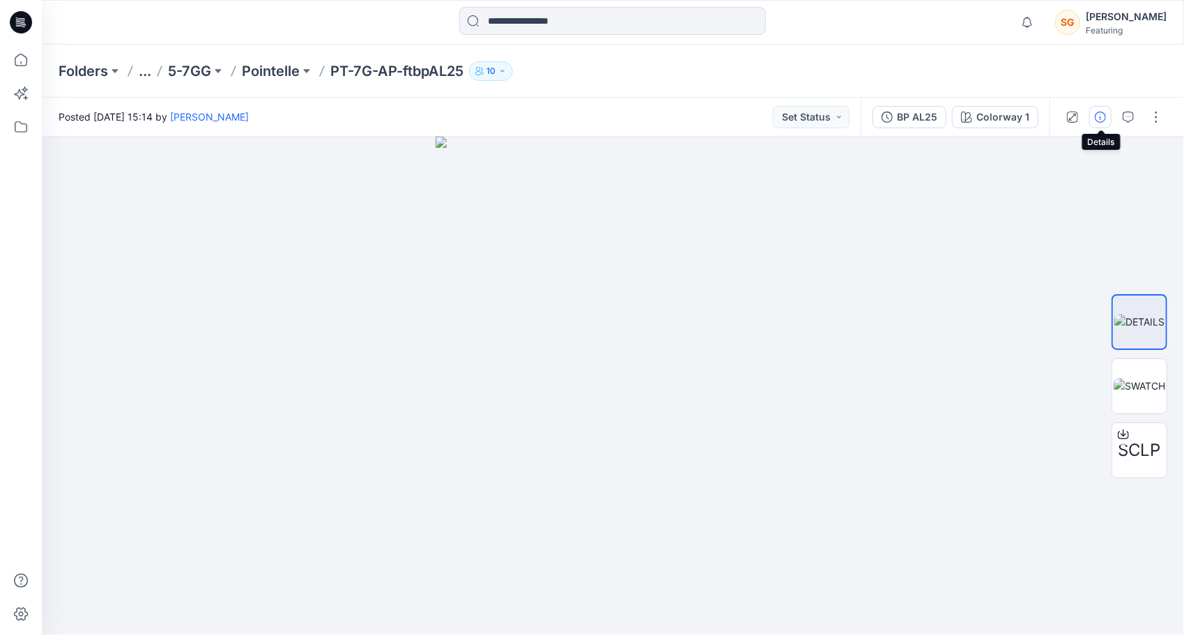
click at [1105, 113] on icon "button" at bounding box center [1100, 117] width 11 height 11
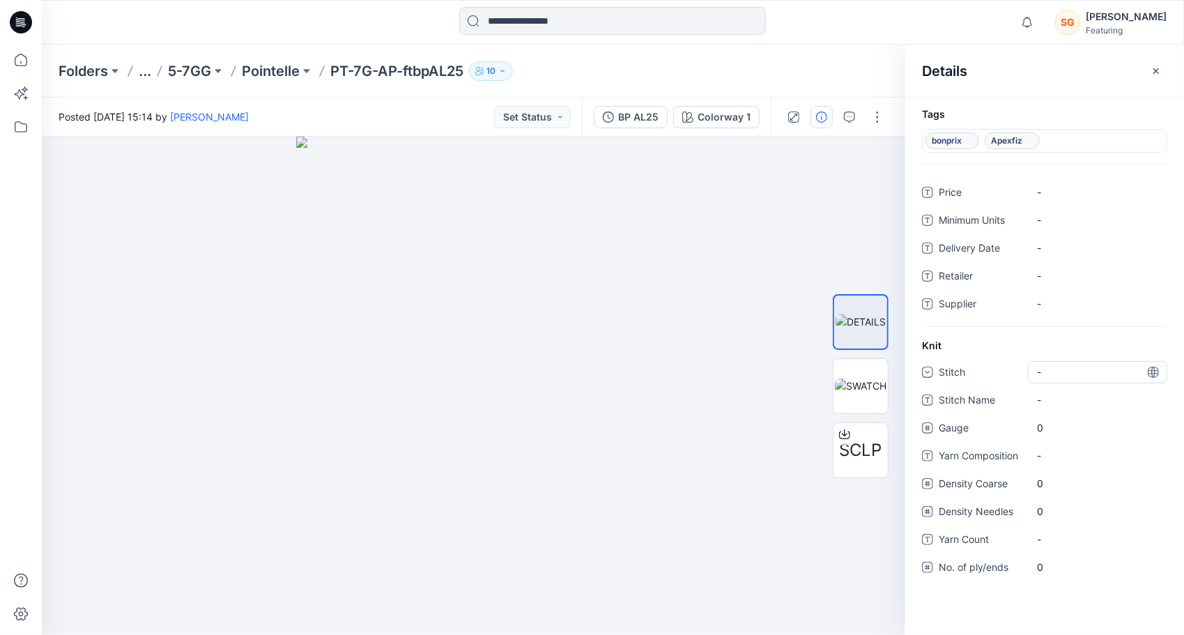
click at [1055, 366] on div "-" at bounding box center [1047, 372] width 21 height 15
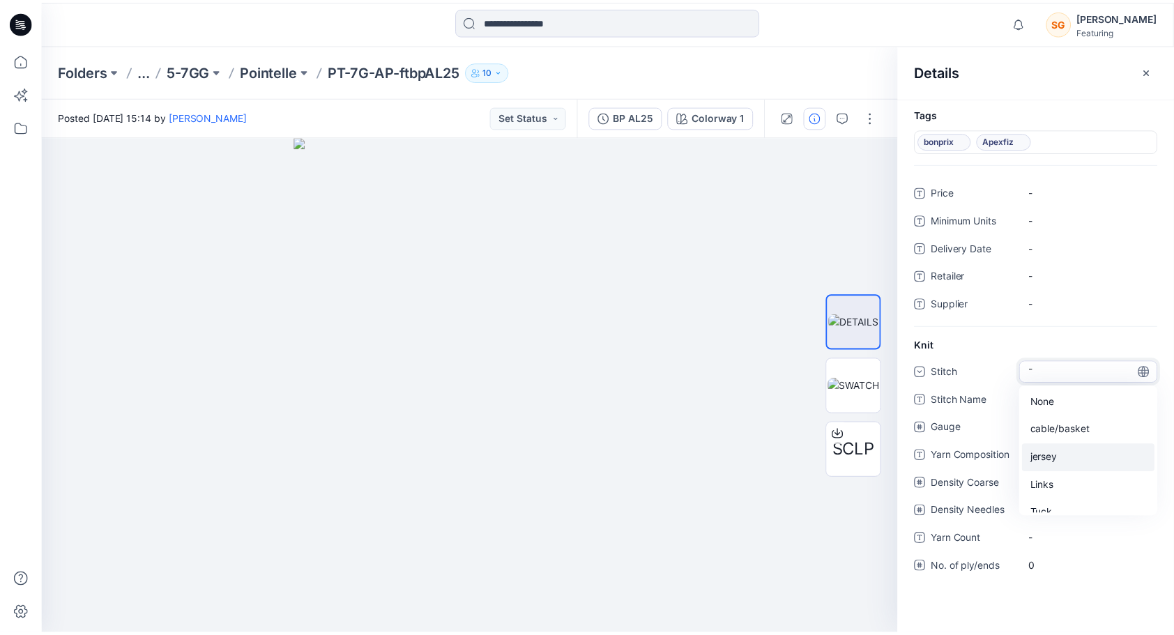
scroll to position [125, 0]
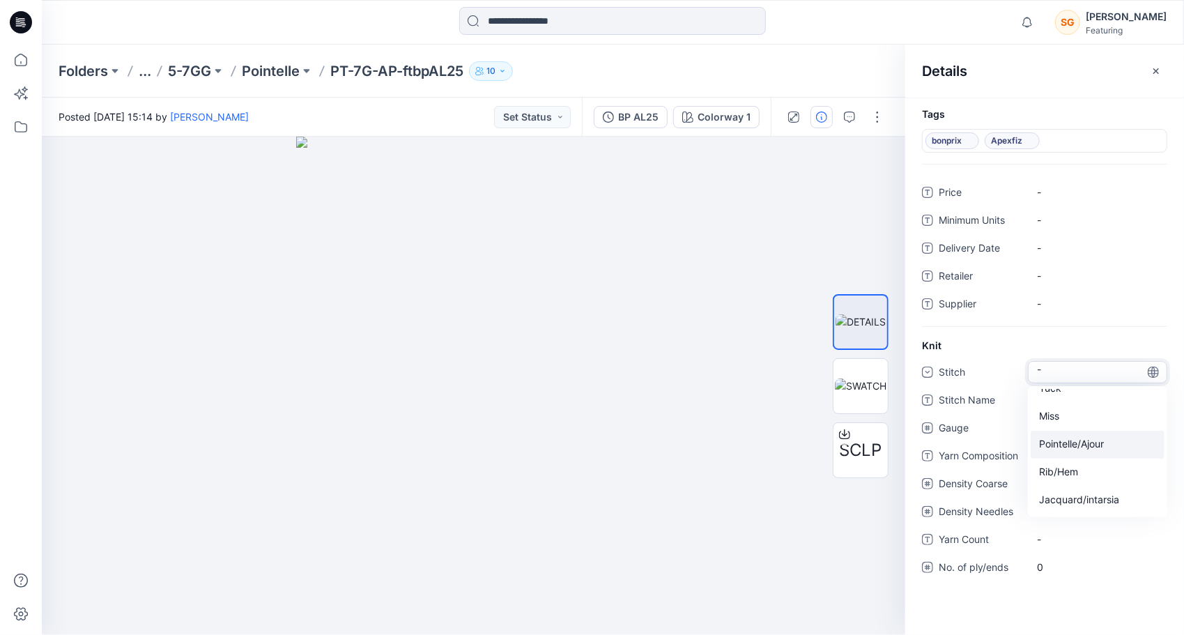
click at [1089, 439] on div "Pointelle/Ajour" at bounding box center [1098, 445] width 134 height 28
drag, startPoint x: 1075, startPoint y: 387, endPoint x: 1057, endPoint y: 404, distance: 24.7
click at [1057, 404] on div "Stitch Pointelle/Ajour Stitch Name - Gauge 0 Yarn Composition - Density Coarse …" at bounding box center [1044, 478] width 245 height 234
click at [1057, 404] on Name "-" at bounding box center [1097, 399] width 121 height 15
type textarea "*********"
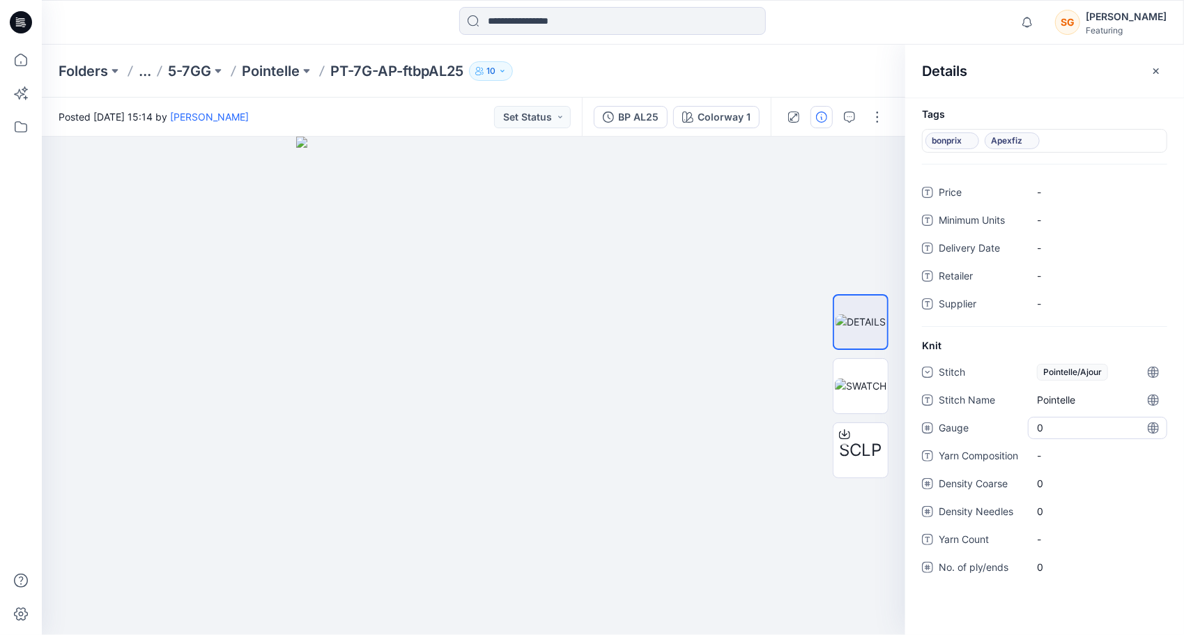
click at [1043, 426] on span "0" at bounding box center [1097, 427] width 121 height 15
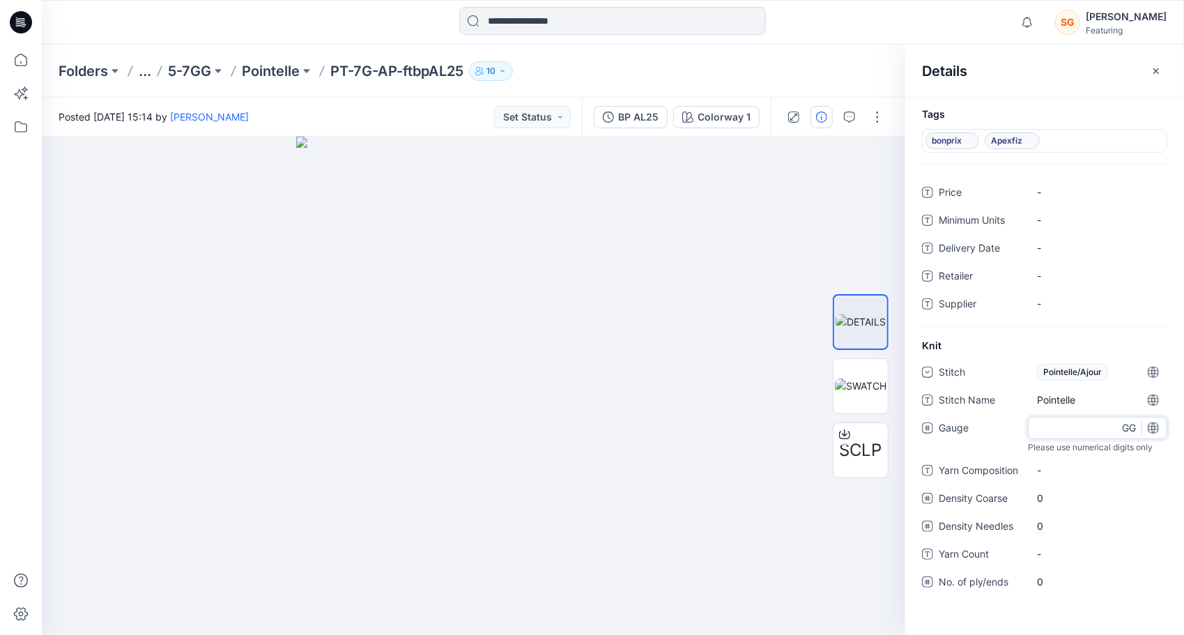
type input "*"
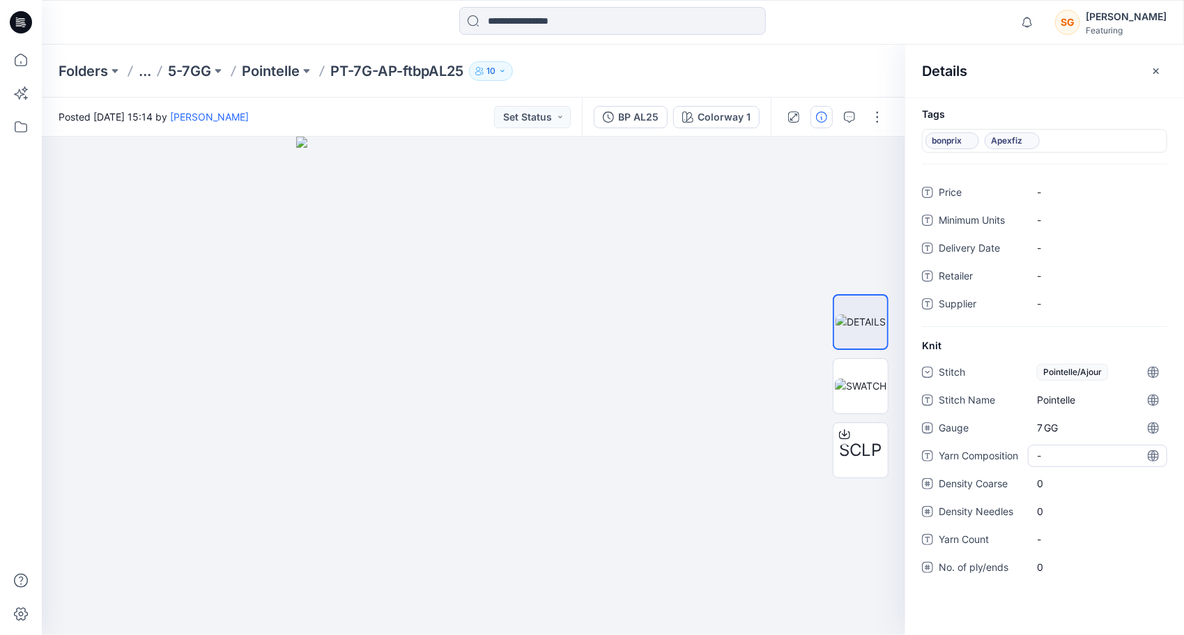
click at [1061, 470] on div "Stitch Pointelle/Ajour Stitch Name Pointelle Gauge 7 GG Yarn Composition - Dens…" at bounding box center [1044, 478] width 245 height 234
click at [1059, 457] on "-" at bounding box center [1097, 455] width 121 height 15
type textarea "**********"
click at [1072, 484] on Coarse "0" at bounding box center [1097, 483] width 121 height 15
type input "**"
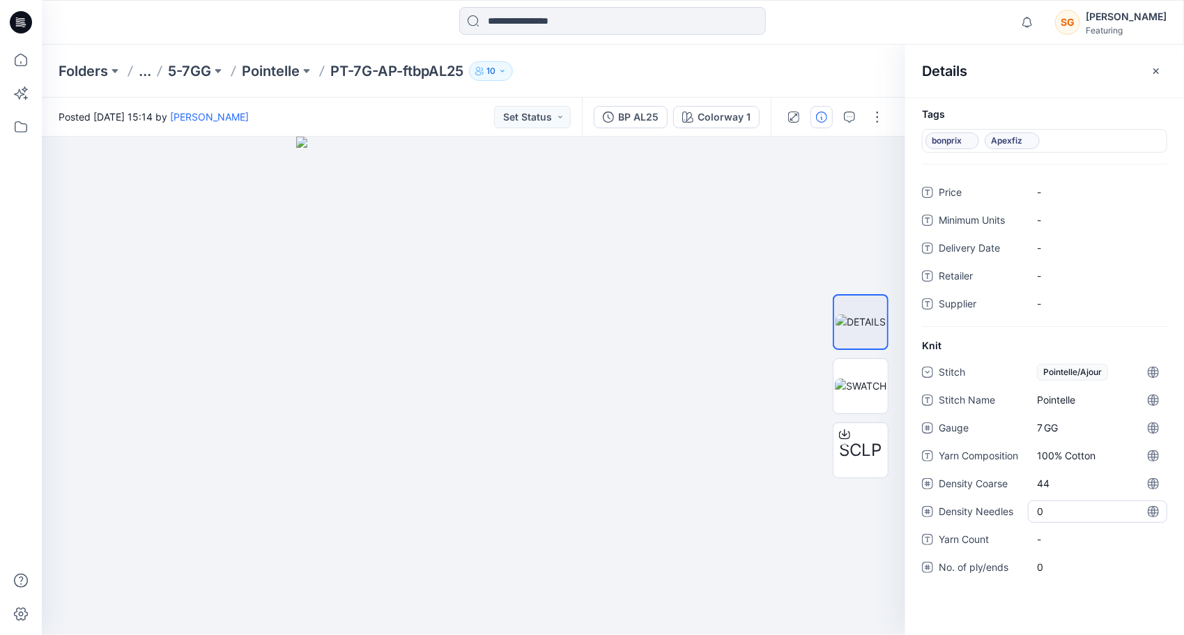
click at [1050, 530] on div "Stitch Pointelle/Ajour Stitch Name Pointelle Gauge 7 GG Yarn Composition 100% C…" at bounding box center [1044, 478] width 245 height 234
click at [1052, 510] on Needles "0" at bounding box center [1097, 511] width 121 height 15
type input "**"
click at [1055, 553] on div "Stitch Pointelle/Ajour Stitch Name Pointelle Gauge 7 GG Yarn Composition 100% C…" at bounding box center [1044, 478] width 245 height 234
click at [1053, 535] on Count "-" at bounding box center [1097, 539] width 121 height 15
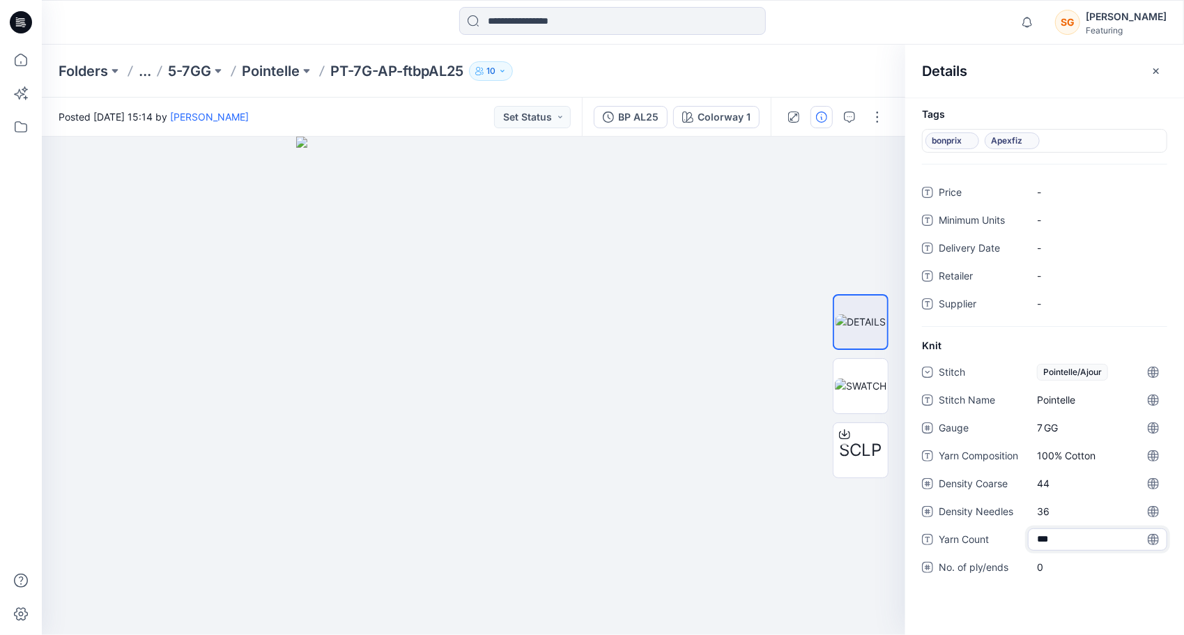
type textarea "****"
click at [1042, 567] on ply\/ends "0" at bounding box center [1097, 567] width 121 height 15
type input "*"
click at [172, 468] on div at bounding box center [474, 386] width 864 height 498
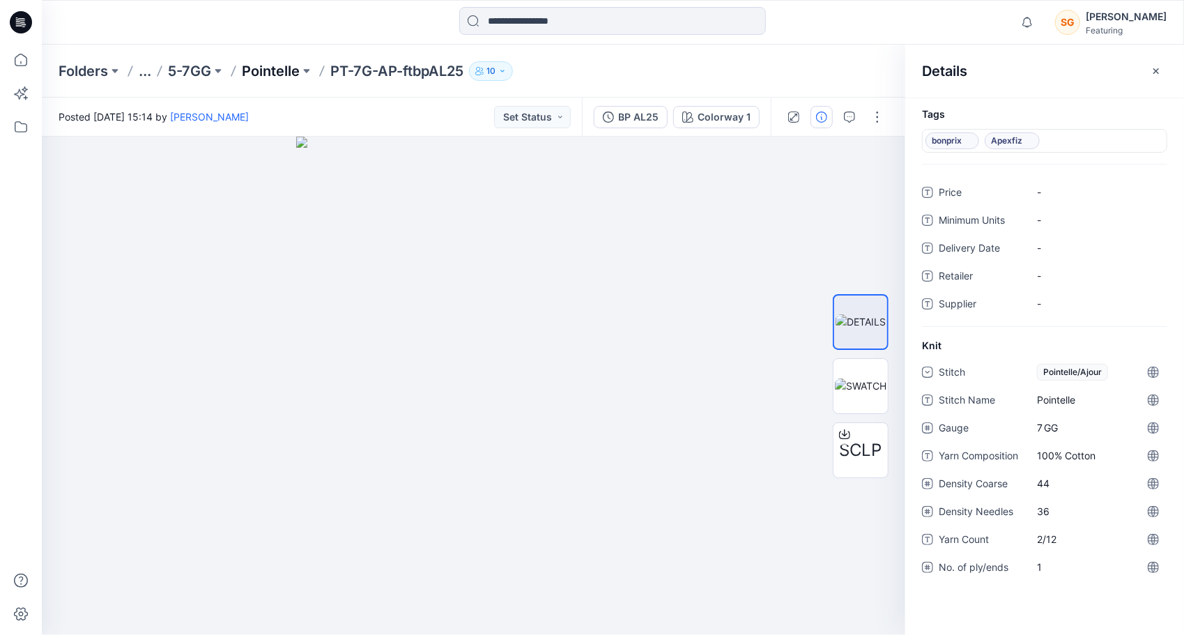
click at [268, 76] on p "Pointelle" at bounding box center [271, 71] width 58 height 20
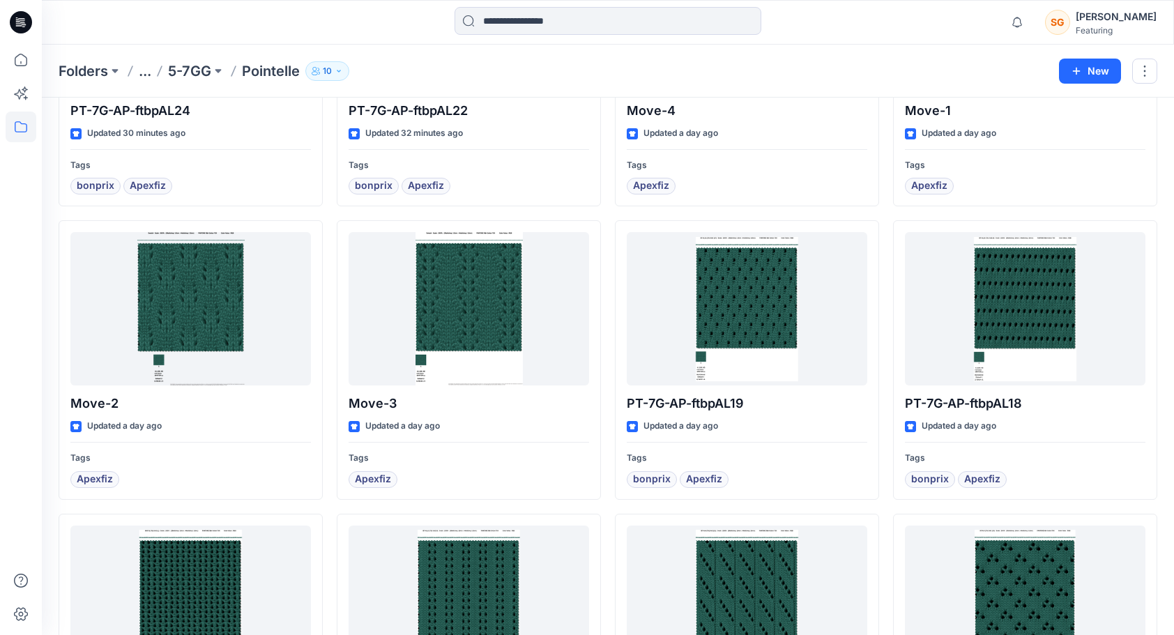
scroll to position [1115, 0]
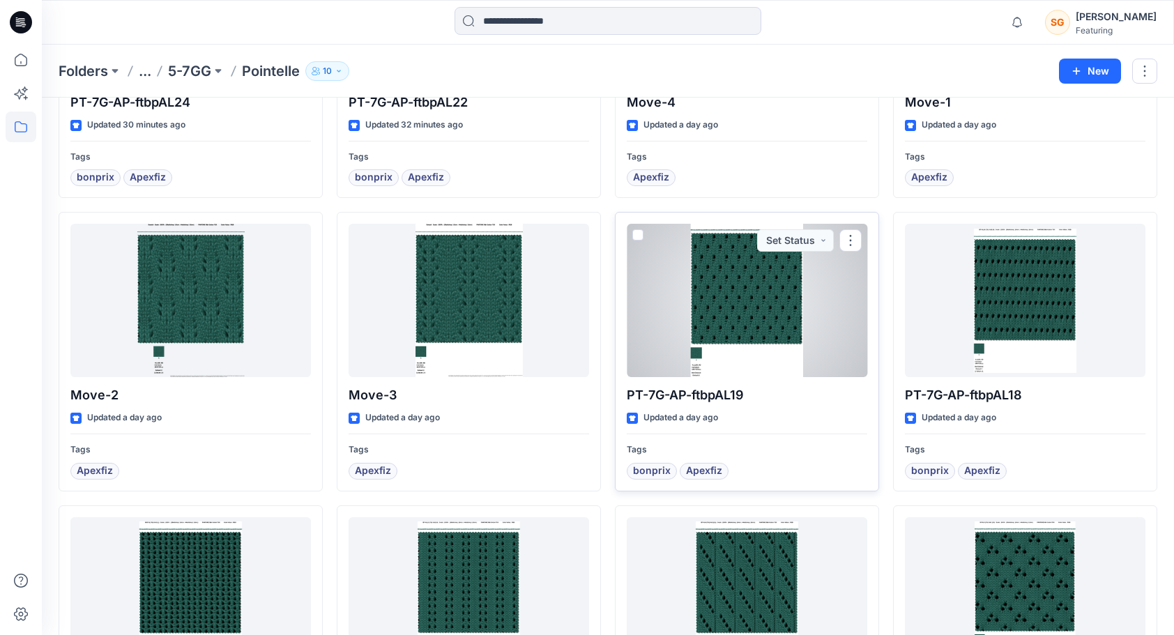
click at [782, 320] on div at bounding box center [747, 300] width 240 height 153
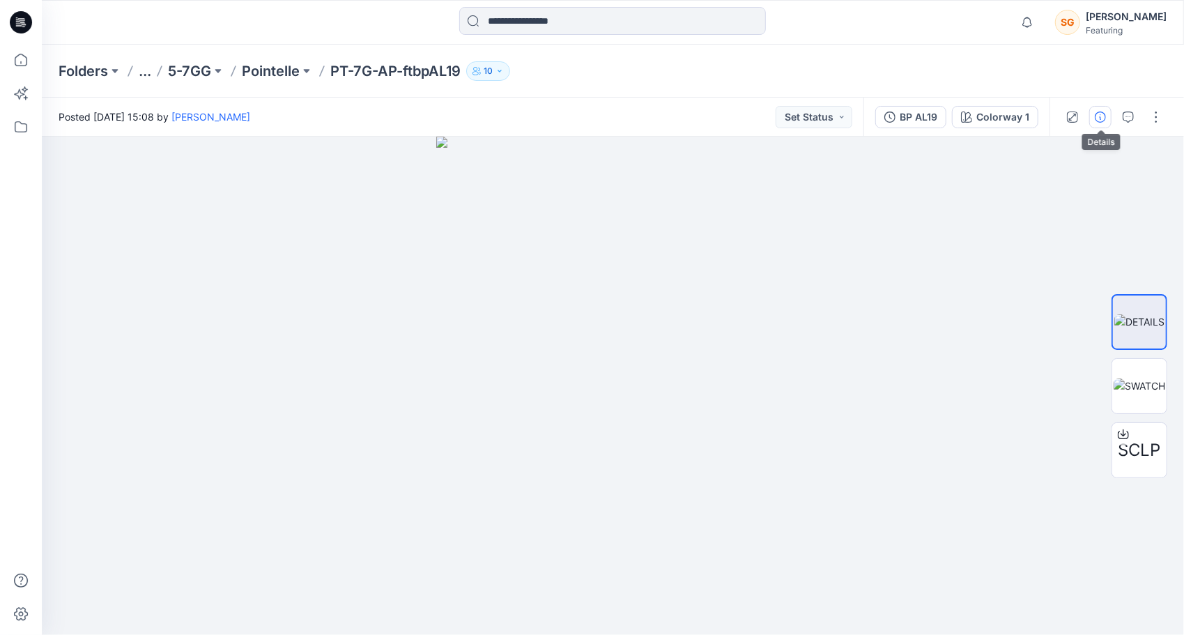
click at [1100, 110] on button "button" at bounding box center [1100, 117] width 22 height 22
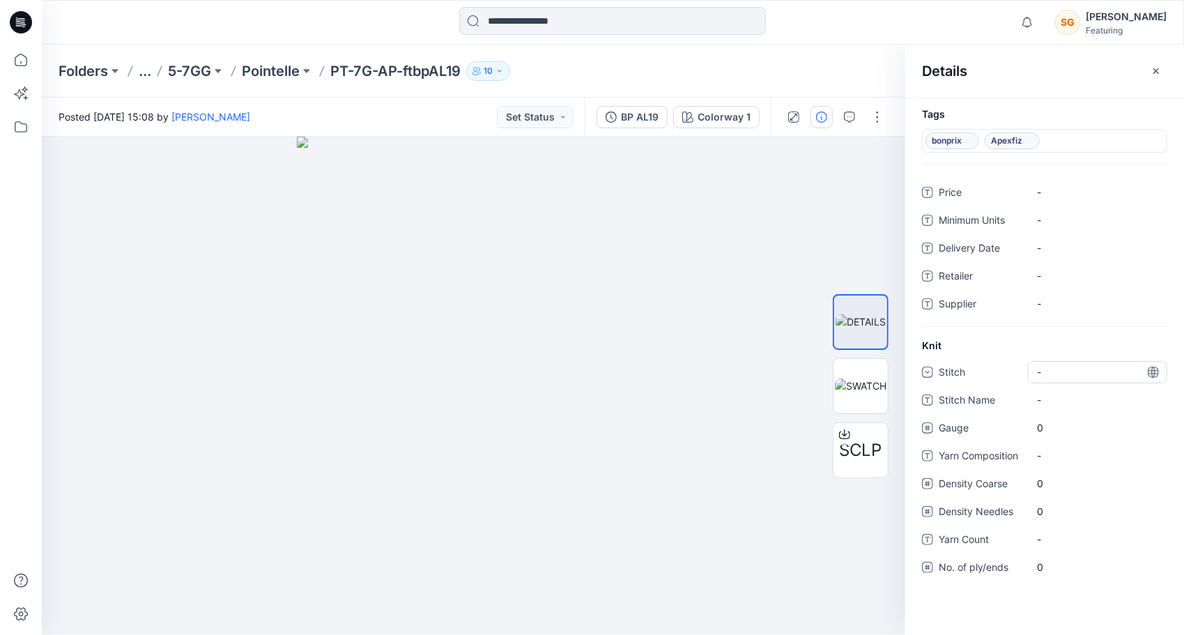
click at [1073, 368] on div "-" at bounding box center [1097, 372] width 139 height 22
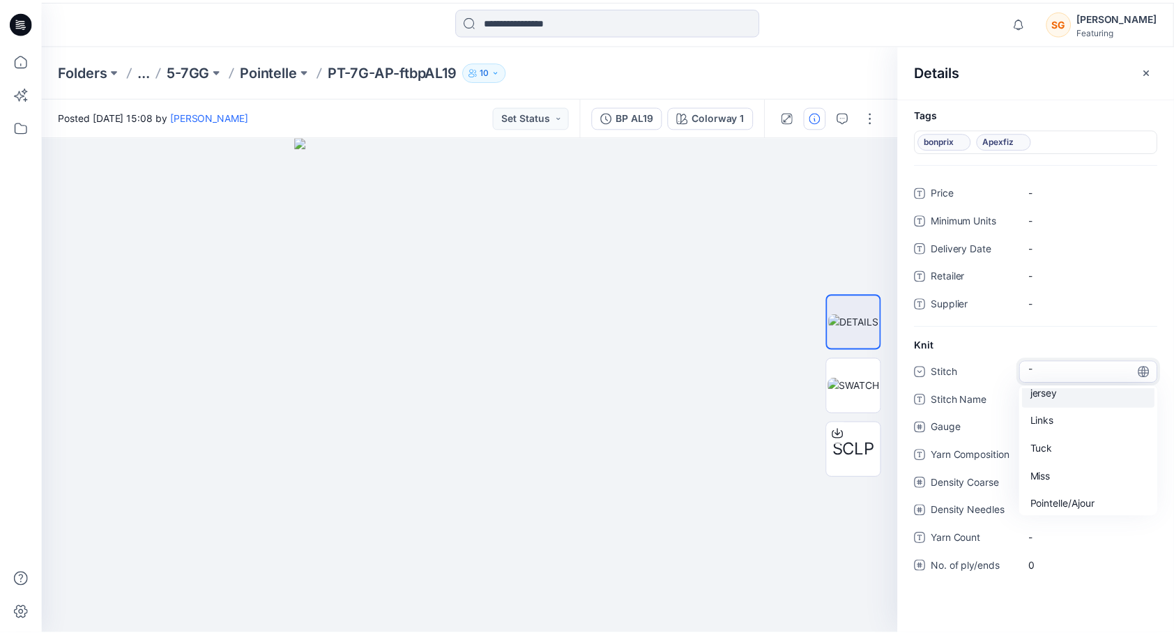
scroll to position [70, 0]
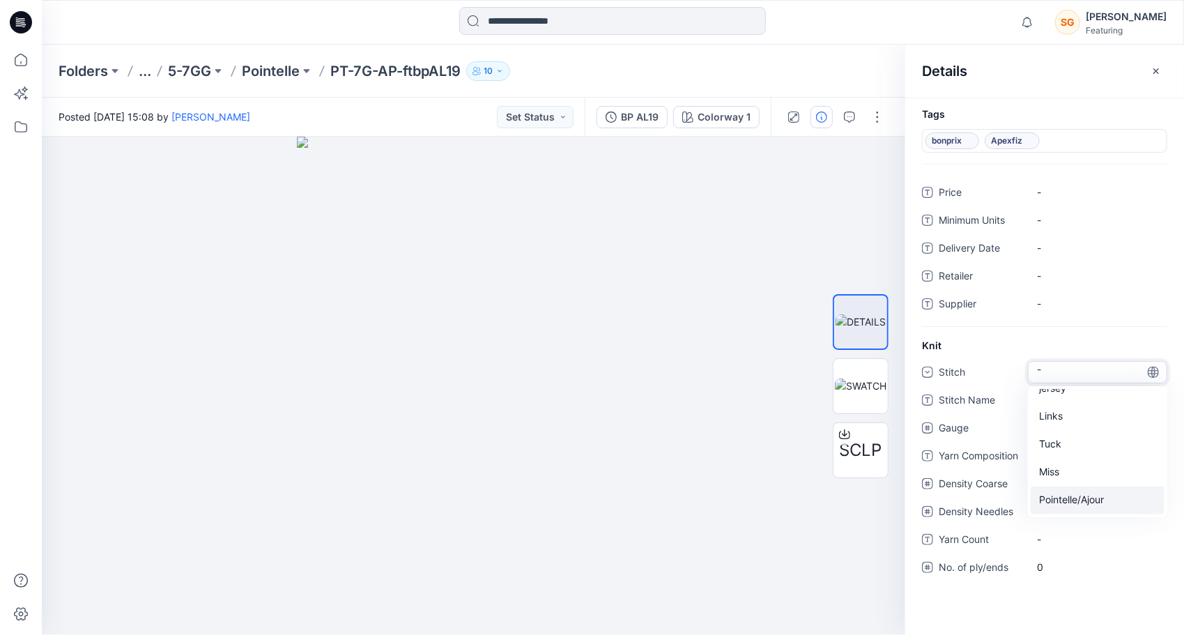
click at [1075, 497] on div "Pointelle/Ajour" at bounding box center [1098, 500] width 134 height 28
click at [1072, 392] on Name "-" at bounding box center [1097, 399] width 121 height 15
type textarea "*********"
click at [1047, 431] on span "0" at bounding box center [1097, 427] width 121 height 15
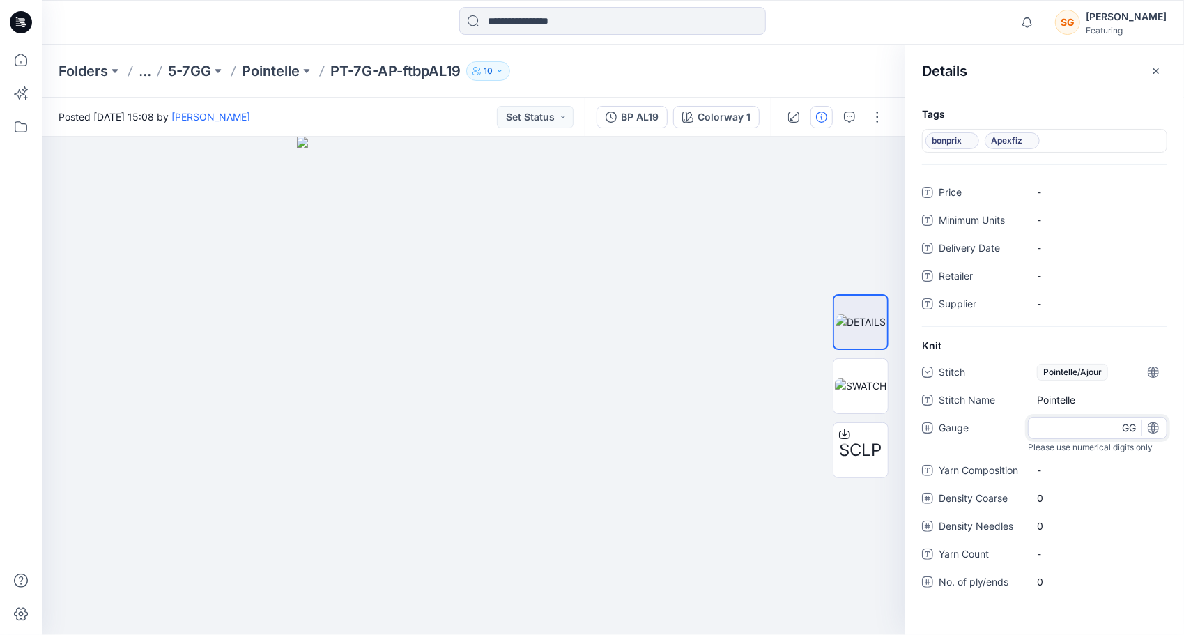
type input "*"
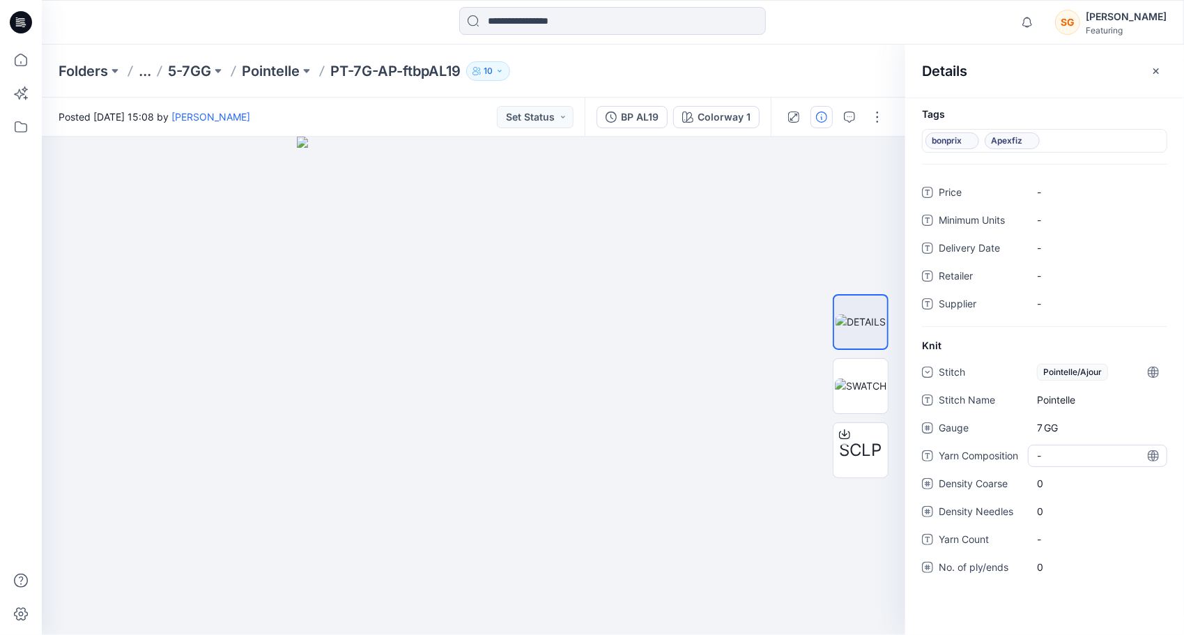
click at [1055, 468] on div "Stitch Pointelle/Ajour Stitch Name Pointelle Gauge 7 GG Yarn Composition - Dens…" at bounding box center [1044, 478] width 245 height 234
click at [1068, 452] on "-" at bounding box center [1097, 455] width 121 height 15
type textarea "**********"
click at [1064, 482] on Coarse "0" at bounding box center [1097, 483] width 121 height 15
type input "**"
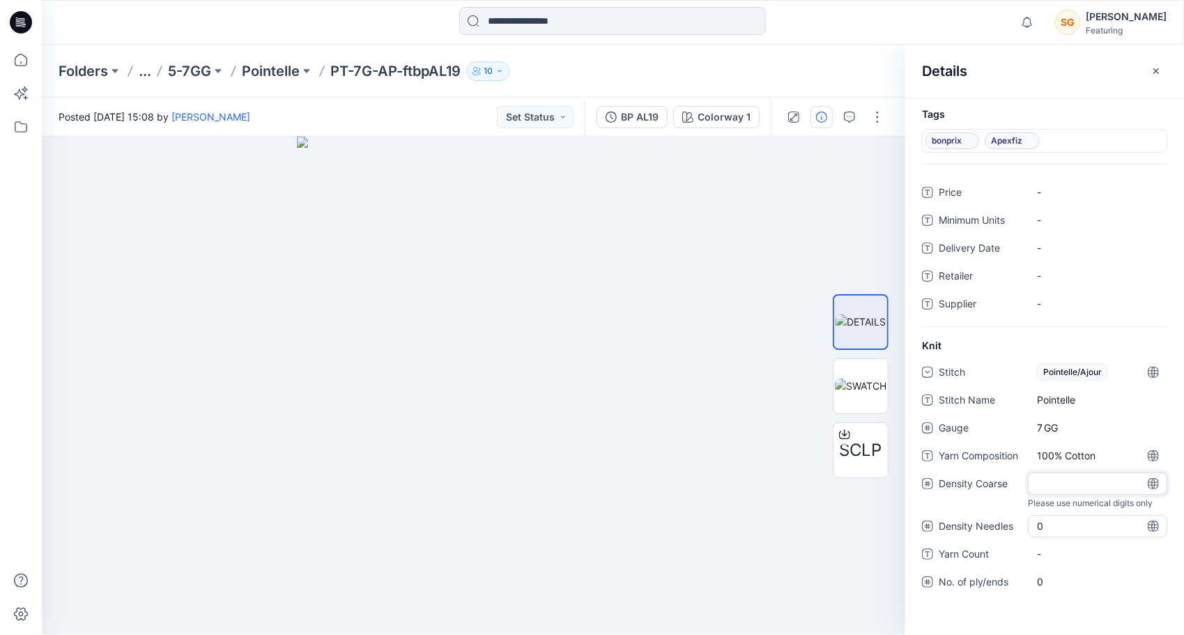
click at [1062, 521] on div "0" at bounding box center [1097, 526] width 139 height 22
type input "**"
click at [1060, 549] on div "-" at bounding box center [1097, 539] width 139 height 22
type textarea "****"
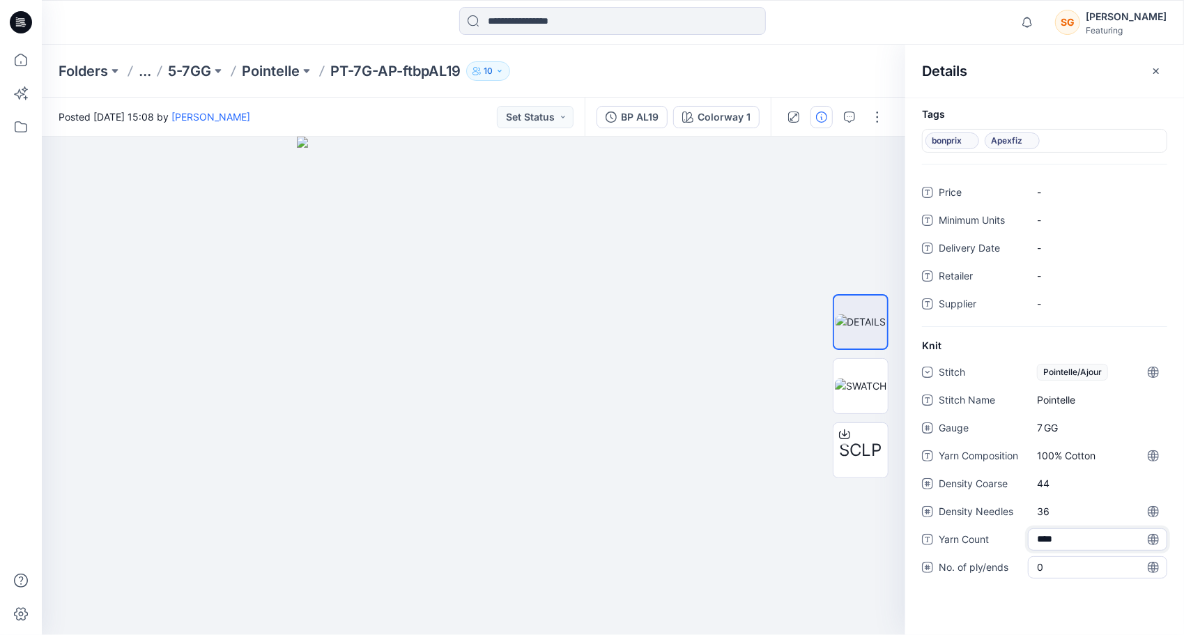
click at [1059, 560] on ply\/ends "0" at bounding box center [1097, 567] width 121 height 15
type input "*"
click at [1055, 611] on div "Tags bonprix Apexfiz Price - Minimum Units - Delivery Date - Retailer - Supplie…" at bounding box center [1044, 366] width 279 height 537
click at [297, 72] on p "Pointelle" at bounding box center [271, 71] width 58 height 20
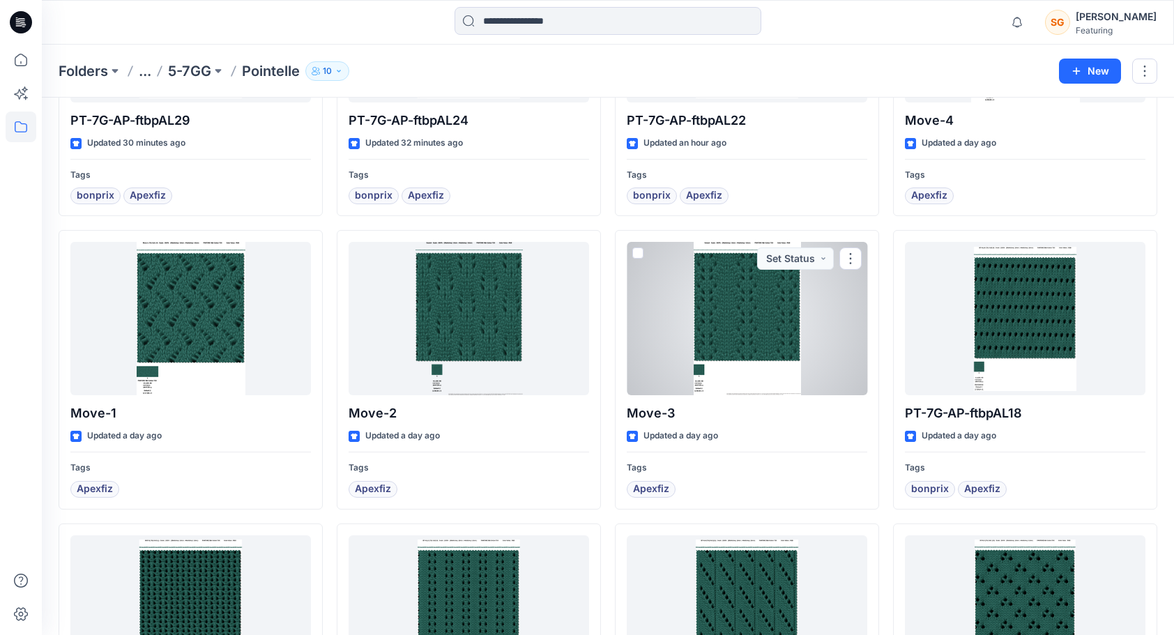
scroll to position [1115, 0]
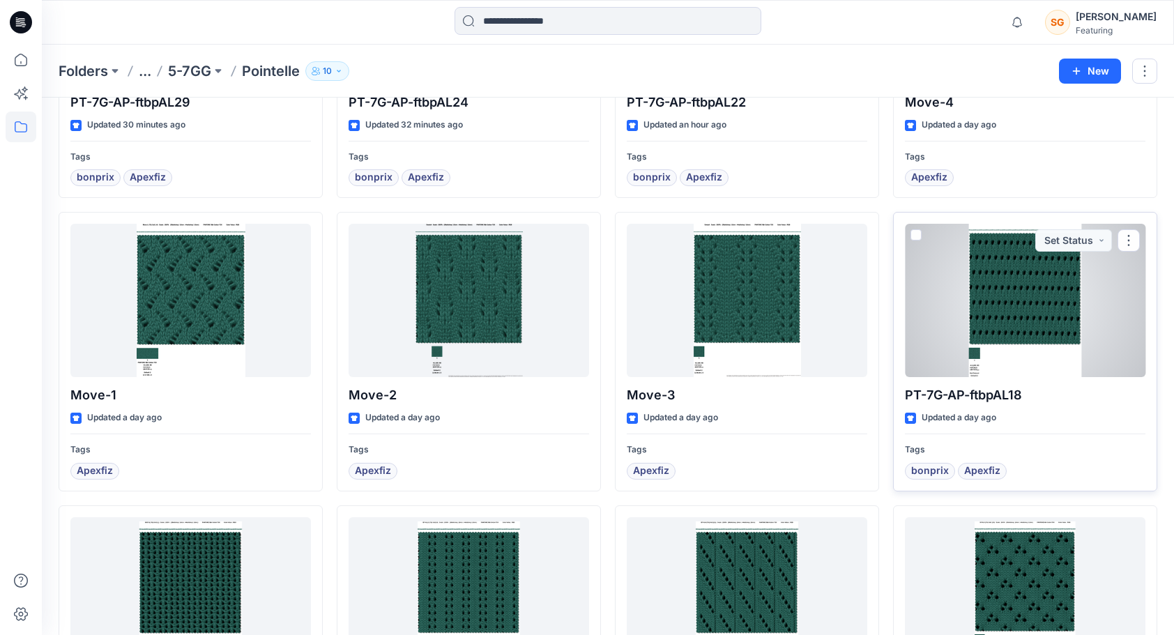
click at [1035, 332] on div at bounding box center [1025, 300] width 240 height 153
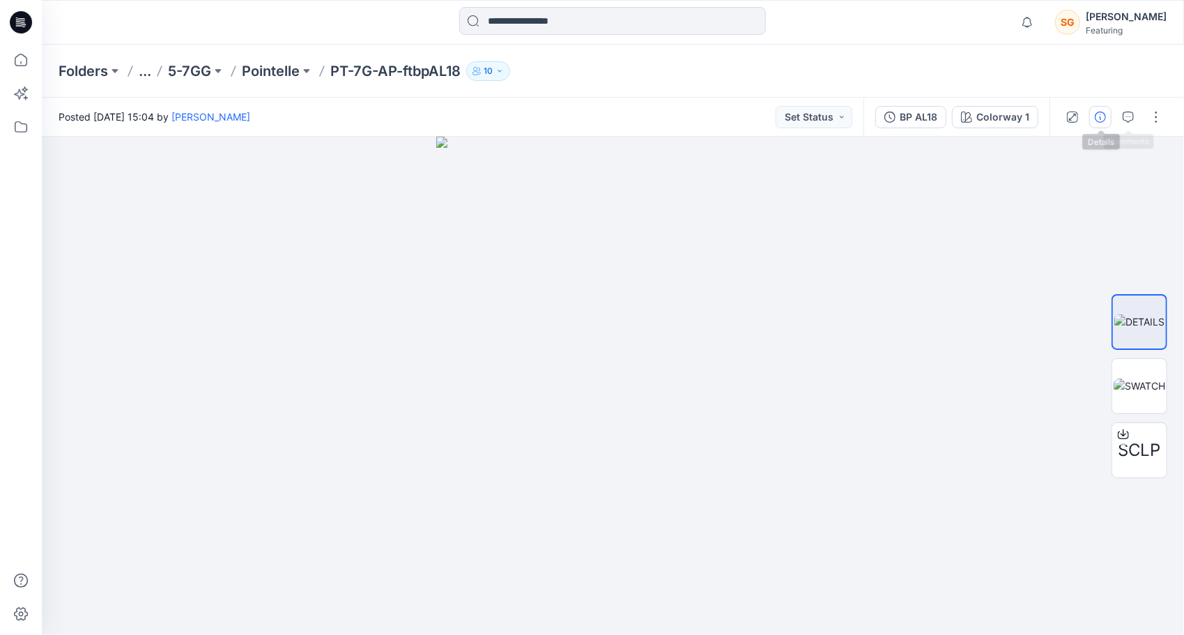
click at [1103, 113] on icon "button" at bounding box center [1100, 117] width 11 height 11
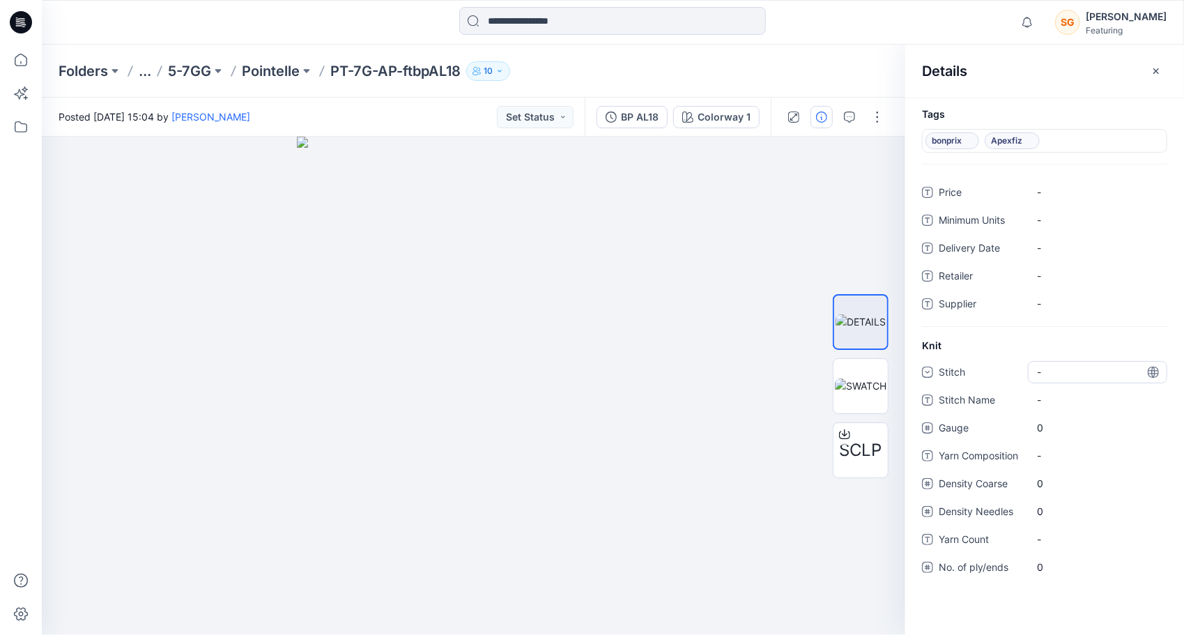
click at [1062, 372] on div "-" at bounding box center [1097, 372] width 139 height 22
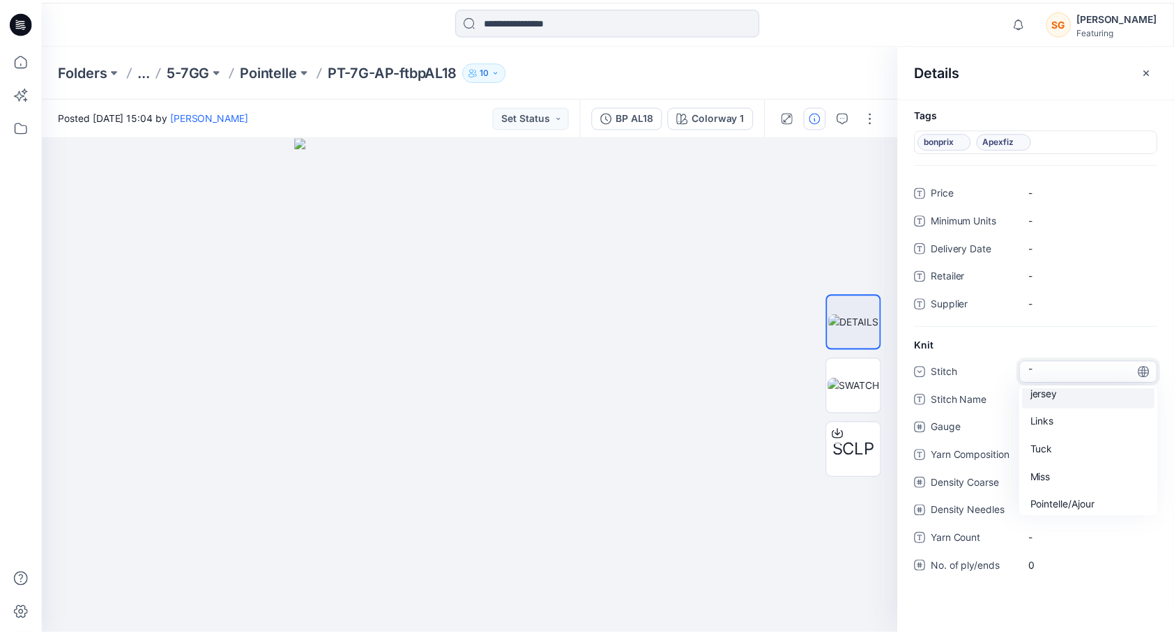
scroll to position [70, 0]
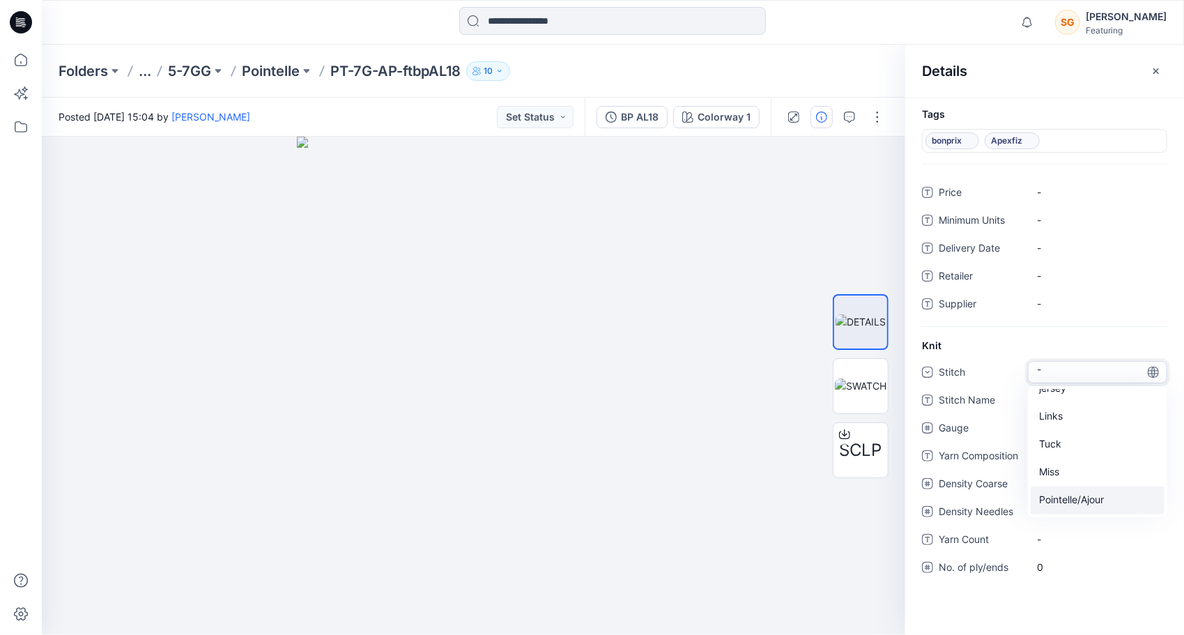
click at [1094, 495] on div "Pointelle/Ajour" at bounding box center [1098, 500] width 134 height 28
click at [1061, 407] on div "-" at bounding box center [1097, 400] width 139 height 22
type textarea "*********"
click at [1069, 426] on span "0" at bounding box center [1097, 427] width 121 height 15
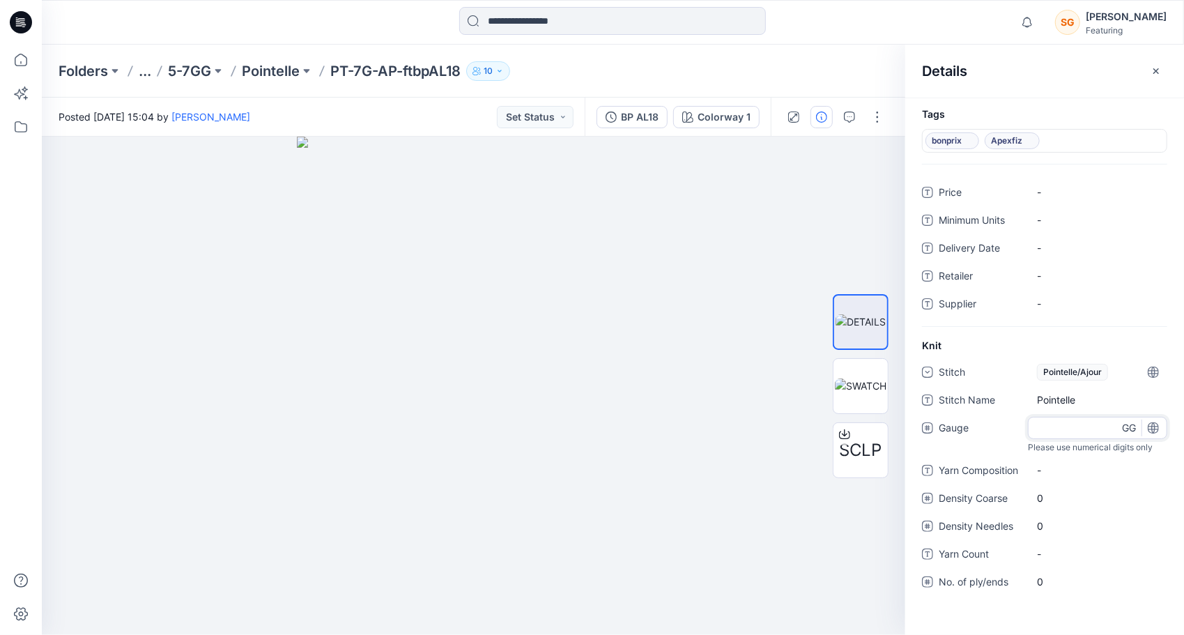
type input "*"
click at [1070, 464] on div "-" at bounding box center [1097, 470] width 139 height 22
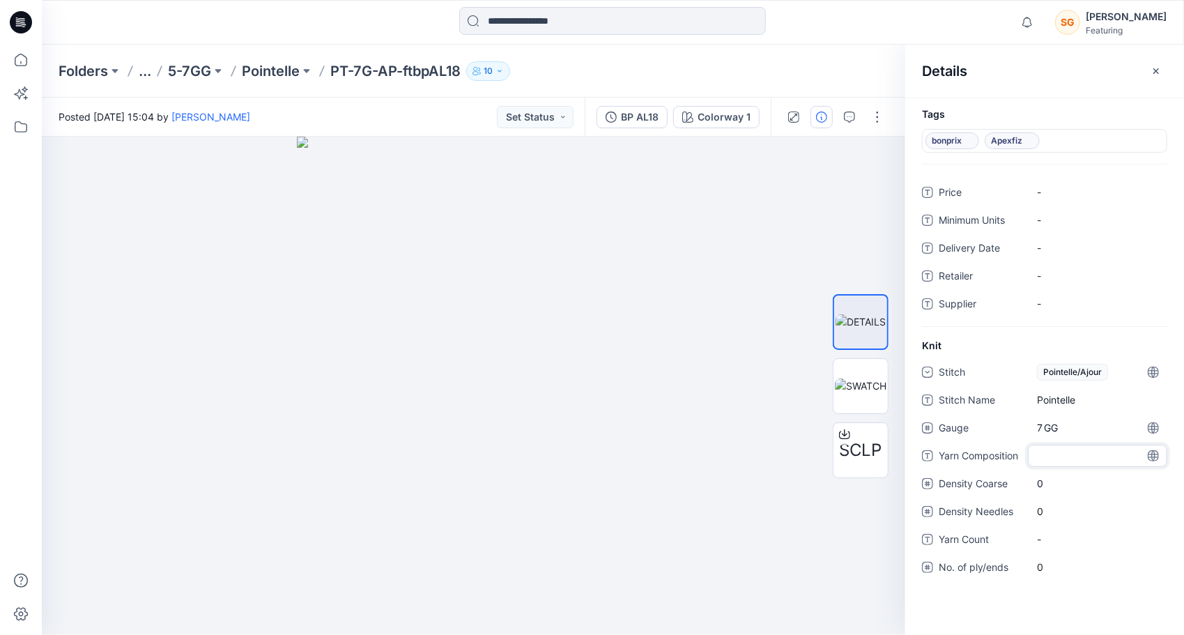
type textarea "*"
click at [1057, 489] on Coarse "0" at bounding box center [1097, 483] width 121 height 15
type input "**"
click at [1059, 523] on div "Stitch Pointelle/Ajour Stitch Name Pointelle Gauge 7 GG Yarn Composition 7 Dens…" at bounding box center [1044, 478] width 245 height 234
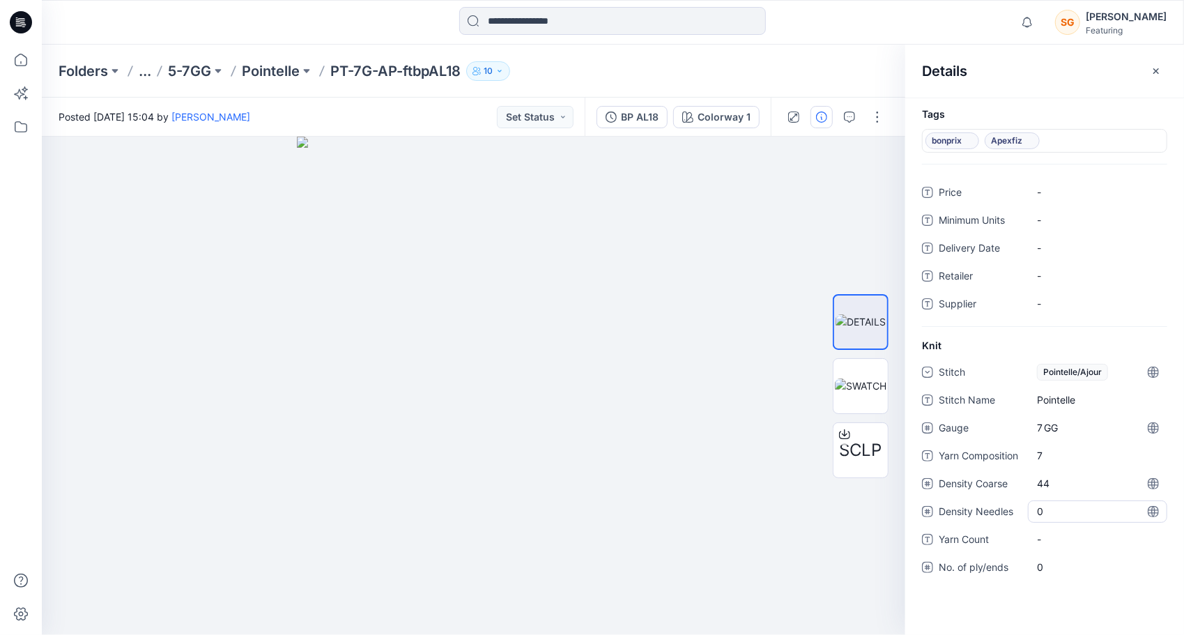
click at [1053, 510] on Needles "0" at bounding box center [1097, 511] width 121 height 15
type input "**"
click at [1055, 552] on div "Stitch Pointelle/Ajour Stitch Name Pointelle Gauge 7 GG Yarn Composition 7 Dens…" at bounding box center [1044, 485] width 245 height 249
click at [1060, 528] on div "-" at bounding box center [1097, 539] width 139 height 22
type textarea "****"
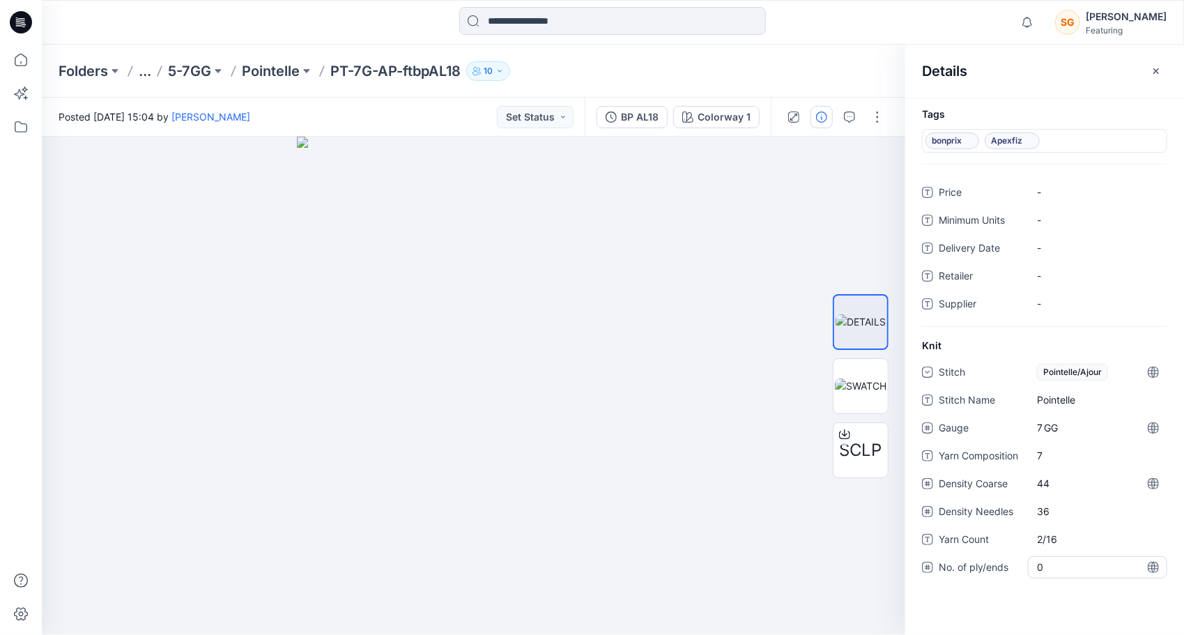
click at [1064, 560] on ply\/ends "0" at bounding box center [1097, 567] width 121 height 15
type input "*"
click at [270, 70] on p "Pointelle" at bounding box center [271, 71] width 58 height 20
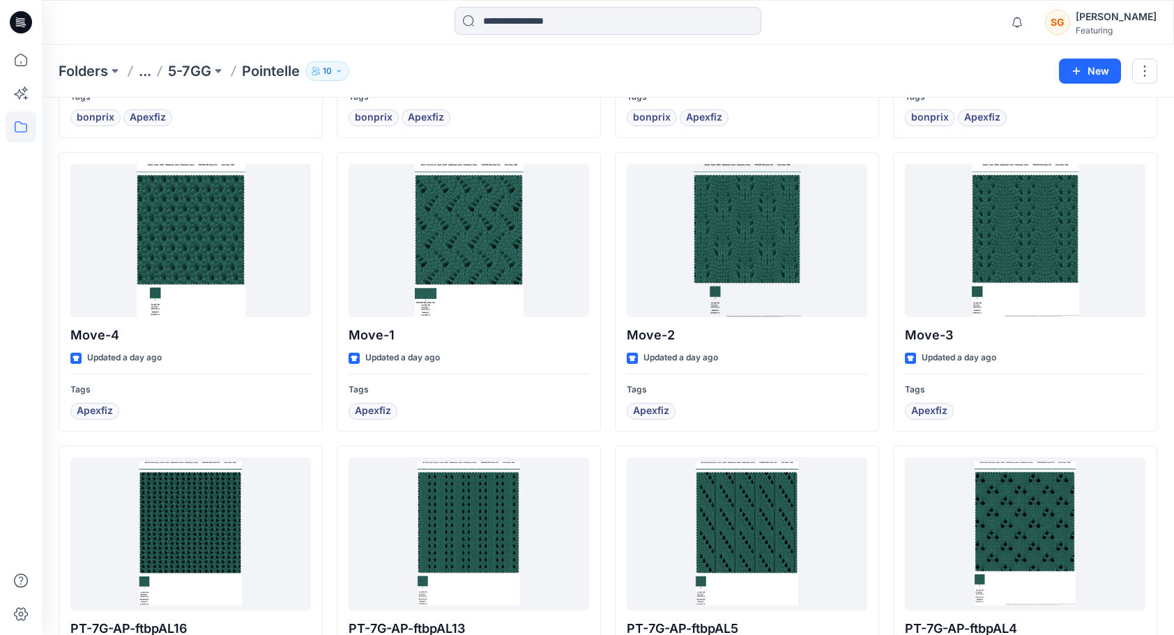
scroll to position [1185, 0]
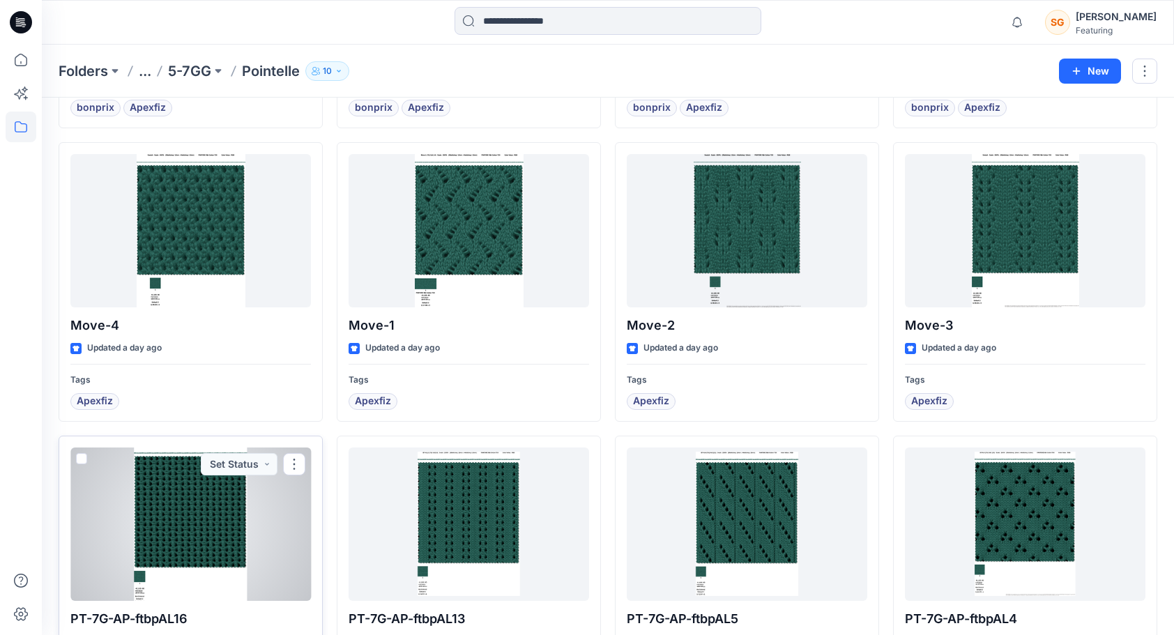
click at [178, 574] on div at bounding box center [190, 523] width 240 height 153
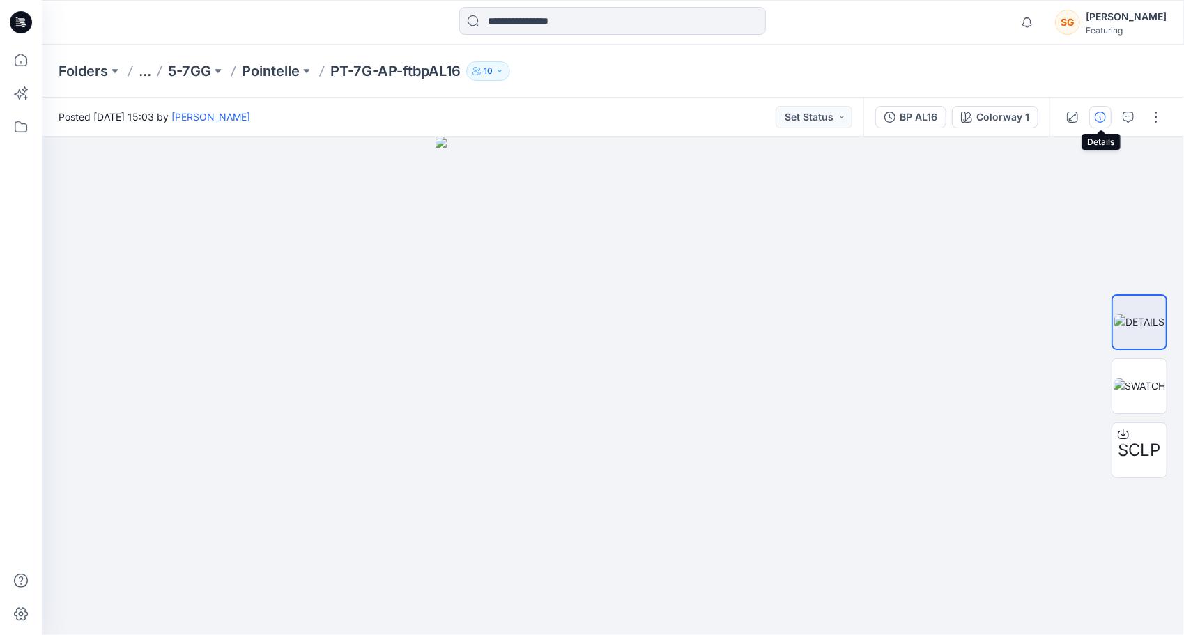
click at [1104, 114] on icon "button" at bounding box center [1100, 117] width 11 height 11
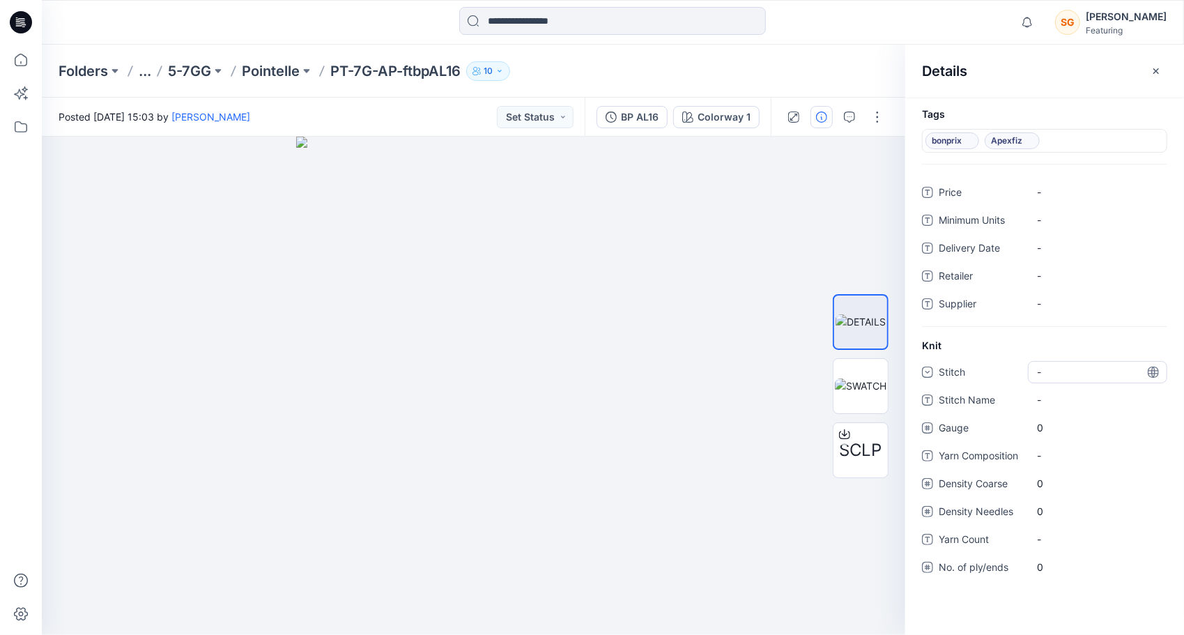
click at [1061, 369] on div "-" at bounding box center [1097, 372] width 139 height 22
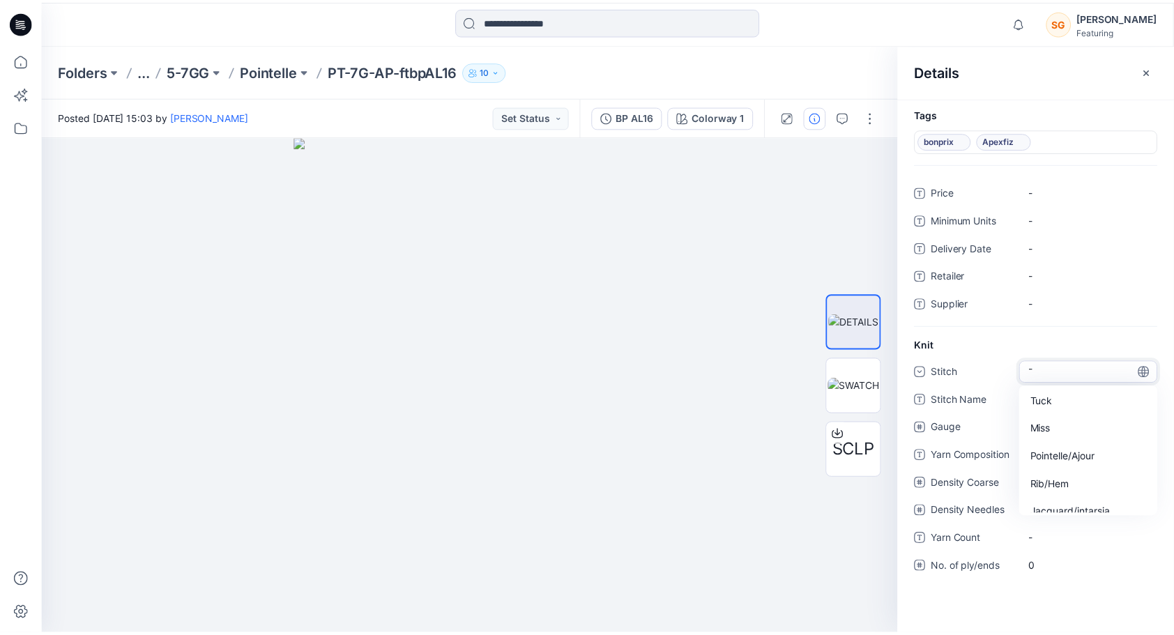
scroll to position [125, 0]
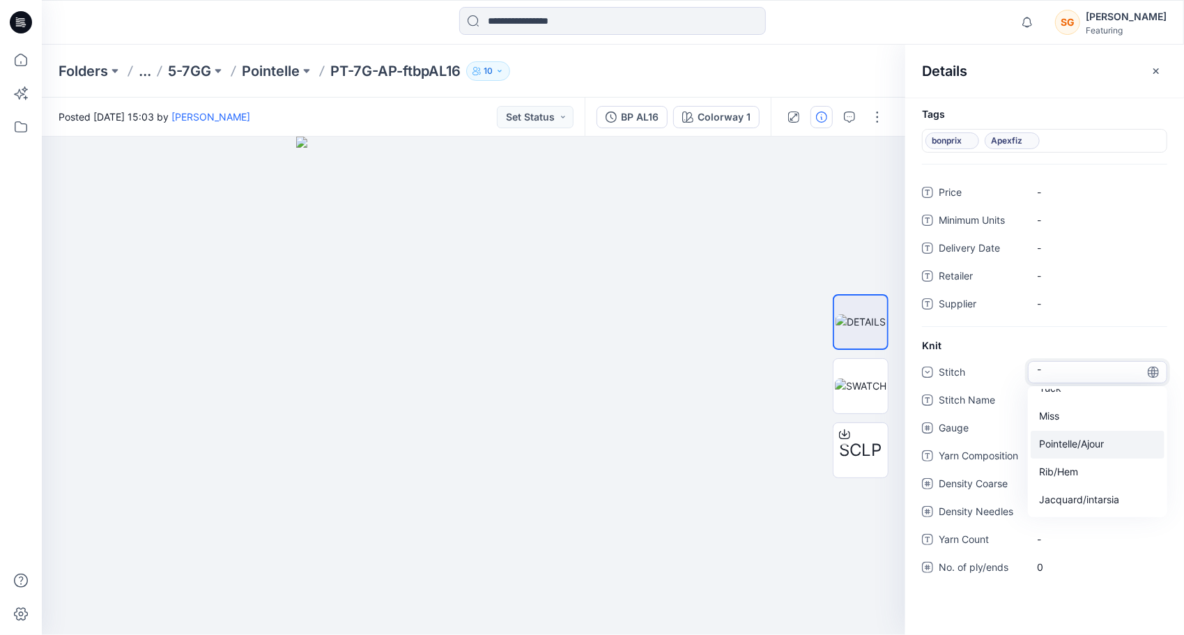
click at [1071, 436] on div "Pointelle/Ajour" at bounding box center [1098, 445] width 134 height 28
click at [1078, 400] on Name "-" at bounding box center [1097, 399] width 121 height 15
type textarea "*********"
click at [1074, 421] on span "0" at bounding box center [1097, 427] width 121 height 15
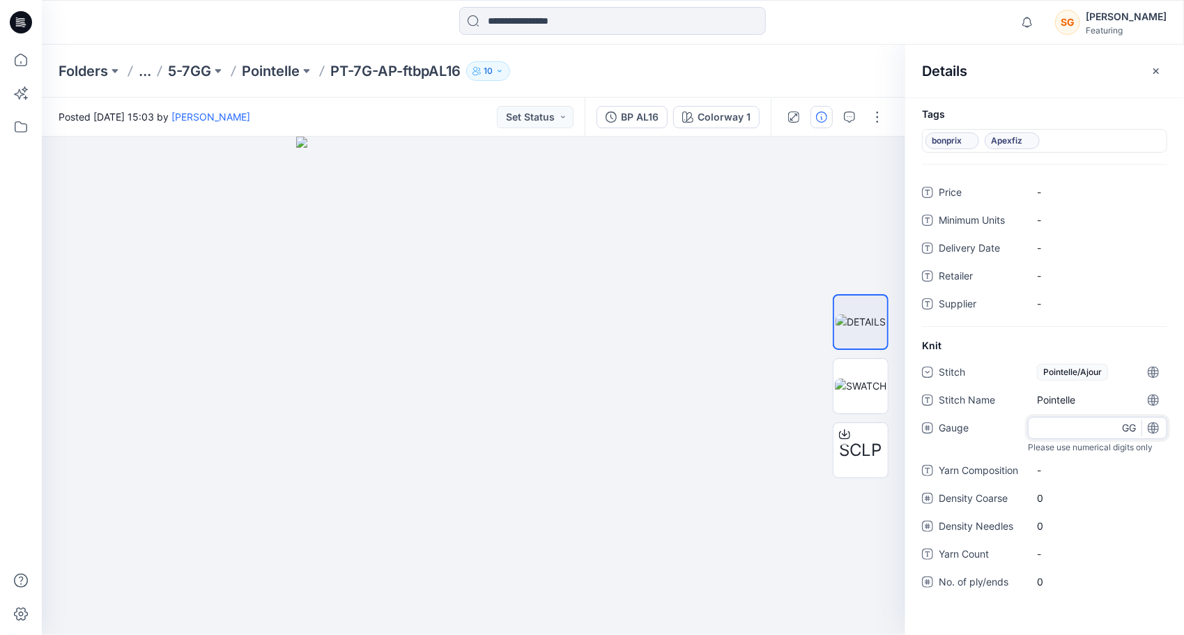
type input "*"
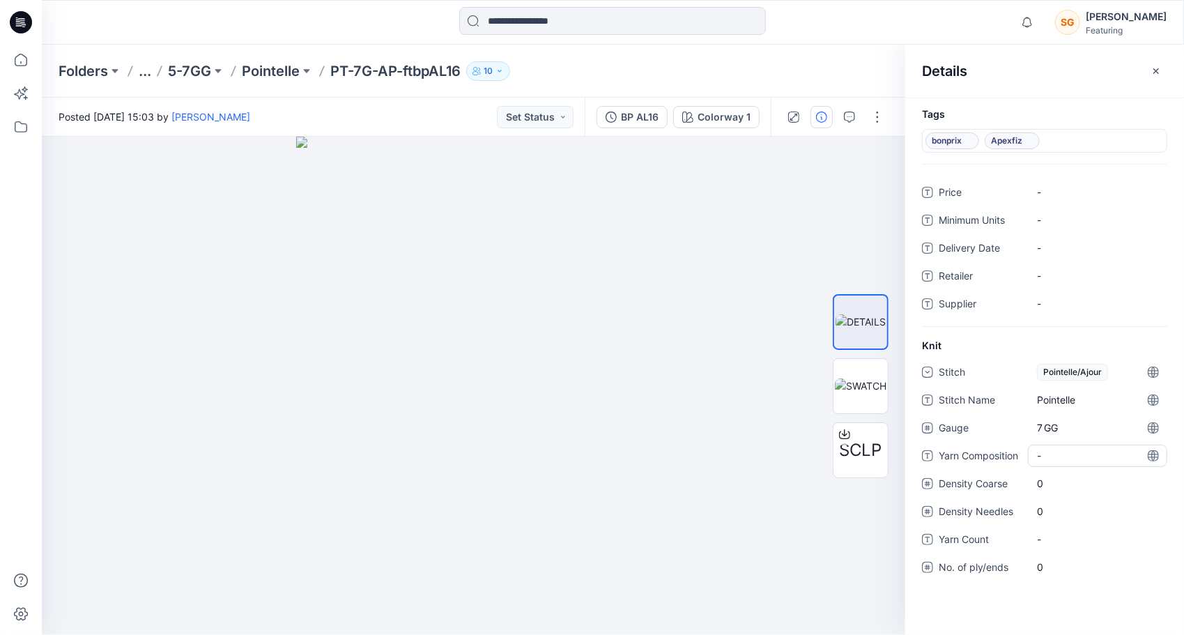
click at [1059, 466] on div "Stitch Pointelle/Ajour Stitch Name Pointelle Gauge 7 GG Yarn Composition - Dens…" at bounding box center [1044, 478] width 245 height 234
click at [1054, 457] on "-" at bounding box center [1097, 455] width 121 height 15
type textarea "**********"
click at [1064, 477] on Coarse "0" at bounding box center [1097, 483] width 121 height 15
type input "**"
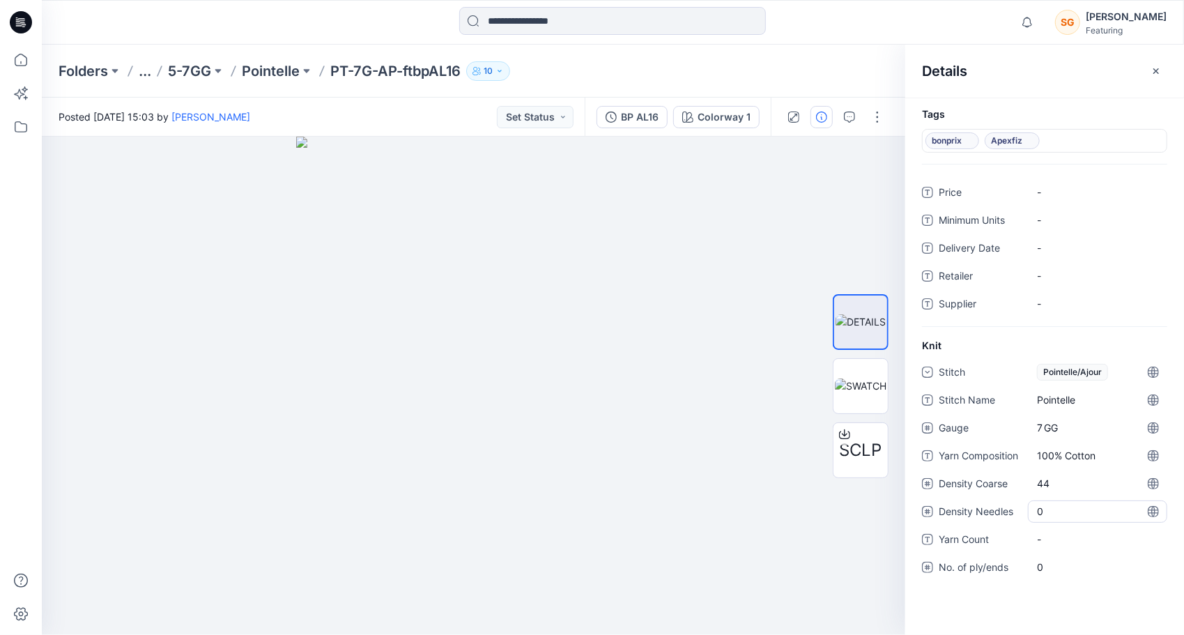
click at [1054, 523] on div "Stitch Pointelle/Ajour Stitch Name Pointelle Gauge 7 GG Yarn Composition 100% C…" at bounding box center [1044, 478] width 245 height 234
click at [1052, 504] on Needles "0" at bounding box center [1097, 511] width 121 height 15
type input "**"
click at [1055, 551] on div "Stitch Pointelle/Ajour Stitch Name Pointelle Gauge 7 GG Yarn Composition 100% C…" at bounding box center [1044, 478] width 245 height 234
click at [1051, 537] on Count "-" at bounding box center [1097, 539] width 121 height 15
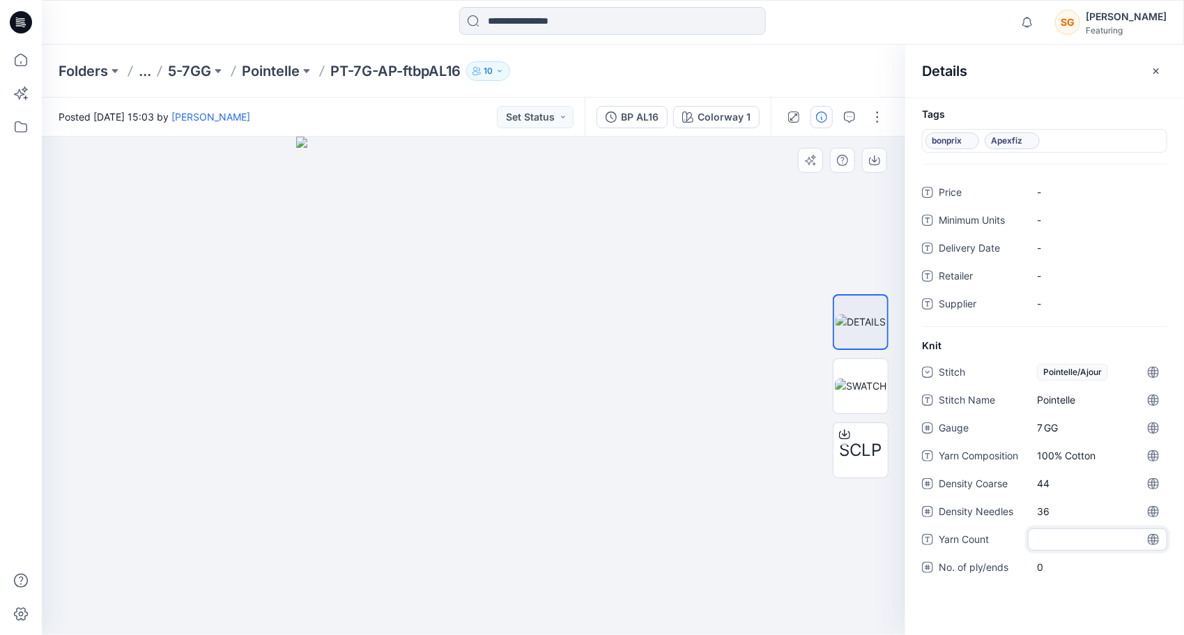
type textarea "*"
type textarea "****"
click at [1047, 565] on ply\/ends "0" at bounding box center [1097, 567] width 121 height 15
type input "*"
click at [983, 598] on div "Tags bonprix Apexfiz Price - Minimum Units - Delivery Date - Retailer - Supplie…" at bounding box center [1044, 366] width 279 height 537
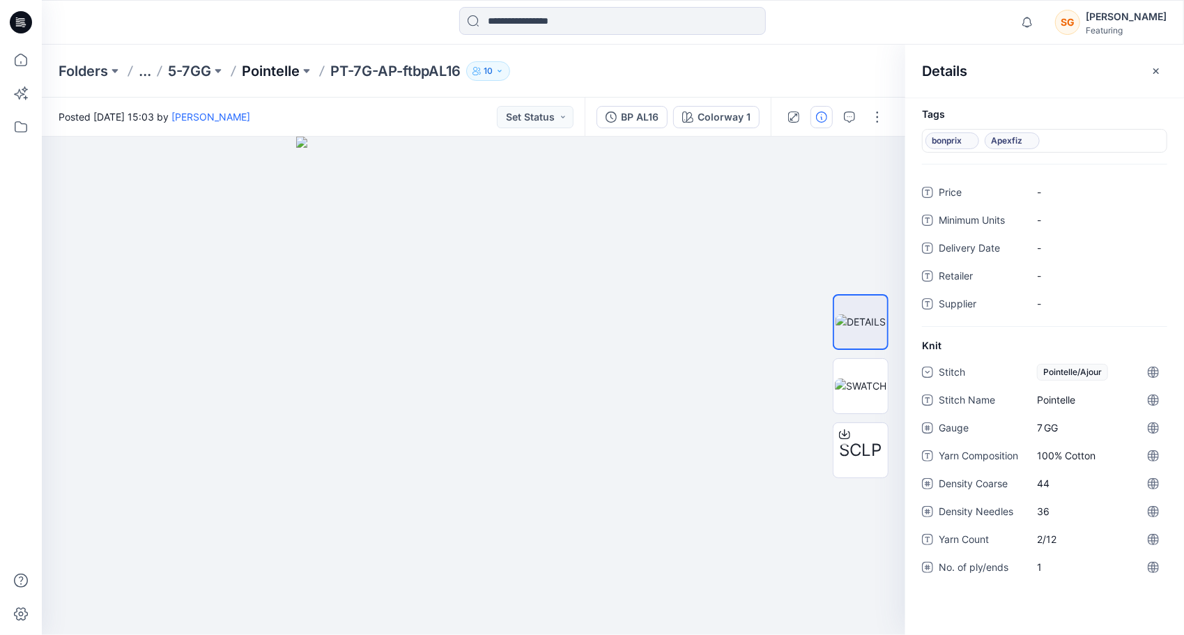
click at [274, 74] on p "Pointelle" at bounding box center [271, 71] width 58 height 20
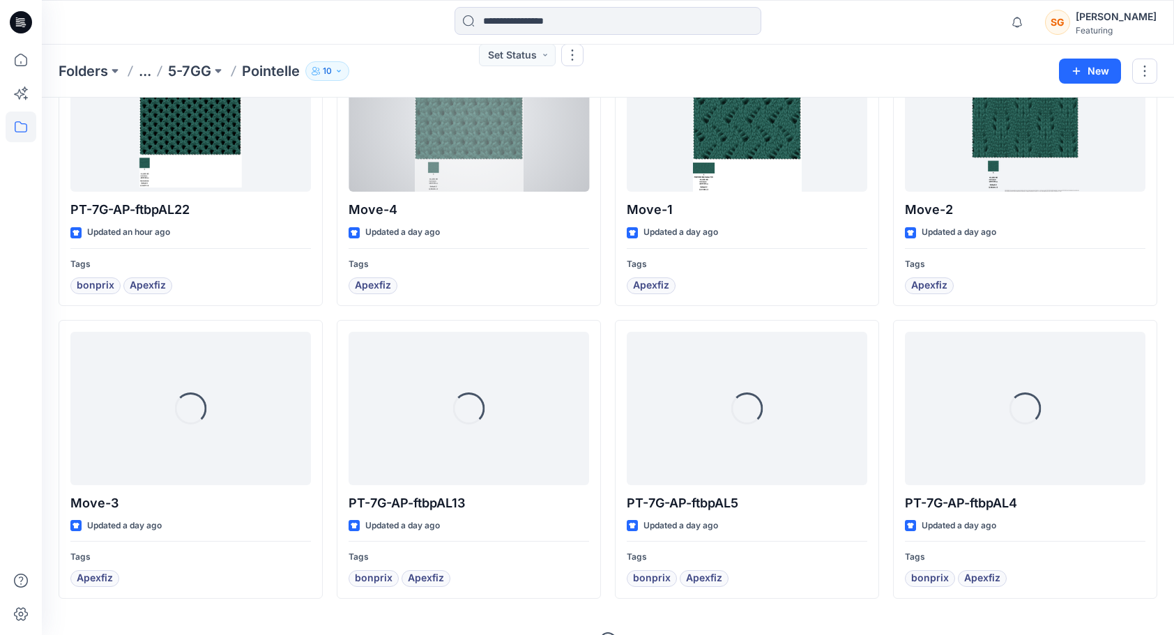
scroll to position [1324, 0]
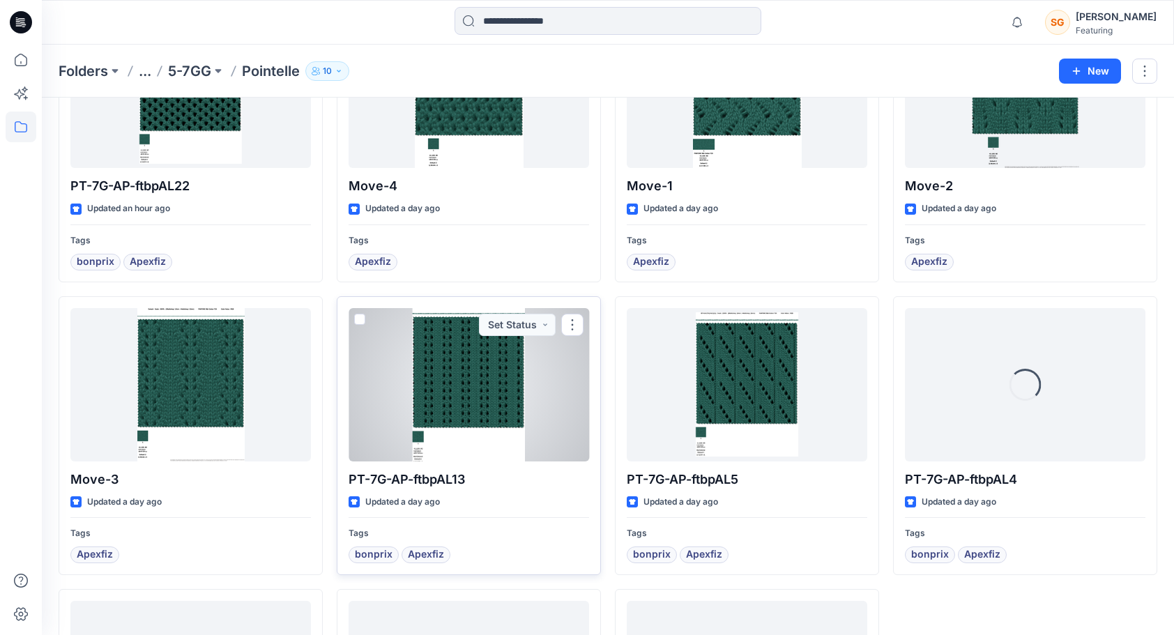
click at [522, 418] on div at bounding box center [468, 384] width 240 height 153
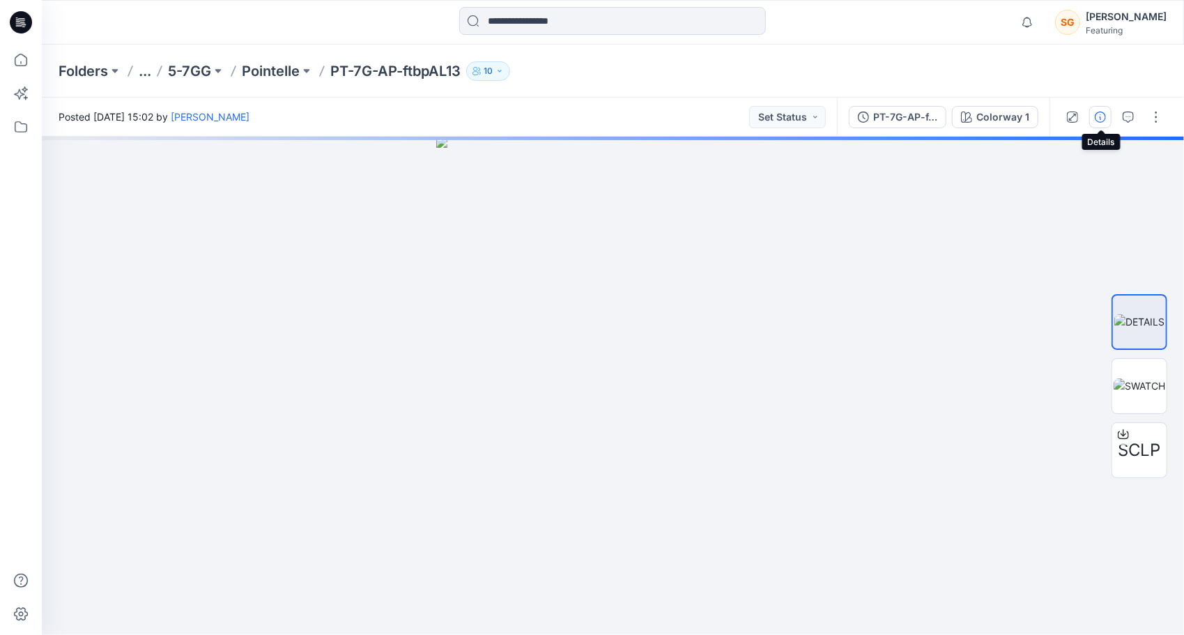
click at [1103, 113] on icon "button" at bounding box center [1100, 117] width 11 height 11
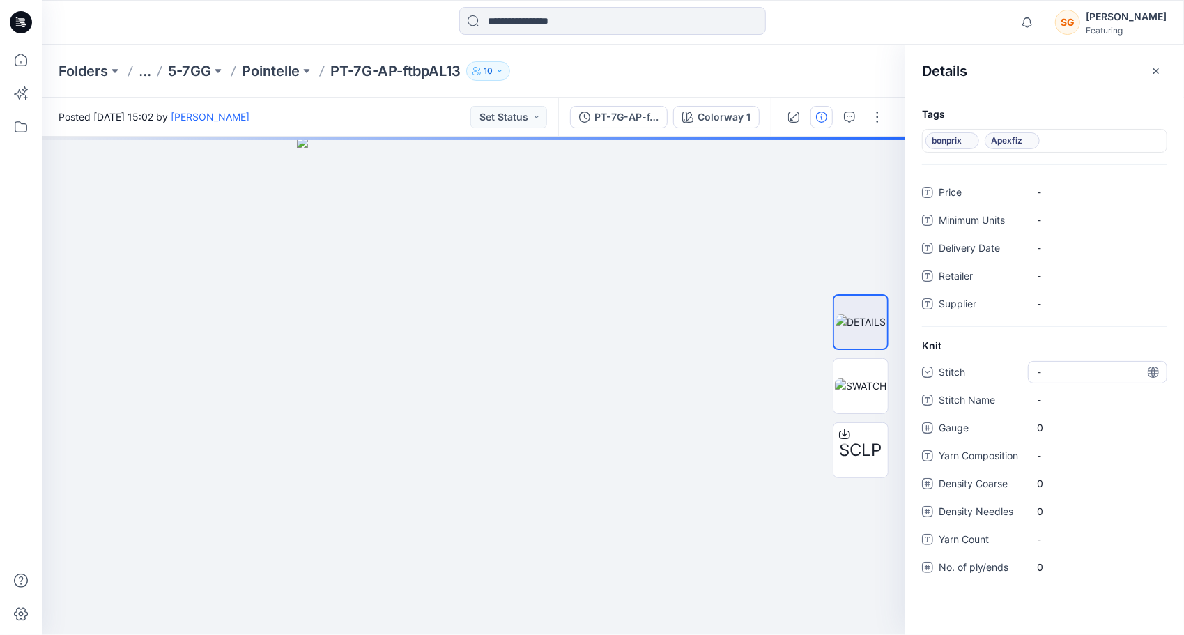
click at [1049, 368] on div "-" at bounding box center [1047, 372] width 21 height 15
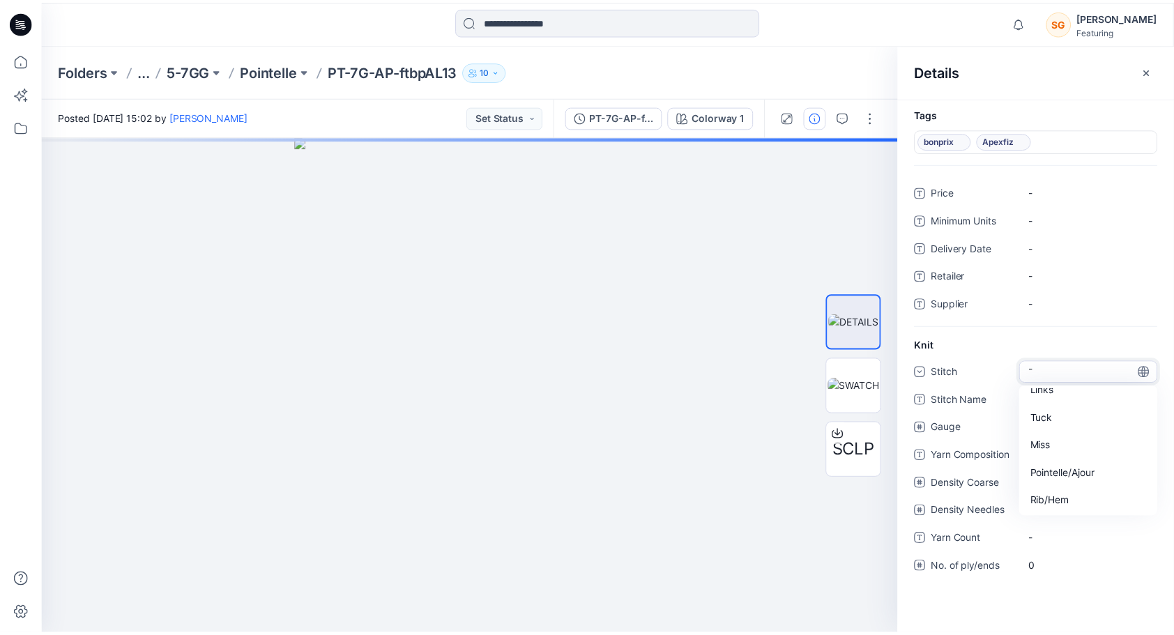
scroll to position [125, 0]
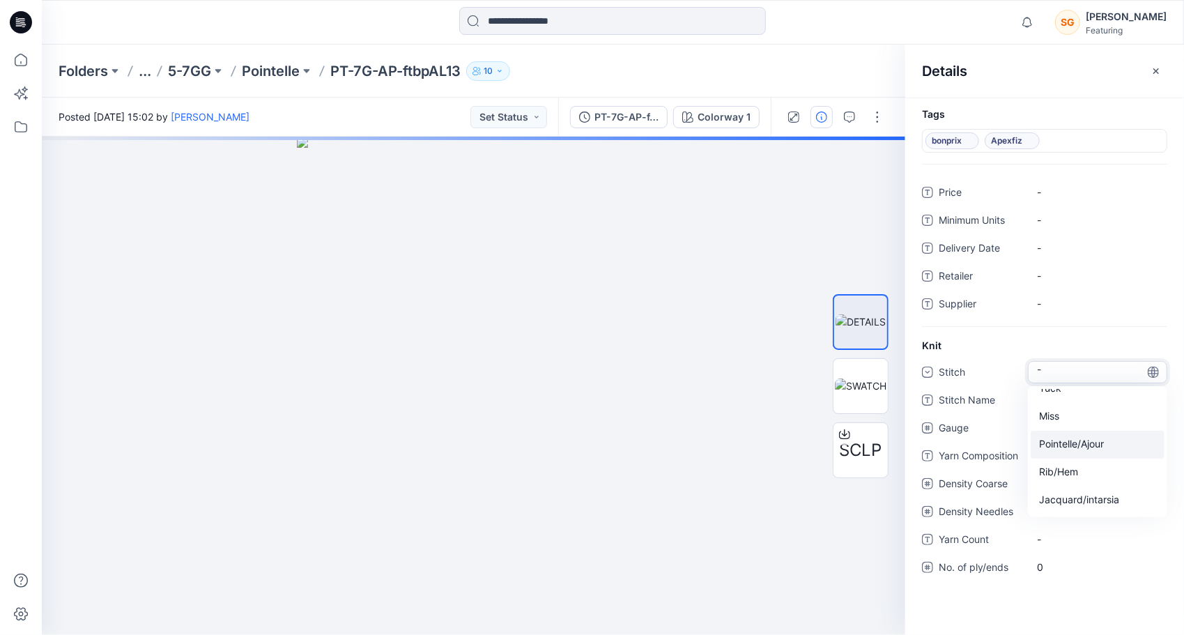
click at [1075, 443] on div "Pointelle/Ajour" at bounding box center [1098, 445] width 134 height 28
click at [1076, 409] on div "-" at bounding box center [1097, 400] width 139 height 22
type textarea "*********"
click at [1050, 426] on span "0" at bounding box center [1097, 427] width 121 height 15
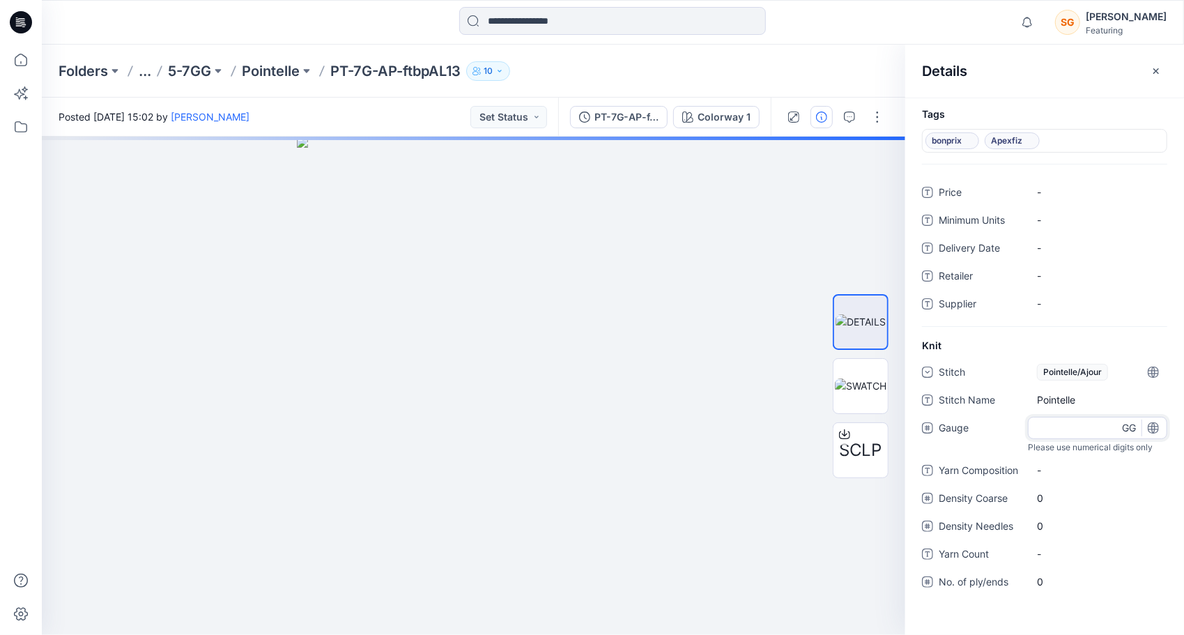
type input "*"
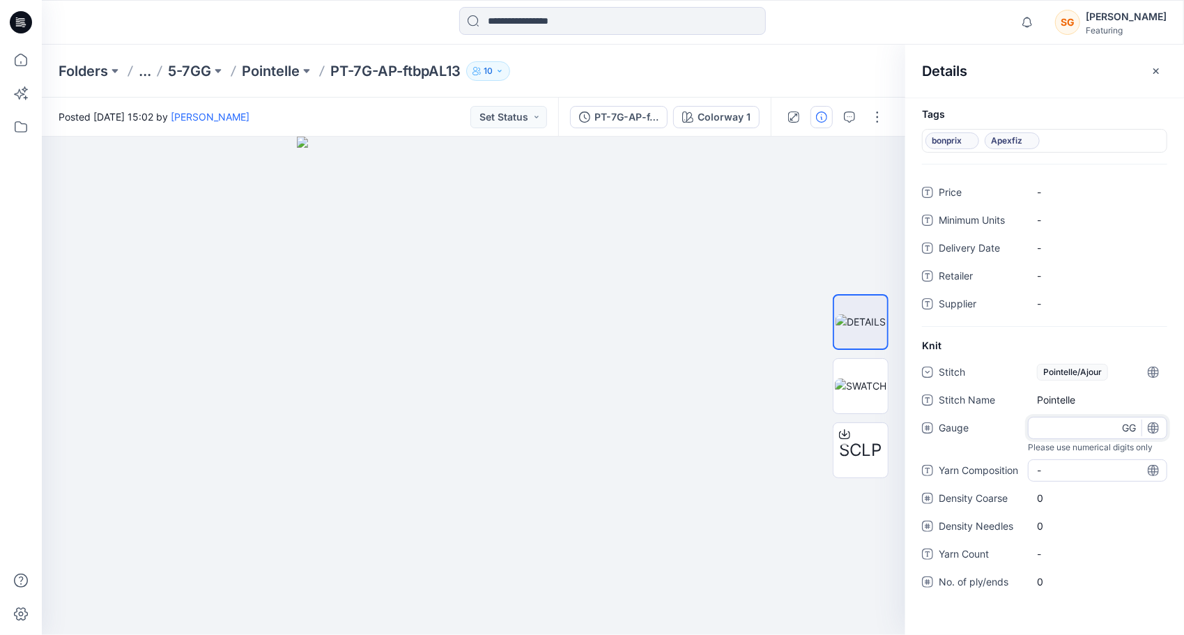
click at [1058, 467] on div "Stitch Pointelle/Ajour Stitch Name Pointelle Gauge * Please use numerical digit…" at bounding box center [1044, 485] width 245 height 249
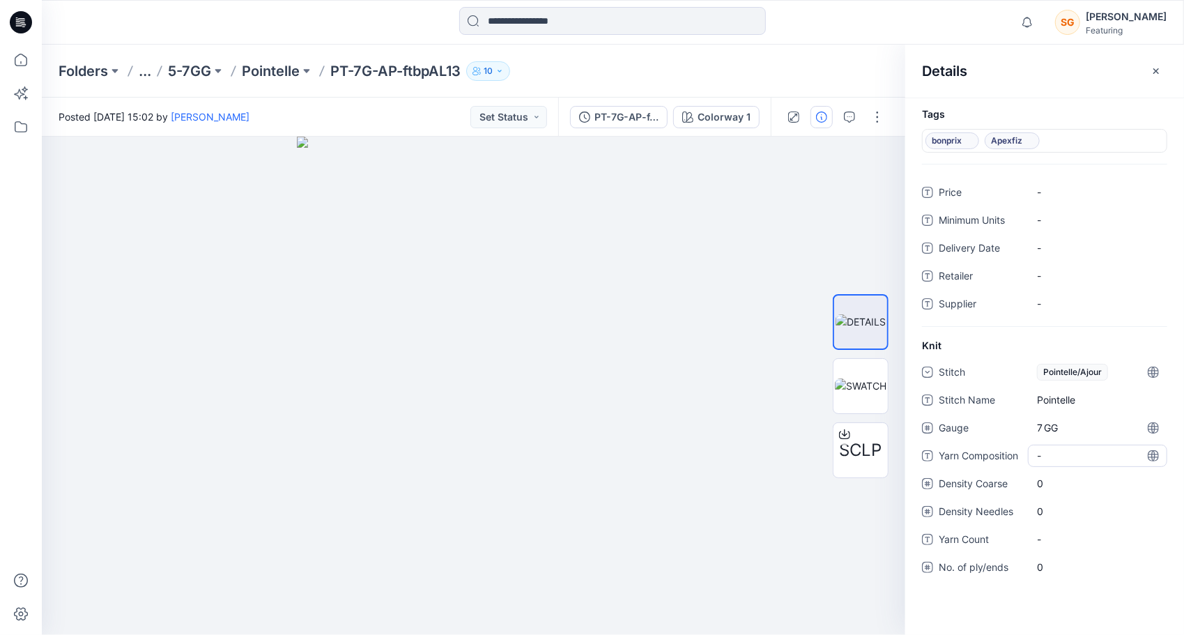
click at [1054, 454] on "-" at bounding box center [1097, 455] width 121 height 15
type textarea "**********"
click at [1055, 491] on div "0" at bounding box center [1097, 484] width 139 height 22
type input "**"
click at [1051, 521] on div "Stitch Pointelle/Ajour Stitch Name Pointelle Gauge 7 GG Yarn Composition 100% C…" at bounding box center [1044, 478] width 245 height 234
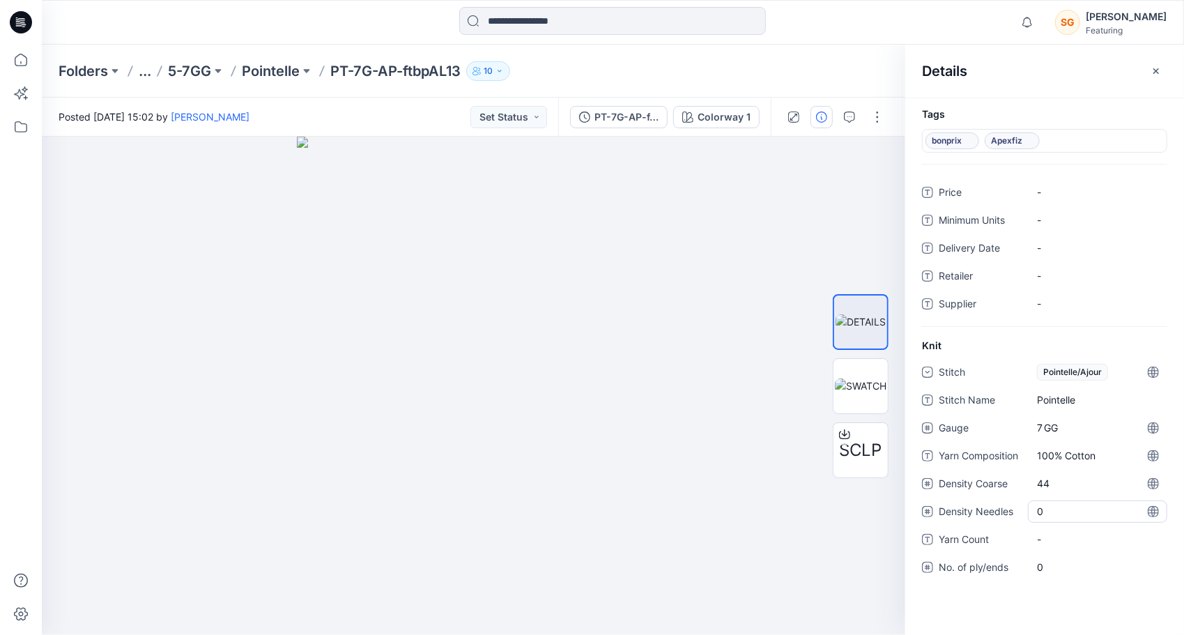
click at [1048, 510] on Needles "0" at bounding box center [1097, 511] width 121 height 15
type input "**"
click at [1045, 550] on div "Stitch Pointelle/Ajour Stitch Name Pointelle Gauge 7 GG Yarn Composition 100% C…" at bounding box center [1044, 478] width 245 height 234
click at [1047, 536] on Count "-" at bounding box center [1097, 539] width 121 height 15
type textarea "****"
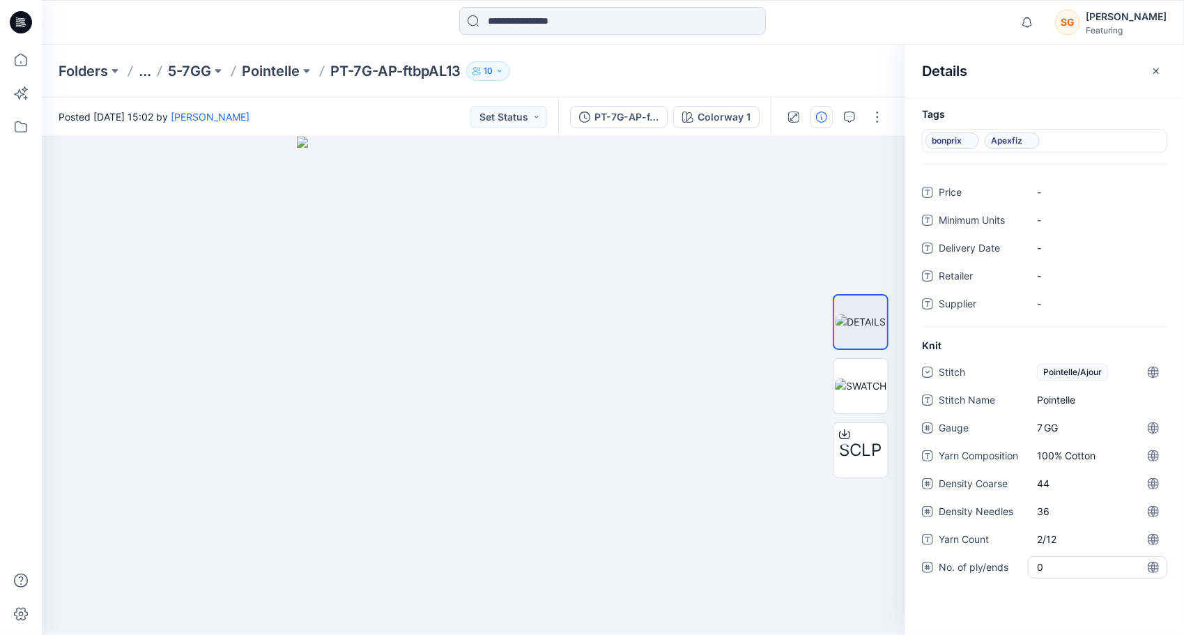
click at [1045, 562] on ply\/ends "0" at bounding box center [1097, 567] width 121 height 15
type input "*"
click at [1035, 609] on div "Tags bonprix Apexfiz Price - Minimum Units - Delivery Date - Retailer - Supplie…" at bounding box center [1044, 366] width 279 height 537
click at [261, 63] on p "Pointelle" at bounding box center [271, 71] width 58 height 20
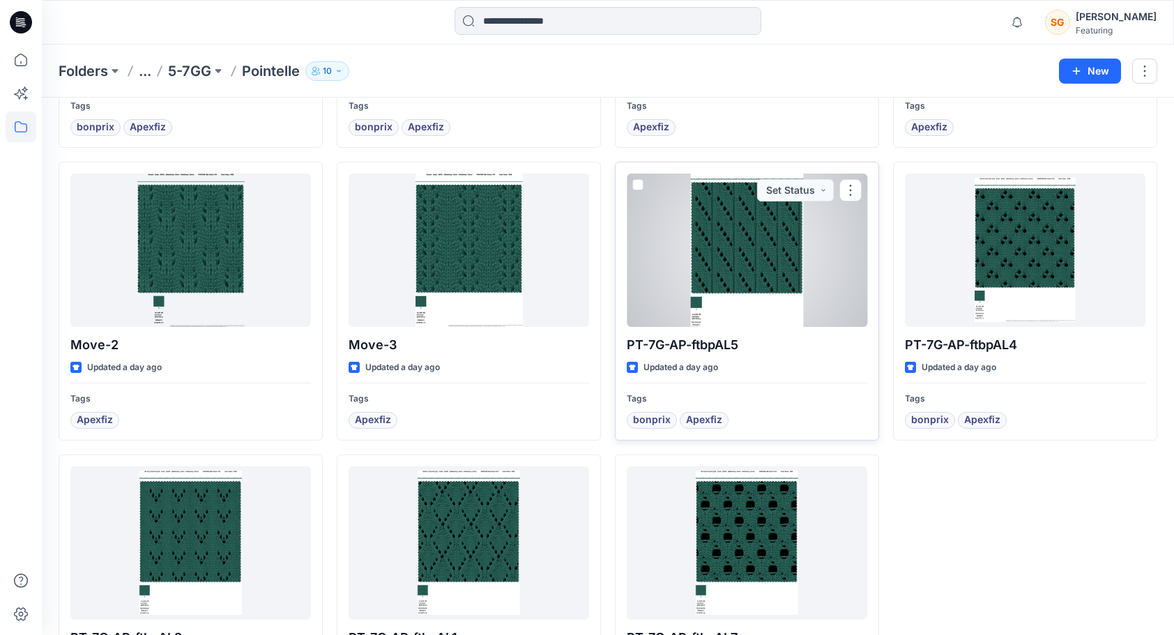
scroll to position [1458, 0]
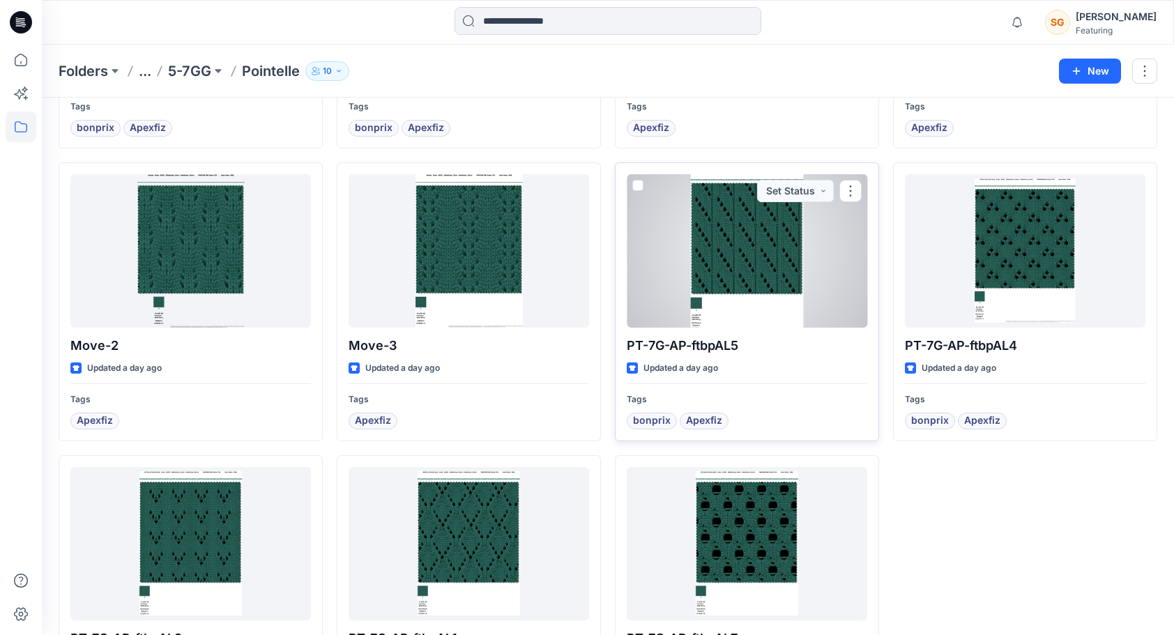
click at [756, 311] on div at bounding box center [747, 250] width 240 height 153
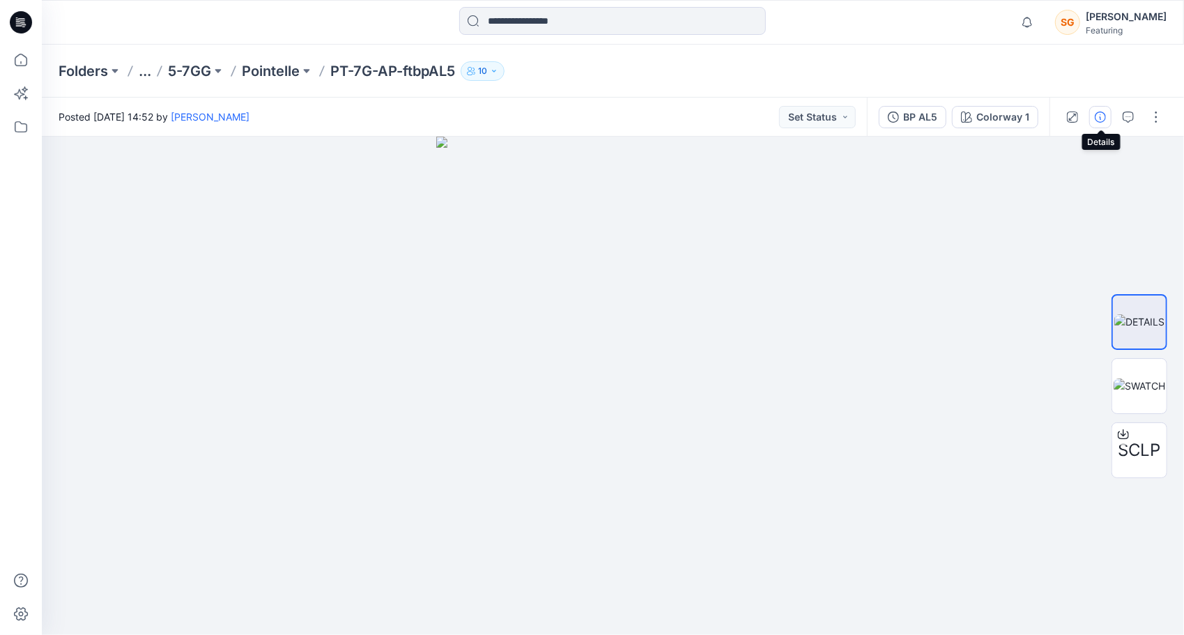
click at [1100, 108] on button "button" at bounding box center [1100, 117] width 22 height 22
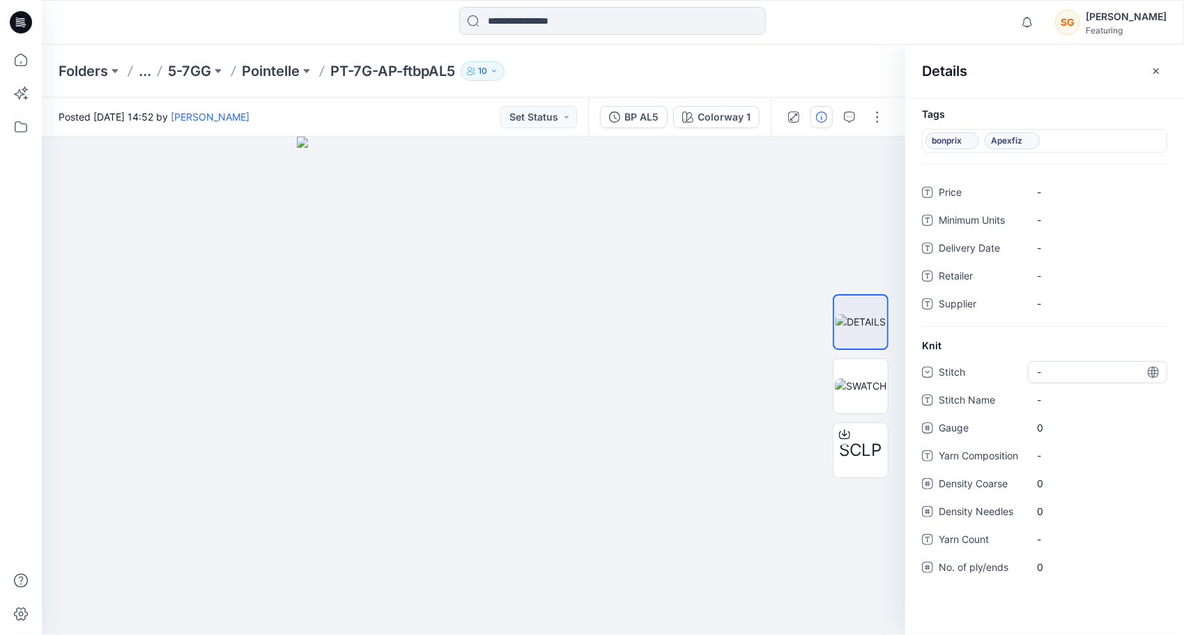
click at [1059, 367] on div "-" at bounding box center [1097, 372] width 139 height 22
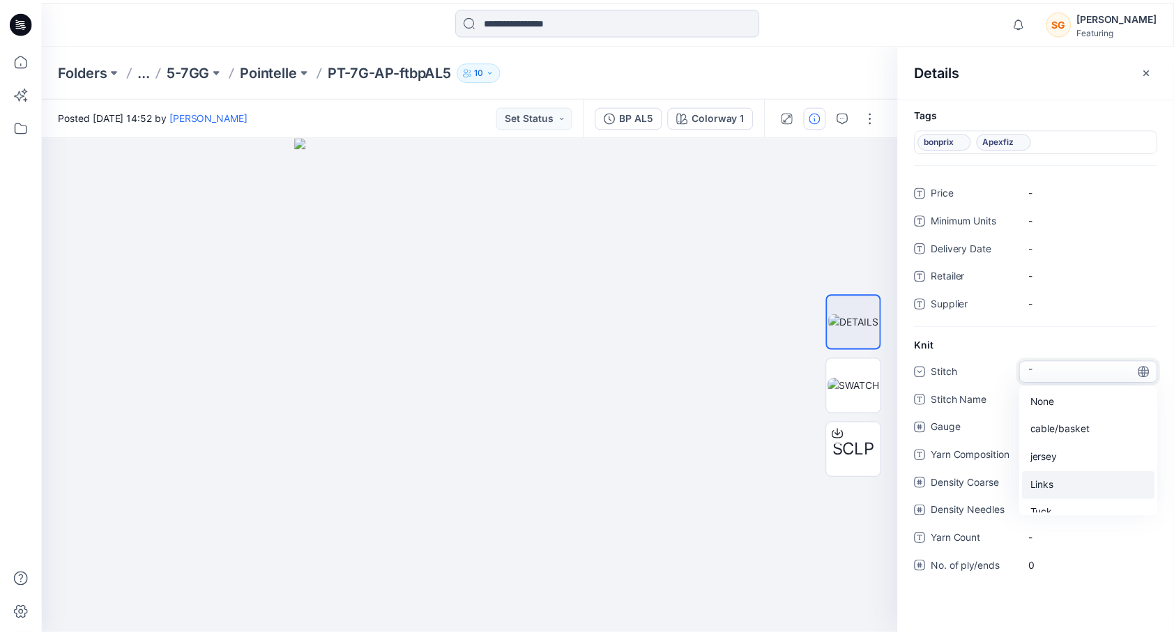
scroll to position [125, 0]
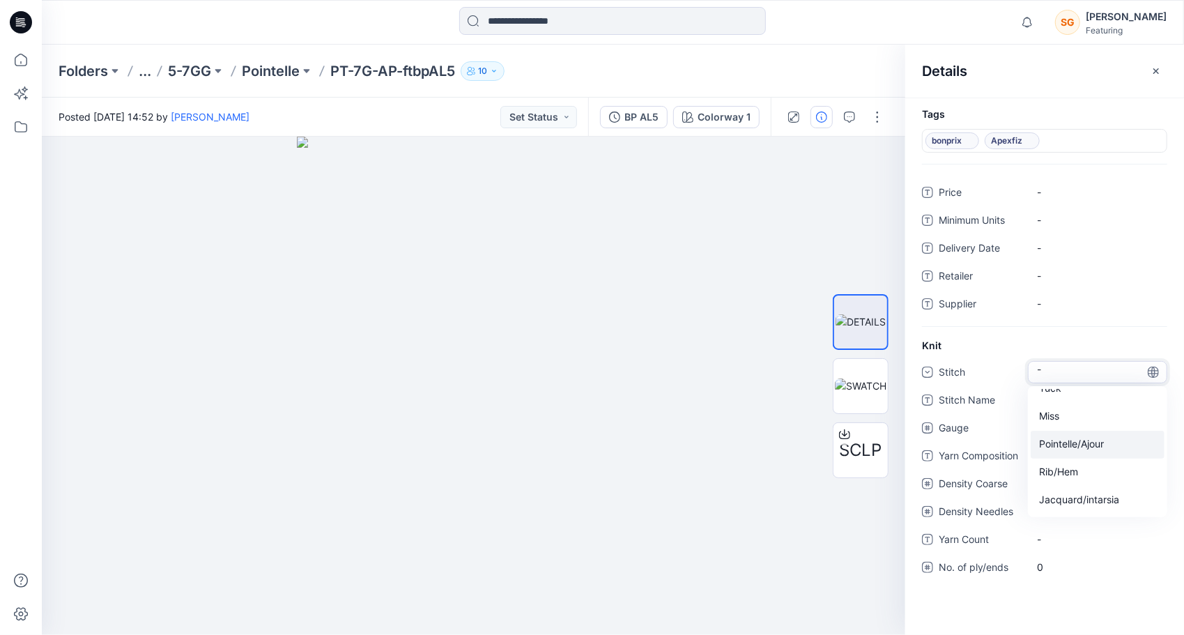
click at [1091, 443] on div "Pointelle/Ajour" at bounding box center [1098, 445] width 134 height 28
click at [1078, 390] on div "-" at bounding box center [1097, 400] width 139 height 22
type textarea "*********"
click at [1055, 424] on span "0" at bounding box center [1097, 427] width 121 height 15
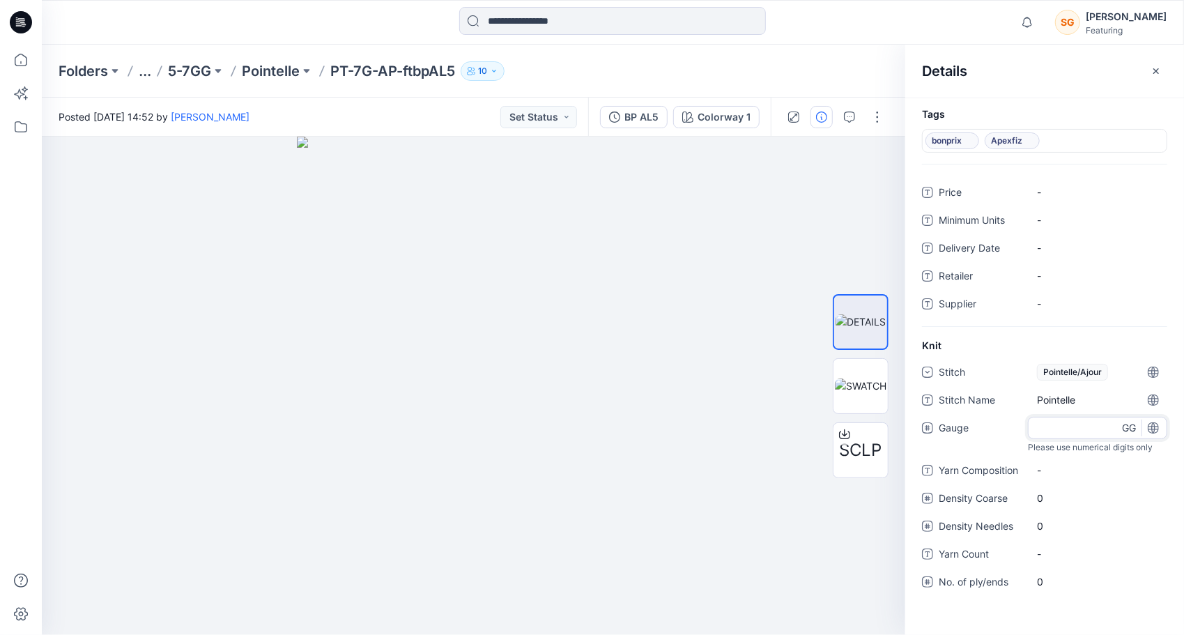
type input "*"
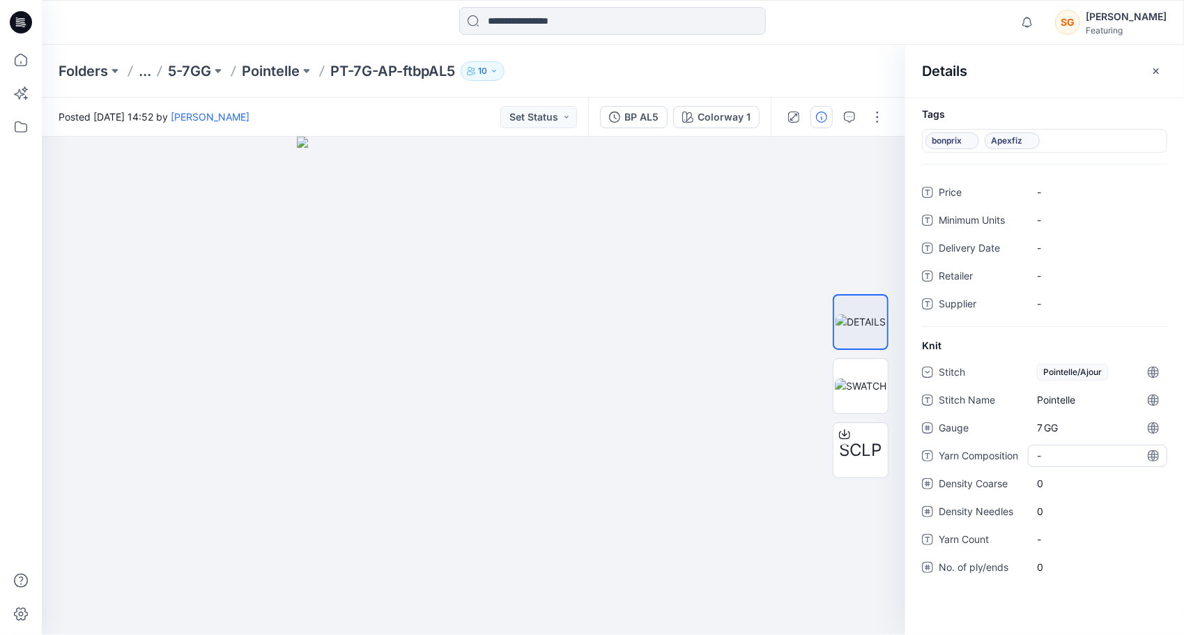
click at [1066, 462] on div "-" at bounding box center [1097, 456] width 139 height 22
type textarea "**********"
click at [1055, 489] on div "0" at bounding box center [1097, 484] width 139 height 22
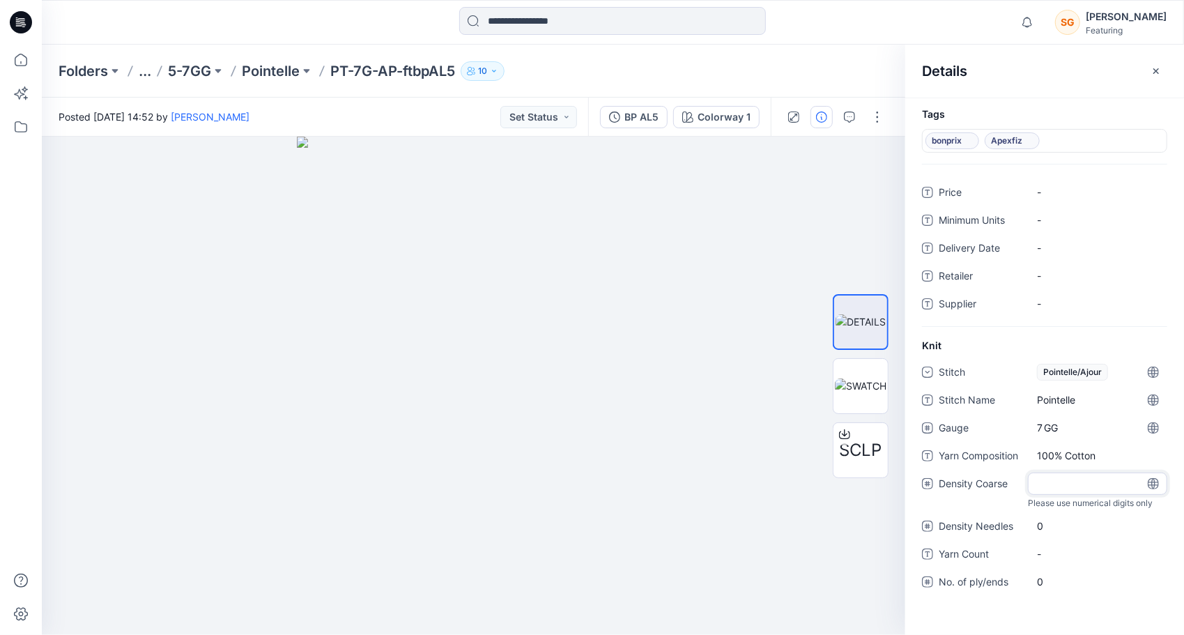
type input "**"
click at [1045, 525] on div "Stitch Pointelle/Ajour Stitch Name Pointelle Gauge 7 GG Yarn Composition 100% C…" at bounding box center [1044, 478] width 245 height 234
click at [1052, 514] on Needles "0" at bounding box center [1097, 511] width 121 height 15
type input "*"
type input "**"
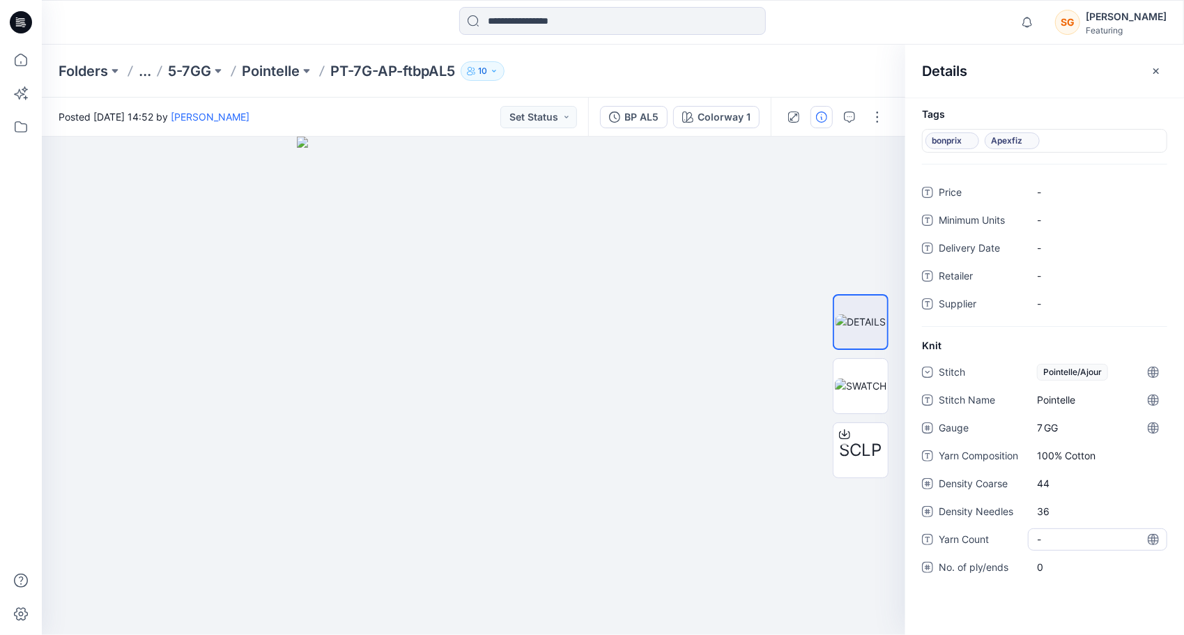
click at [1052, 556] on div "Stitch Pointelle/Ajour Stitch Name Pointelle Gauge 7 GG Yarn Composition 100% C…" at bounding box center [1044, 478] width 245 height 234
click at [1051, 537] on Count "-" at bounding box center [1097, 539] width 121 height 15
type textarea "****"
click at [1045, 565] on ply\/ends "0" at bounding box center [1097, 567] width 121 height 15
type input "*"
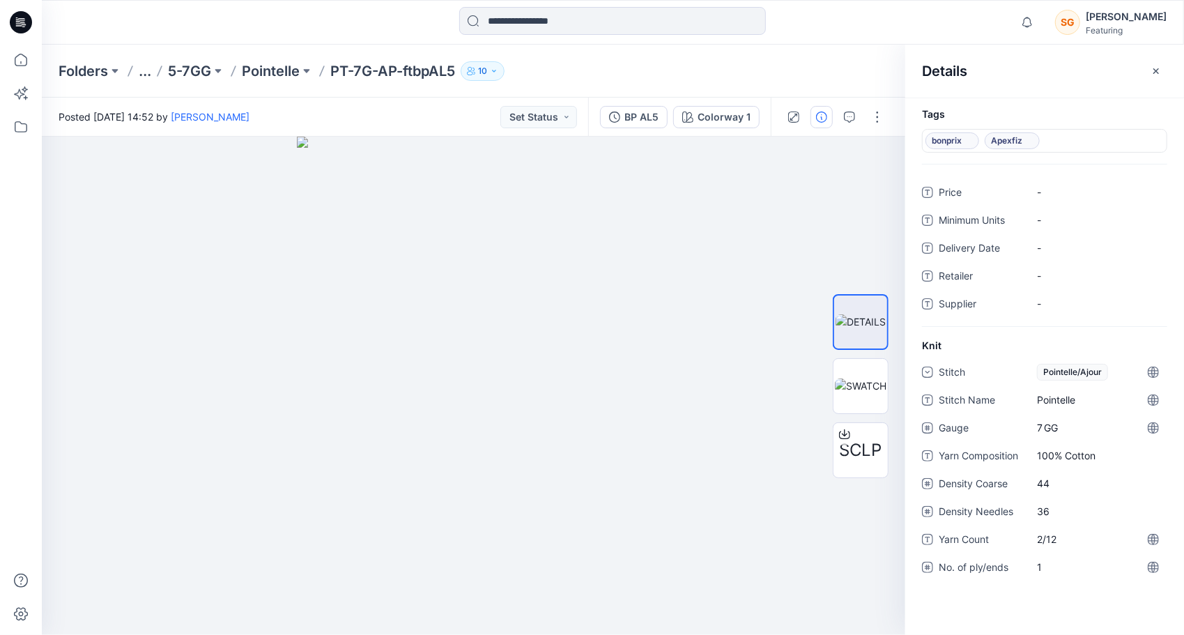
click at [972, 610] on div "Tags bonprix Apexfiz Price - Minimum Units - Delivery Date - Retailer - Supplie…" at bounding box center [1044, 366] width 279 height 537
click at [266, 71] on p "Pointelle" at bounding box center [271, 71] width 58 height 20
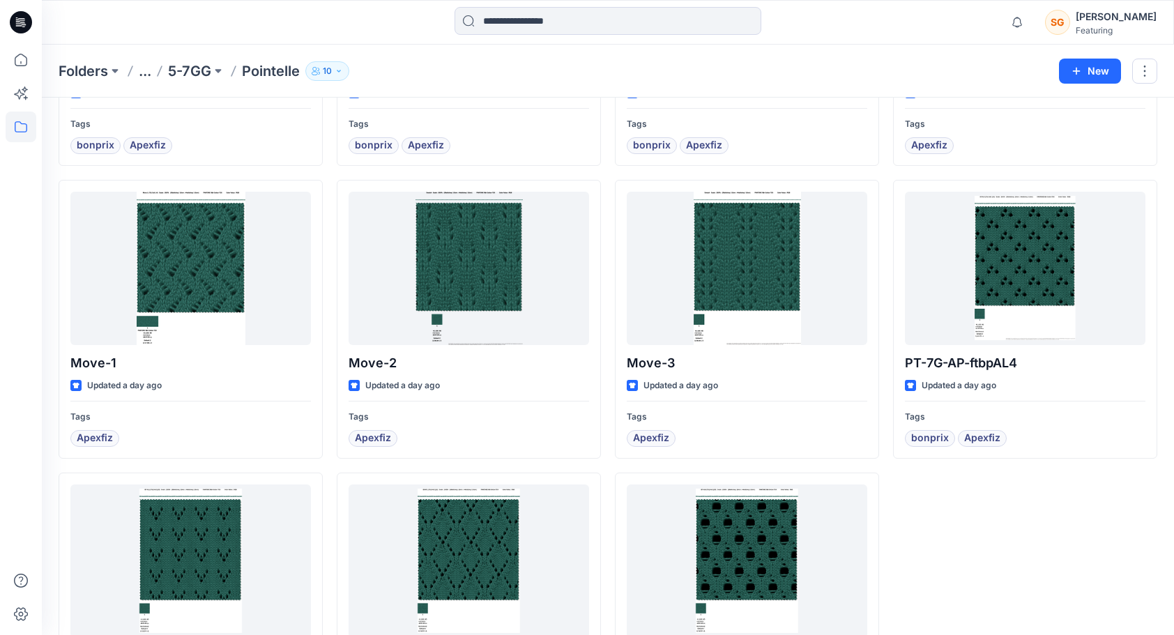
scroll to position [1464, 0]
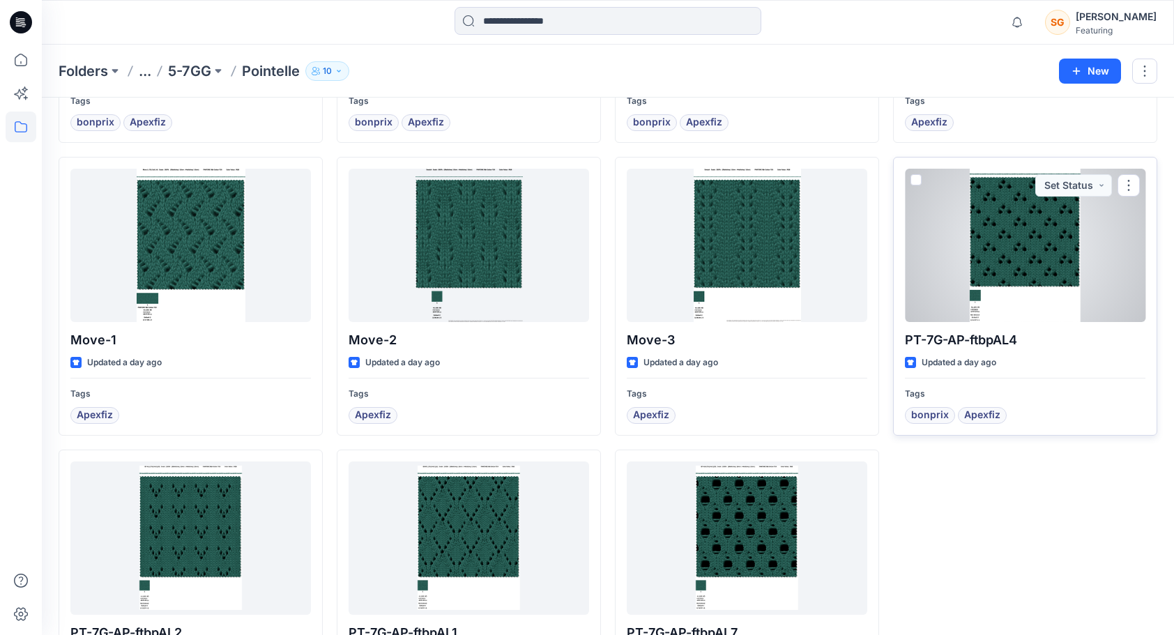
click at [1038, 222] on div at bounding box center [1025, 245] width 240 height 153
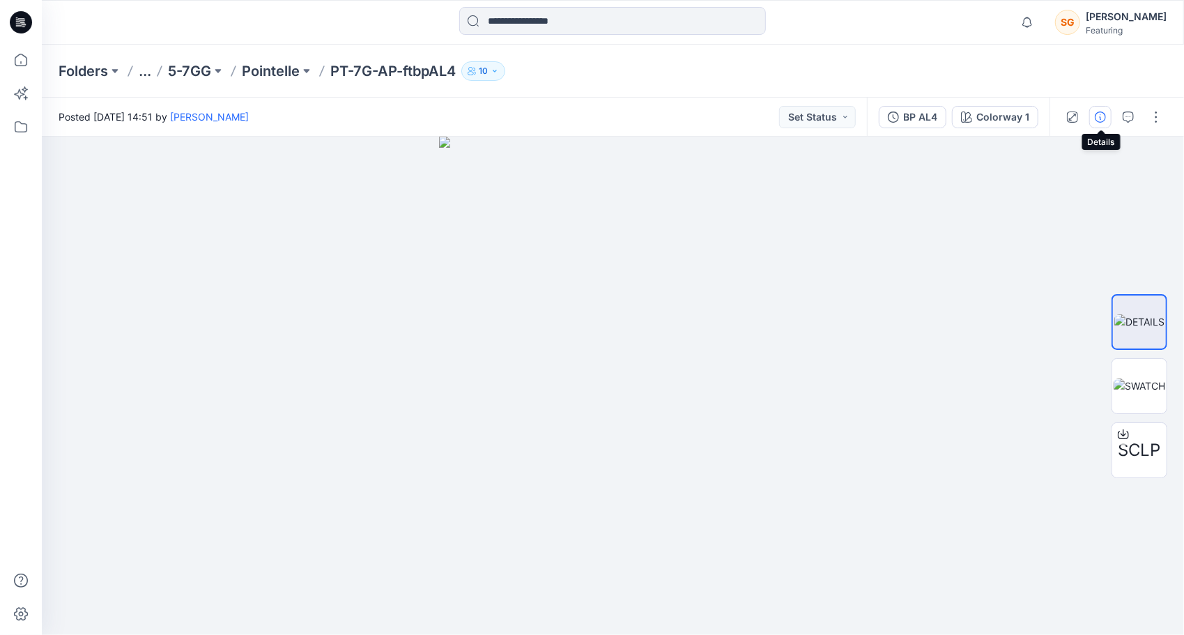
click at [1101, 116] on icon "button" at bounding box center [1100, 117] width 11 height 11
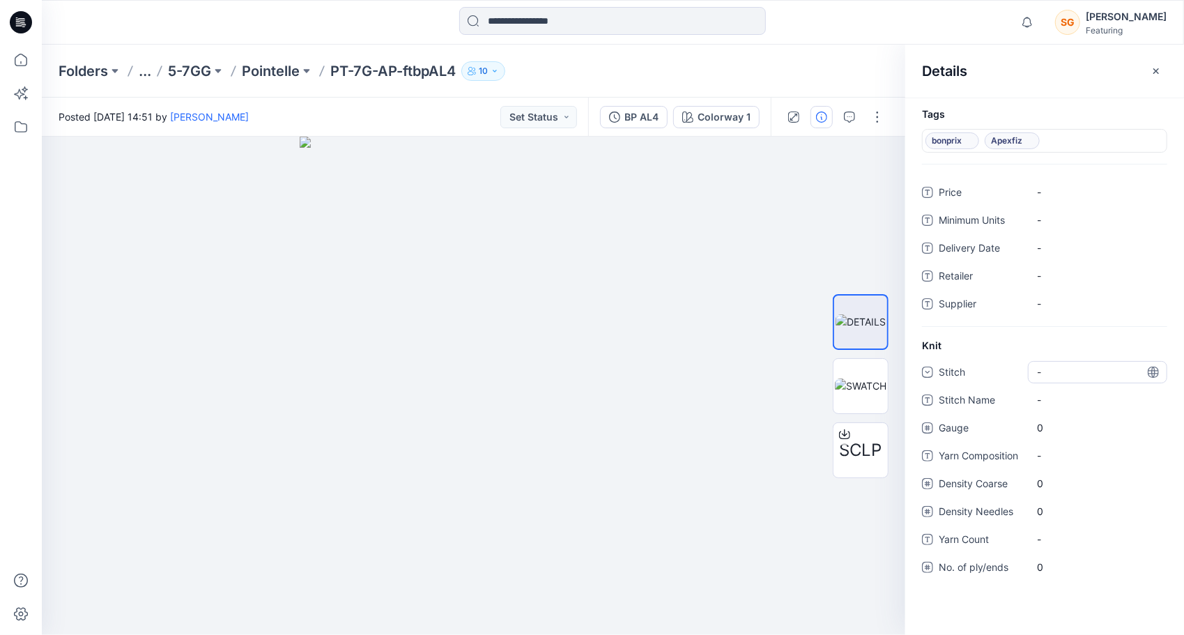
click at [1045, 367] on div "-" at bounding box center [1047, 372] width 21 height 15
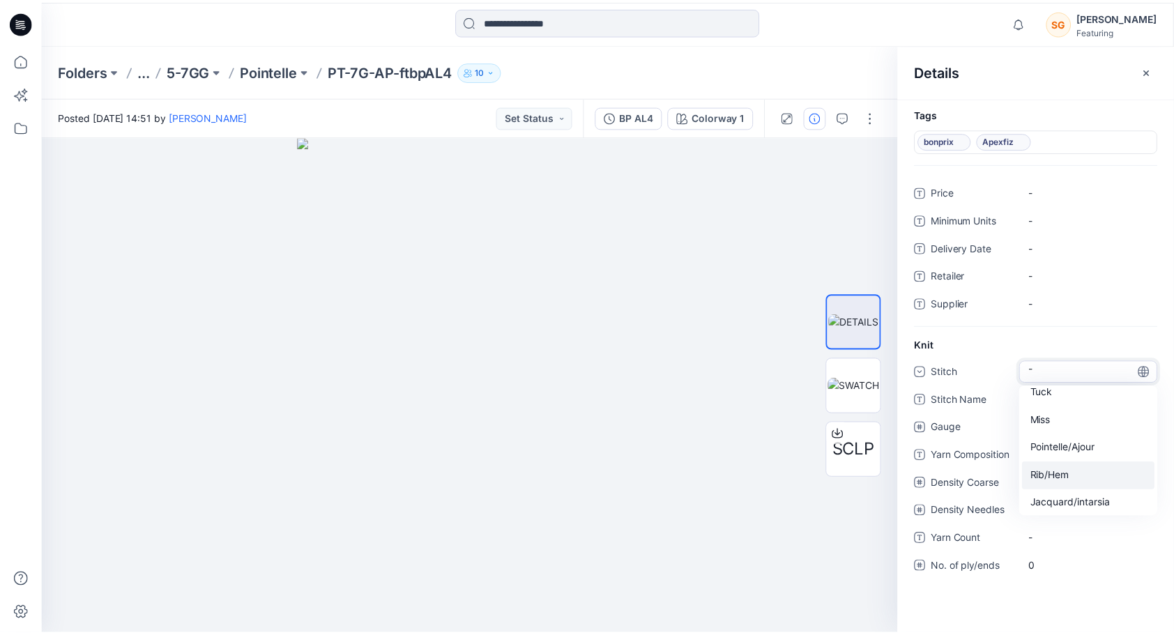
scroll to position [125, 0]
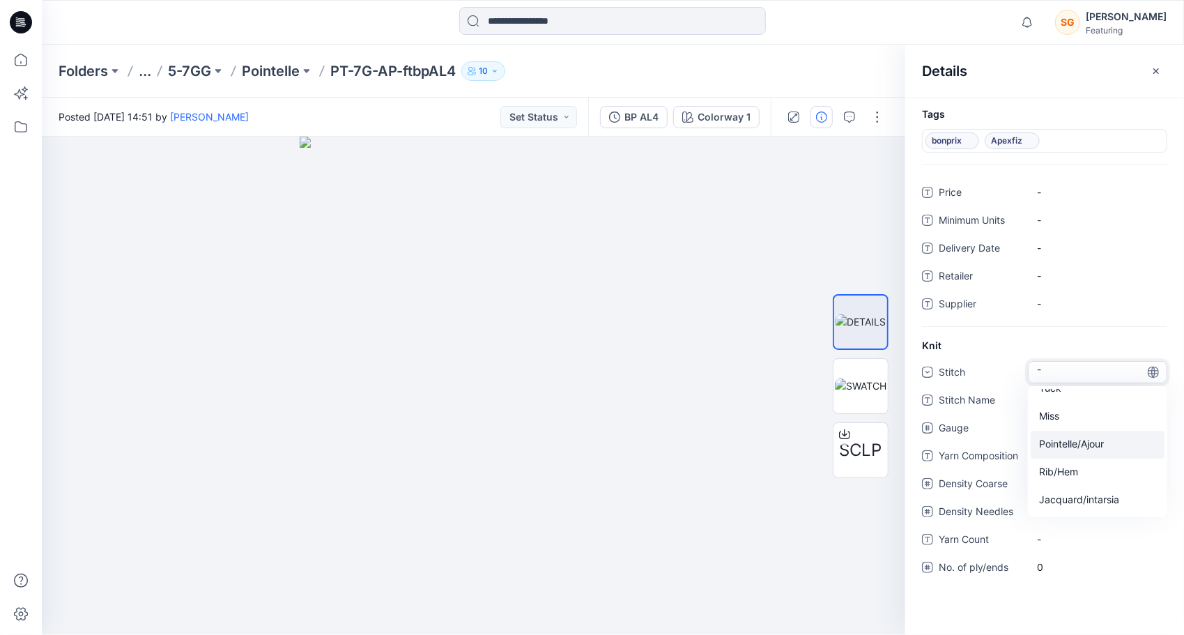
click at [1094, 442] on div "Pointelle/Ajour" at bounding box center [1098, 445] width 134 height 28
click at [1061, 397] on Name "-" at bounding box center [1097, 399] width 121 height 15
type textarea "*********"
click at [1068, 429] on span "0" at bounding box center [1097, 427] width 121 height 15
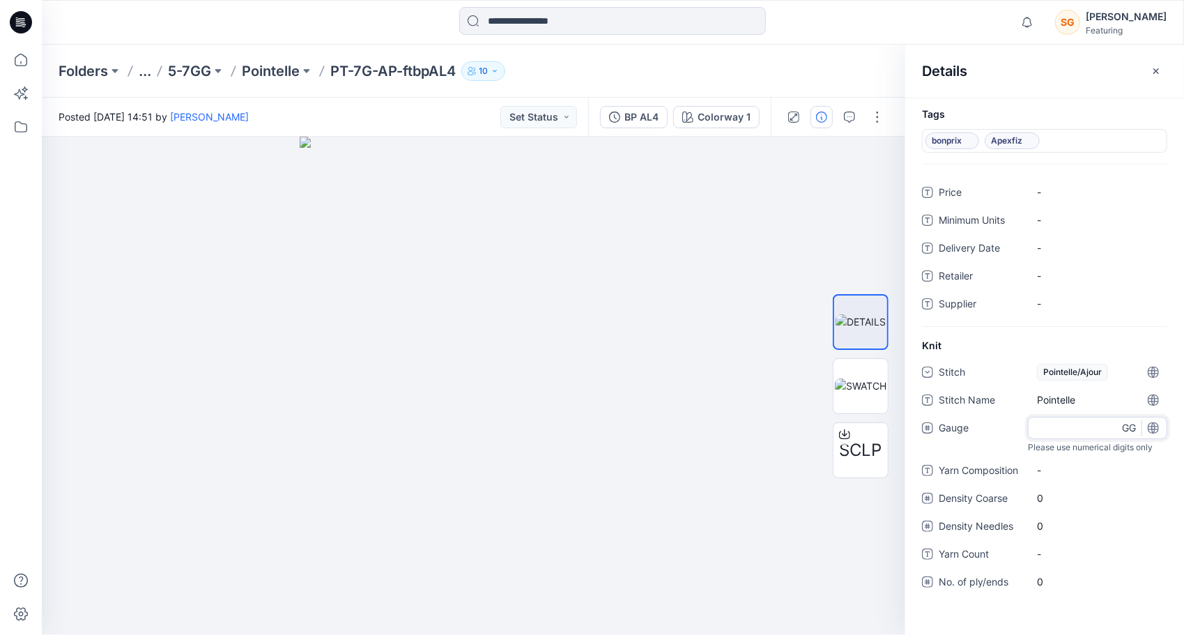
type input "*"
click at [1051, 466] on div "Stitch Pointelle/Ajour Stitch Name Pointelle Gauge * Please use numerical digit…" at bounding box center [1044, 485] width 245 height 249
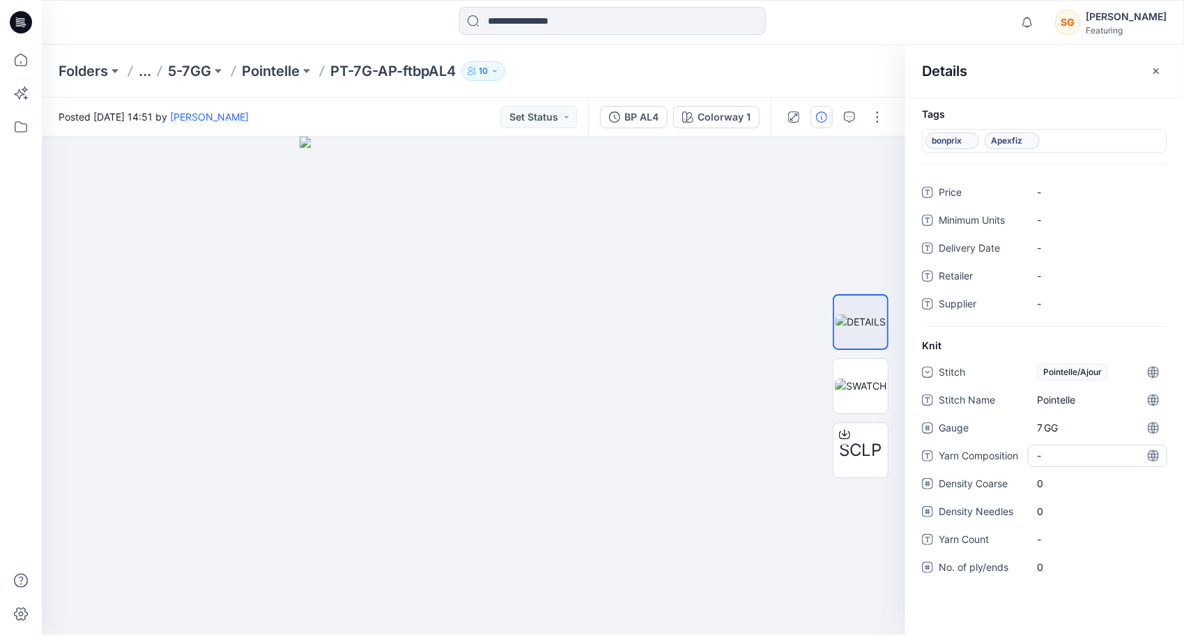
click at [1060, 450] on "-" at bounding box center [1097, 455] width 121 height 15
type textarea "**********"
click at [1066, 473] on div "0" at bounding box center [1097, 484] width 139 height 22
type input "**"
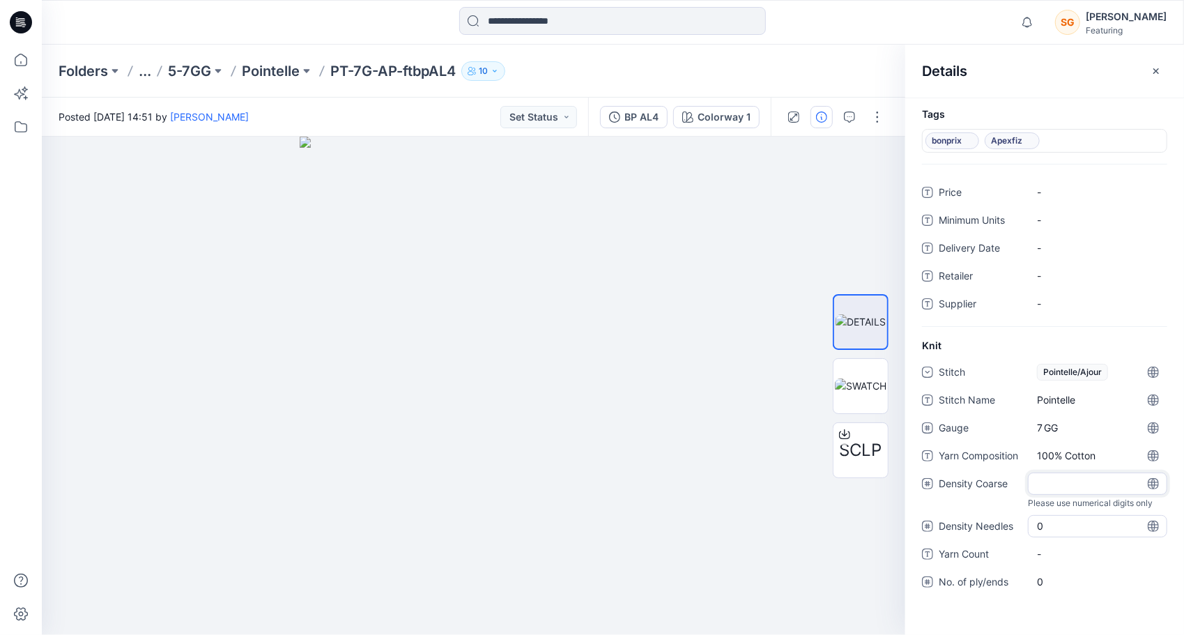
click at [1060, 521] on div "0" at bounding box center [1097, 526] width 139 height 22
type input "**"
click at [1066, 547] on div "-" at bounding box center [1097, 554] width 139 height 22
type textarea "****"
click at [1059, 560] on ply\/ends "0" at bounding box center [1097, 567] width 121 height 15
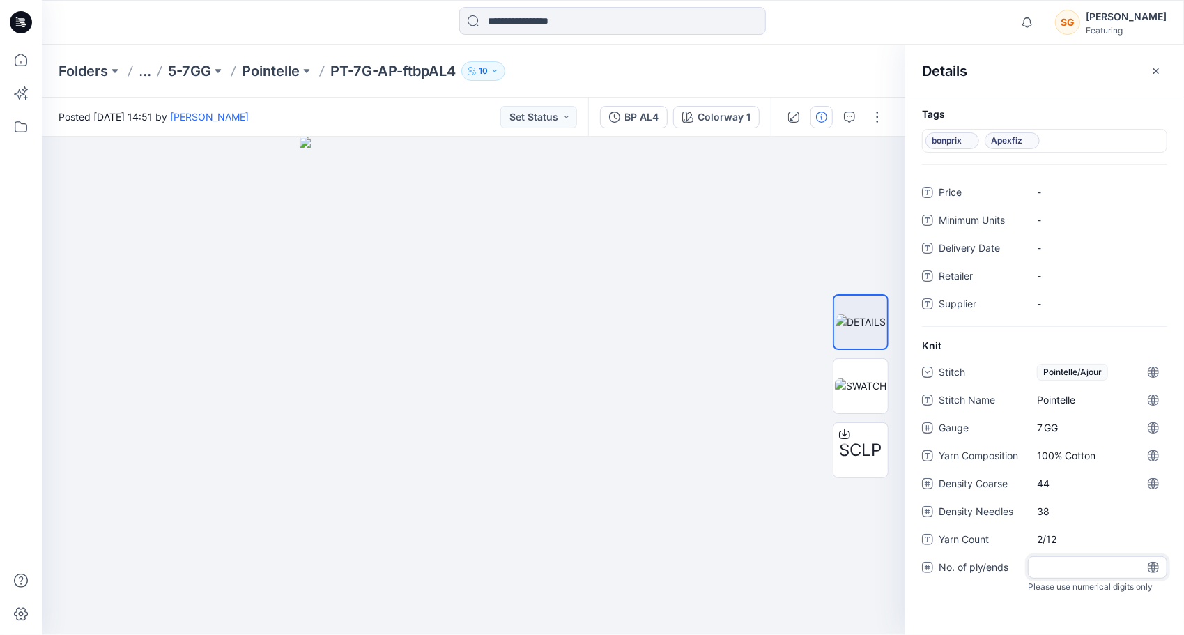
type input "*"
click at [1017, 606] on div "Tags bonprix Apexfiz Price - Minimum Units - Delivery Date - Retailer - Supplie…" at bounding box center [1044, 366] width 279 height 537
click at [270, 66] on p "Pointelle" at bounding box center [271, 71] width 58 height 20
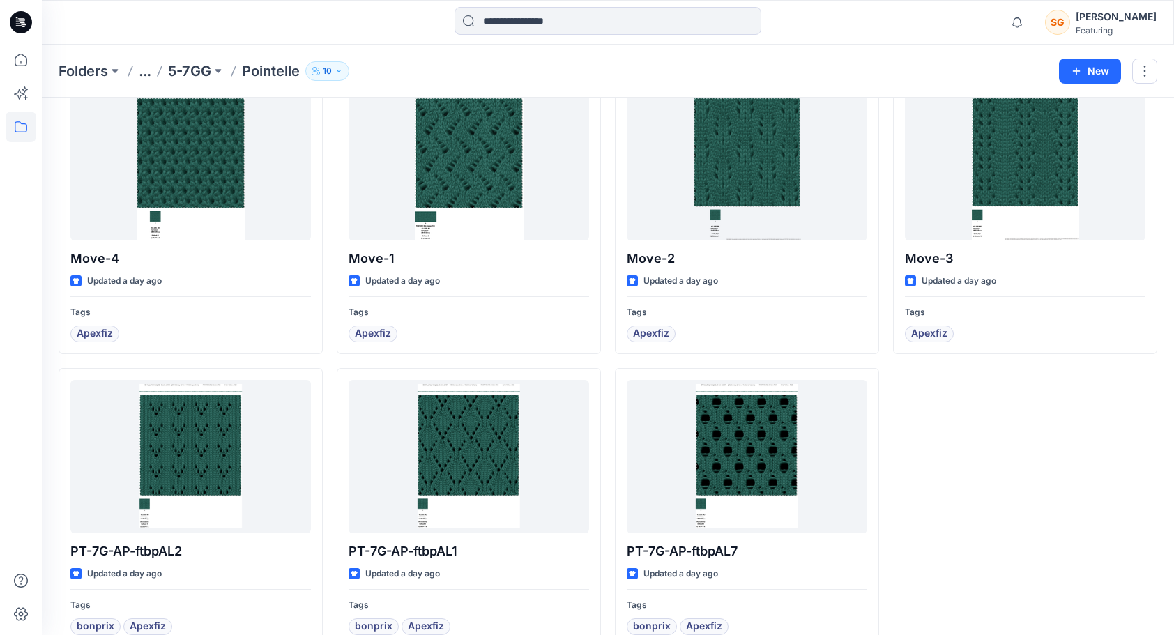
scroll to position [1568, 0]
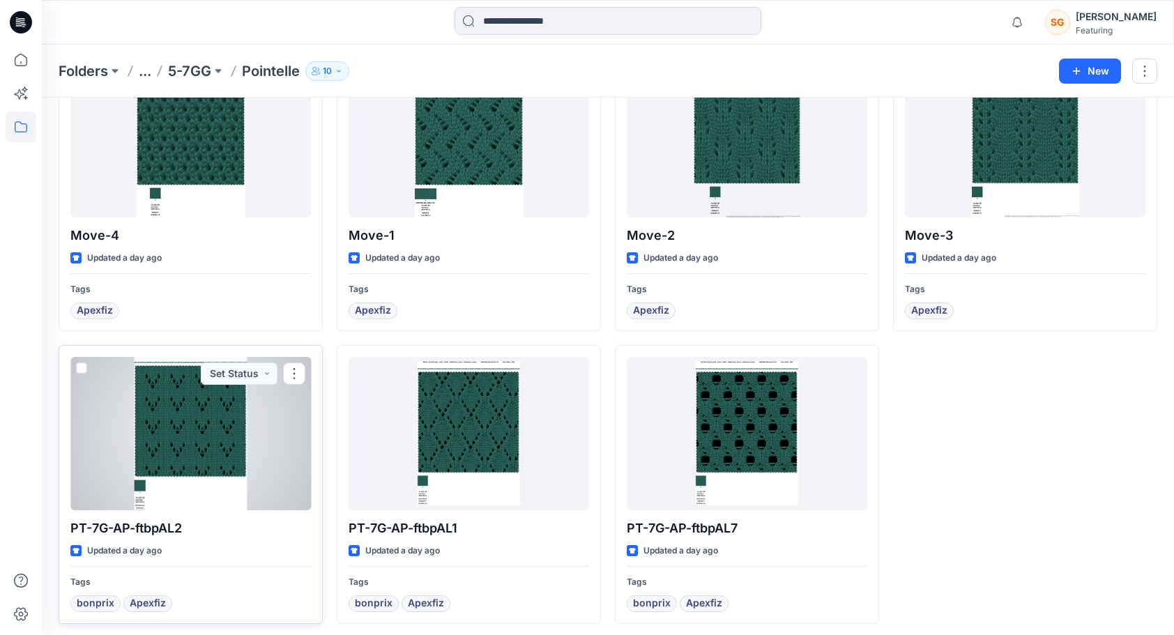
click at [174, 462] on div at bounding box center [190, 433] width 240 height 153
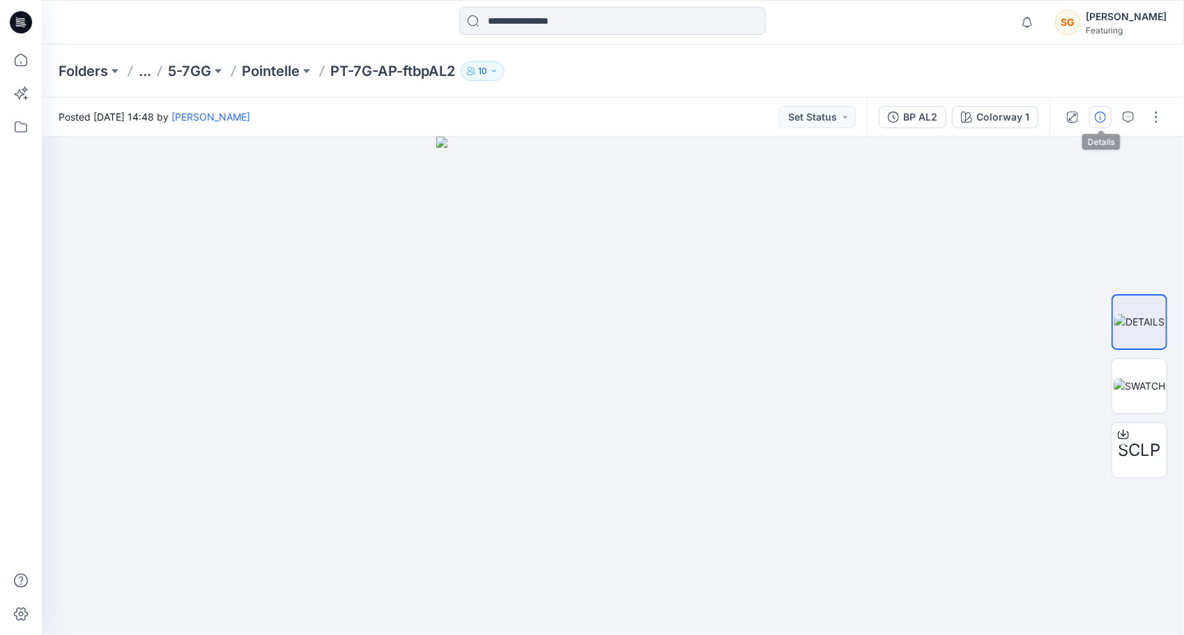
click at [1112, 119] on button "button" at bounding box center [1100, 117] width 22 height 22
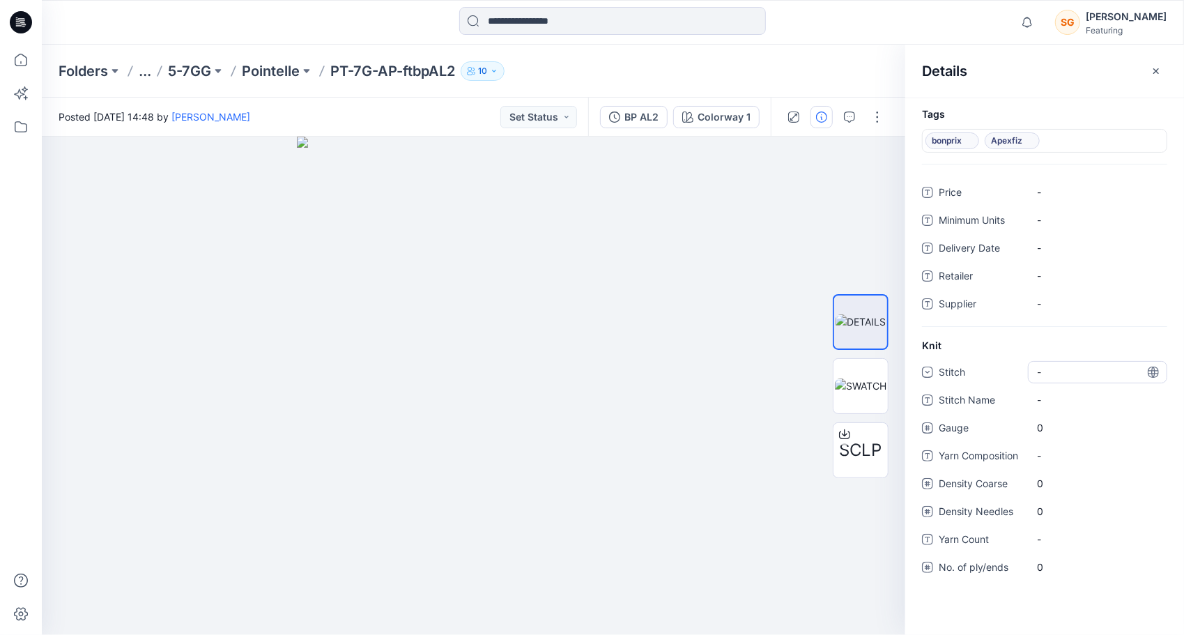
click at [1055, 361] on div "-" at bounding box center [1097, 372] width 139 height 22
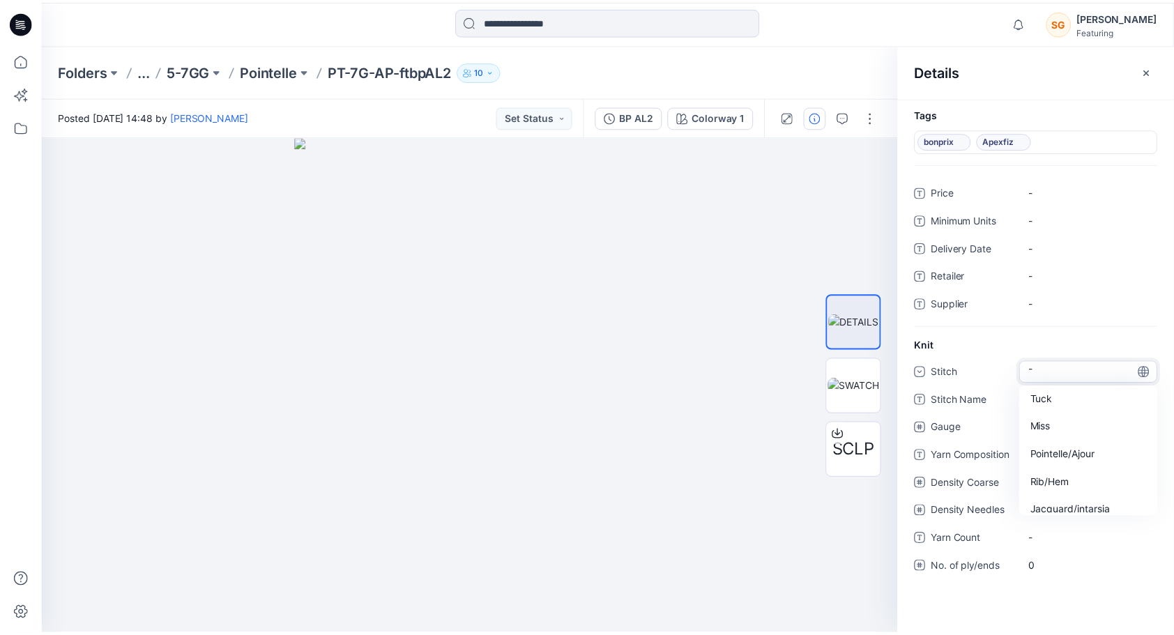
scroll to position [125, 0]
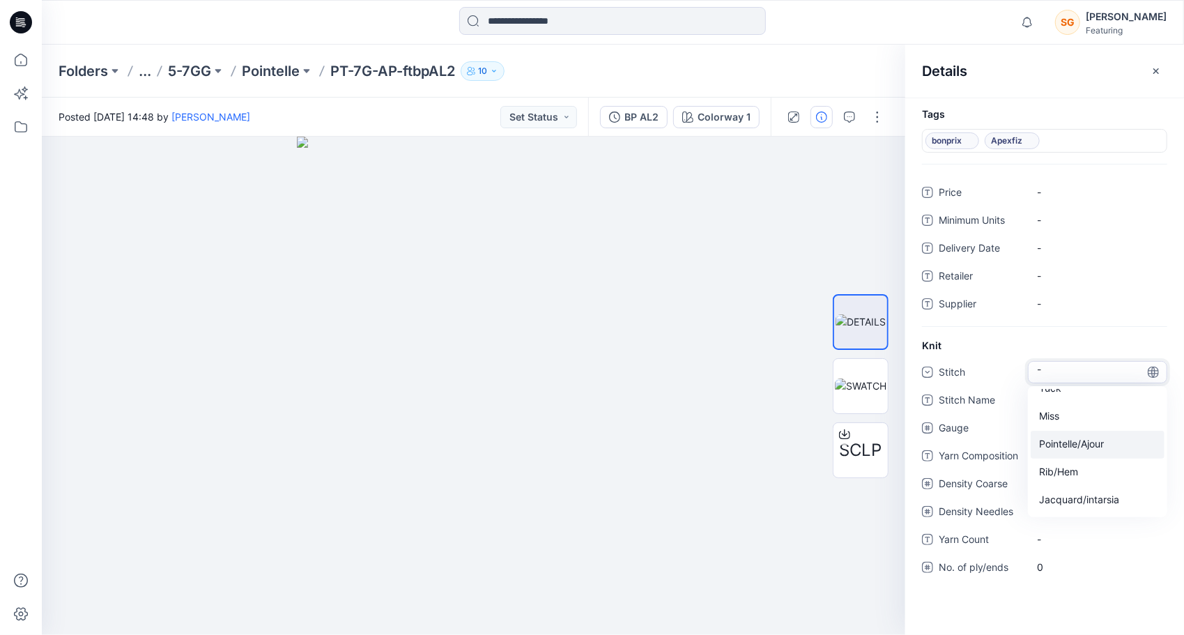
click at [1093, 442] on div "Pointelle/Ajour" at bounding box center [1098, 445] width 134 height 28
click at [1058, 404] on Name "-" at bounding box center [1097, 399] width 121 height 15
type textarea "*********"
click at [1079, 424] on span "0" at bounding box center [1097, 427] width 121 height 15
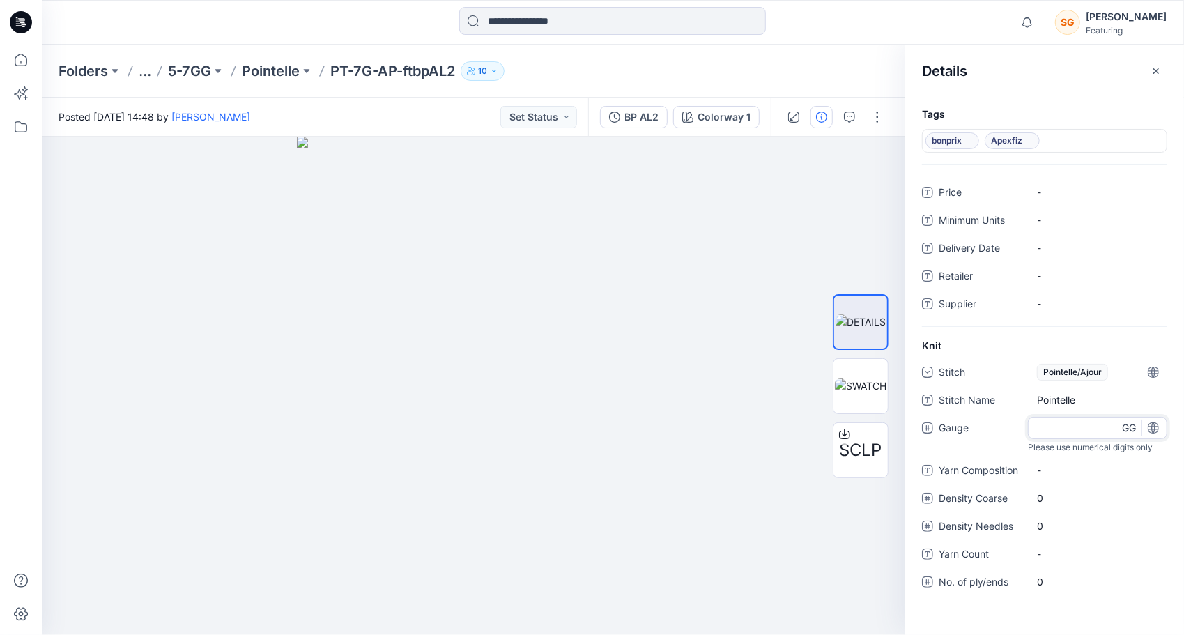
type input "*"
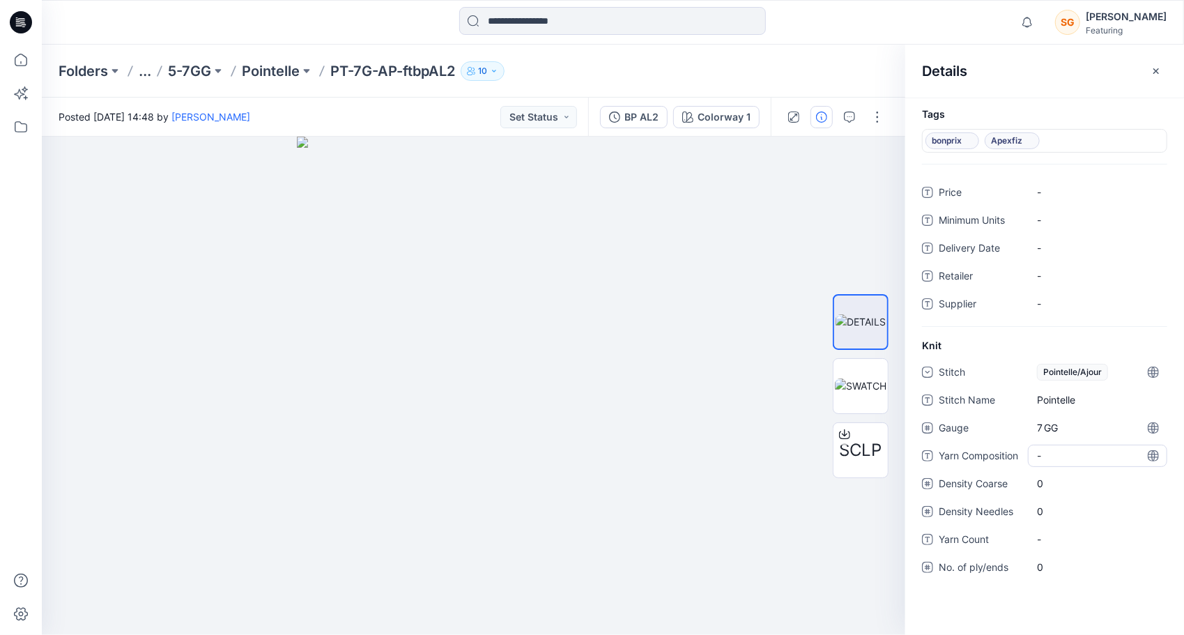
click at [1068, 475] on div "Stitch Pointelle/Ajour Stitch Name Pointelle Gauge 7 GG Yarn Composition - Dens…" at bounding box center [1044, 478] width 245 height 234
click at [1075, 460] on "-" at bounding box center [1097, 455] width 121 height 15
type textarea "**********"
click at [1075, 483] on Coarse "0" at bounding box center [1097, 483] width 121 height 15
type input "**"
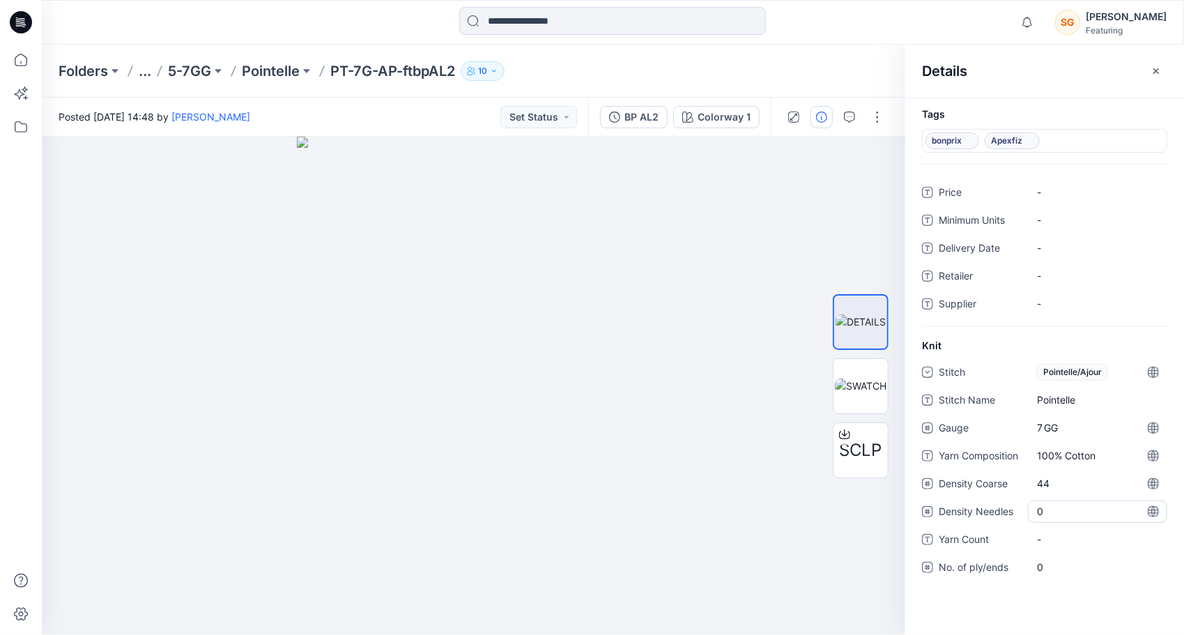
click at [1064, 514] on div "0" at bounding box center [1097, 511] width 139 height 22
type input "**"
click at [1057, 555] on div "Stitch Pointelle/Ajour Stitch Name Pointelle Gauge 7 GG Yarn Composition 100% C…" at bounding box center [1044, 485] width 245 height 249
click at [1060, 539] on Count "-" at bounding box center [1097, 539] width 121 height 15
type textarea "****"
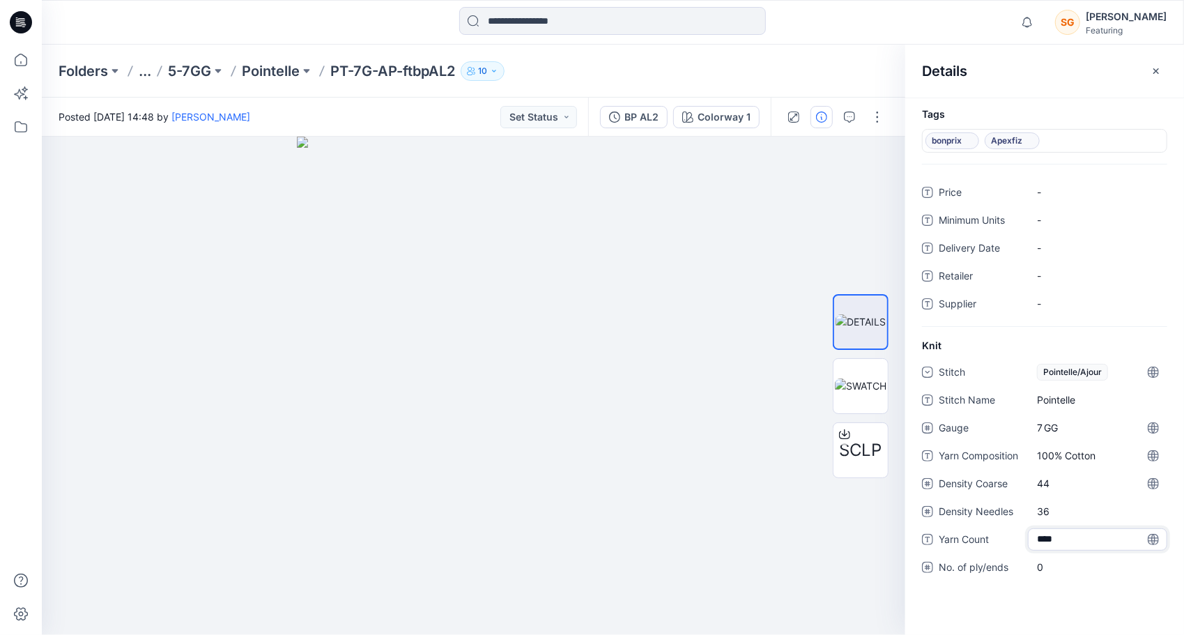
click at [1071, 544] on textarea "****" at bounding box center [1097, 539] width 139 height 22
click at [1064, 557] on div "0" at bounding box center [1097, 567] width 139 height 22
type input "*"
click at [1048, 602] on div "Tags bonprix Apexfiz Price - Minimum Units - Delivery Date - Retailer - Supplie…" at bounding box center [1044, 366] width 279 height 537
click at [273, 63] on p "Pointelle" at bounding box center [271, 71] width 58 height 20
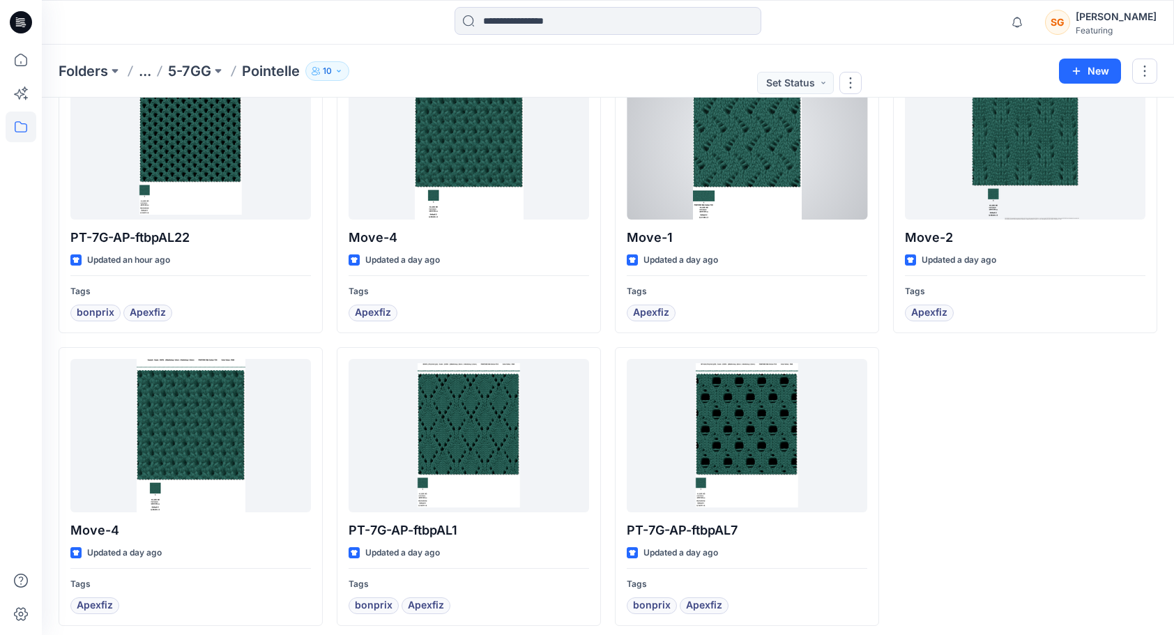
scroll to position [1568, 0]
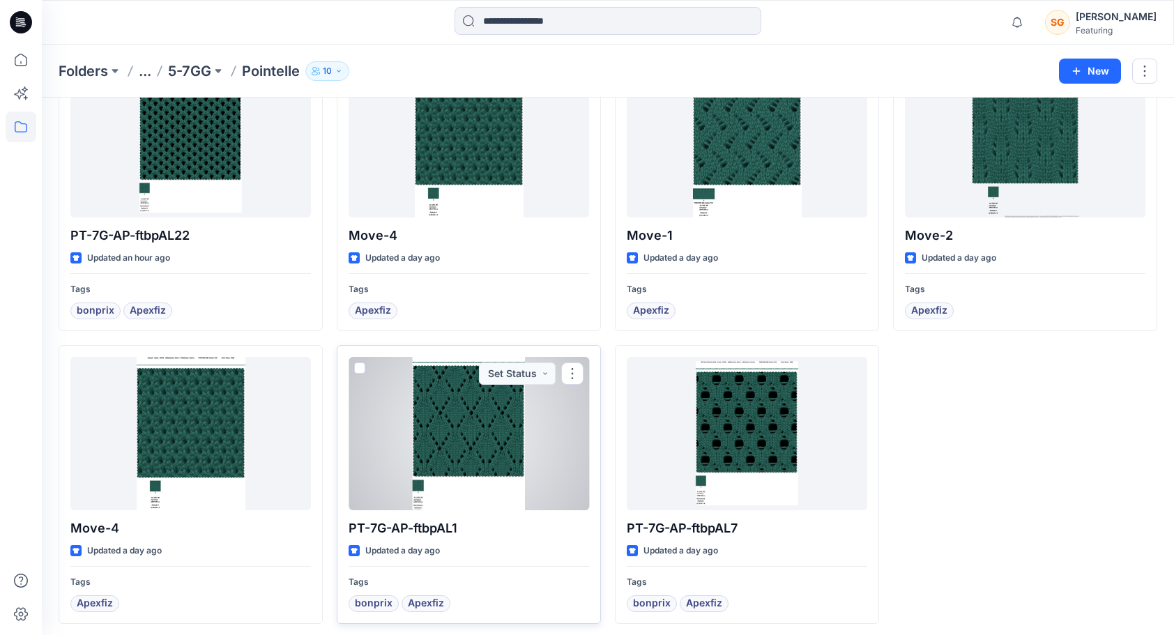
click at [466, 406] on div at bounding box center [468, 433] width 240 height 153
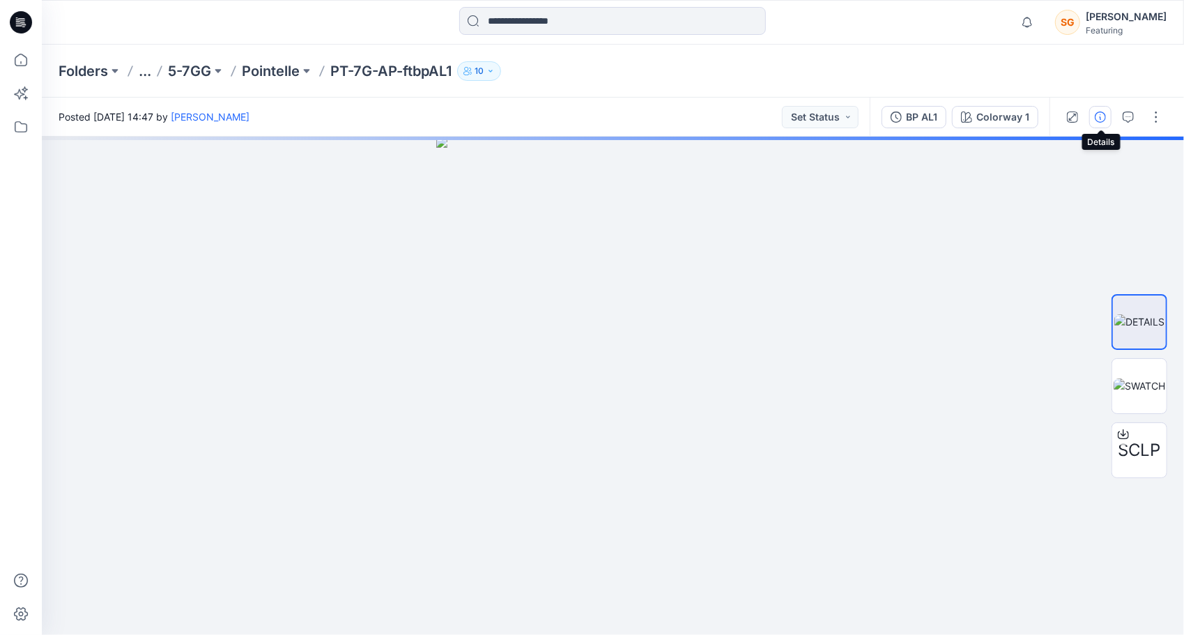
click at [1098, 120] on icon "button" at bounding box center [1100, 117] width 11 height 11
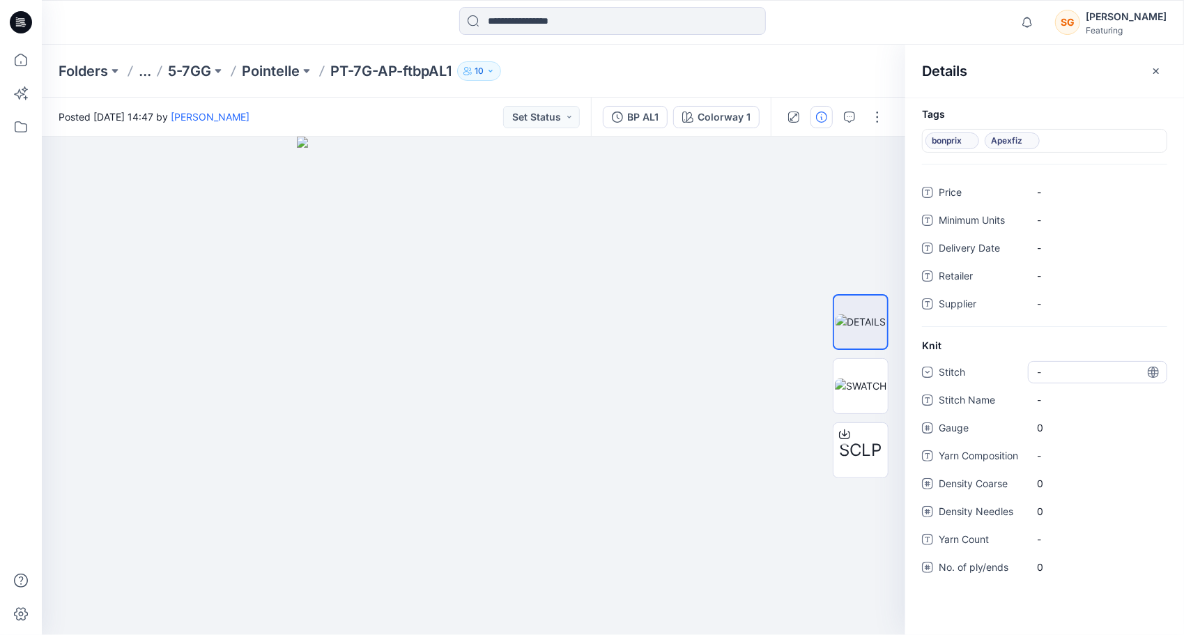
click at [1054, 371] on div "-" at bounding box center [1047, 372] width 21 height 15
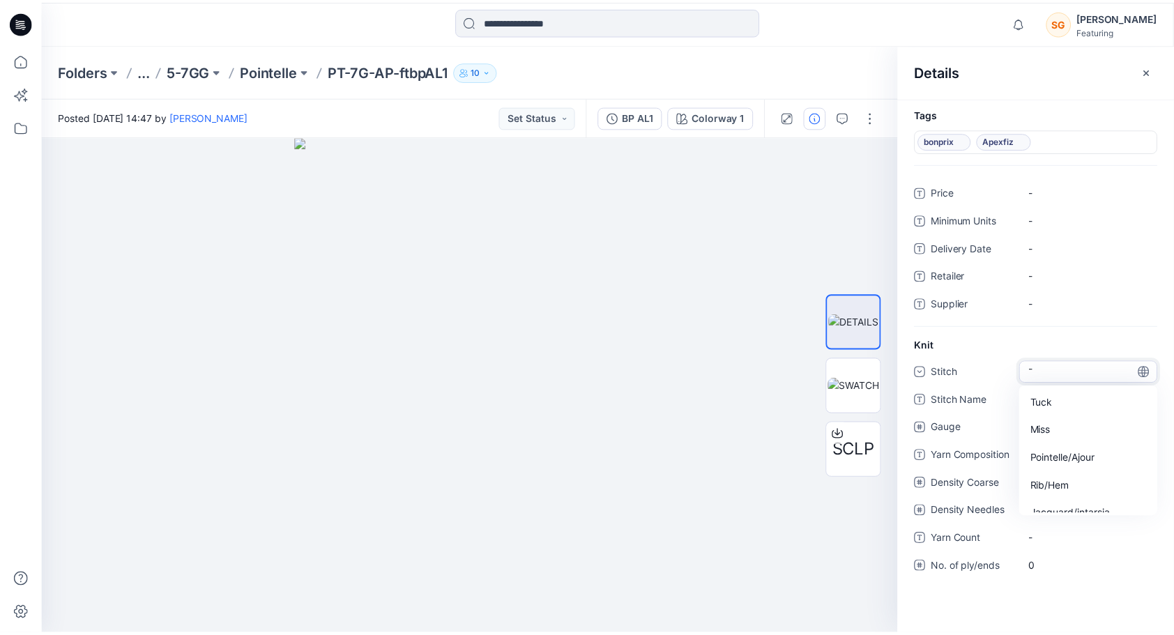
scroll to position [125, 0]
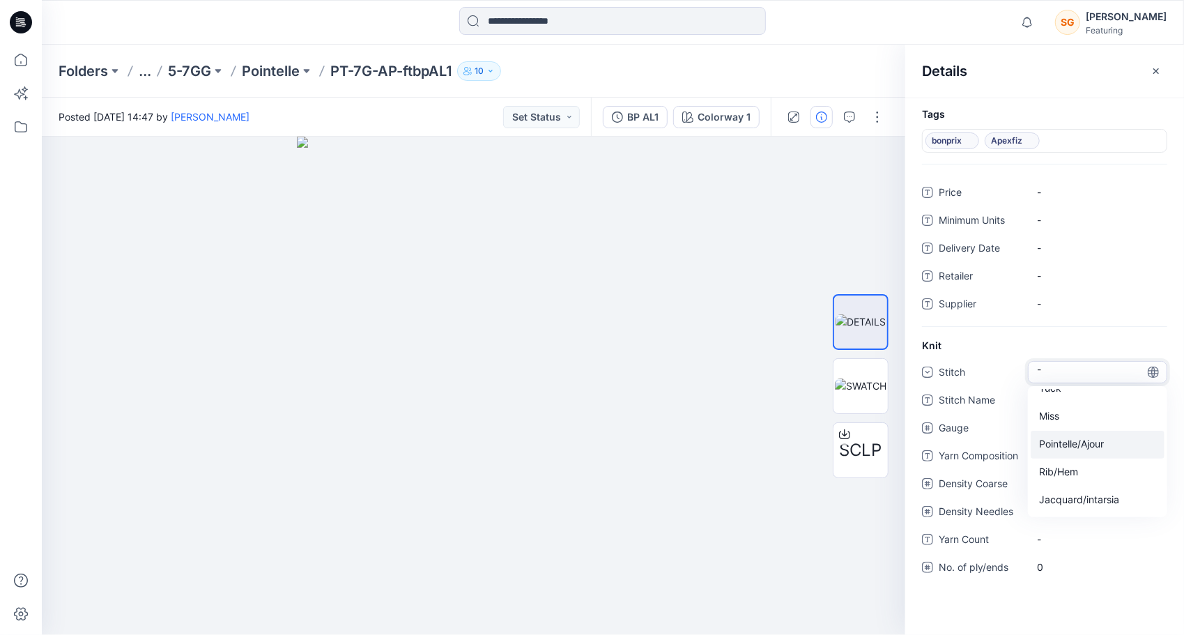
click at [1090, 438] on div "Pointelle/Ajour" at bounding box center [1098, 445] width 134 height 28
click at [1066, 406] on div "-" at bounding box center [1097, 400] width 139 height 22
type textarea "*********"
click at [1075, 424] on span "0" at bounding box center [1097, 427] width 121 height 15
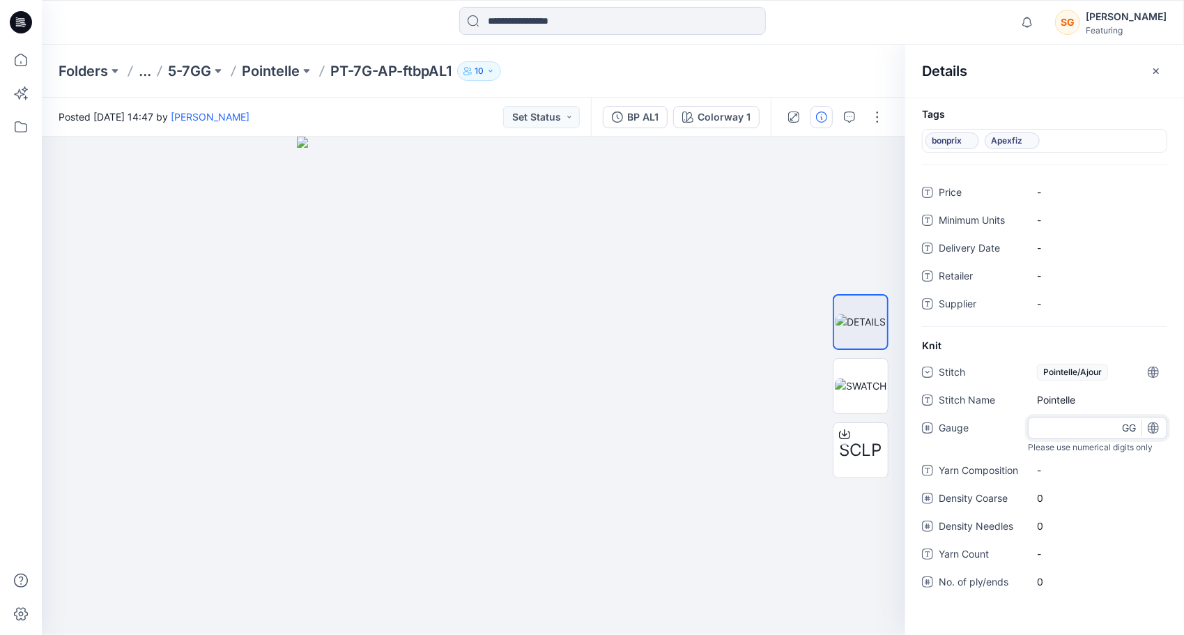
type input "*"
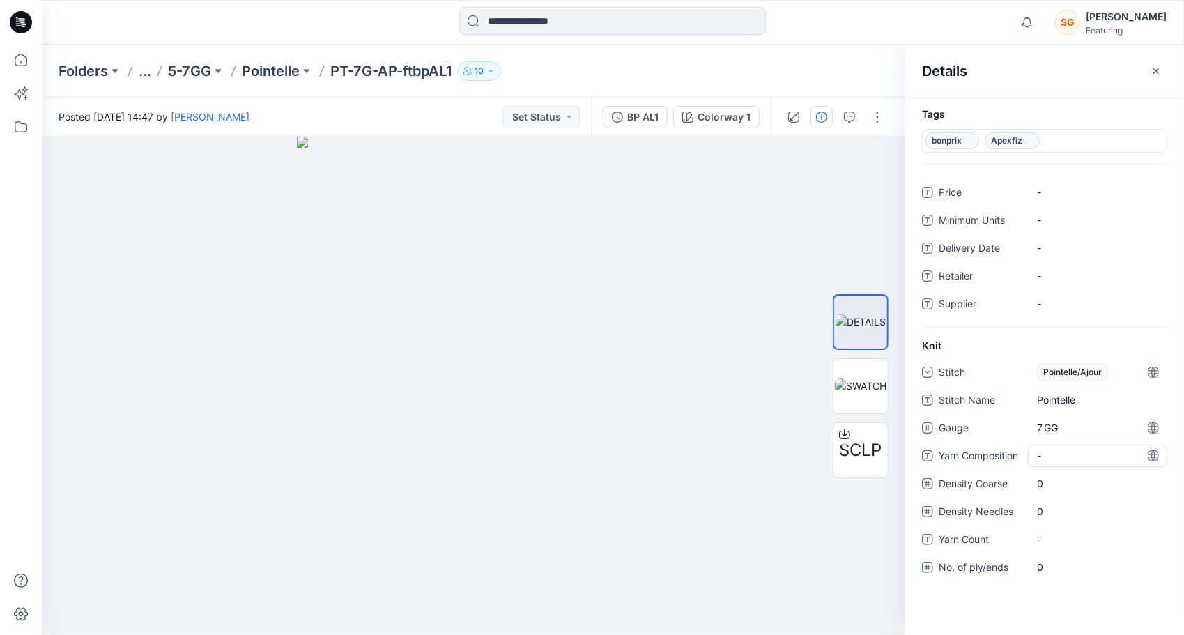
click at [1078, 471] on div "Stitch Pointelle/Ajour Stitch Name Pointelle Gauge 7 GG Yarn Composition - Dens…" at bounding box center [1044, 478] width 245 height 234
click at [1078, 455] on "-" at bounding box center [1097, 455] width 121 height 15
type textarea "**********"
click at [1072, 476] on Coarse "0" at bounding box center [1097, 483] width 121 height 15
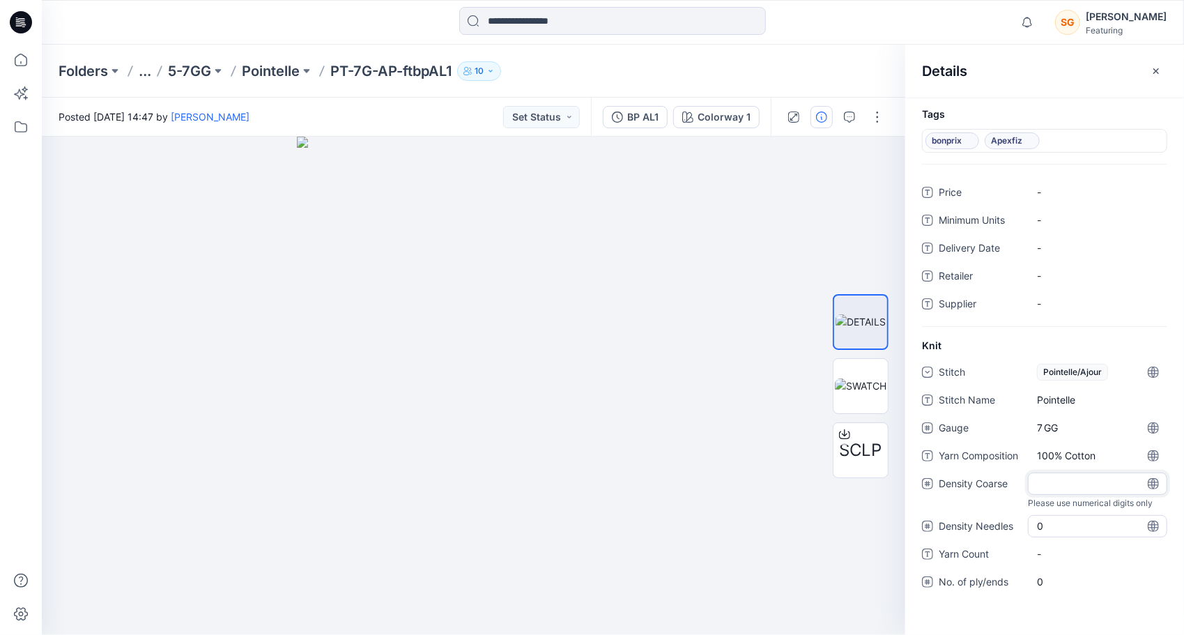
type input "**"
click at [1066, 529] on div "Stitch Pointelle/Ajour Stitch Name Pointelle Gauge 7 GG Yarn Composition 100% C…" at bounding box center [1044, 478] width 245 height 234
click at [1065, 500] on div "0" at bounding box center [1097, 511] width 139 height 22
type input "**"
click at [1057, 553] on div "Stitch Pointelle/Ajour Stitch Name Pointelle Gauge 7 GG Yarn Composition 100% C…" at bounding box center [1044, 478] width 245 height 234
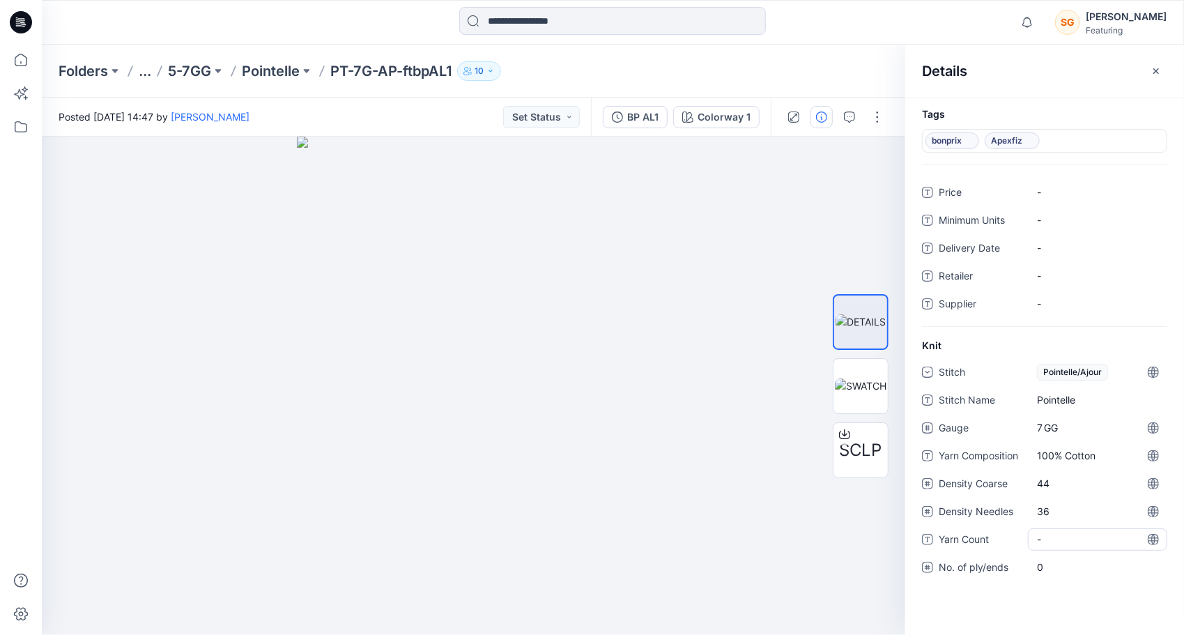
click at [1055, 532] on Count "-" at bounding box center [1097, 539] width 121 height 15
type textarea "****"
click at [1075, 563] on ply\/ends "0" at bounding box center [1097, 567] width 121 height 15
type input "*"
click at [988, 609] on div "Tags bonprix Apexfiz Price - Minimum Units - Delivery Date - Retailer - Supplie…" at bounding box center [1044, 366] width 279 height 537
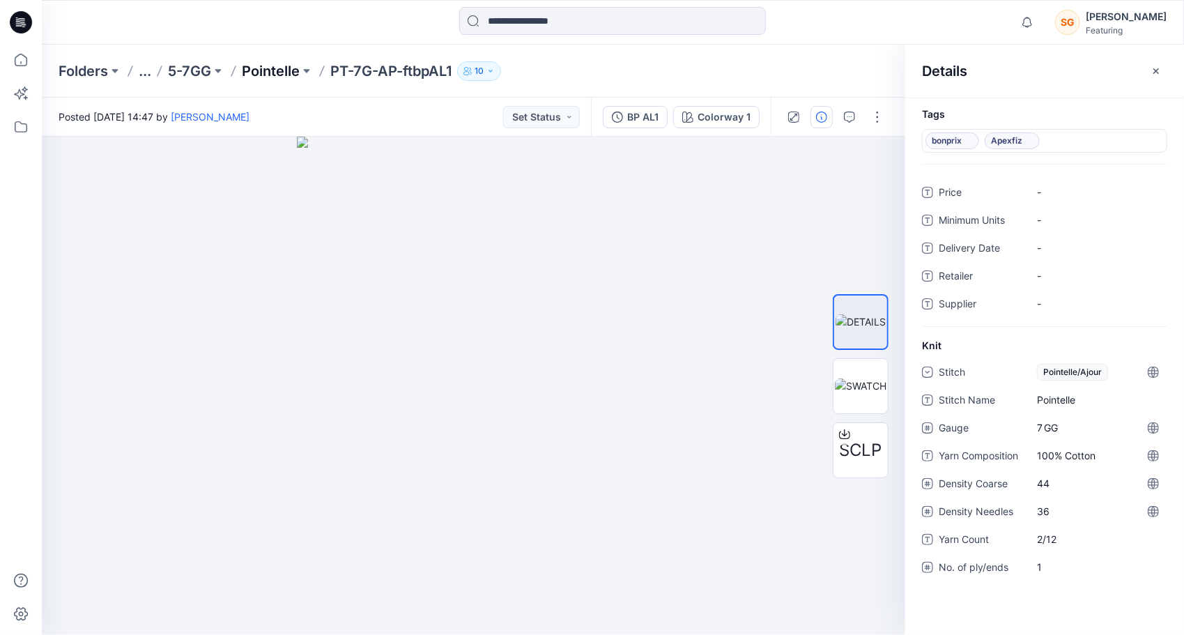
click at [272, 74] on p "Pointelle" at bounding box center [271, 71] width 58 height 20
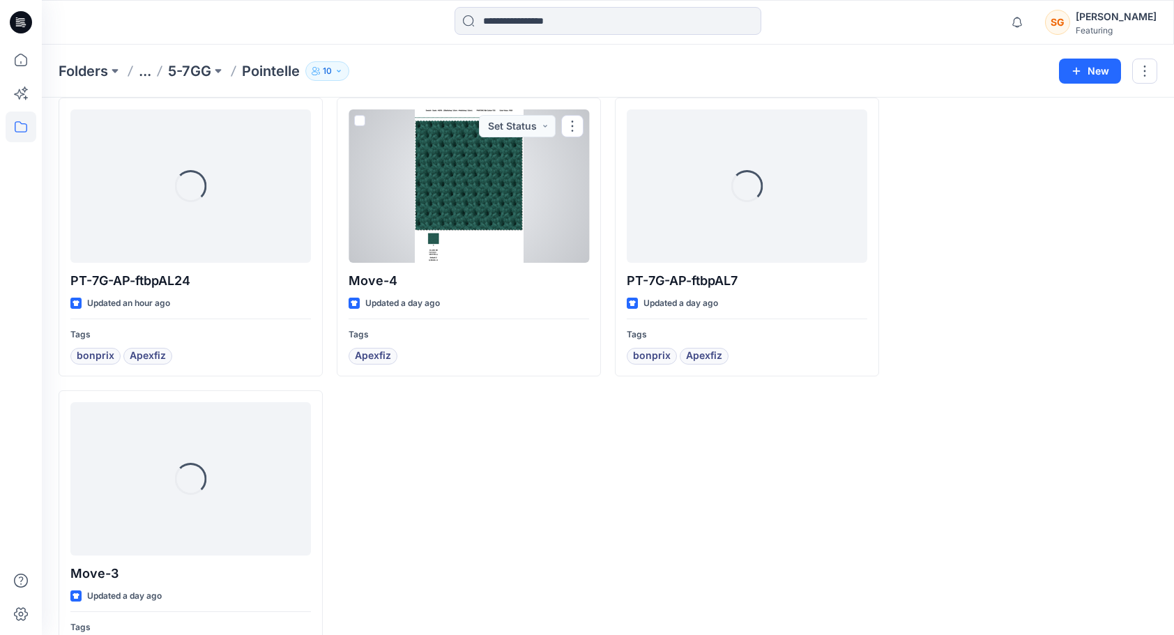
scroll to position [1860, 0]
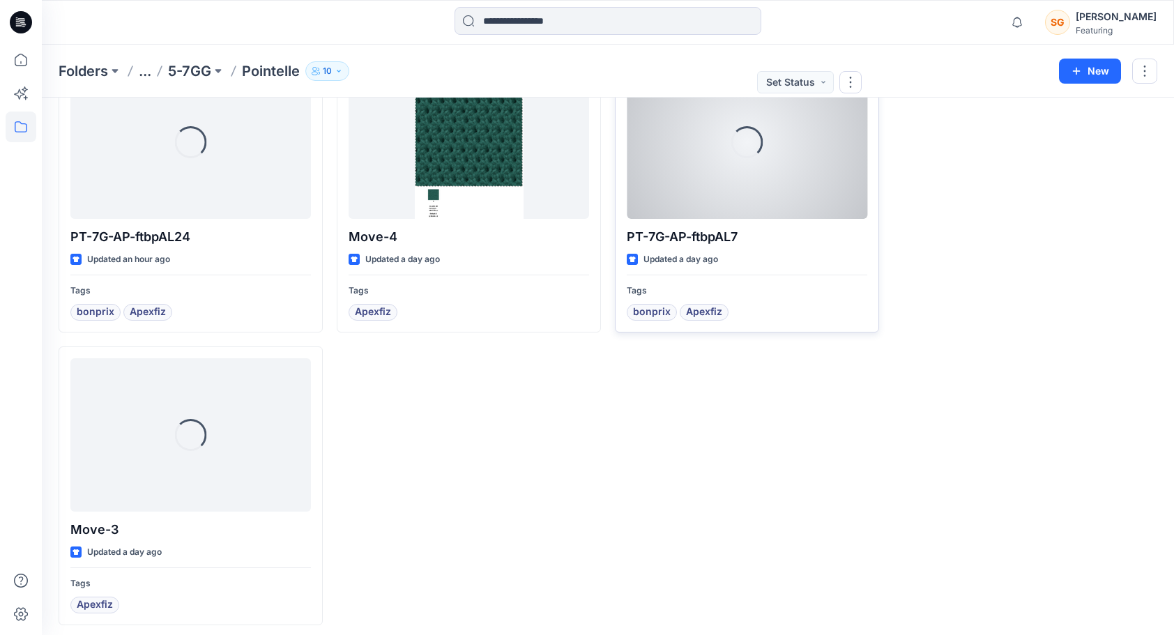
click at [743, 188] on div "Loading..." at bounding box center [747, 142] width 240 height 153
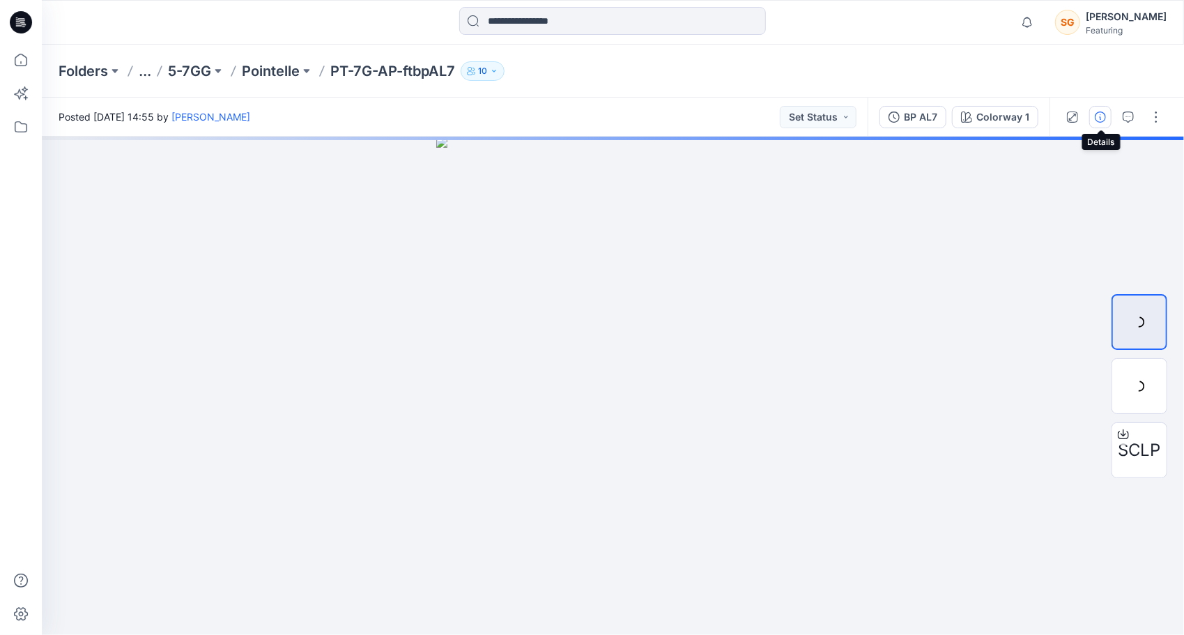
click at [1106, 124] on button "button" at bounding box center [1100, 117] width 22 height 22
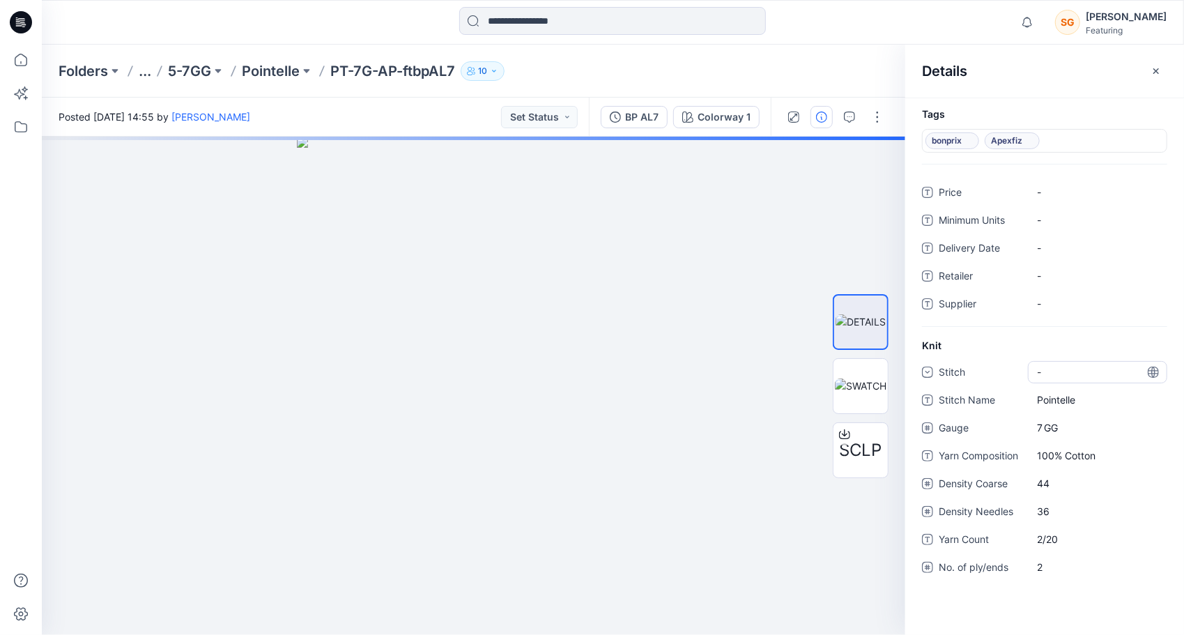
click at [1103, 366] on div "-" at bounding box center [1097, 372] width 139 height 22
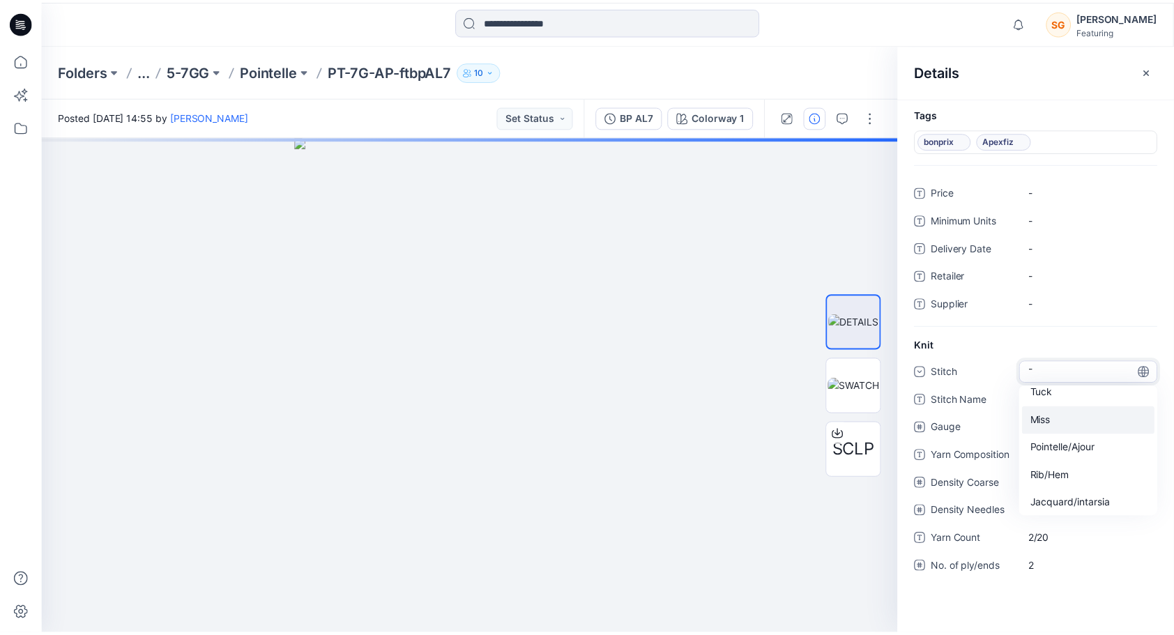
scroll to position [125, 0]
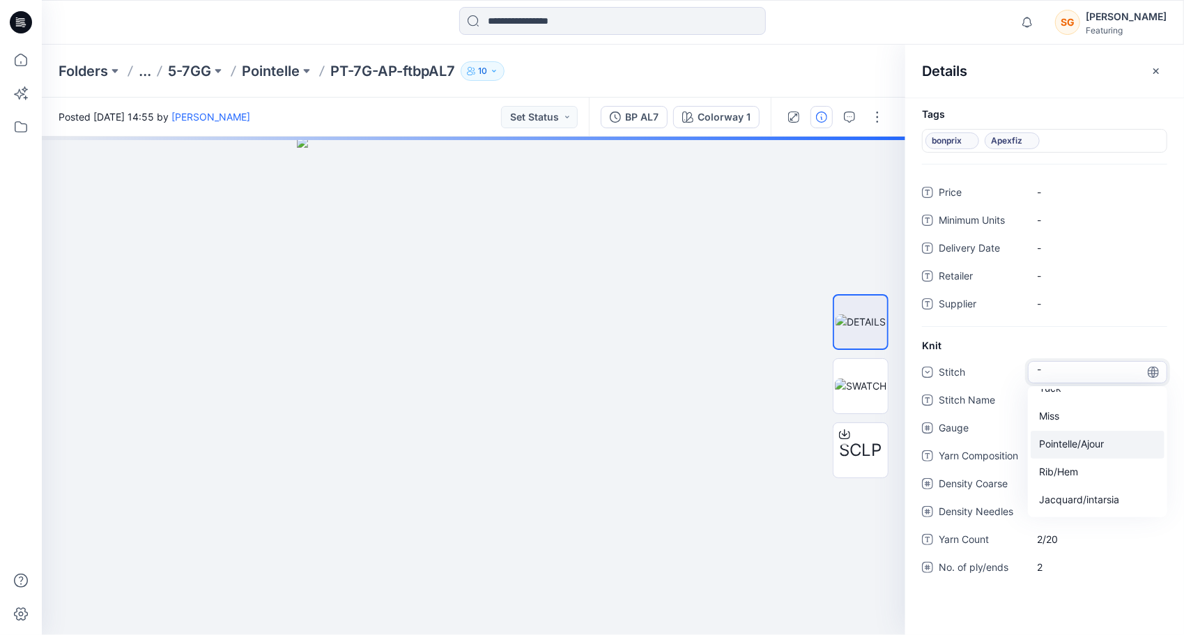
click at [1110, 445] on div "Pointelle/Ajour" at bounding box center [1098, 445] width 134 height 28
click at [1046, 560] on ply\/ends "2" at bounding box center [1097, 567] width 121 height 15
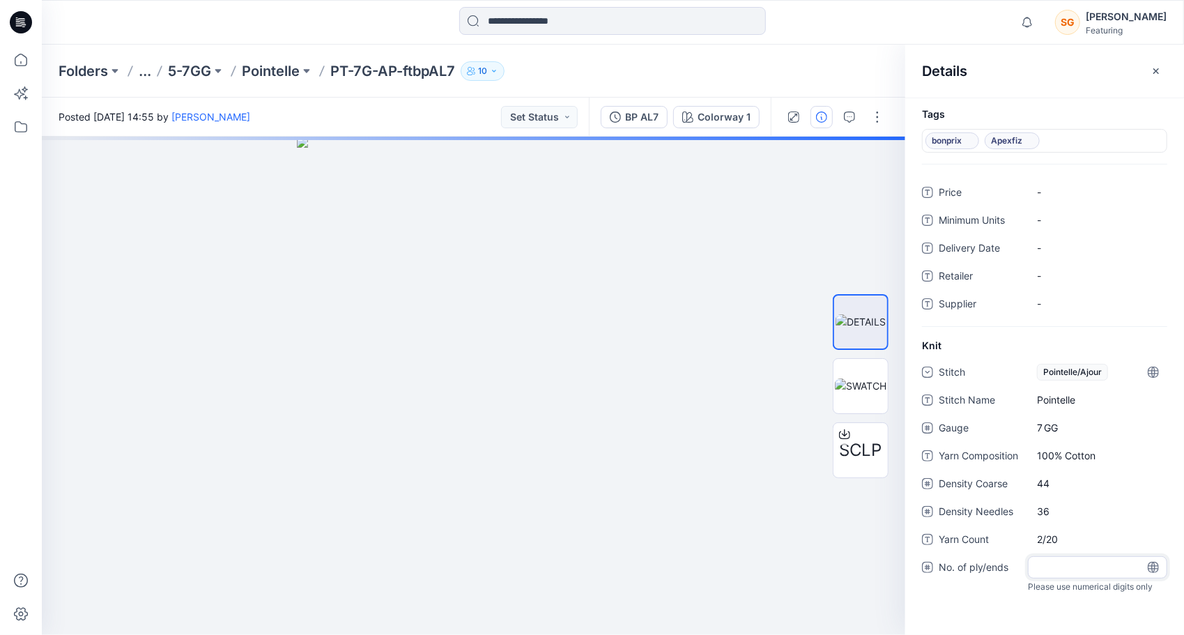
type input "*"
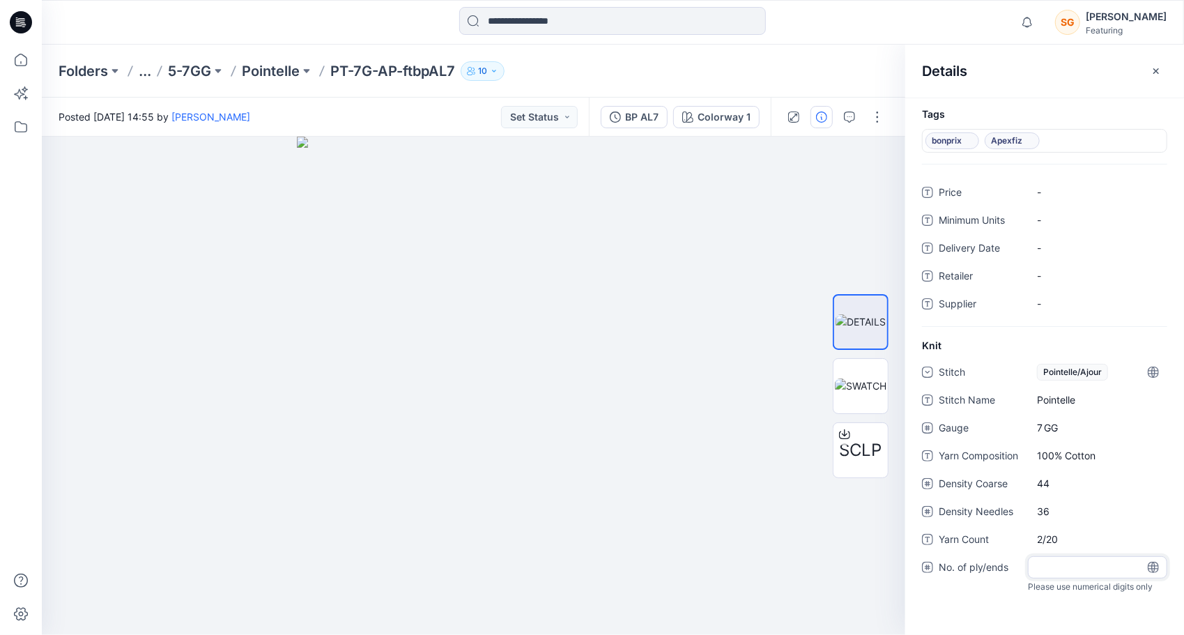
click at [1012, 612] on div "Tags bonprix Apexfiz Price - Minimum Units - Delivery Date - Retailer - Supplie…" at bounding box center [1044, 366] width 279 height 537
click at [268, 78] on p "Pointelle" at bounding box center [271, 71] width 58 height 20
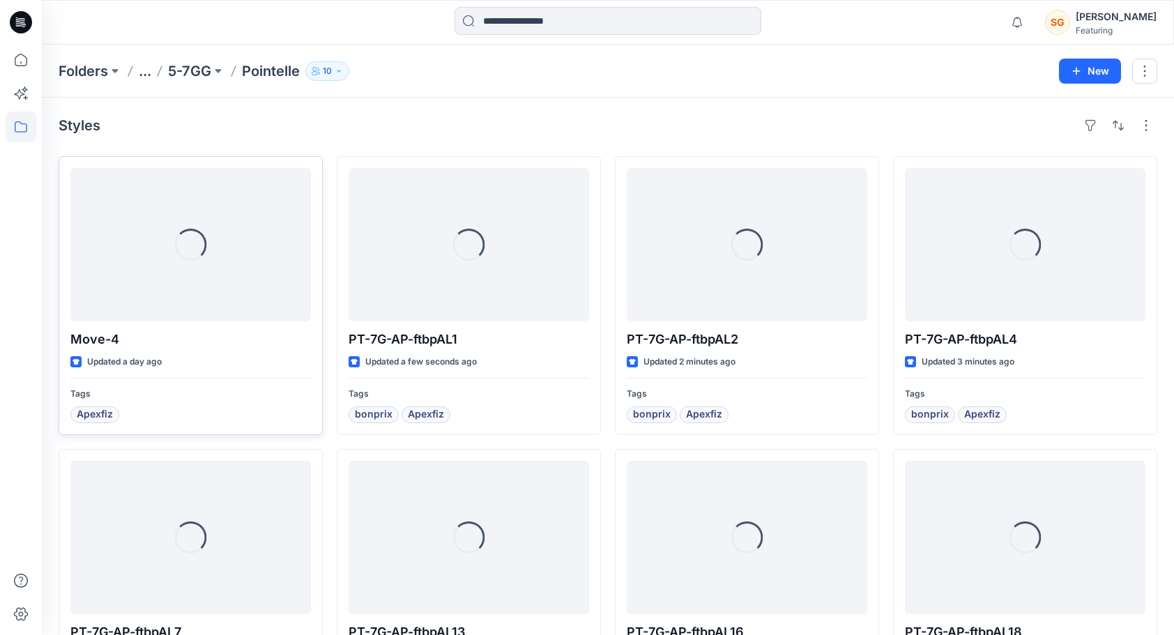
click at [212, 268] on div "Loading..." at bounding box center [190, 244] width 240 height 153
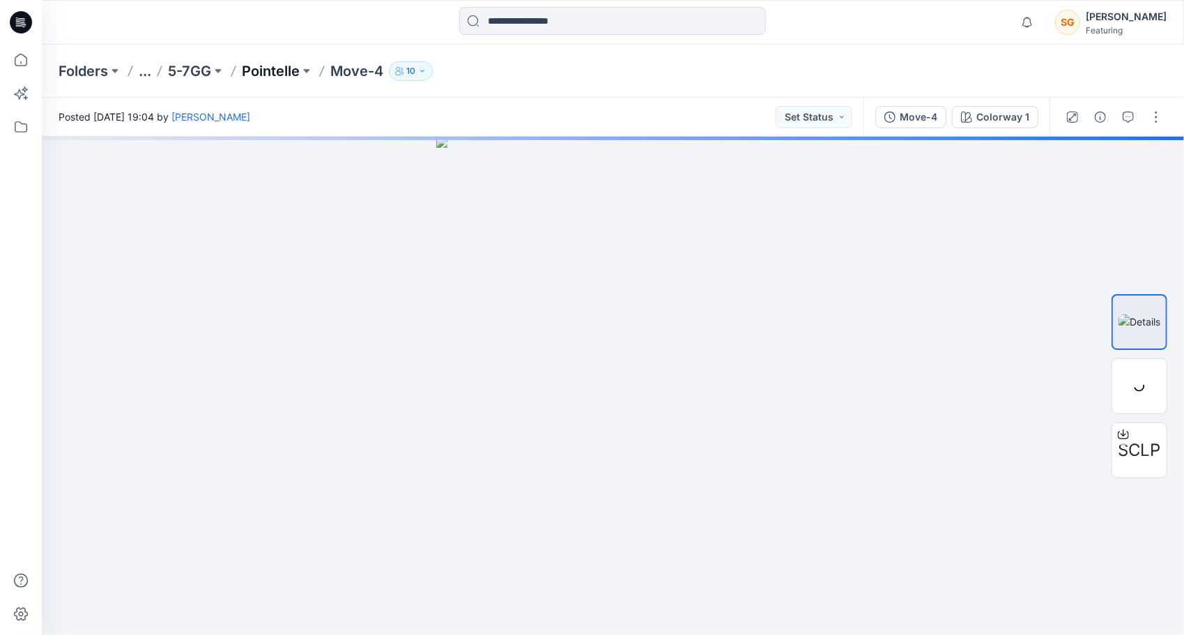
click at [268, 75] on p "Pointelle" at bounding box center [271, 71] width 58 height 20
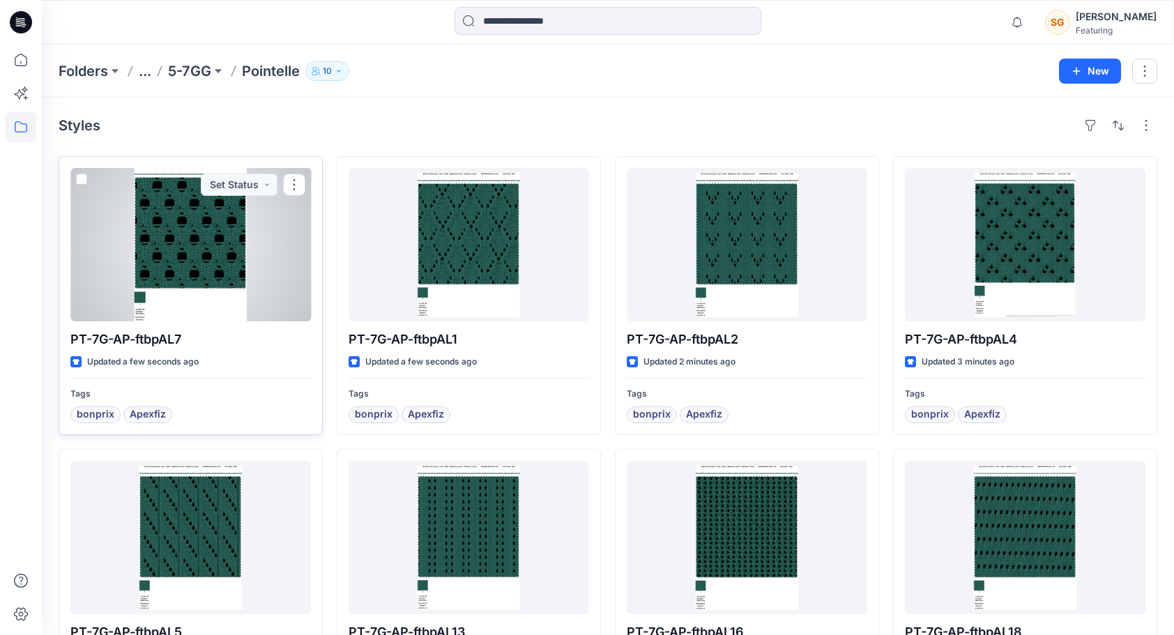
click at [137, 266] on div at bounding box center [190, 244] width 240 height 153
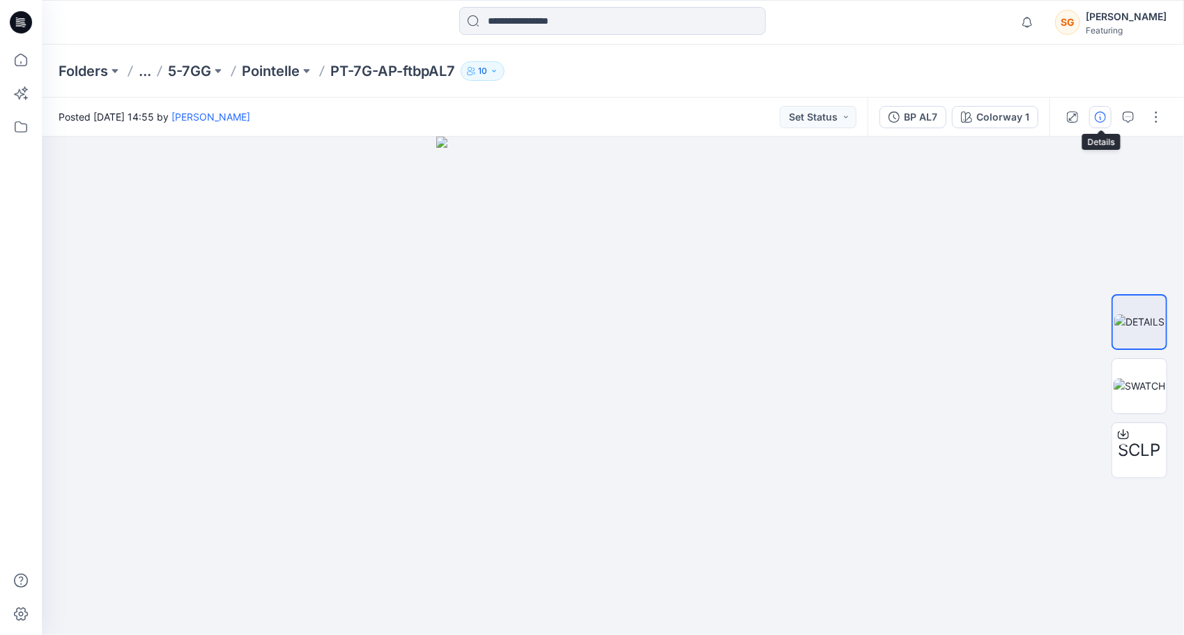
click at [1101, 112] on icon "button" at bounding box center [1100, 117] width 11 height 11
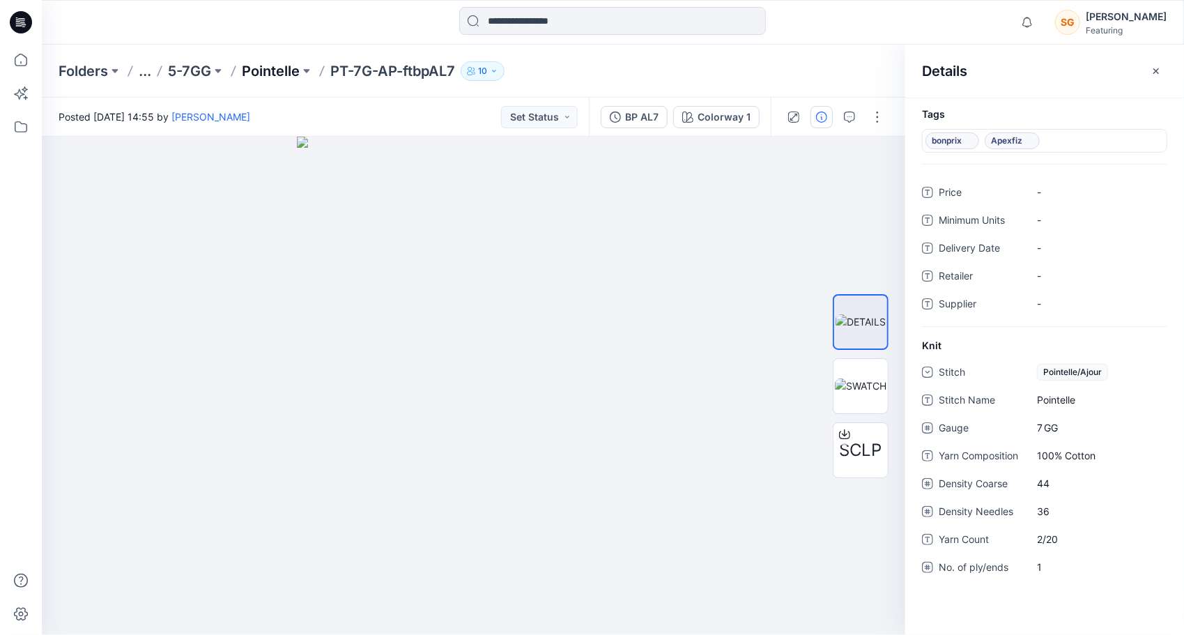
click at [280, 79] on p "Pointelle" at bounding box center [271, 71] width 58 height 20
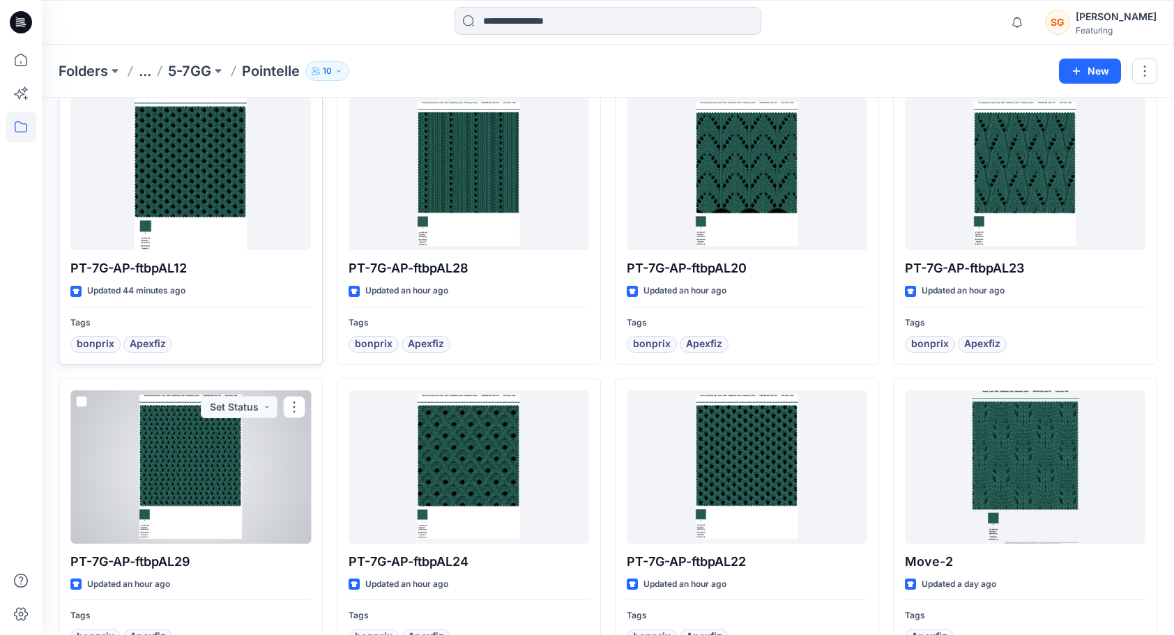
scroll to position [1232, 0]
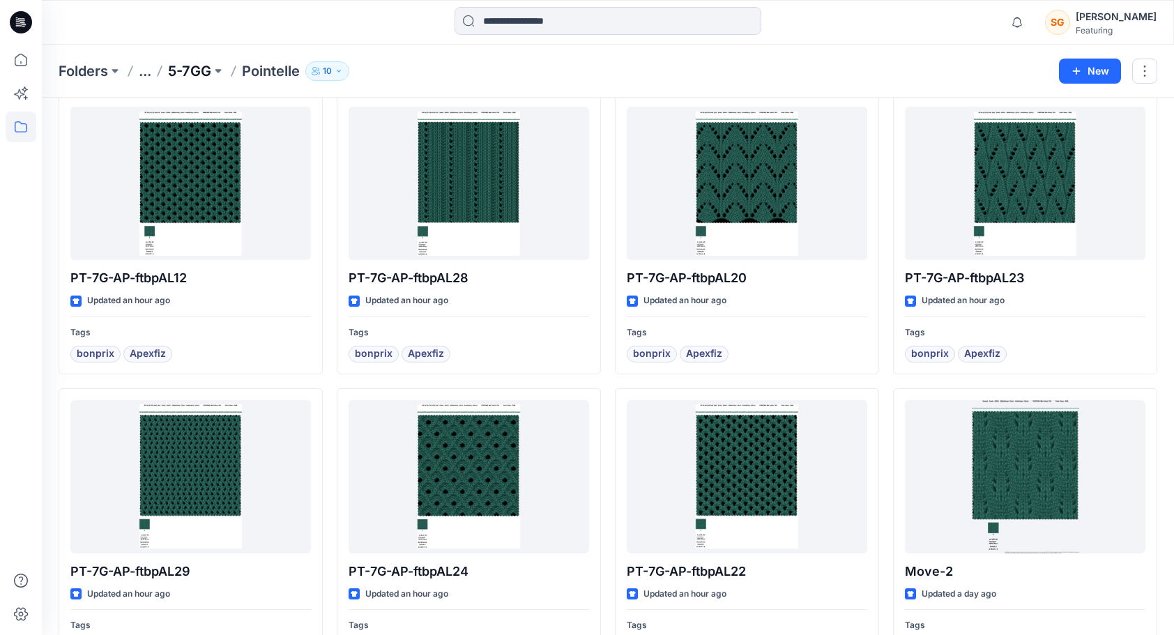
click at [192, 68] on p "5-7GG" at bounding box center [189, 71] width 43 height 20
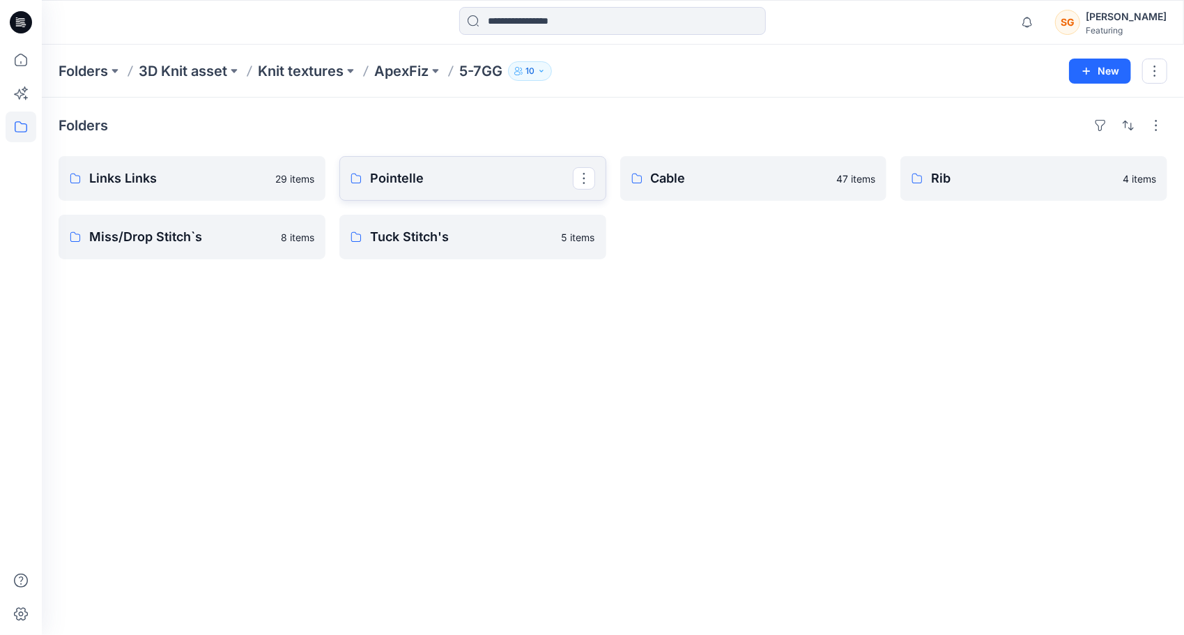
click at [418, 178] on p "Pointelle" at bounding box center [471, 179] width 203 height 20
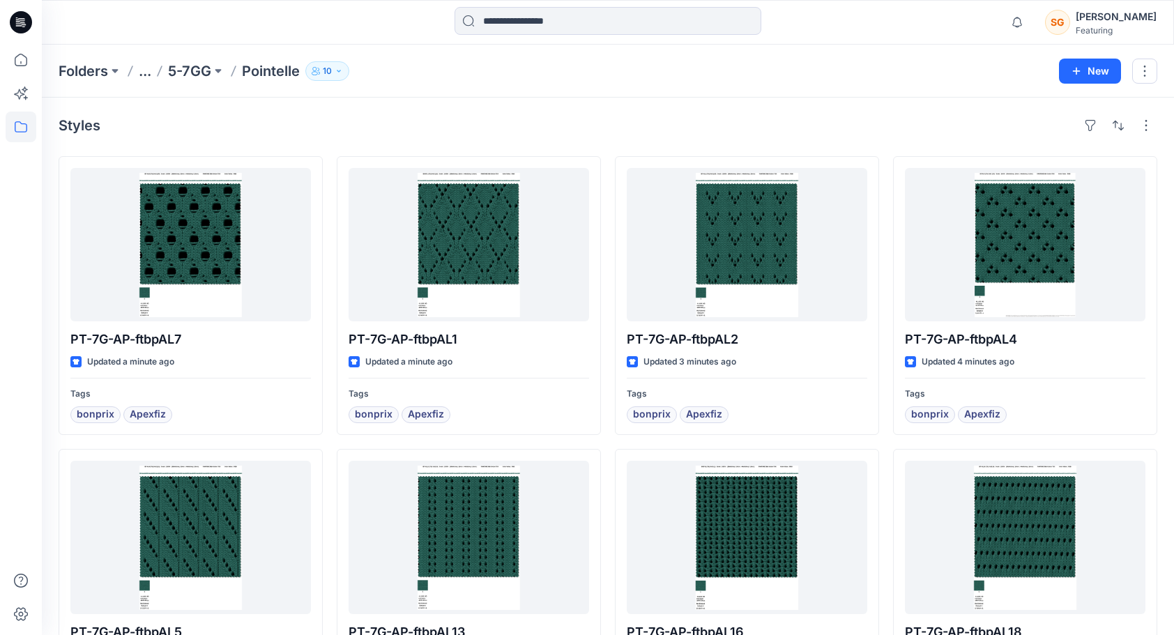
click at [190, 60] on div "Folders ... 5-7GG Pointelle 10 New" at bounding box center [608, 71] width 1132 height 53
click at [198, 78] on p "5-7GG" at bounding box center [189, 71] width 43 height 20
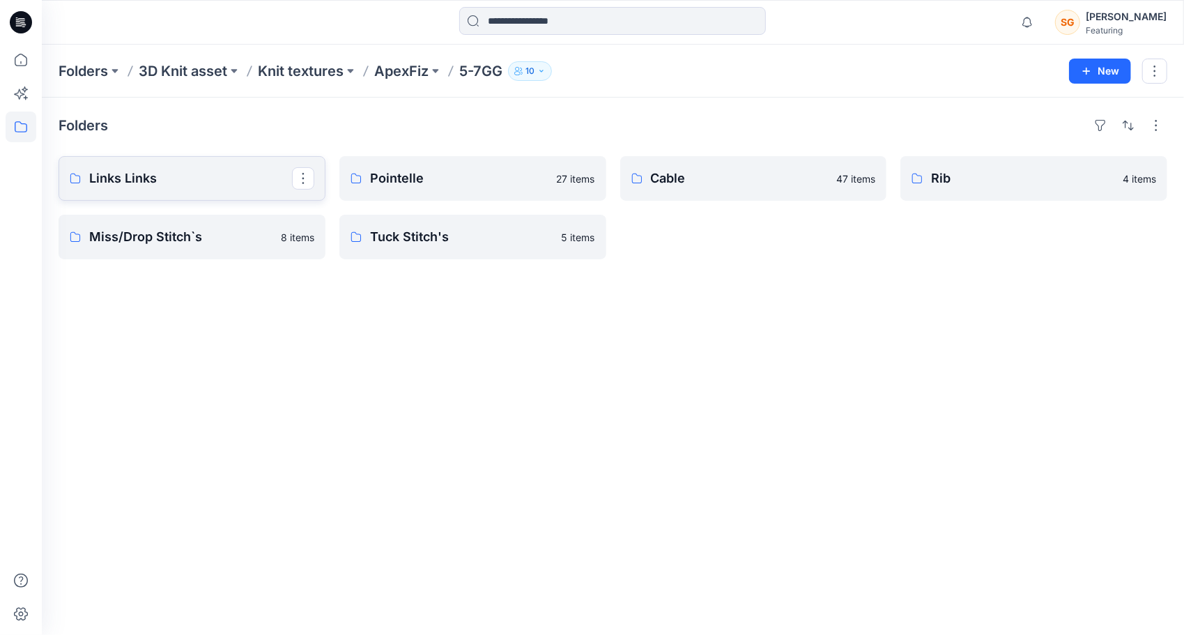
click at [159, 188] on link "Links Links" at bounding box center [192, 178] width 267 height 45
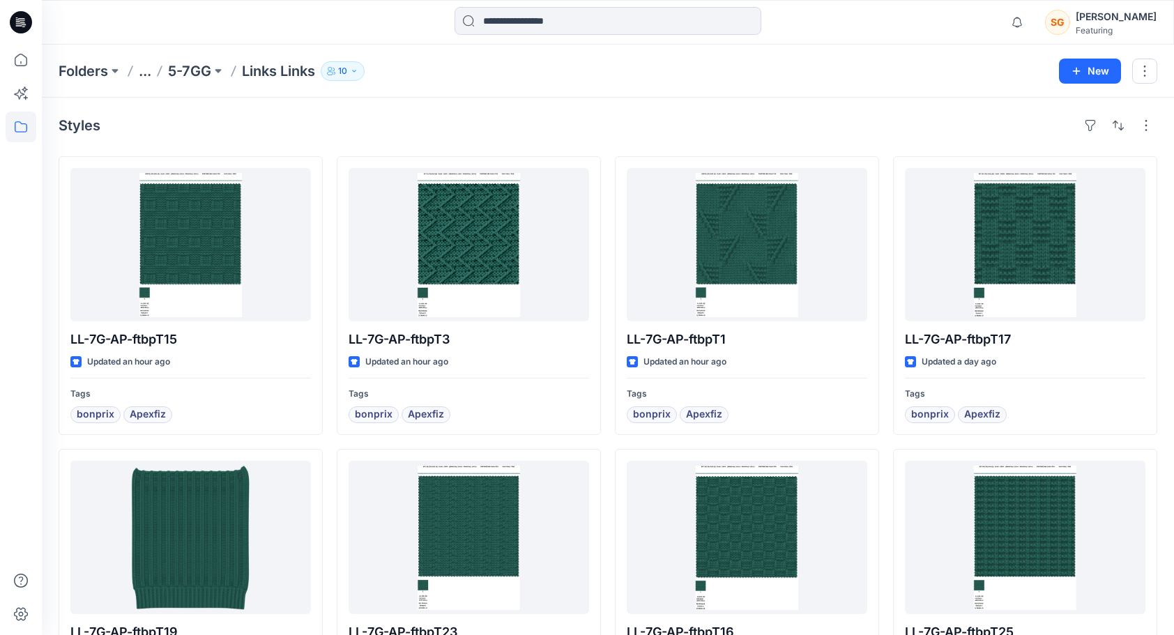
click at [192, 81] on div "Folders ... 5-7GG Links Links 10 New" at bounding box center [608, 71] width 1132 height 53
click at [195, 54] on div "Folders ... 5-7GG Links Links 10 New" at bounding box center [608, 71] width 1132 height 53
click at [193, 72] on p "5-7GG" at bounding box center [189, 71] width 43 height 20
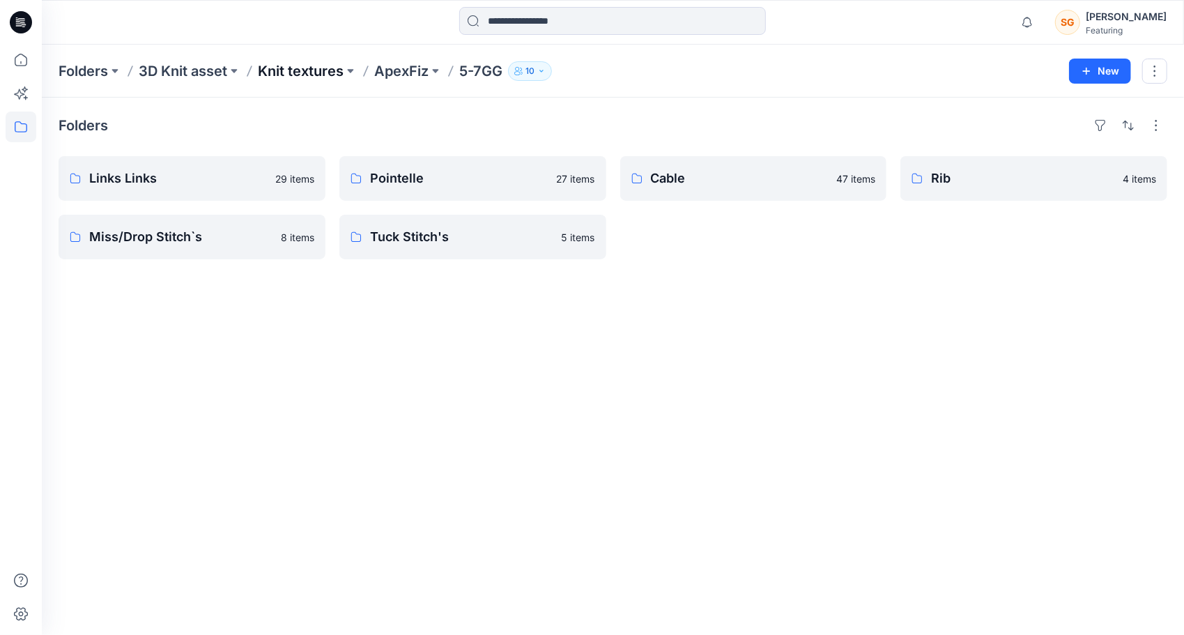
click at [307, 72] on p "Knit textures" at bounding box center [301, 71] width 86 height 20
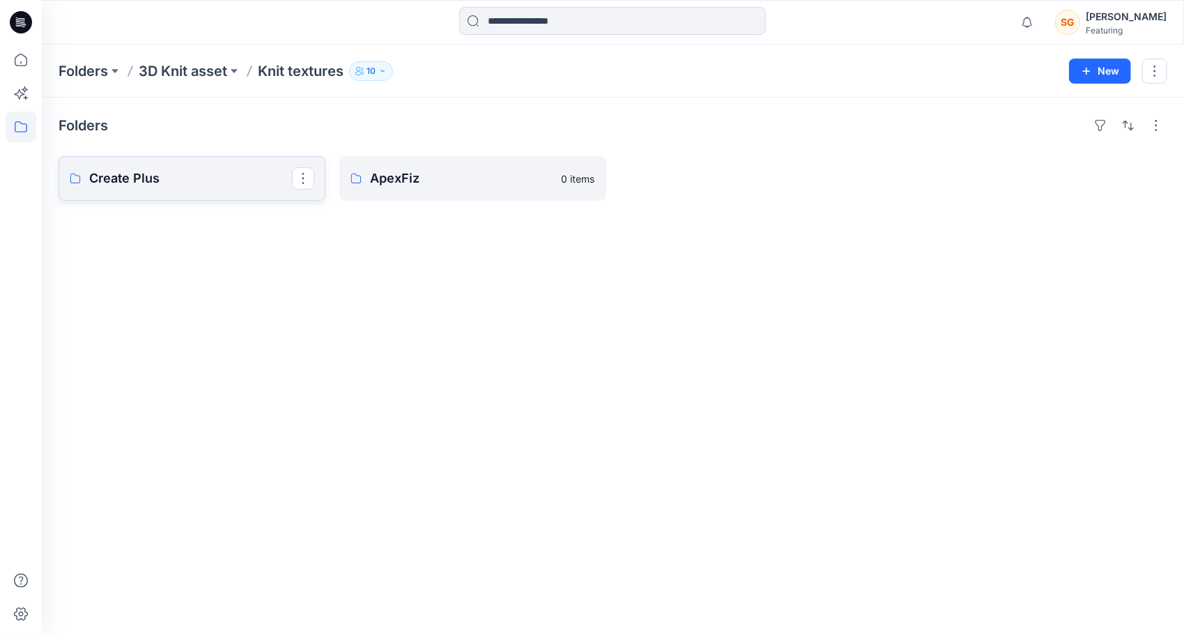
click at [158, 179] on p "Create Plus" at bounding box center [190, 179] width 203 height 20
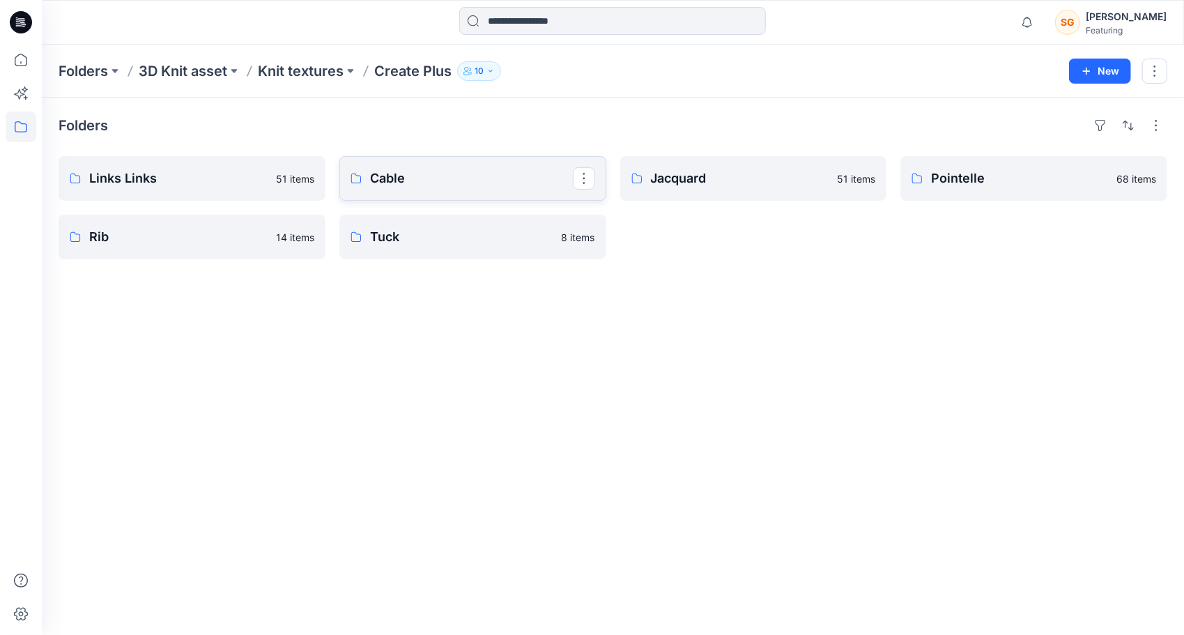
click at [401, 170] on p "Cable" at bounding box center [471, 179] width 203 height 20
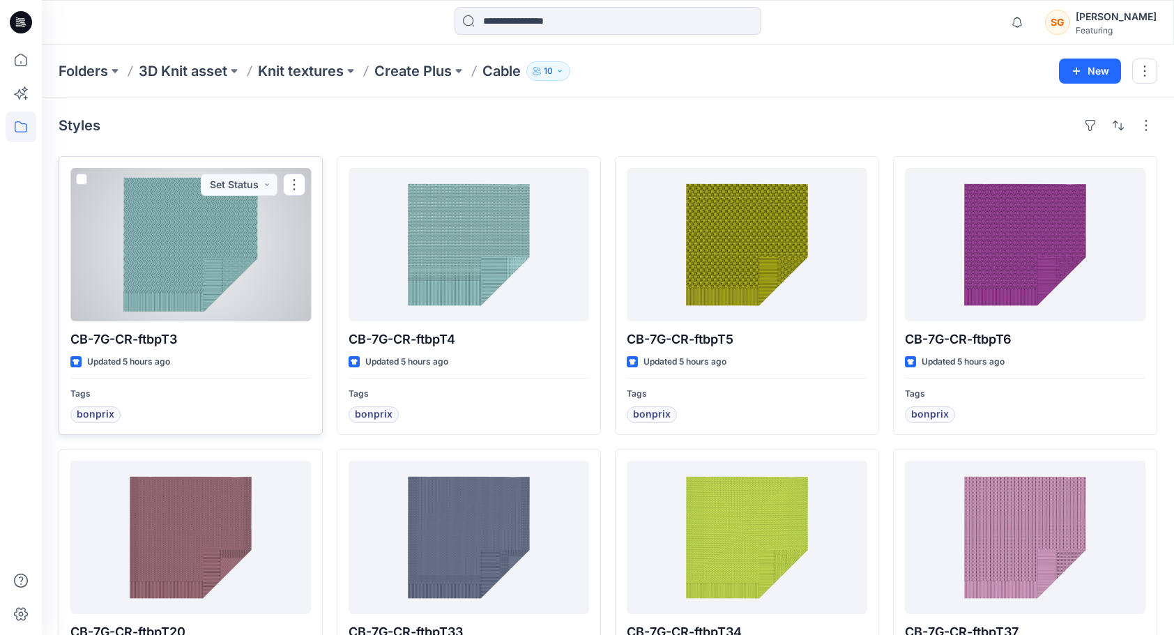
click at [269, 245] on div at bounding box center [190, 244] width 240 height 153
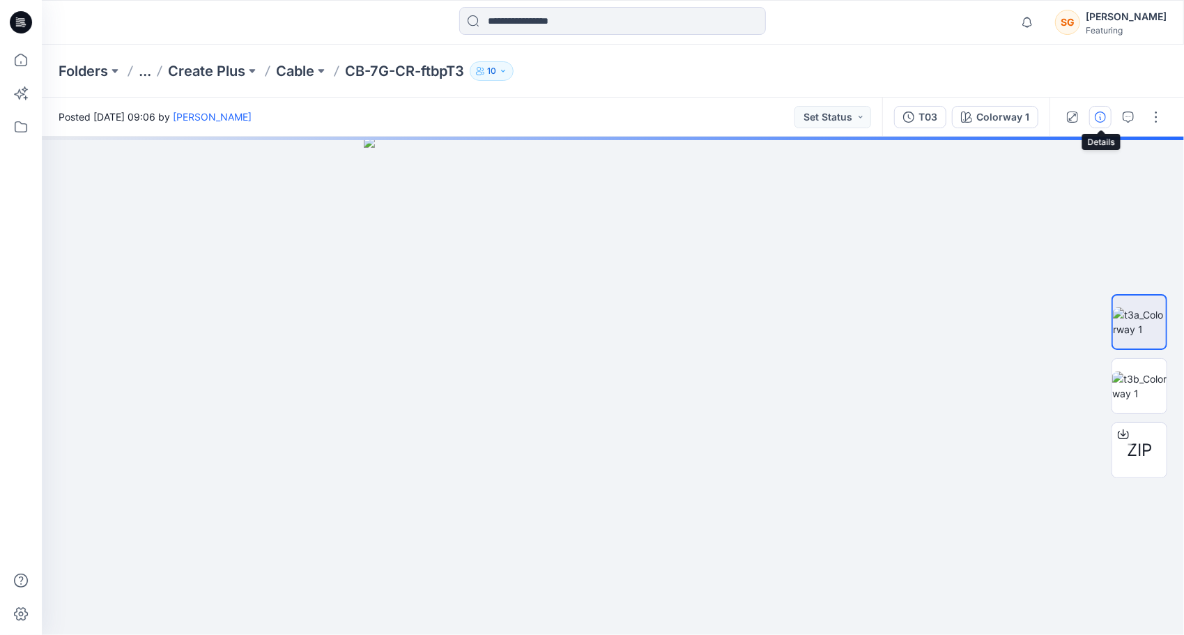
click at [1100, 119] on icon "button" at bounding box center [1100, 117] width 11 height 11
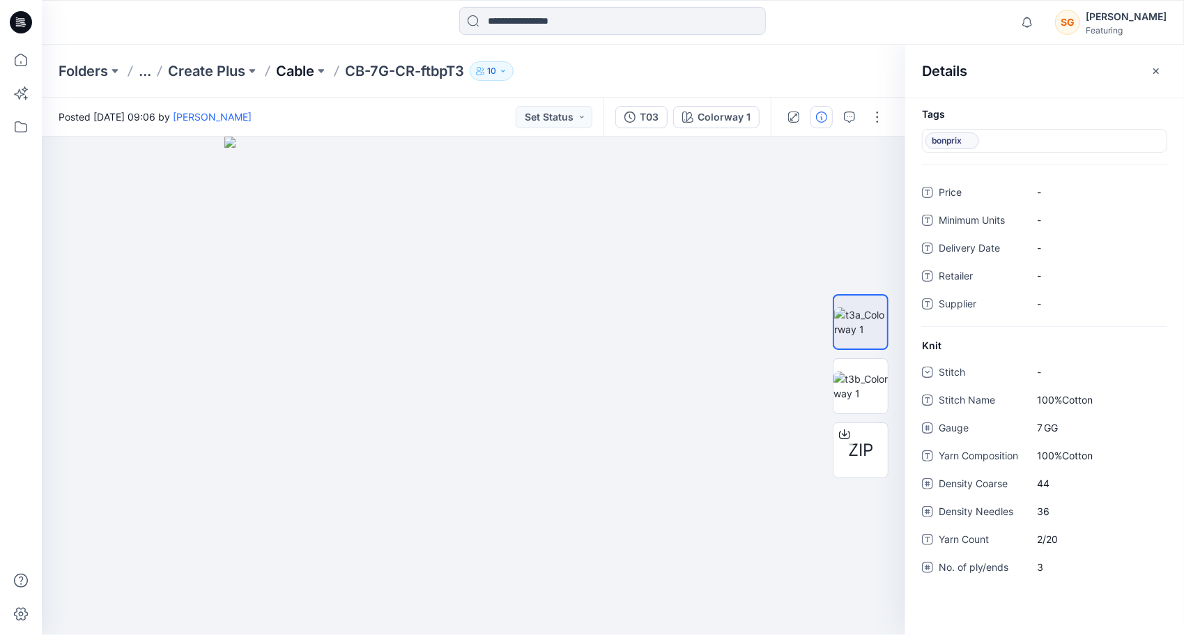
click at [279, 72] on p "Cable" at bounding box center [295, 71] width 38 height 20
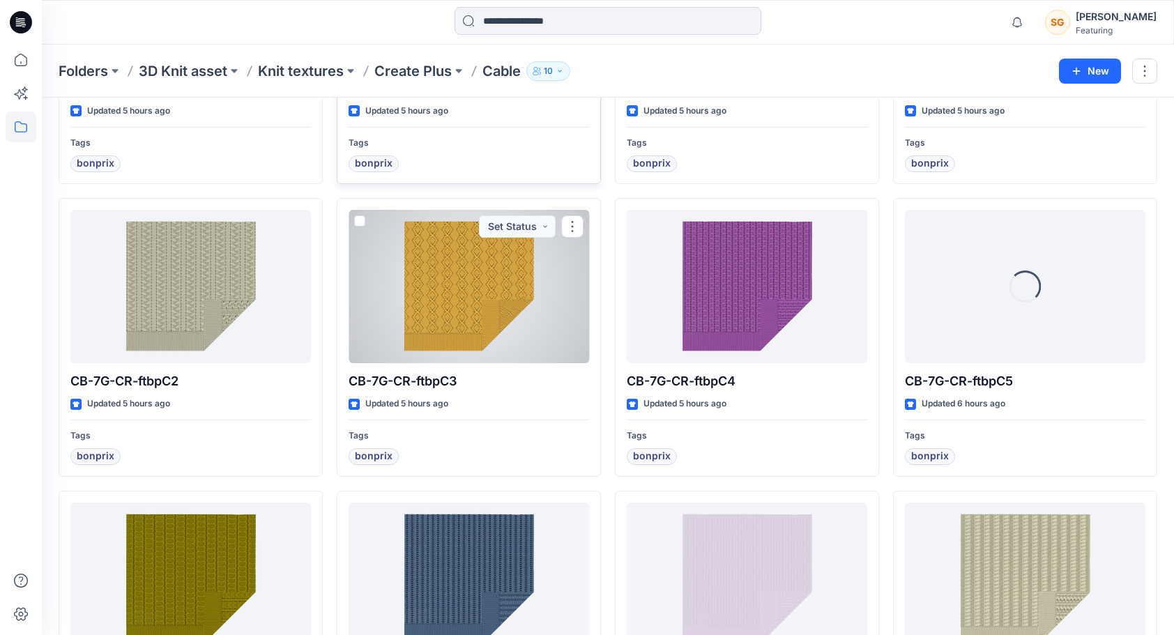
scroll to position [1115, 0]
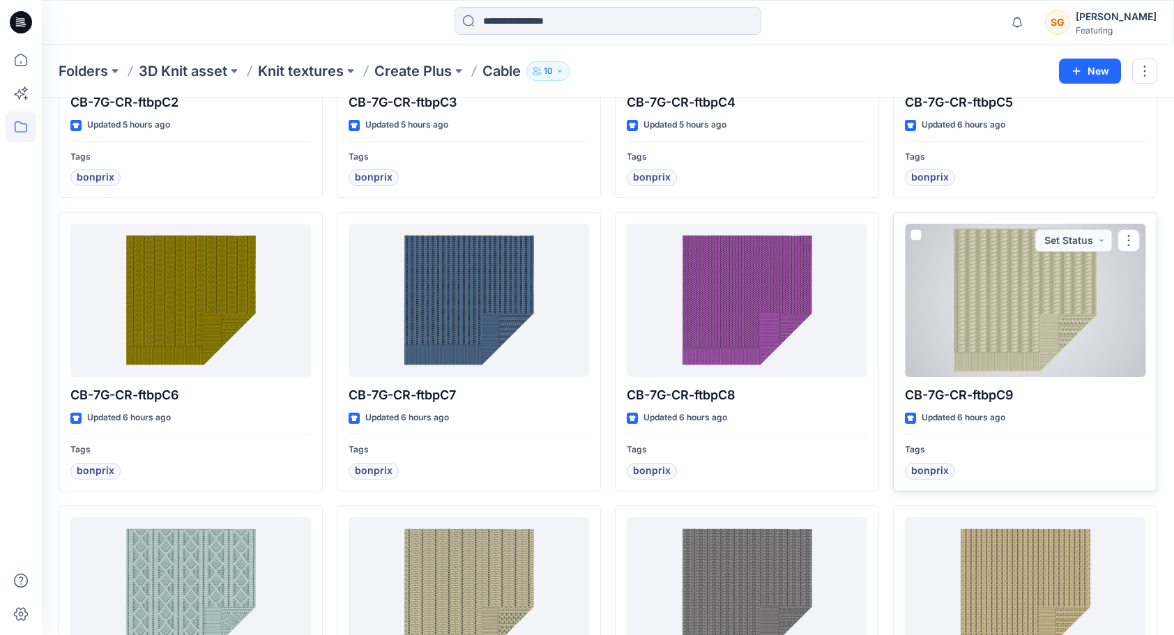
click at [1020, 351] on div at bounding box center [1025, 300] width 240 height 153
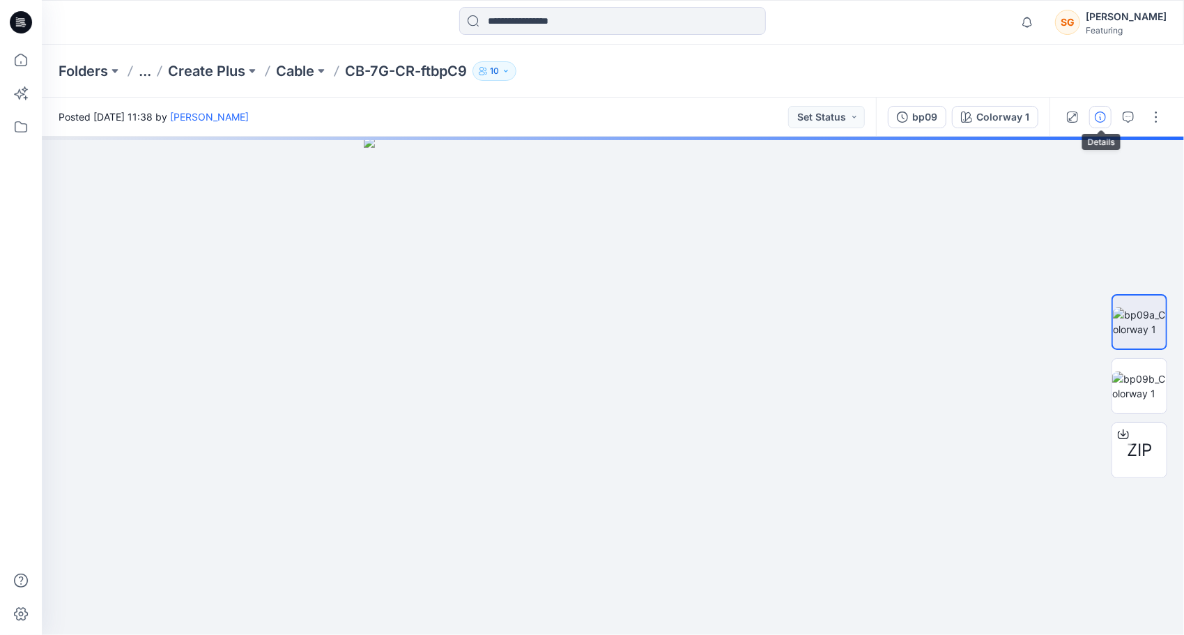
click at [1111, 121] on button "button" at bounding box center [1100, 117] width 22 height 22
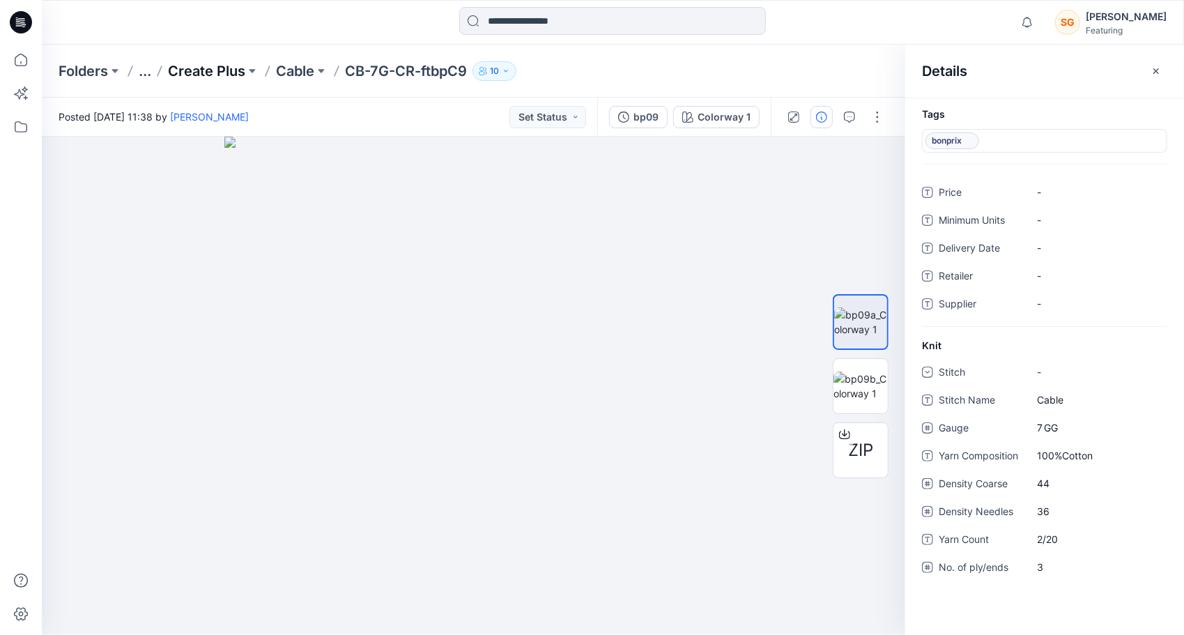
click at [220, 74] on p "Create Plus" at bounding box center [206, 71] width 77 height 20
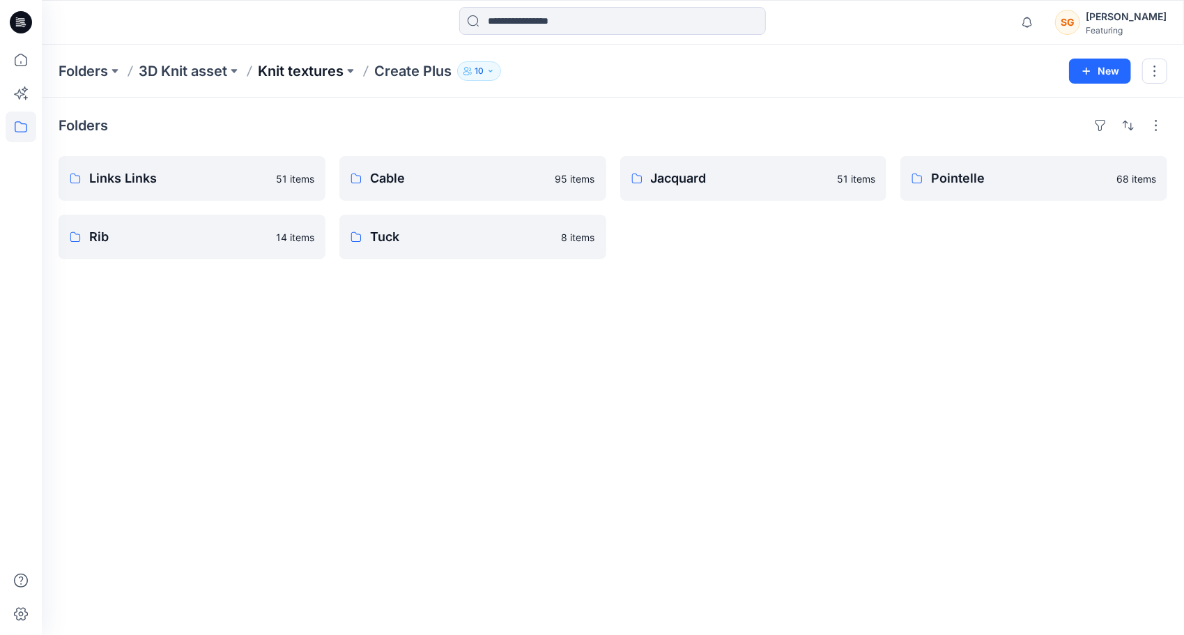
click at [312, 68] on p "Knit textures" at bounding box center [301, 71] width 86 height 20
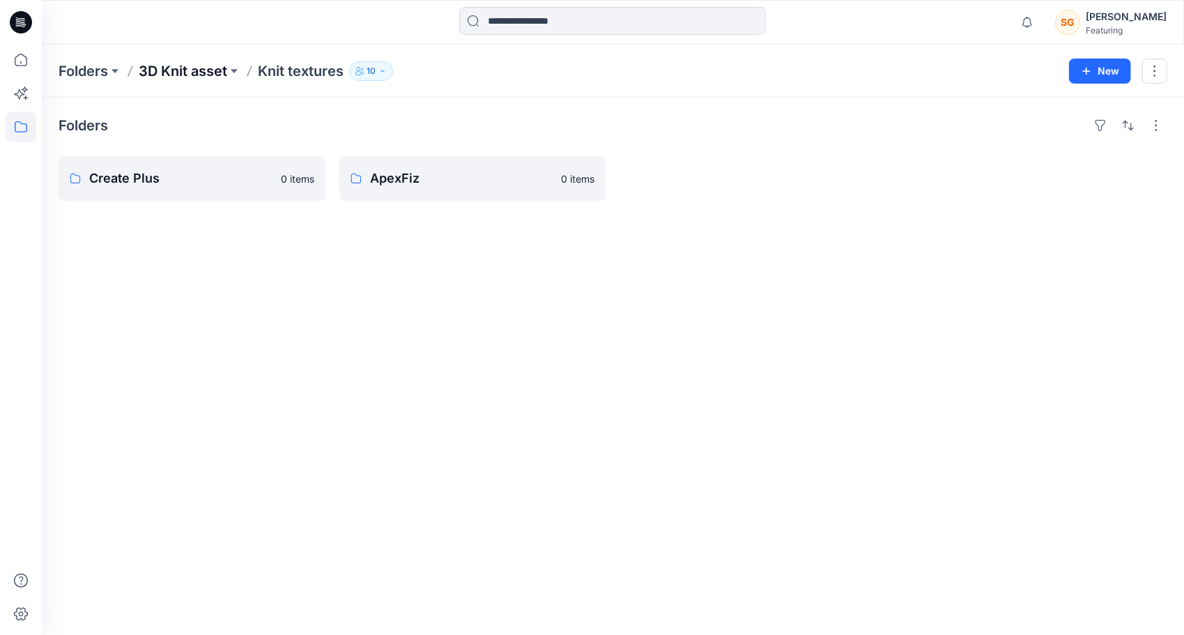
click at [202, 68] on p "3D Knit asset" at bounding box center [183, 71] width 89 height 20
